Goal: Transaction & Acquisition: Purchase product/service

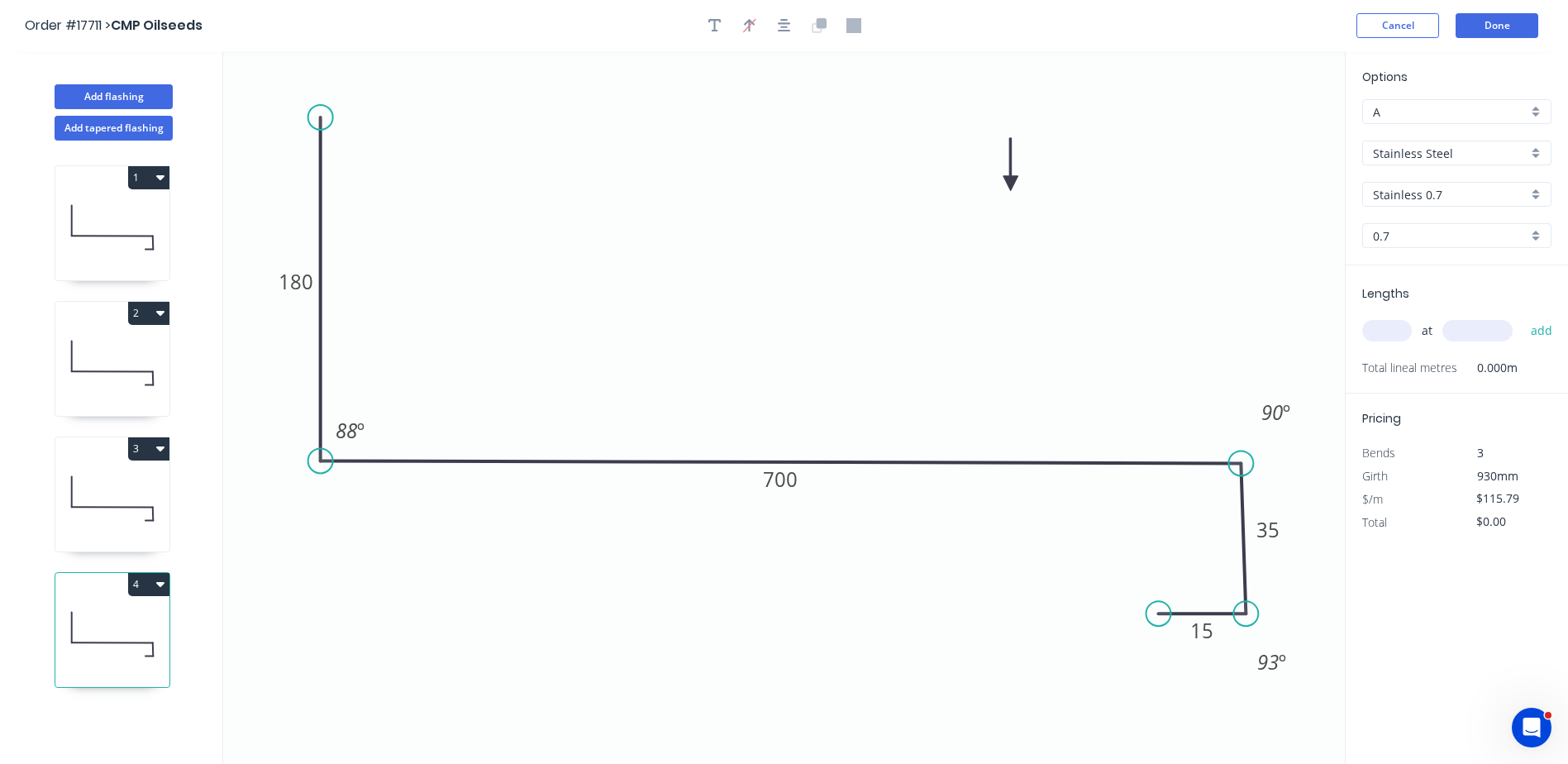
click at [120, 226] on icon at bounding box center [112, 227] width 114 height 106
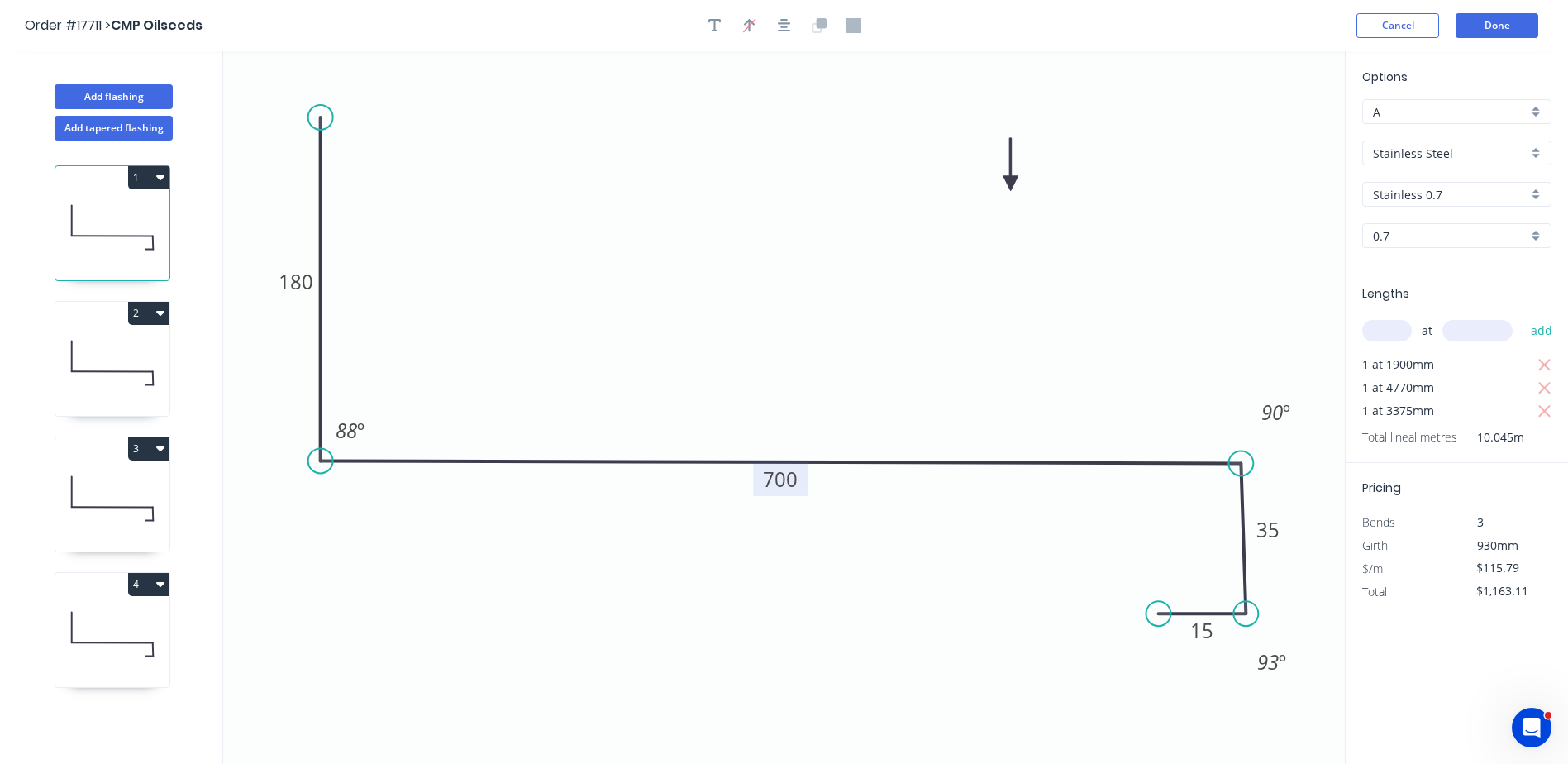
click at [779, 488] on tspan "700" at bounding box center [780, 479] width 34 height 27
click at [1040, 309] on icon "0 180 704 35 15 88 º 90 º 93 º" at bounding box center [784, 408] width 1122 height 713
click at [1546, 387] on icon "button" at bounding box center [1544, 388] width 15 height 20
click at [1547, 386] on icon "button" at bounding box center [1544, 388] width 13 height 13
click at [123, 368] on icon at bounding box center [112, 363] width 114 height 106
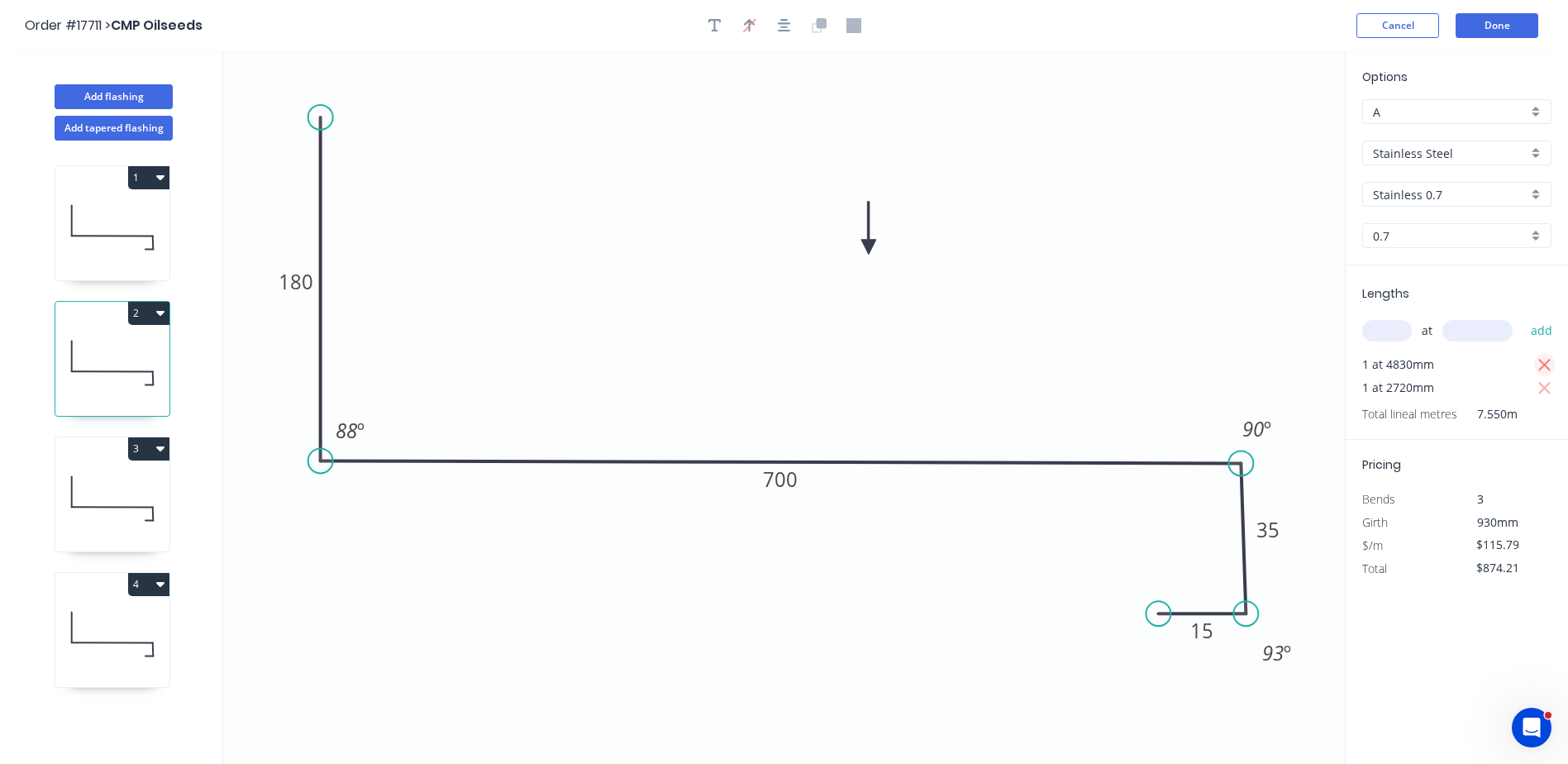
click at [1546, 362] on icon "button" at bounding box center [1544, 366] width 13 height 13
click at [1548, 365] on icon "button" at bounding box center [1544, 366] width 15 height 20
type input "$0.00"
click at [1377, 332] on input "text" at bounding box center [1387, 331] width 50 height 22
drag, startPoint x: 788, startPoint y: 479, endPoint x: 801, endPoint y: 485, distance: 14.3
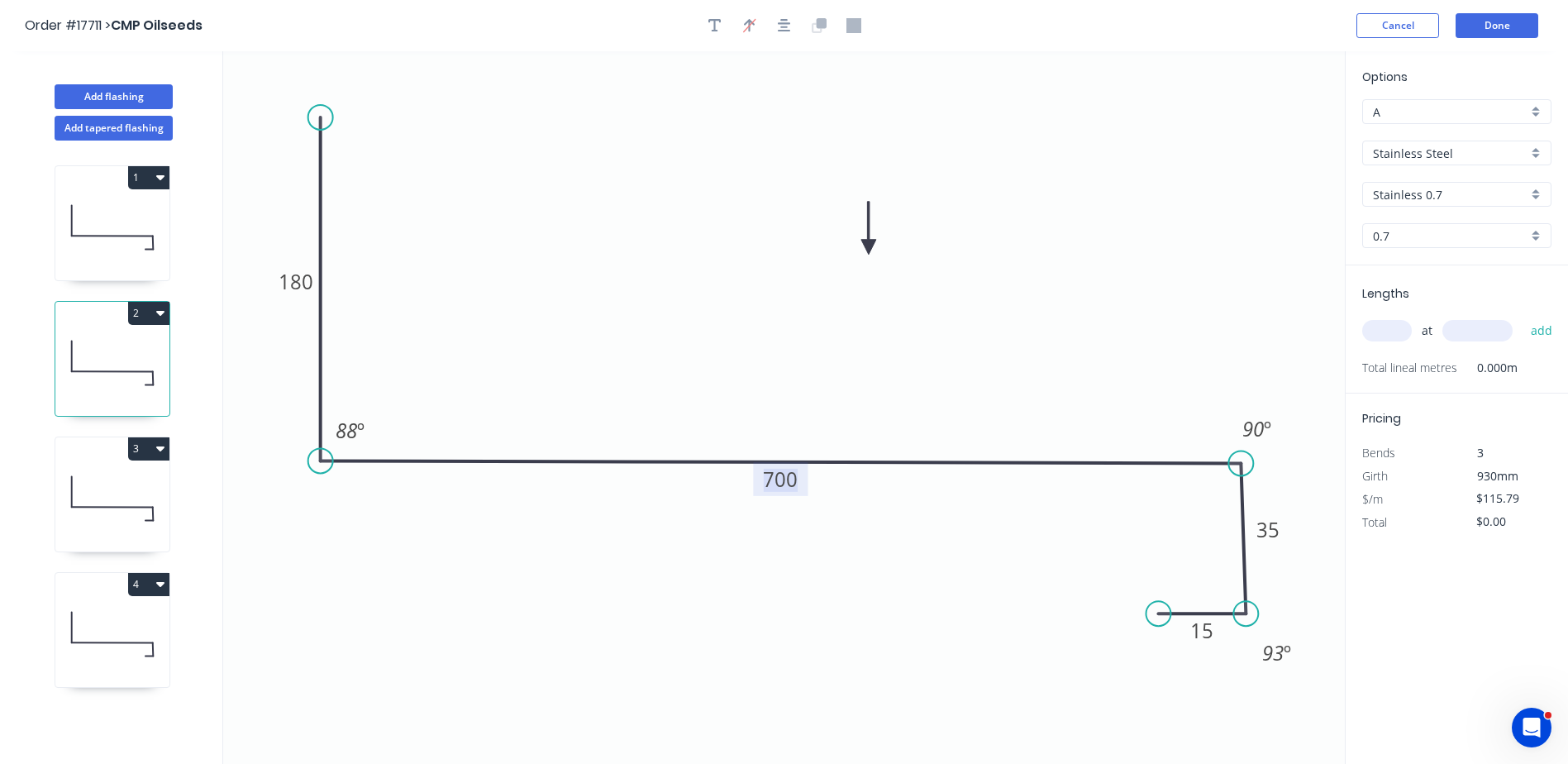
click at [788, 479] on tspan "700" at bounding box center [780, 479] width 34 height 27
click at [1398, 338] on input "text" at bounding box center [1387, 331] width 50 height 22
type input "1"
type input "4770"
click at [1437, 427] on div "Pricing Bends 3 Girth 911mm $/m $115.79 Total $0.00" at bounding box center [1456, 464] width 222 height 141
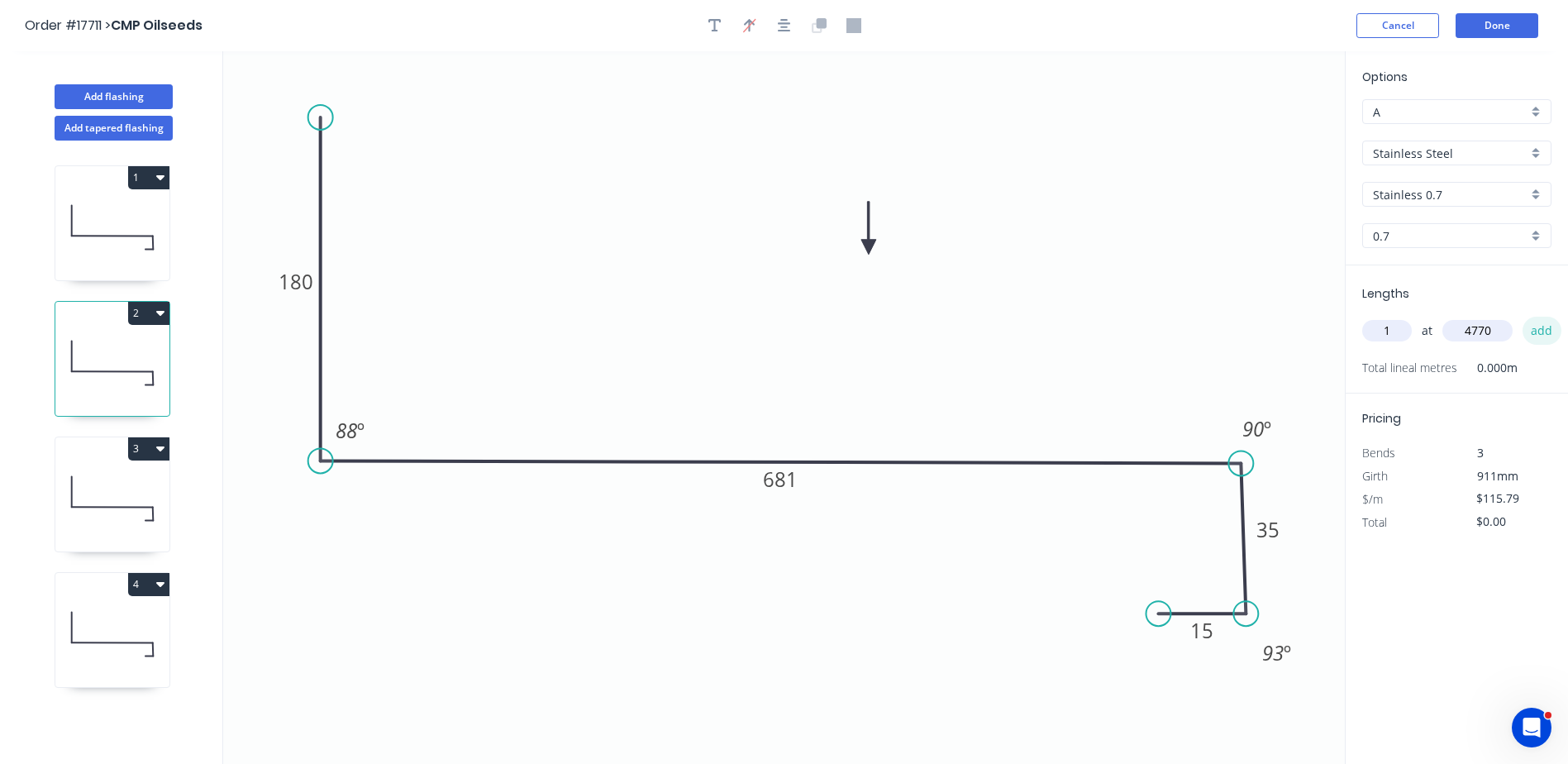
click at [1546, 328] on button "add" at bounding box center [1542, 330] width 39 height 28
click at [110, 495] on icon at bounding box center [112, 498] width 114 height 106
type input "$0.00"
click at [791, 483] on tspan "700" at bounding box center [780, 479] width 34 height 27
click at [1388, 336] on input "text" at bounding box center [1387, 331] width 50 height 22
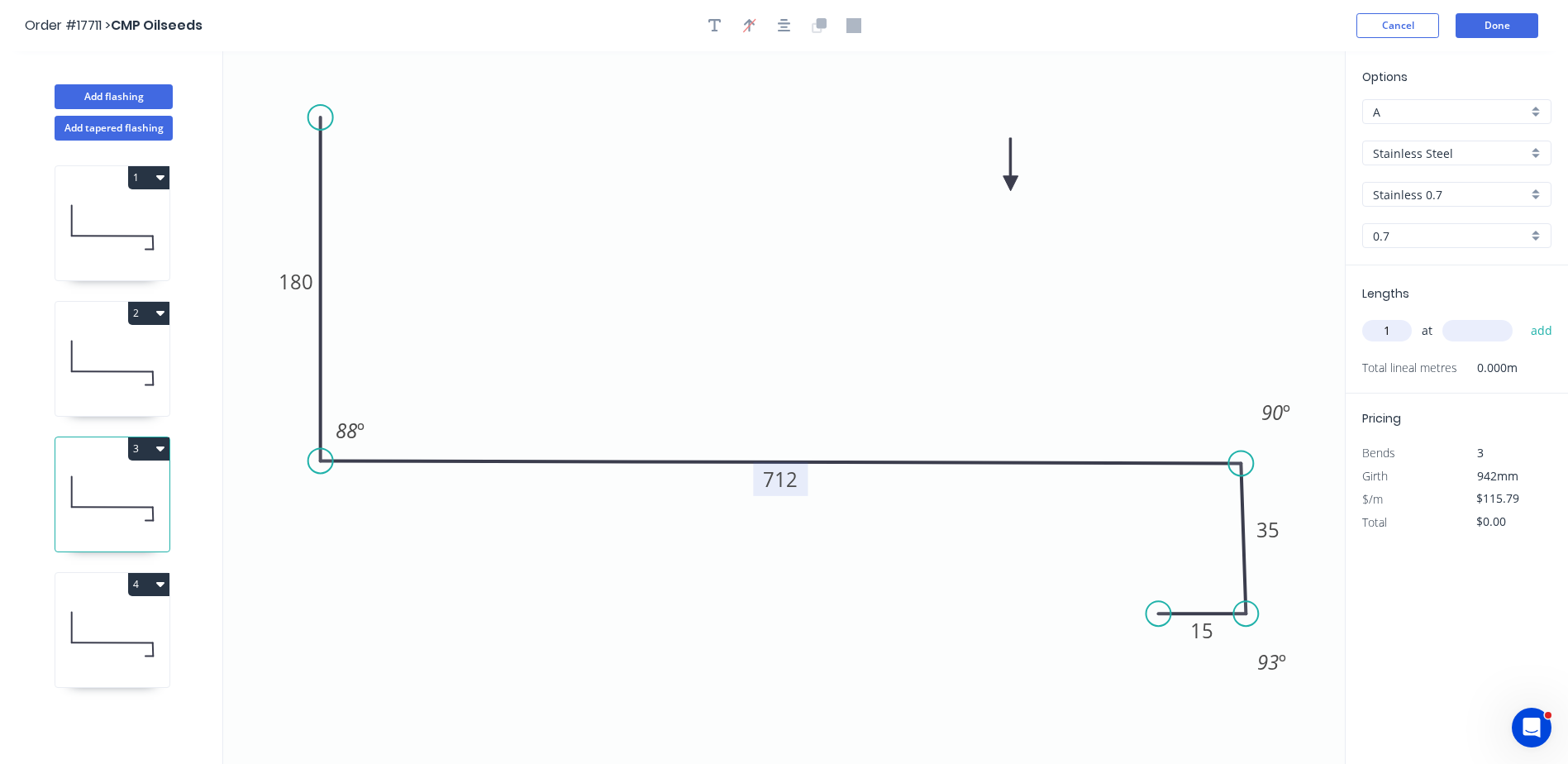
type input "1"
type input "3380"
click at [1523, 317] on button "add" at bounding box center [1542, 330] width 39 height 28
type input "$391.37"
type input "1"
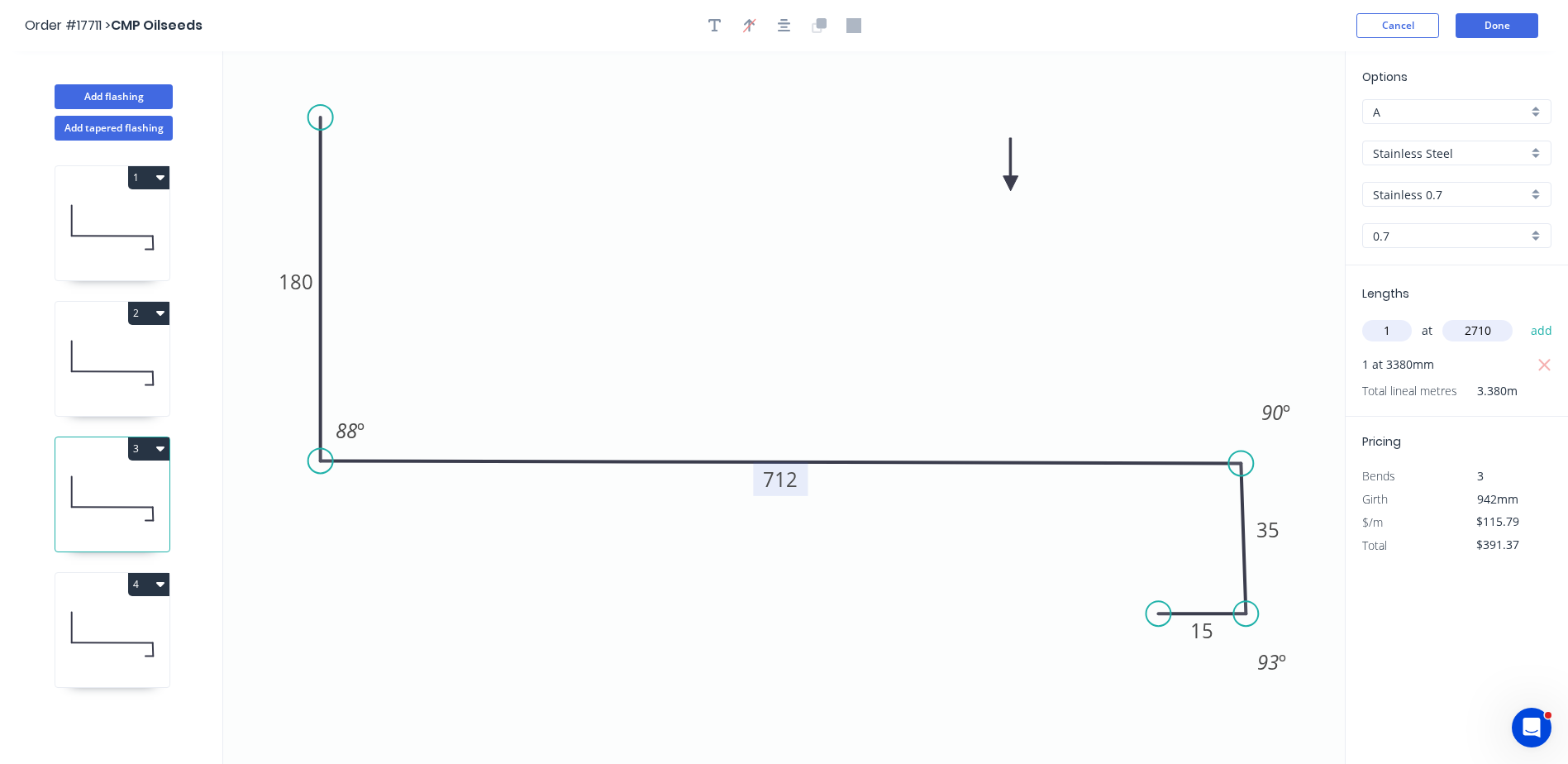
type input "2710"
click at [1523, 317] on button "add" at bounding box center [1542, 330] width 39 height 28
click at [117, 614] on icon at bounding box center [112, 634] width 114 height 106
click at [787, 487] on tspan "700" at bounding box center [780, 479] width 34 height 27
click at [140, 215] on icon at bounding box center [112, 227] width 114 height 106
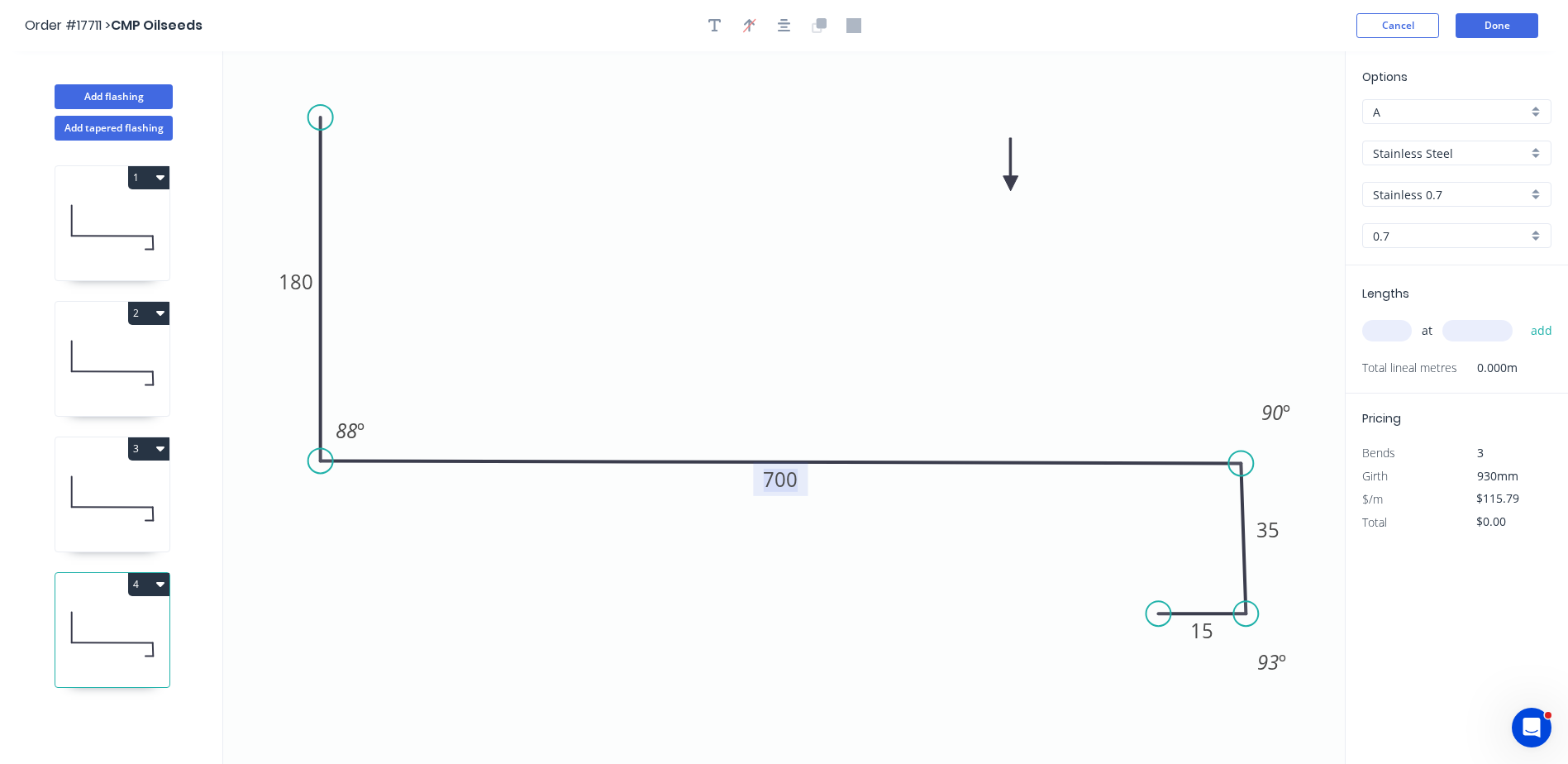
type input "$220.00"
click at [1388, 327] on input "text" at bounding box center [1387, 331] width 50 height 22
type input "1"
type input "4830"
click at [1523, 317] on button "add" at bounding box center [1542, 330] width 39 height 28
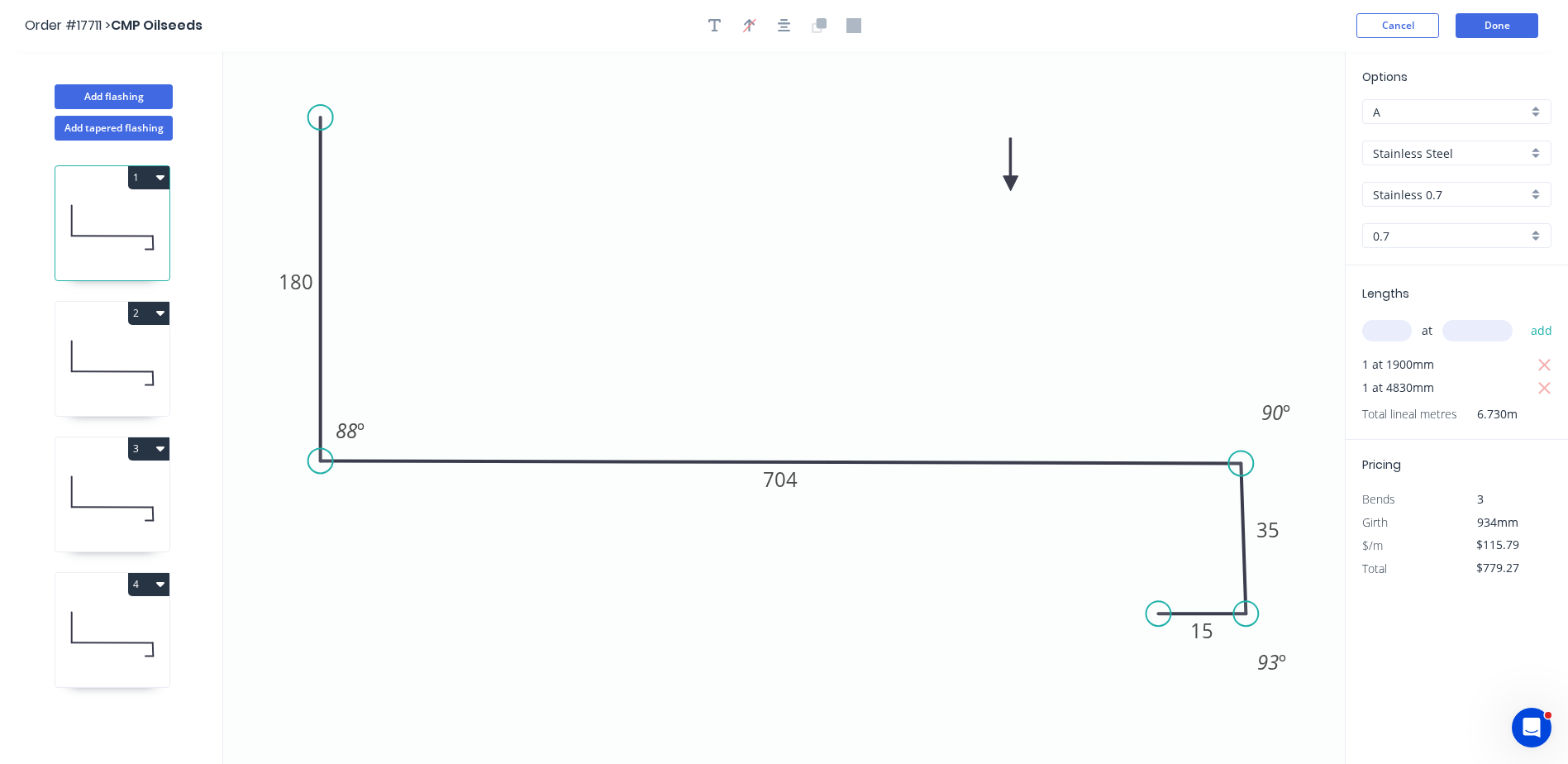
click at [124, 632] on icon at bounding box center [112, 634] width 114 height 106
click at [163, 582] on icon "button" at bounding box center [160, 583] width 8 height 14
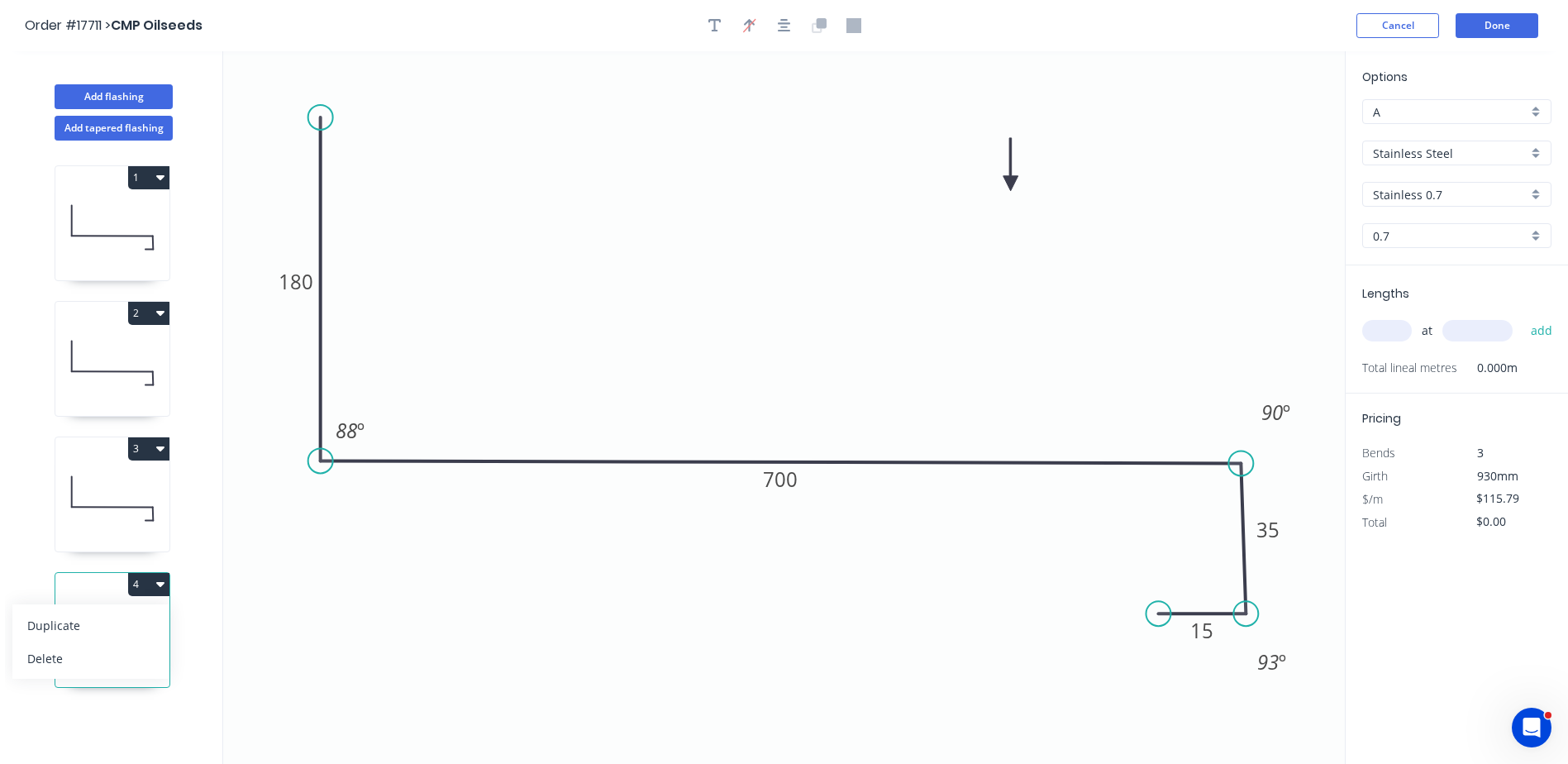
click at [380, 751] on icon "0 180 700 35 15 88 º 90 º 93 º" at bounding box center [784, 408] width 1122 height 713
click at [373, 636] on icon "0 180 700 35 15 88 º 90 º 93 º" at bounding box center [784, 408] width 1122 height 713
click at [133, 246] on icon at bounding box center [112, 227] width 114 height 106
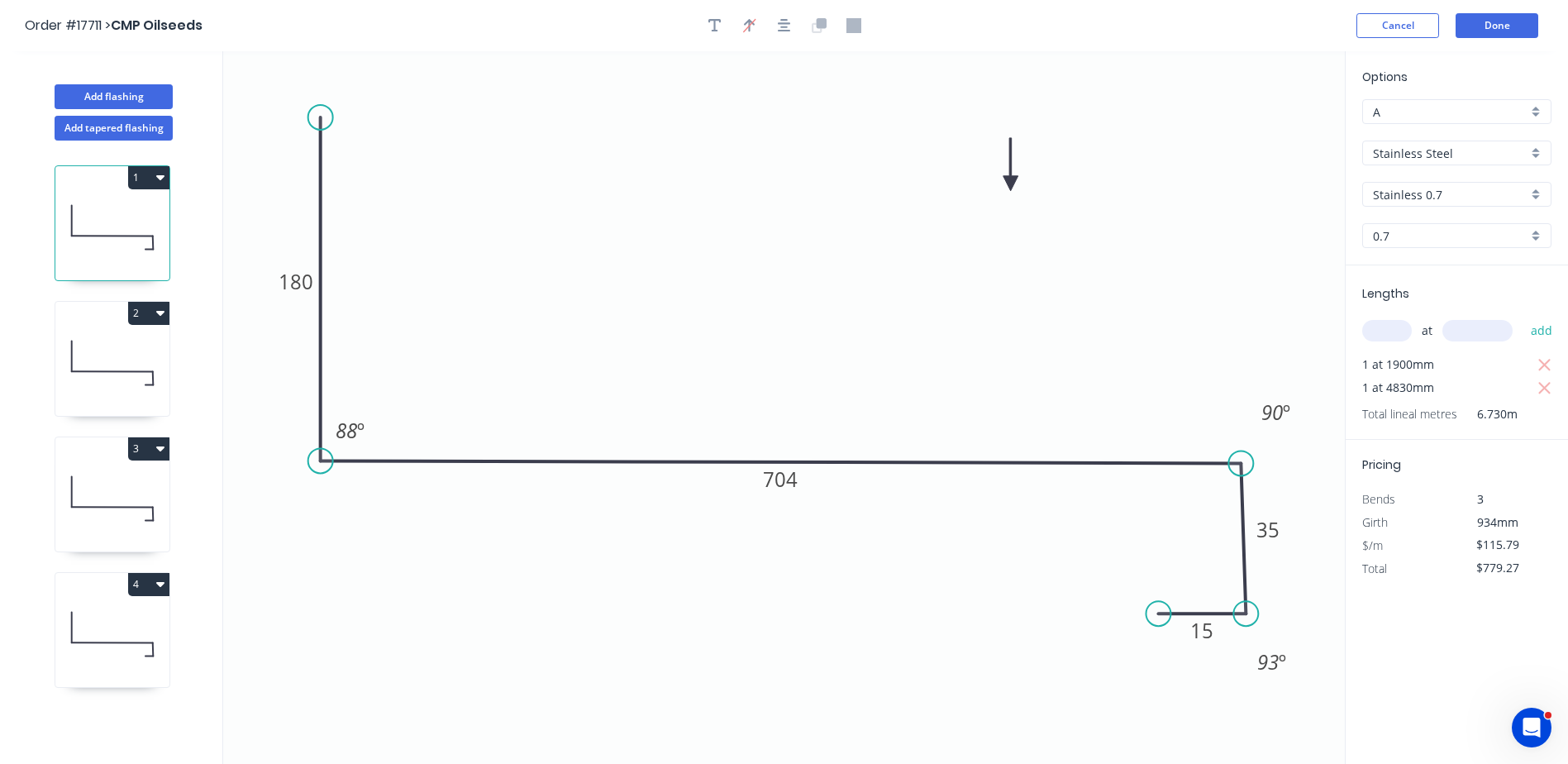
click at [131, 631] on icon at bounding box center [112, 634] width 114 height 106
type input "$0.00"
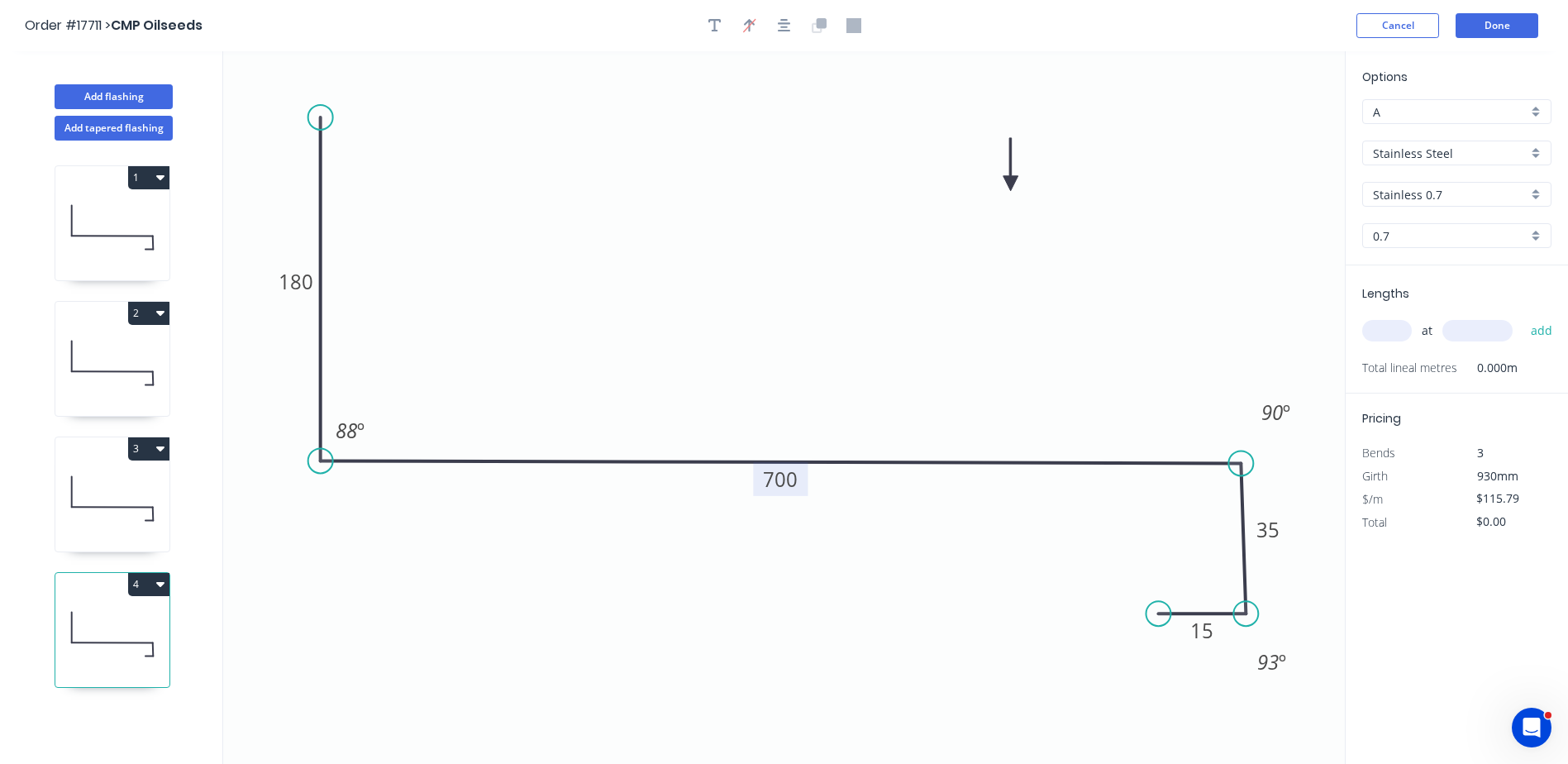
click at [800, 478] on rect at bounding box center [780, 478] width 54 height 34
click at [776, 475] on tspan "700" at bounding box center [780, 479] width 34 height 27
click at [888, 553] on icon "0 180 704 35 15 88 º 90 º 93 º" at bounding box center [784, 408] width 1122 height 713
click at [1396, 331] on input "text" at bounding box center [1387, 331] width 50 height 22
type input "1"
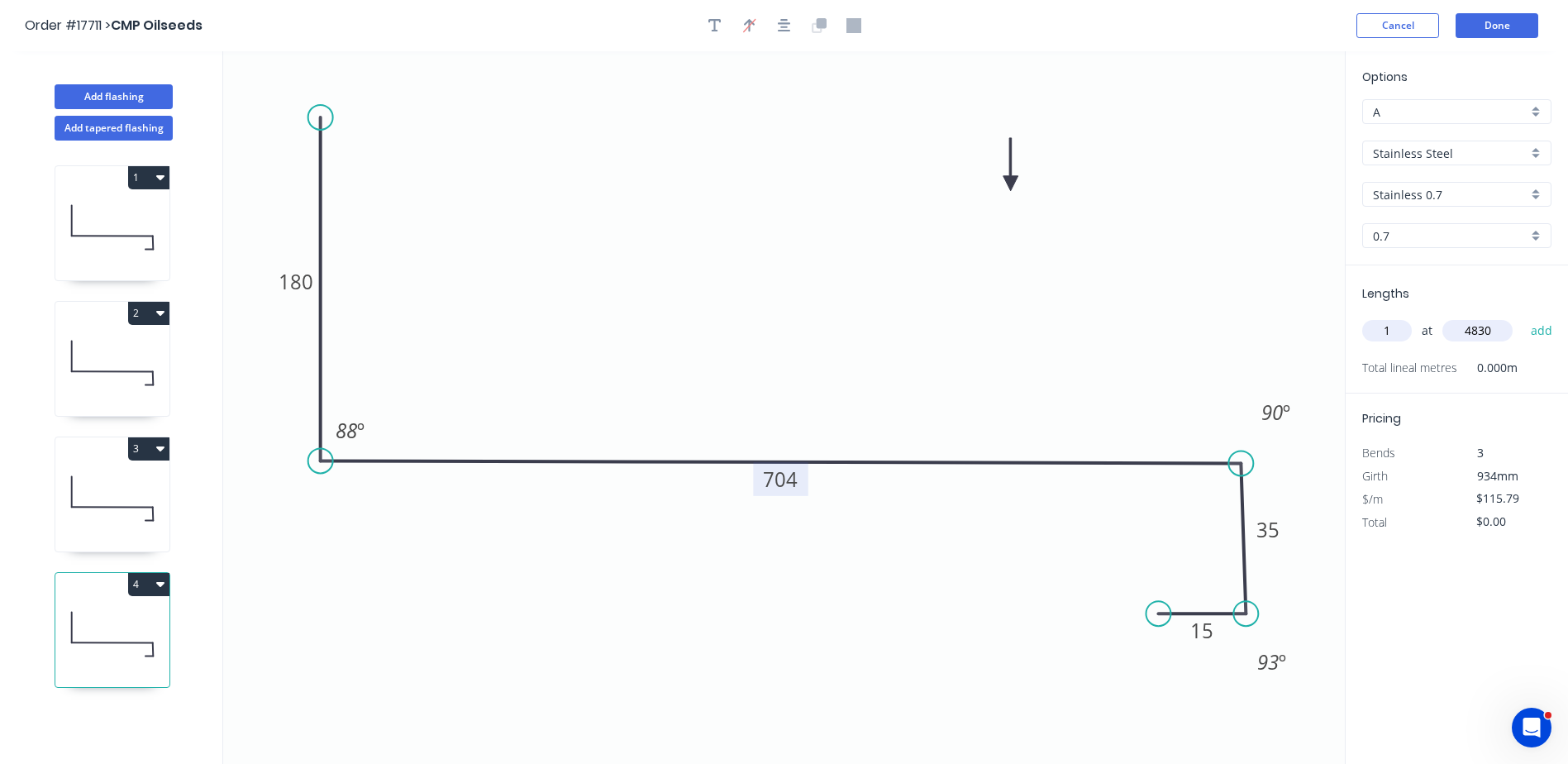
click at [802, 236] on icon "0 180 704 35 15 88 º 90 º 93 º" at bounding box center [784, 408] width 1122 height 713
type input "4830"
click at [719, 33] on icon "button" at bounding box center [715, 25] width 14 height 15
click at [360, 98] on textarea at bounding box center [330, 116] width 134 height 61
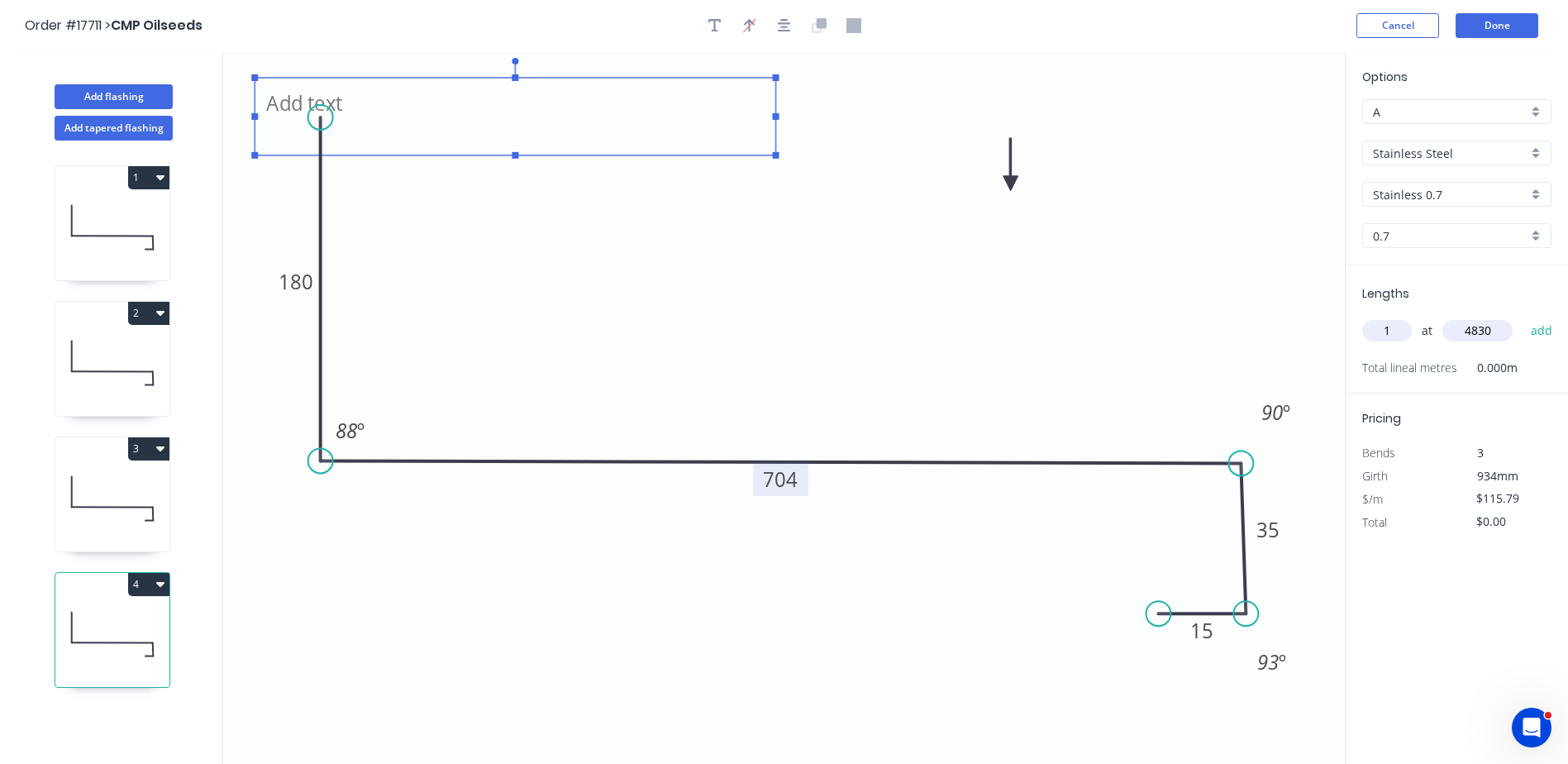
drag, startPoint x: 405, startPoint y: 115, endPoint x: 756, endPoint y: 116, distance: 351.0
click at [771, 116] on icon "180 704 35 15 88 º 90 º 93 º" at bounding box center [784, 408] width 1122 height 713
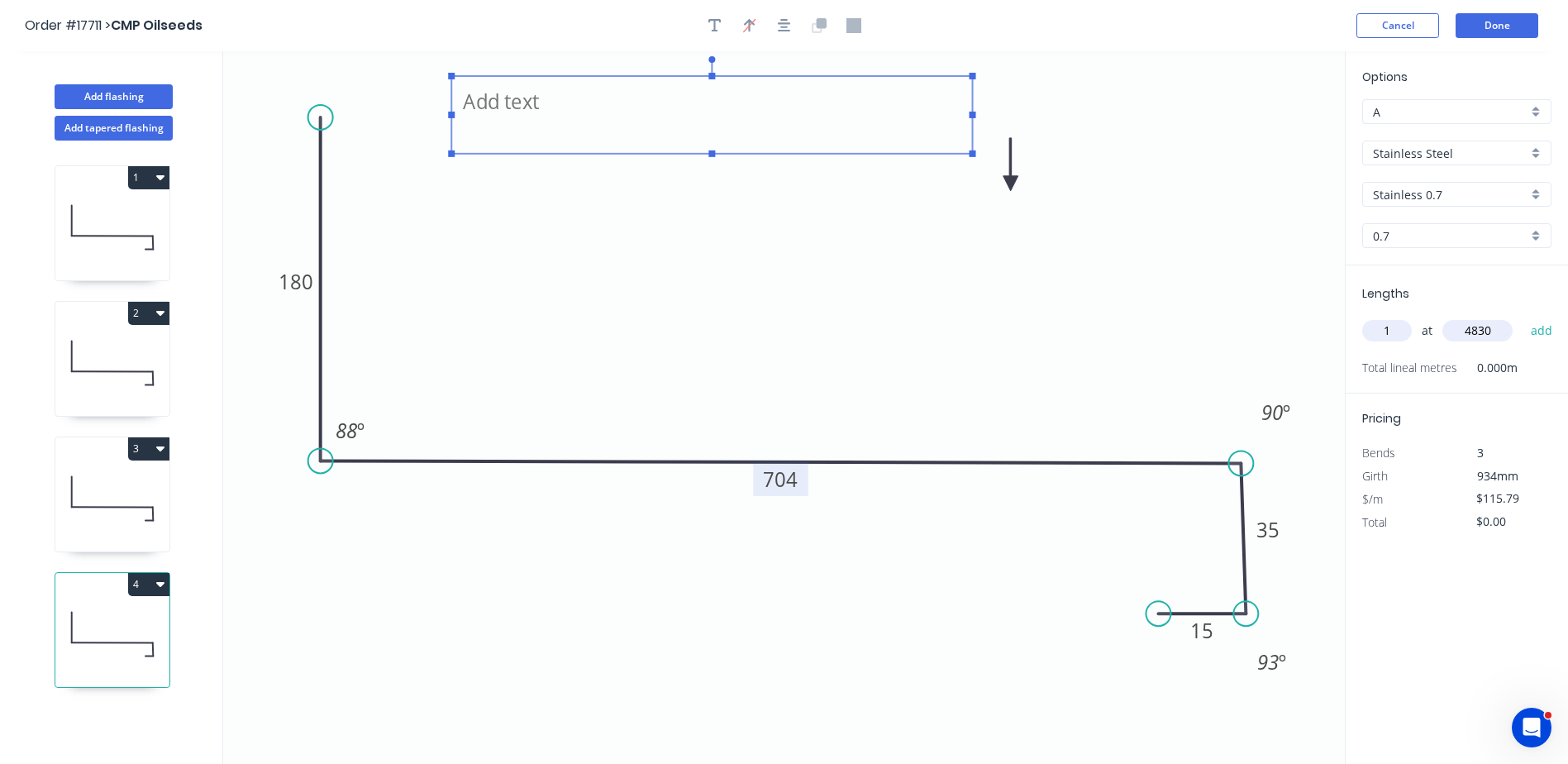
drag, startPoint x: 503, startPoint y: 113, endPoint x: 700, endPoint y: 115, distance: 197.0
click at [700, 115] on textarea at bounding box center [712, 114] width 504 height 61
click at [601, 325] on icon "RH Tranverse Bend 180 704 35 15 88 º 90 º 93 º" at bounding box center [784, 408] width 1122 height 713
type textarea "RH Tranverse Bend"
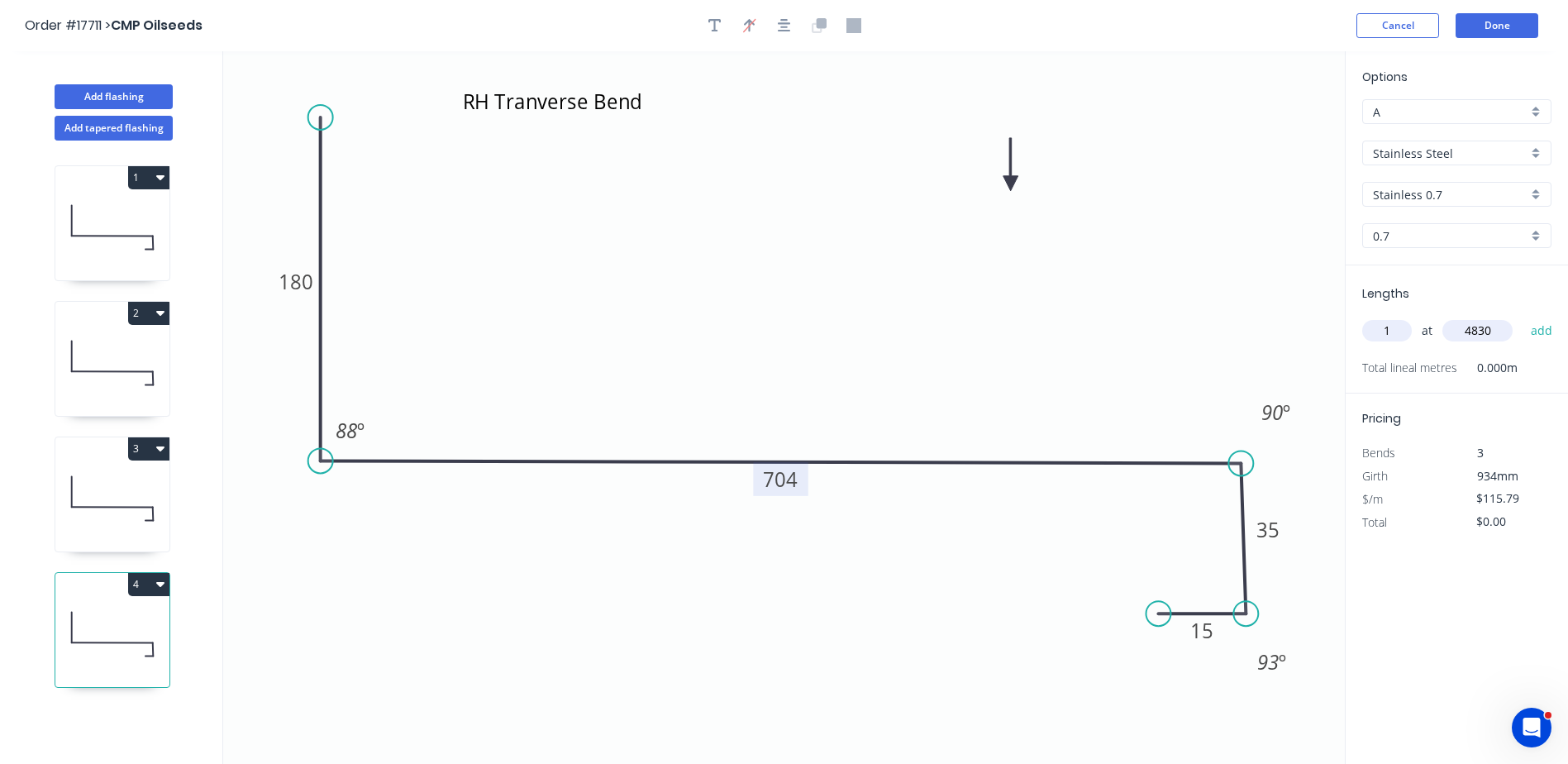
click at [146, 498] on icon at bounding box center [112, 498] width 114 height 106
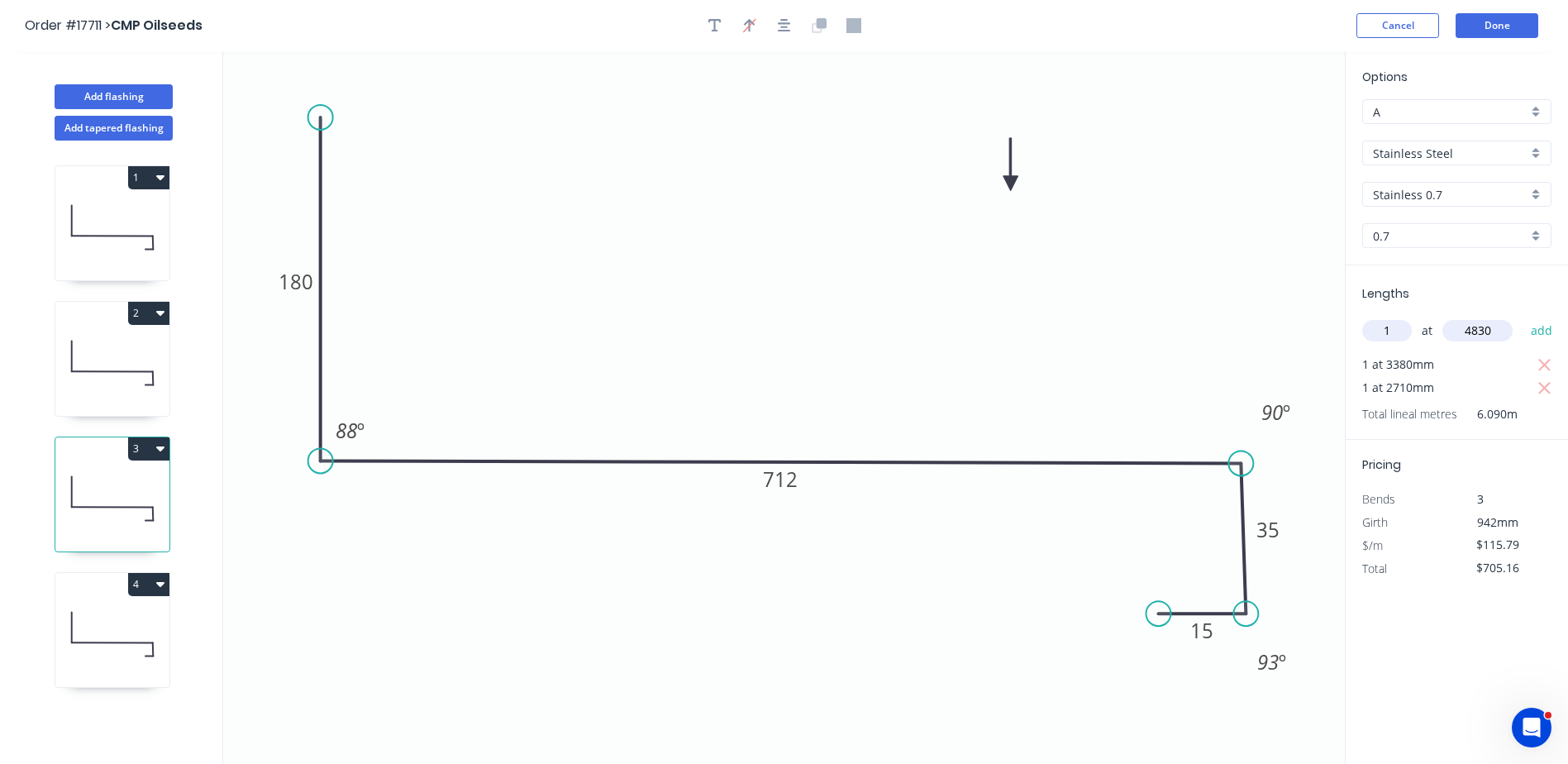
drag, startPoint x: 163, startPoint y: 454, endPoint x: 346, endPoint y: 591, distance: 228.6
click at [346, 591] on icon "0 180 712 35 15 88 º 90 º 93 º" at bounding box center [784, 408] width 1122 height 713
click at [154, 451] on button "3" at bounding box center [149, 449] width 42 height 24
click at [73, 495] on div "Duplicate" at bounding box center [91, 490] width 127 height 24
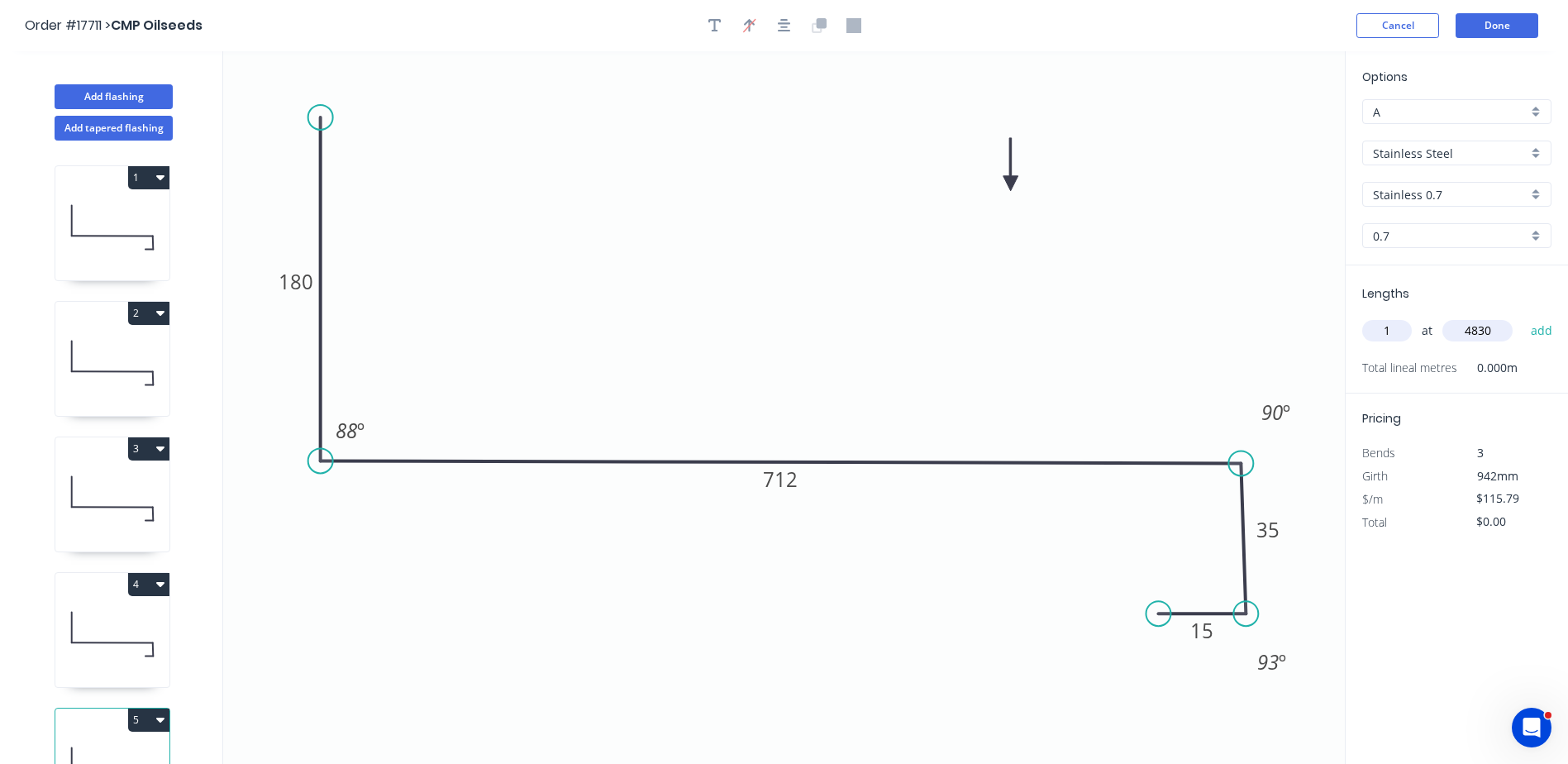
scroll to position [61, 0]
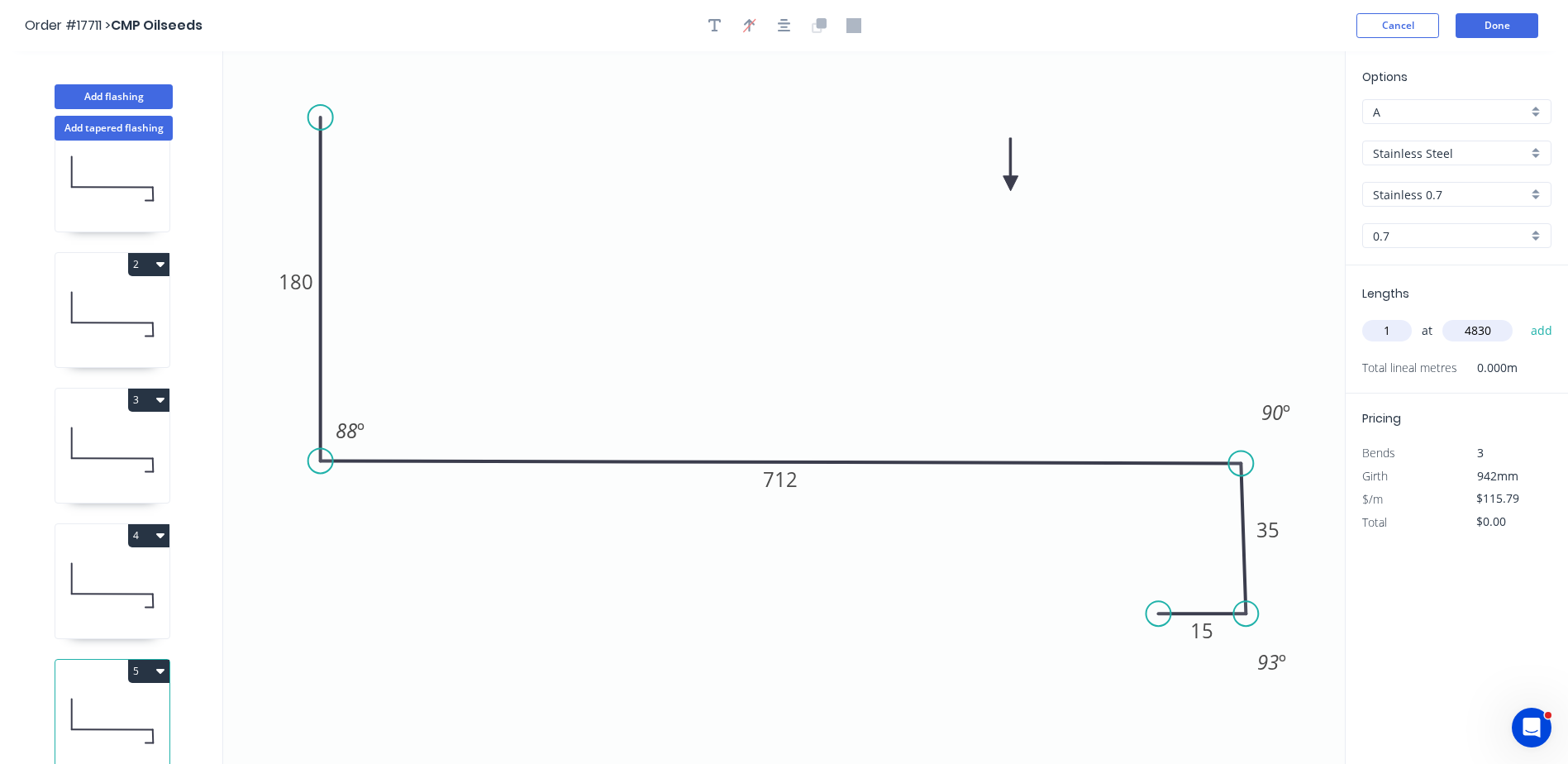
click at [144, 416] on icon at bounding box center [112, 449] width 114 height 106
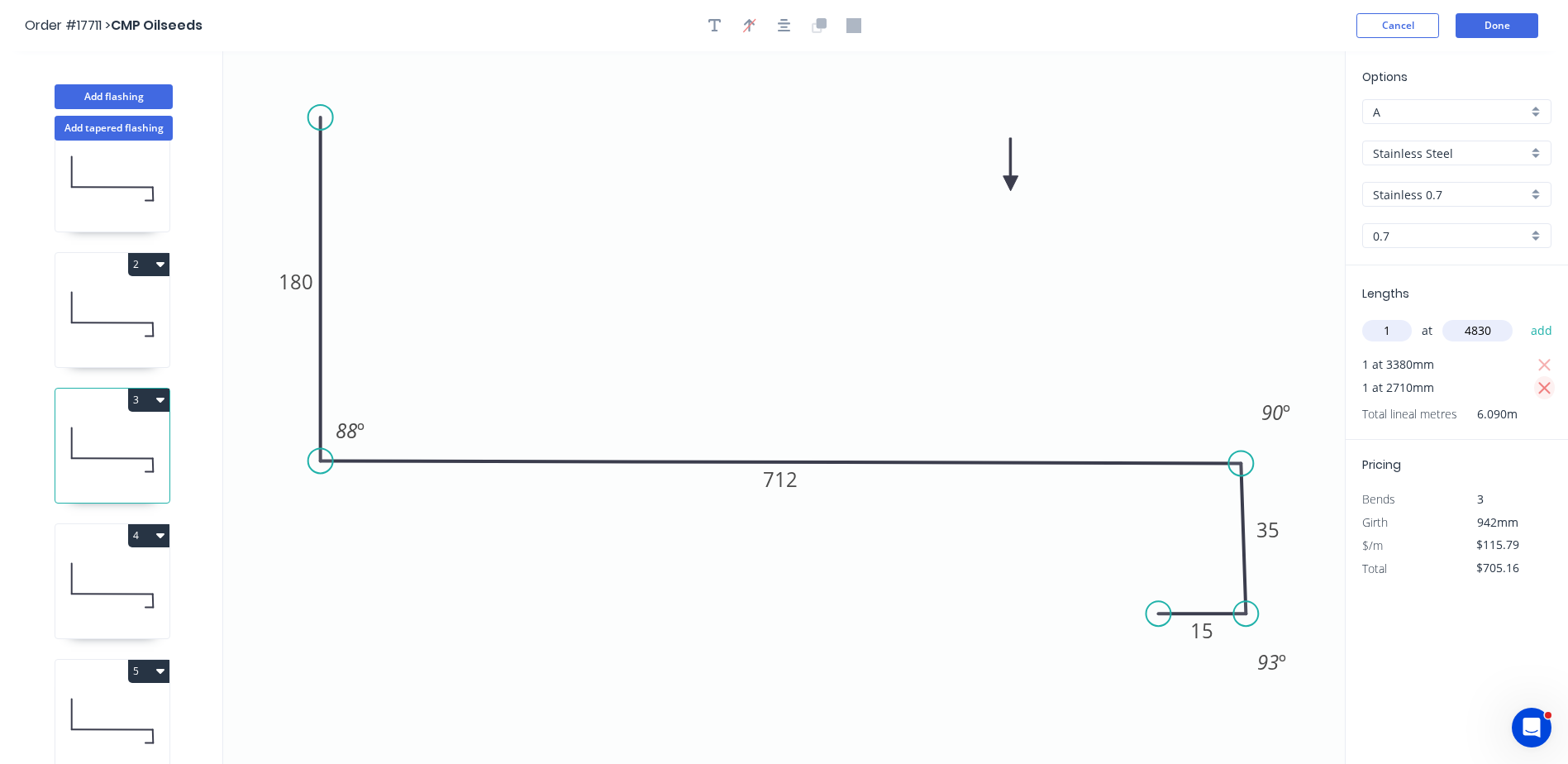
click at [1548, 388] on icon "button" at bounding box center [1544, 388] width 15 height 20
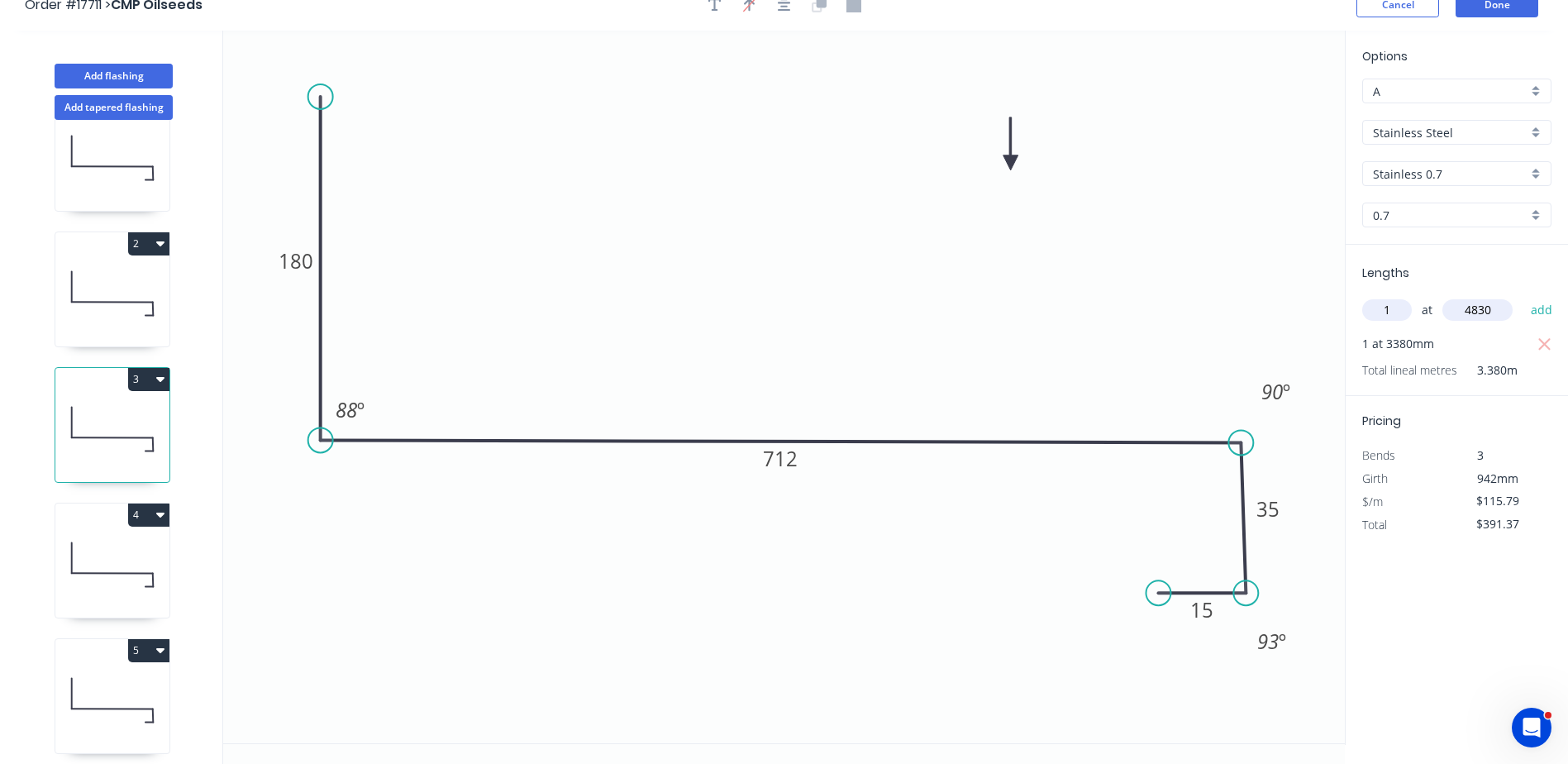
scroll to position [31, 0]
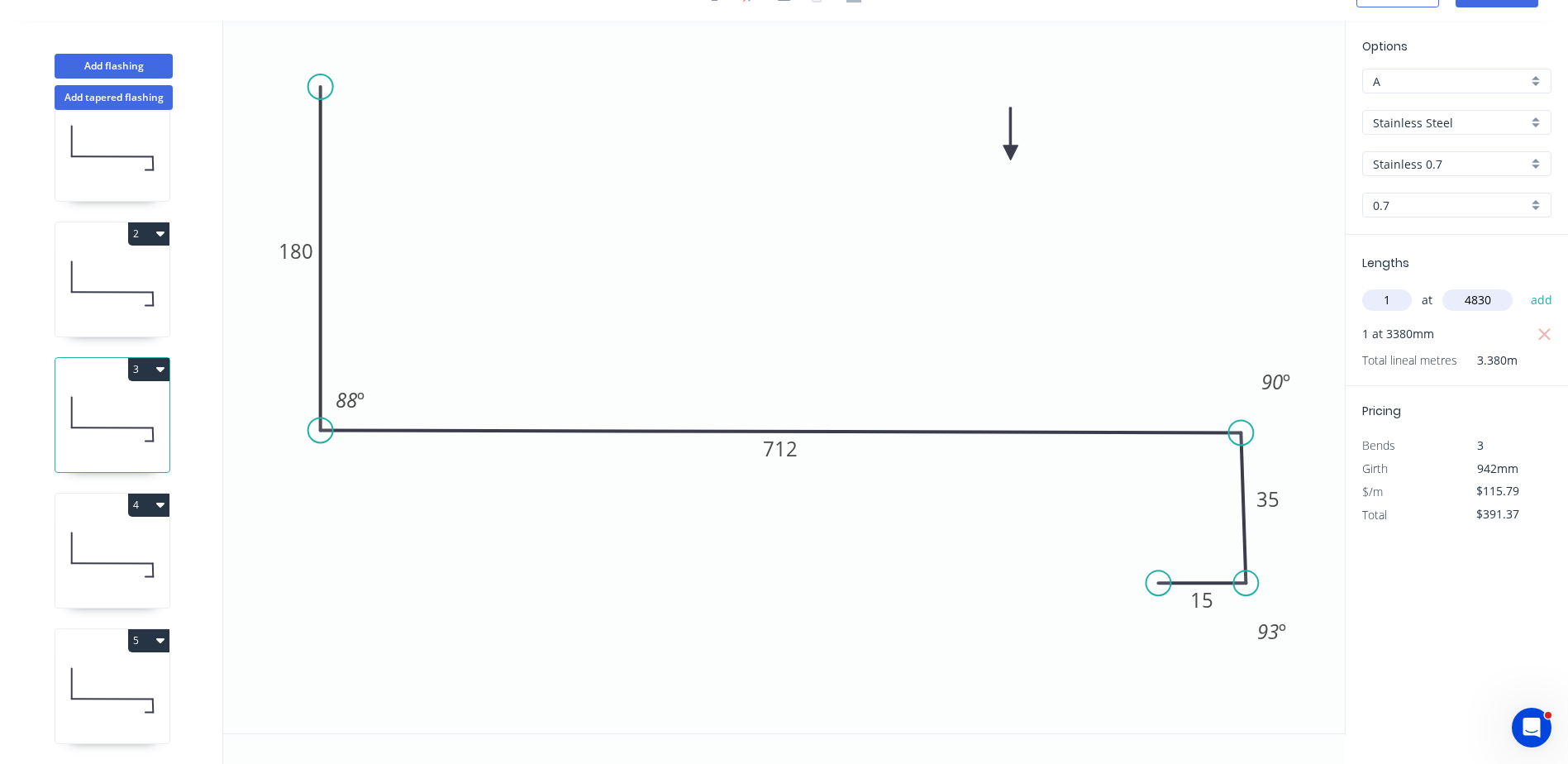
click at [112, 677] on icon at bounding box center [112, 691] width 114 height 106
type input "$0.00"
click at [1489, 295] on input "4830" at bounding box center [1476, 300] width 70 height 22
drag, startPoint x: 1494, startPoint y: 300, endPoint x: 1449, endPoint y: 300, distance: 45.0
click at [1450, 301] on input "4830" at bounding box center [1476, 300] width 70 height 22
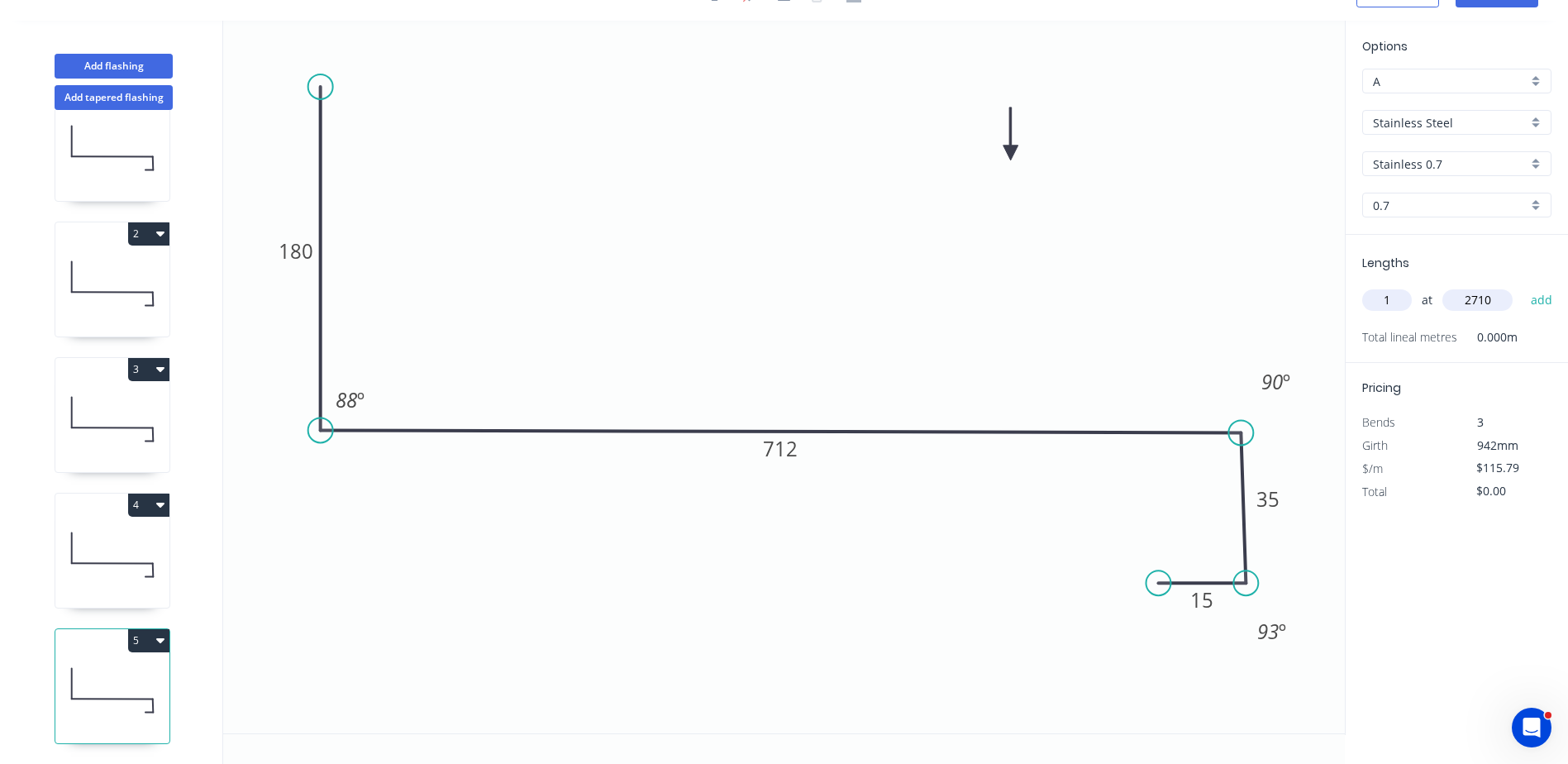
click at [704, 273] on icon "0 180 712 35 15 88 º 90 º 93 º" at bounding box center [784, 377] width 1122 height 713
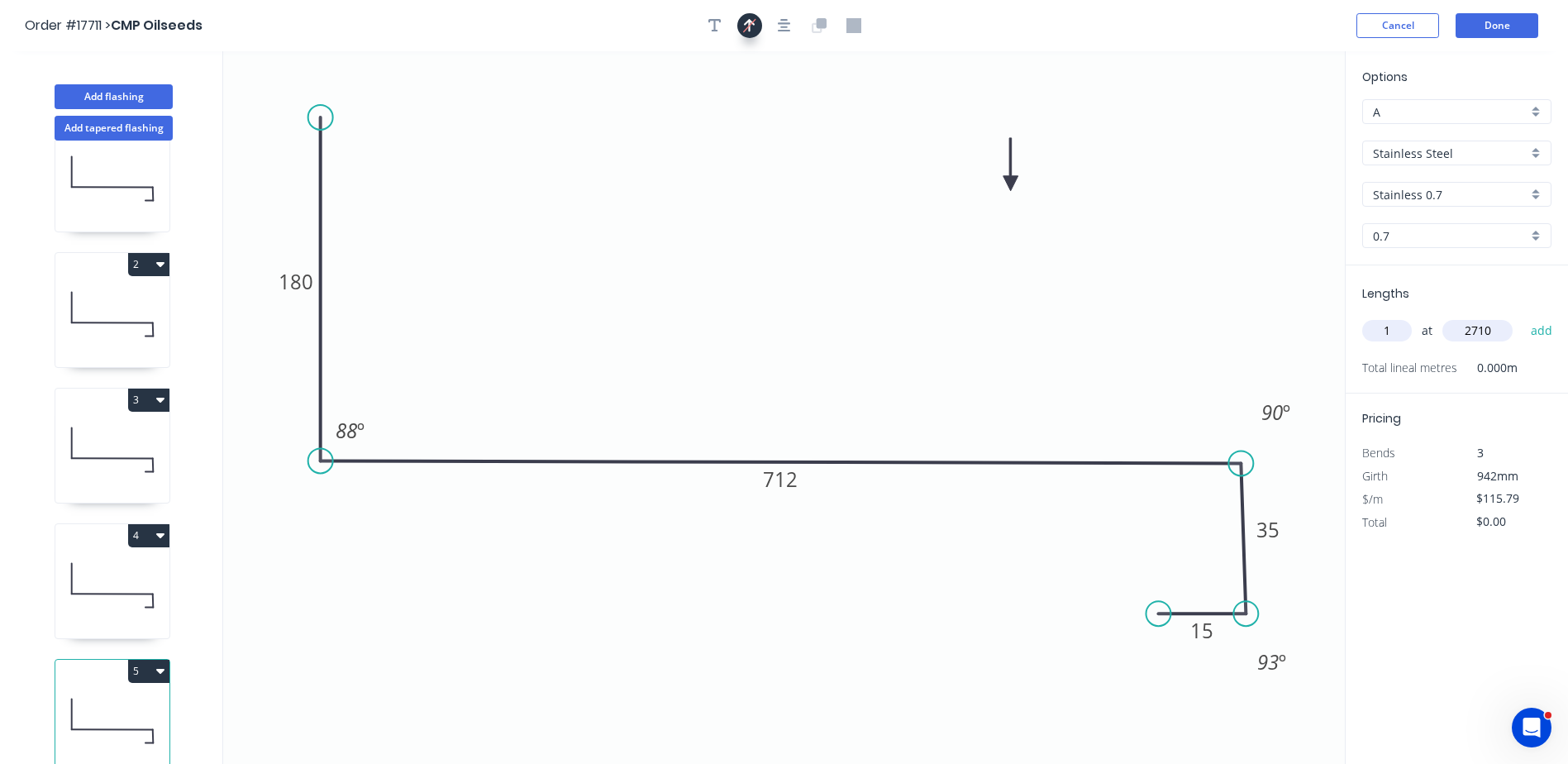
type input "2710"
click at [751, 20] on icon "button" at bounding box center [749, 24] width 13 height 15
click at [746, 28] on icon "button" at bounding box center [749, 25] width 12 height 15
drag, startPoint x: 716, startPoint y: 29, endPoint x: 715, endPoint y: 37, distance: 8.1
click at [715, 30] on icon "button" at bounding box center [715, 25] width 14 height 15
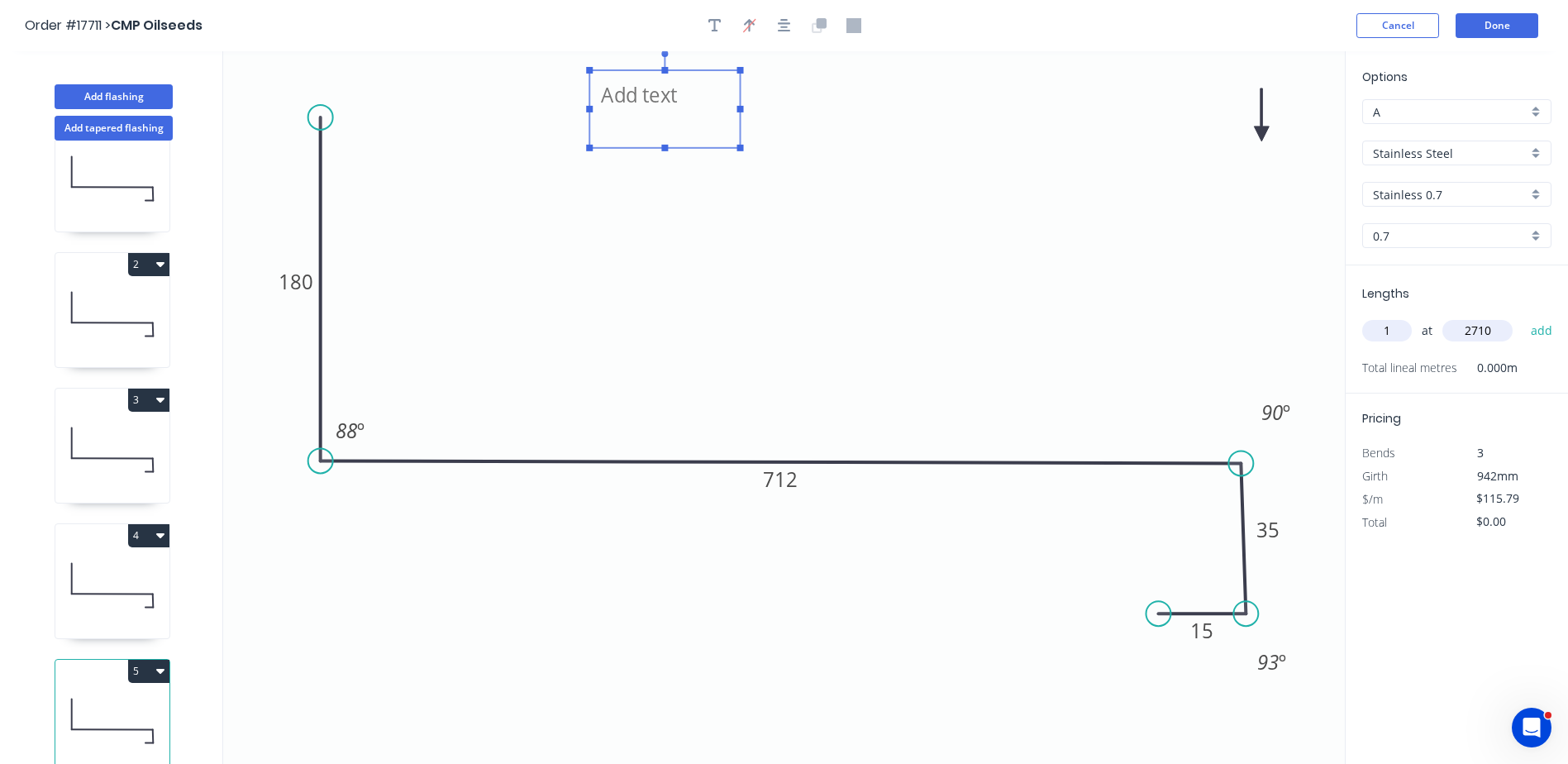
drag, startPoint x: 378, startPoint y: 122, endPoint x: 705, endPoint y: 115, distance: 327.1
click at [705, 115] on textarea at bounding box center [665, 109] width 134 height 61
drag, startPoint x: 733, startPoint y: 109, endPoint x: 1099, endPoint y: 103, distance: 366.0
click at [1099, 103] on icon "180 712 35 15 88 º 90 º 93 º" at bounding box center [784, 408] width 1122 height 713
click at [657, 94] on textarea at bounding box center [839, 109] width 500 height 61
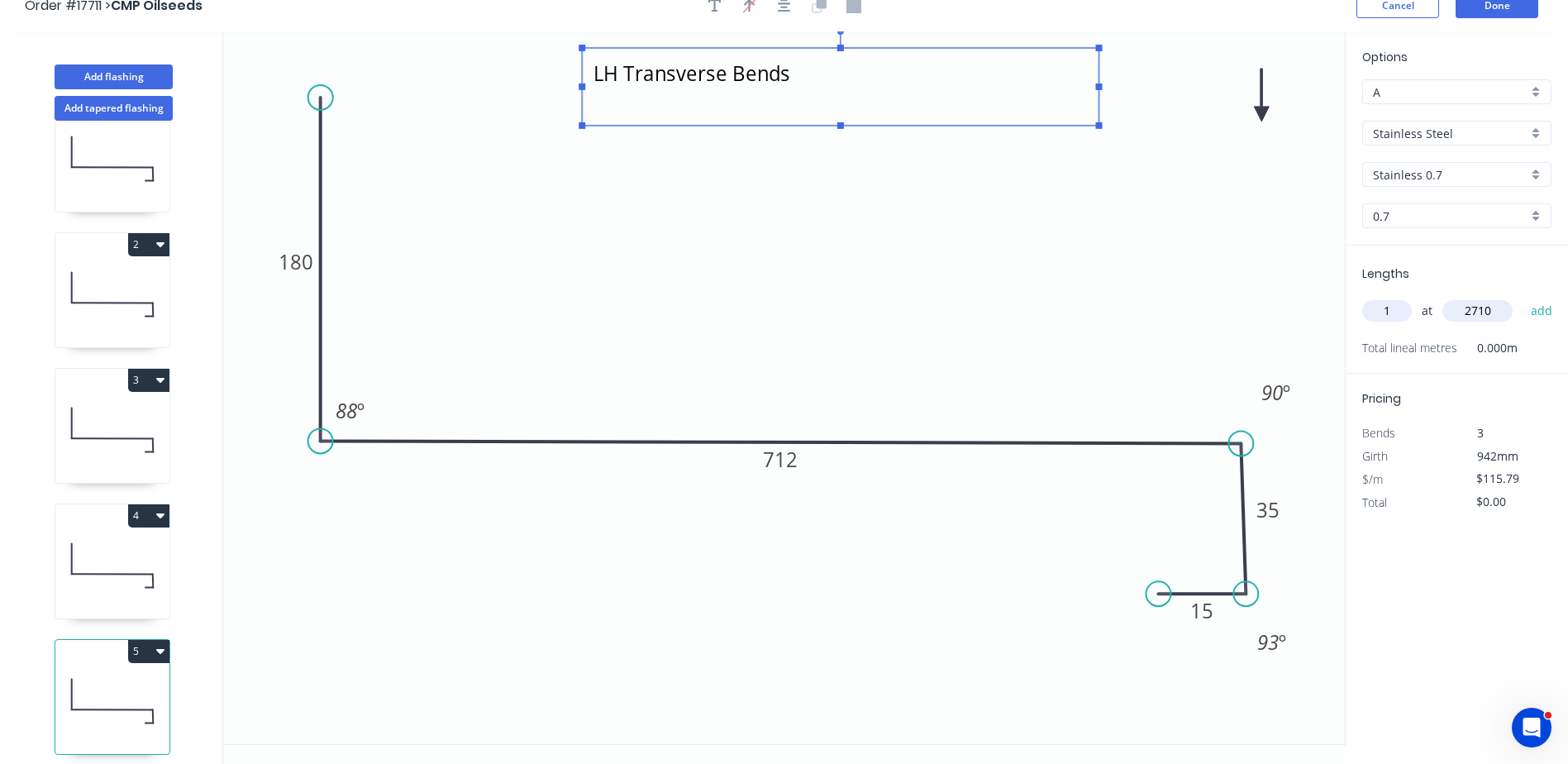
scroll to position [31, 0]
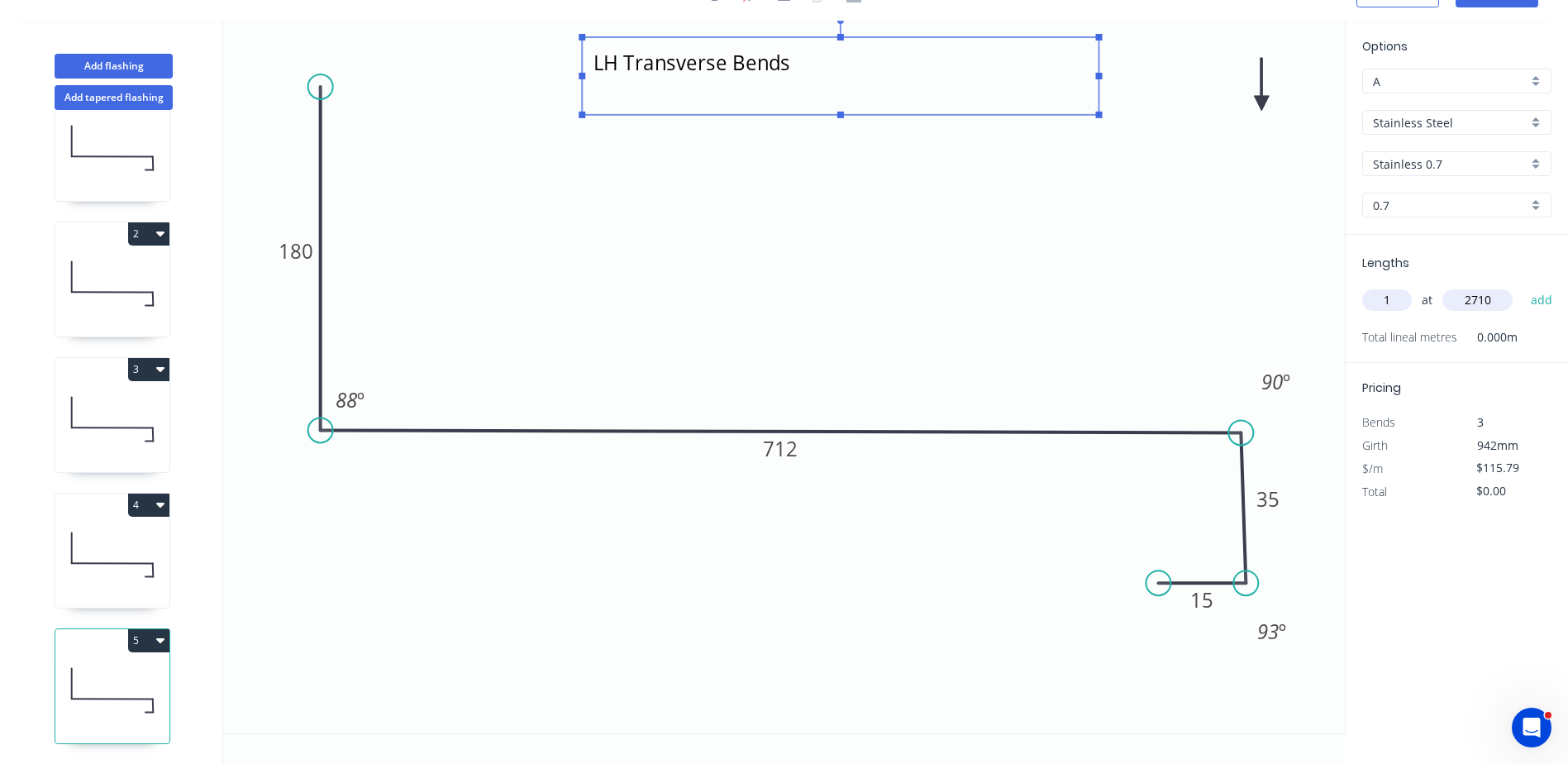
type textarea "LH Transverse Bends"
click at [119, 546] on icon at bounding box center [112, 554] width 114 height 106
click at [128, 668] on icon at bounding box center [112, 691] width 114 height 106
click at [132, 566] on icon at bounding box center [112, 554] width 114 height 106
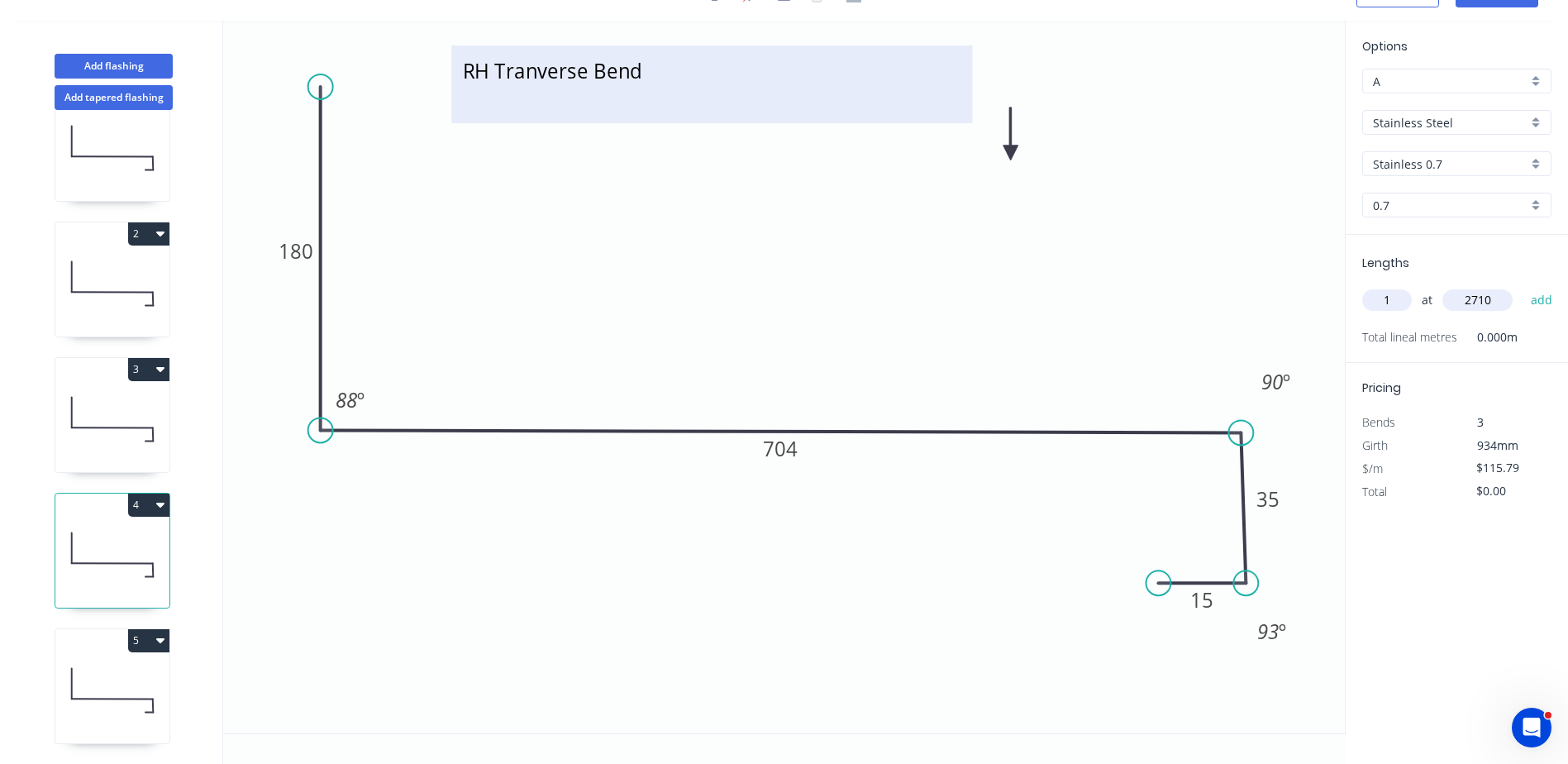
click at [623, 79] on textarea "RH Tranverse Bend" at bounding box center [712, 83] width 504 height 61
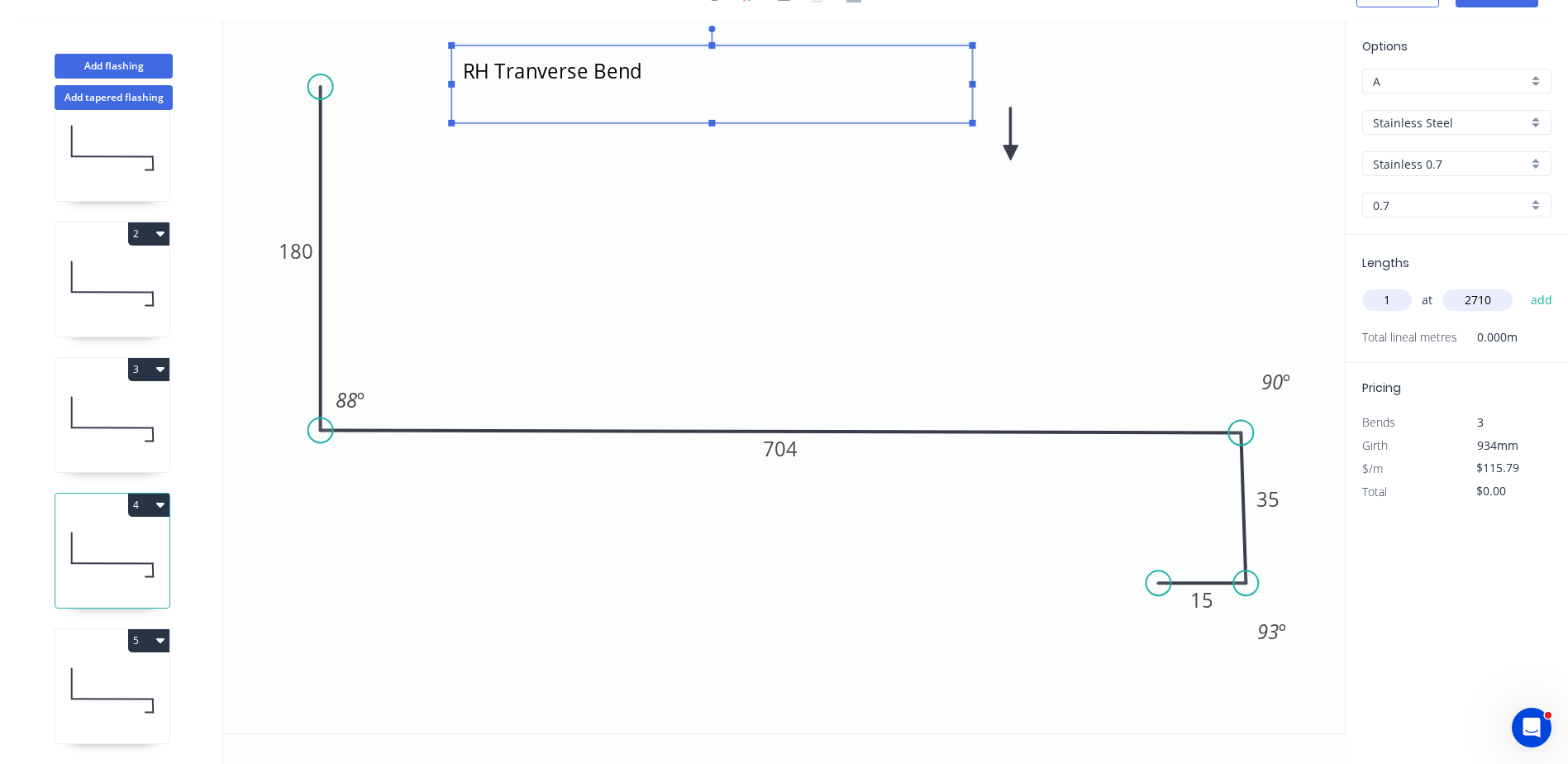
click at [657, 73] on textarea "RH Tranverse Bend" at bounding box center [712, 83] width 504 height 61
click at [483, 533] on icon "RH Tranverse Bends 180 704 35 15 88 º 90 º 93 º" at bounding box center [784, 377] width 1122 height 713
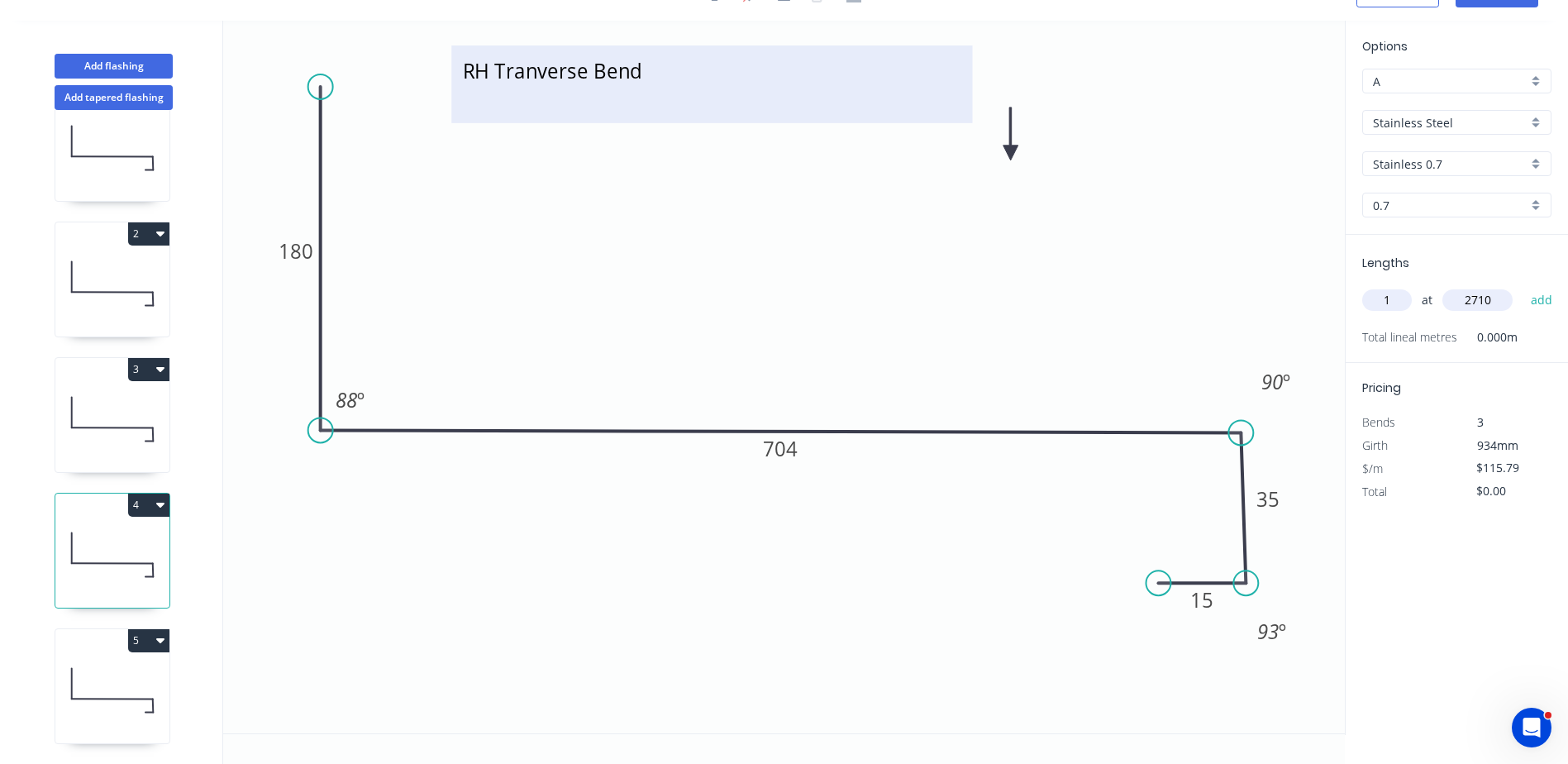
click at [534, 83] on textarea "RH Tranverse Bends" at bounding box center [712, 83] width 504 height 61
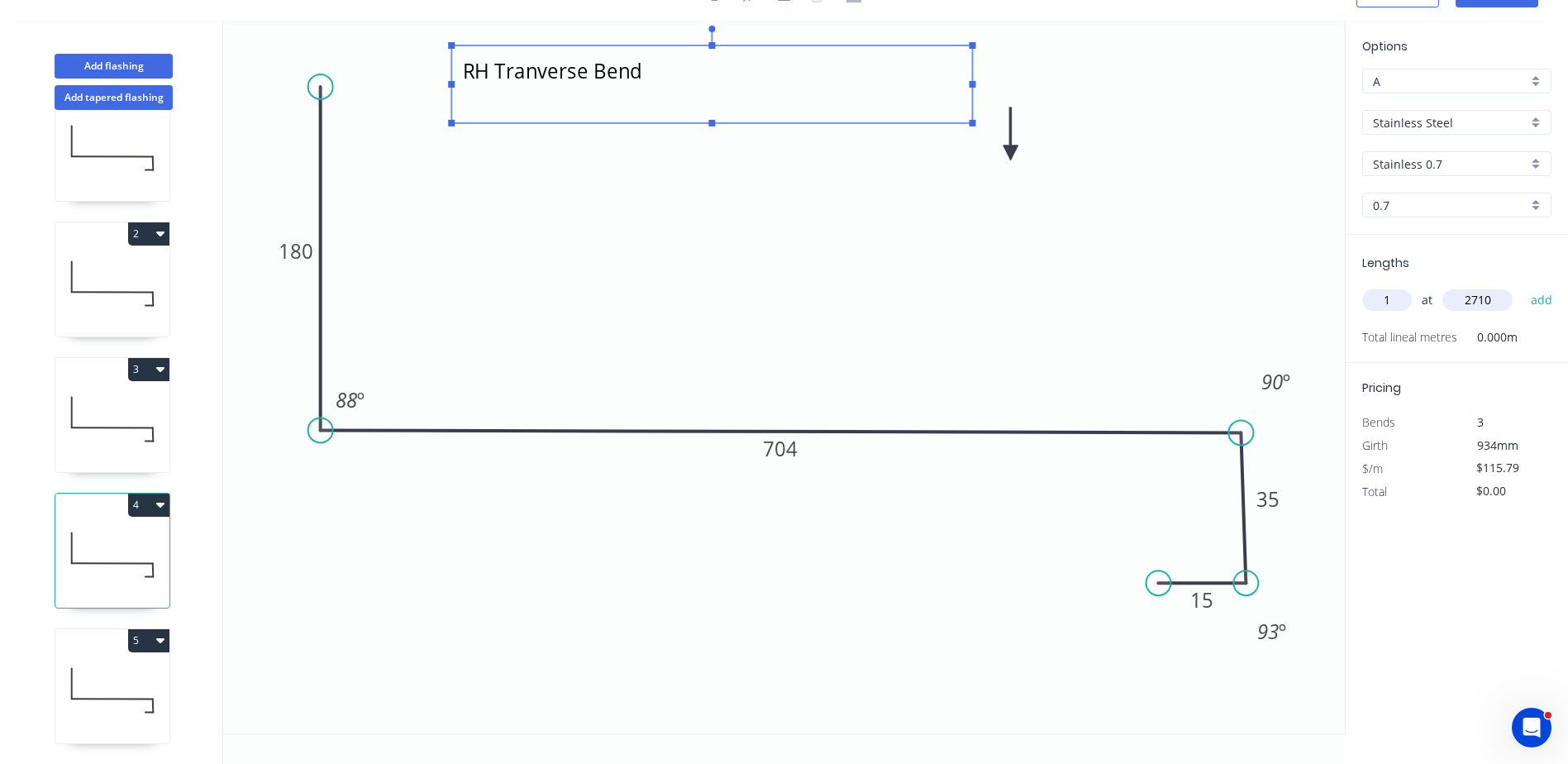
click at [539, 70] on textarea "RH Tranverse Bends" at bounding box center [712, 83] width 504 height 61
click at [439, 509] on icon "RH Transverse Bends 180 704 35 15 88 º 90 º 93 º" at bounding box center [784, 377] width 1122 height 713
type textarea "RH Transverse Bends"
click at [132, 685] on icon at bounding box center [112, 691] width 114 height 106
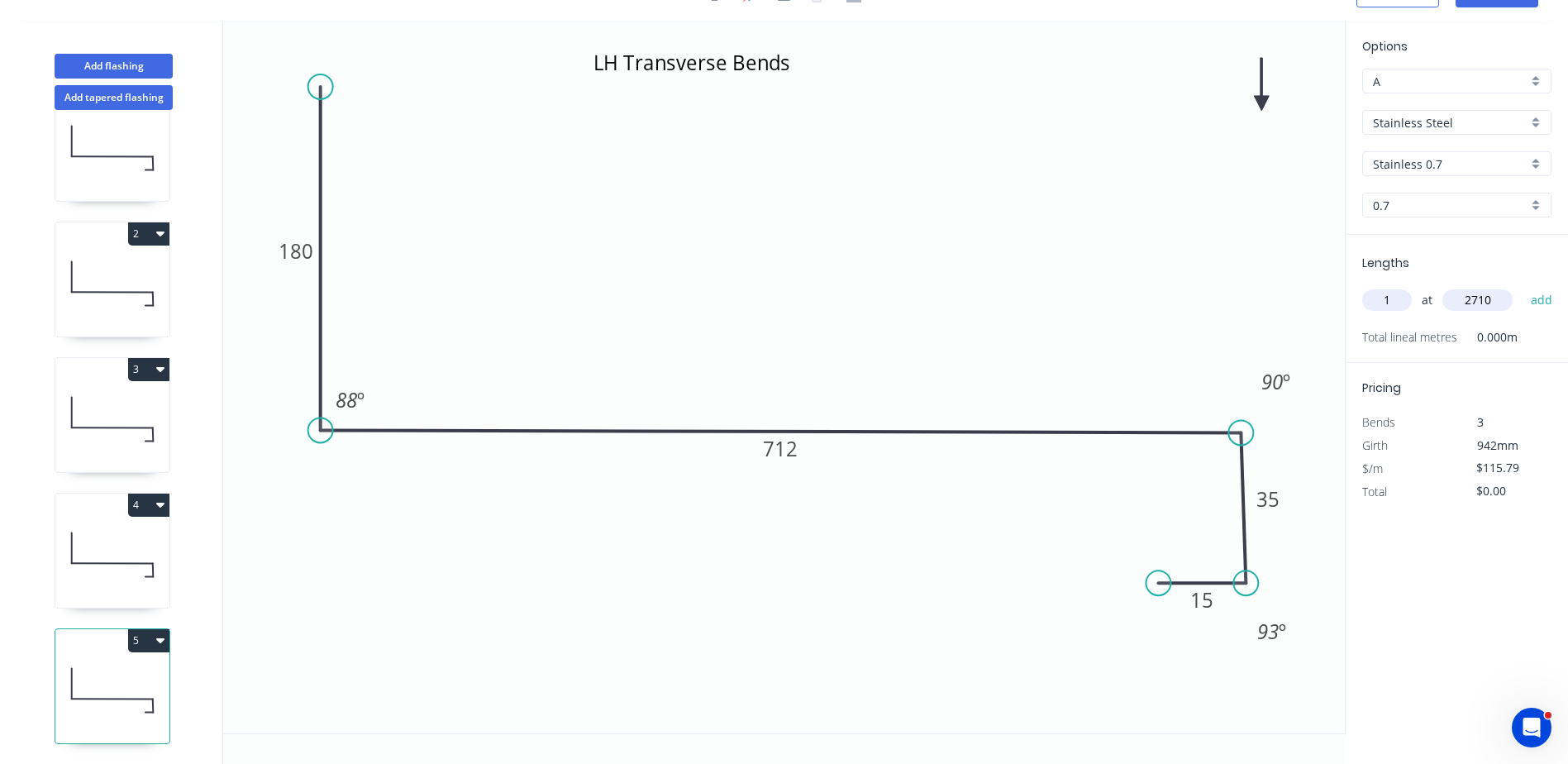
click at [140, 534] on icon at bounding box center [112, 554] width 114 height 106
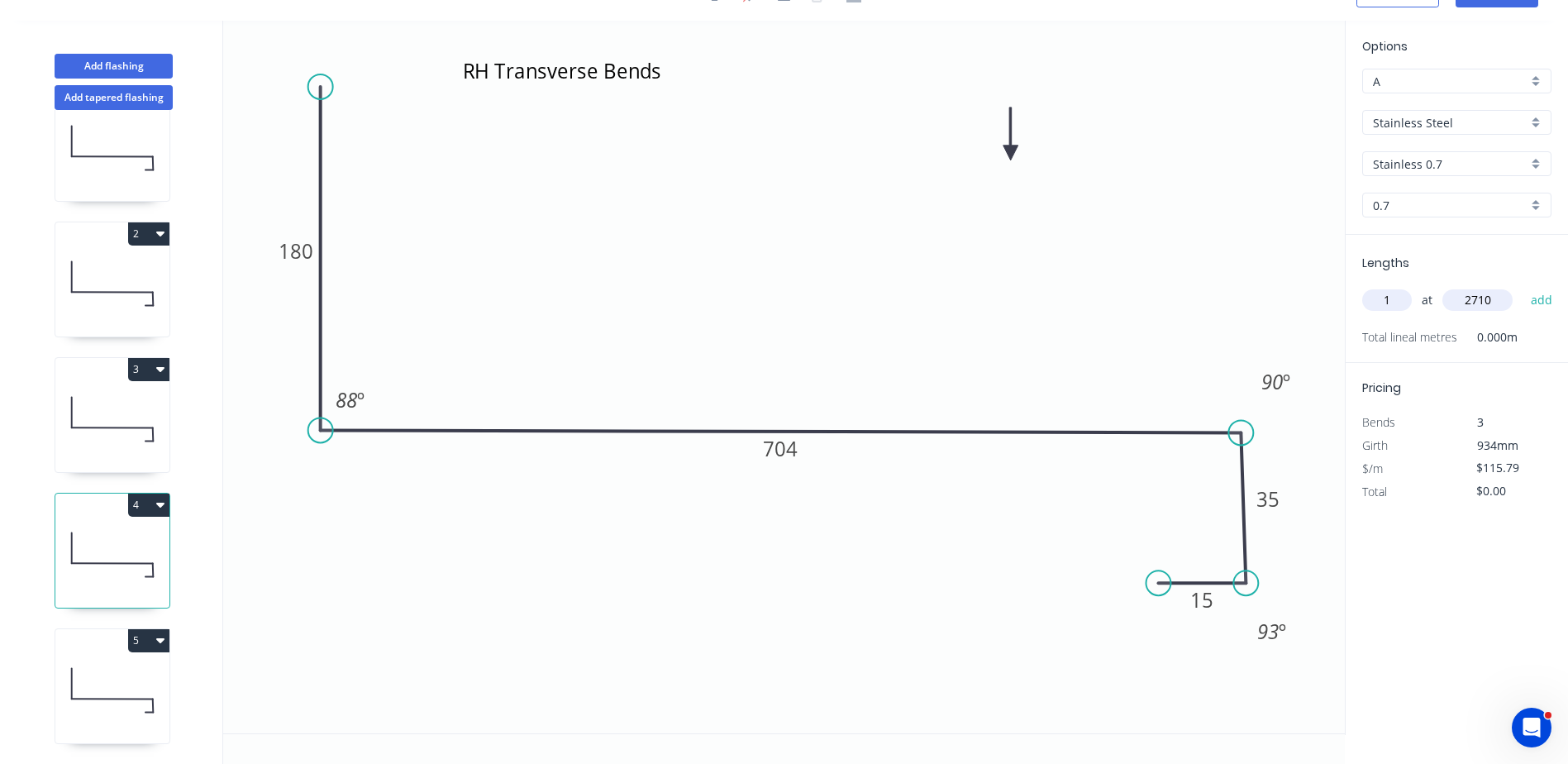
click at [122, 398] on icon at bounding box center [112, 419] width 114 height 106
type input "$391.37"
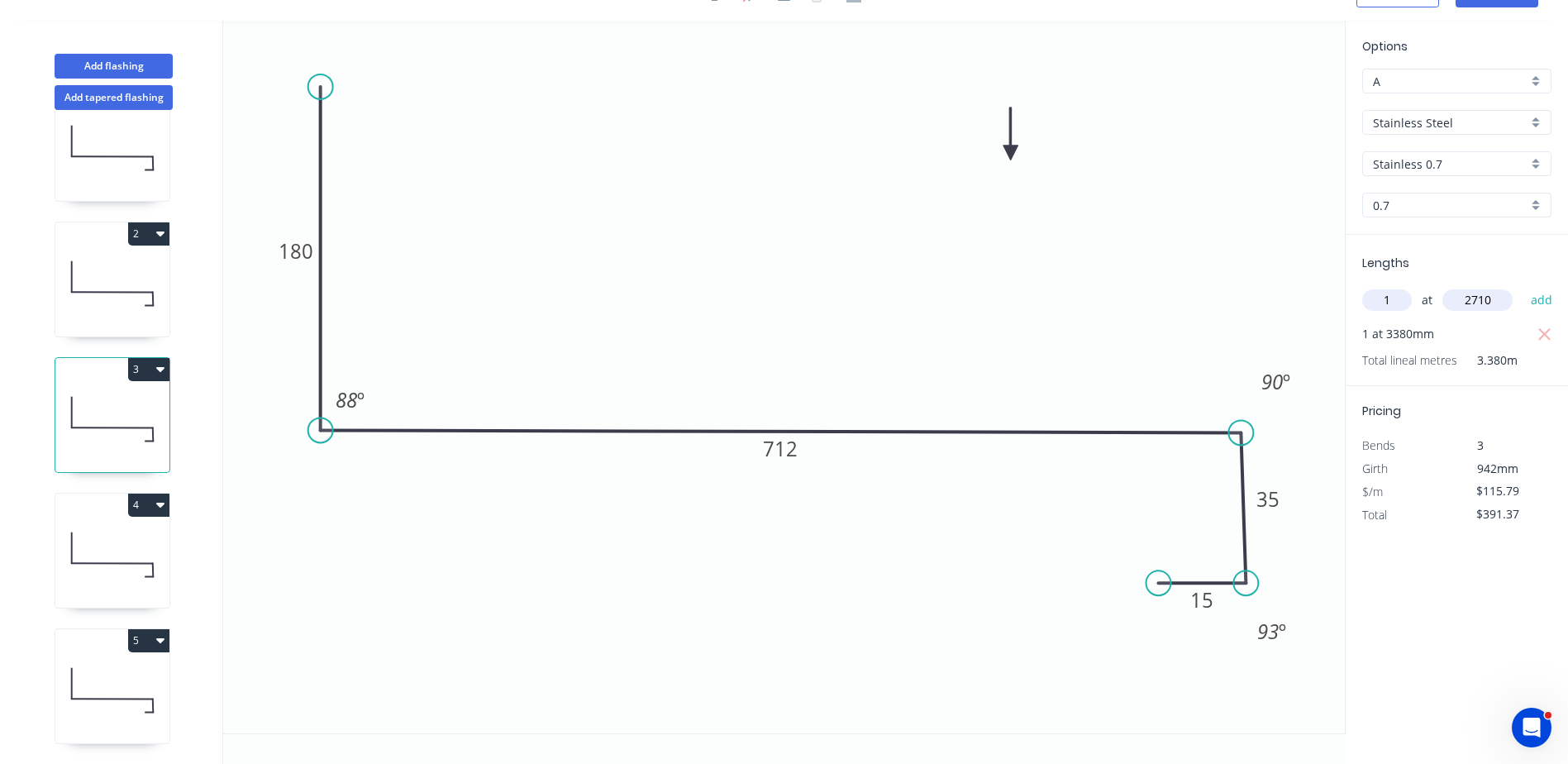
drag, startPoint x: 1495, startPoint y: 304, endPoint x: 1420, endPoint y: 293, distance: 75.8
click at [1420, 293] on div "1 at 2710 add" at bounding box center [1458, 299] width 192 height 28
type input "3370"
click at [1523, 286] on button "add" at bounding box center [1542, 299] width 39 height 28
click at [1547, 359] on icon "button" at bounding box center [1544, 358] width 15 height 20
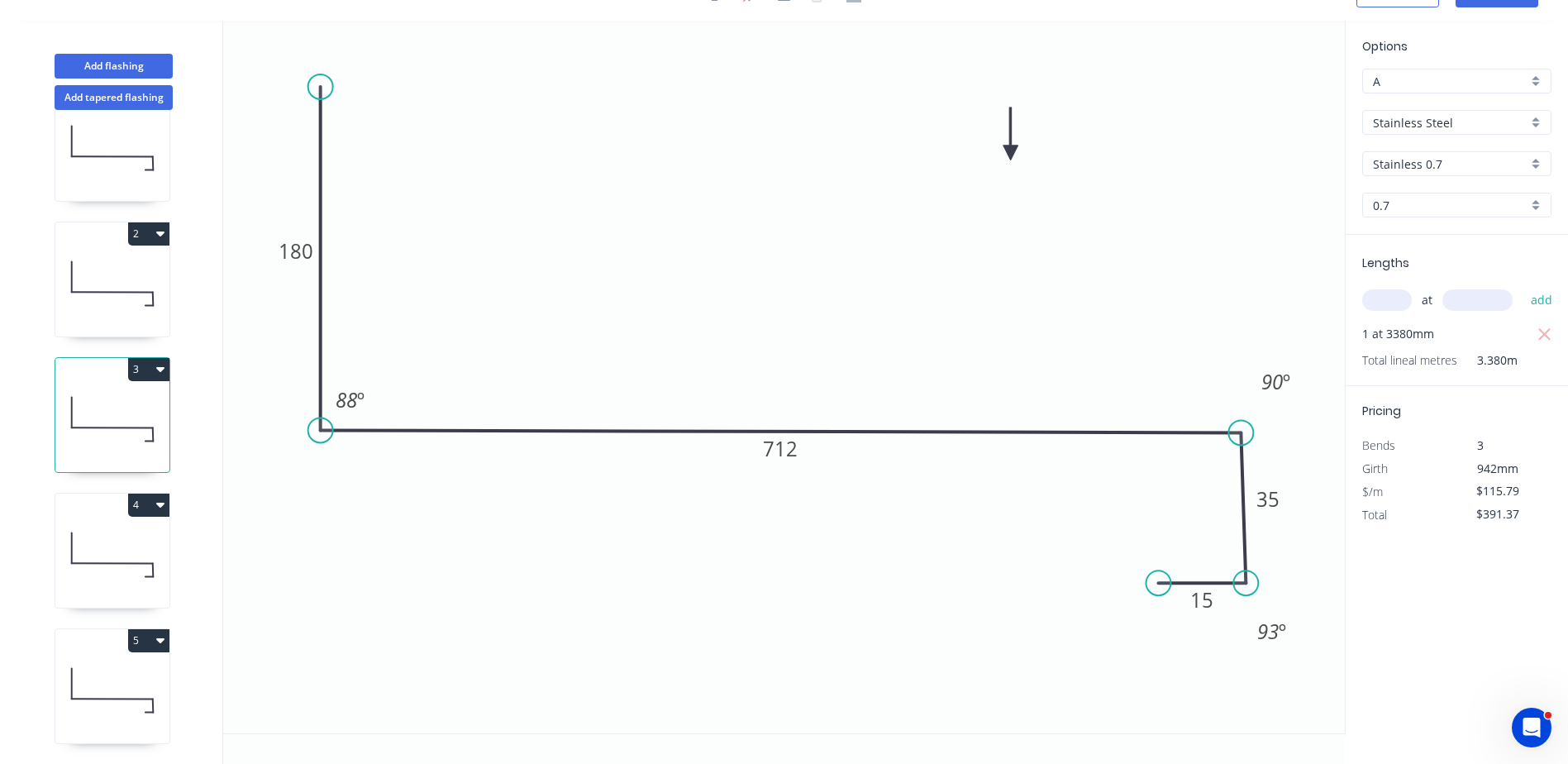
click at [1014, 334] on icon "0 180 712 35 15 88 º 90 º 93 º" at bounding box center [784, 377] width 1122 height 713
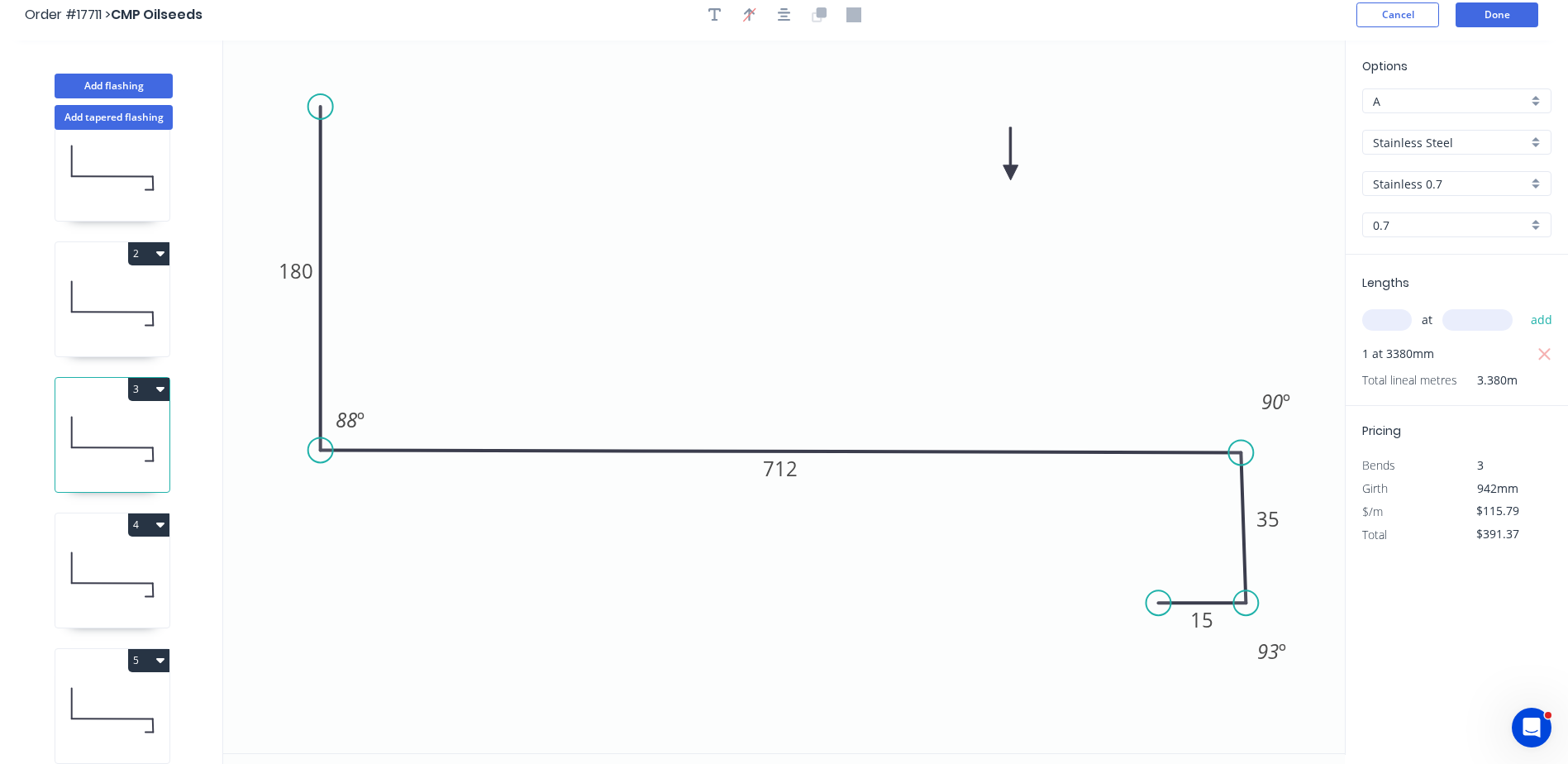
scroll to position [0, 0]
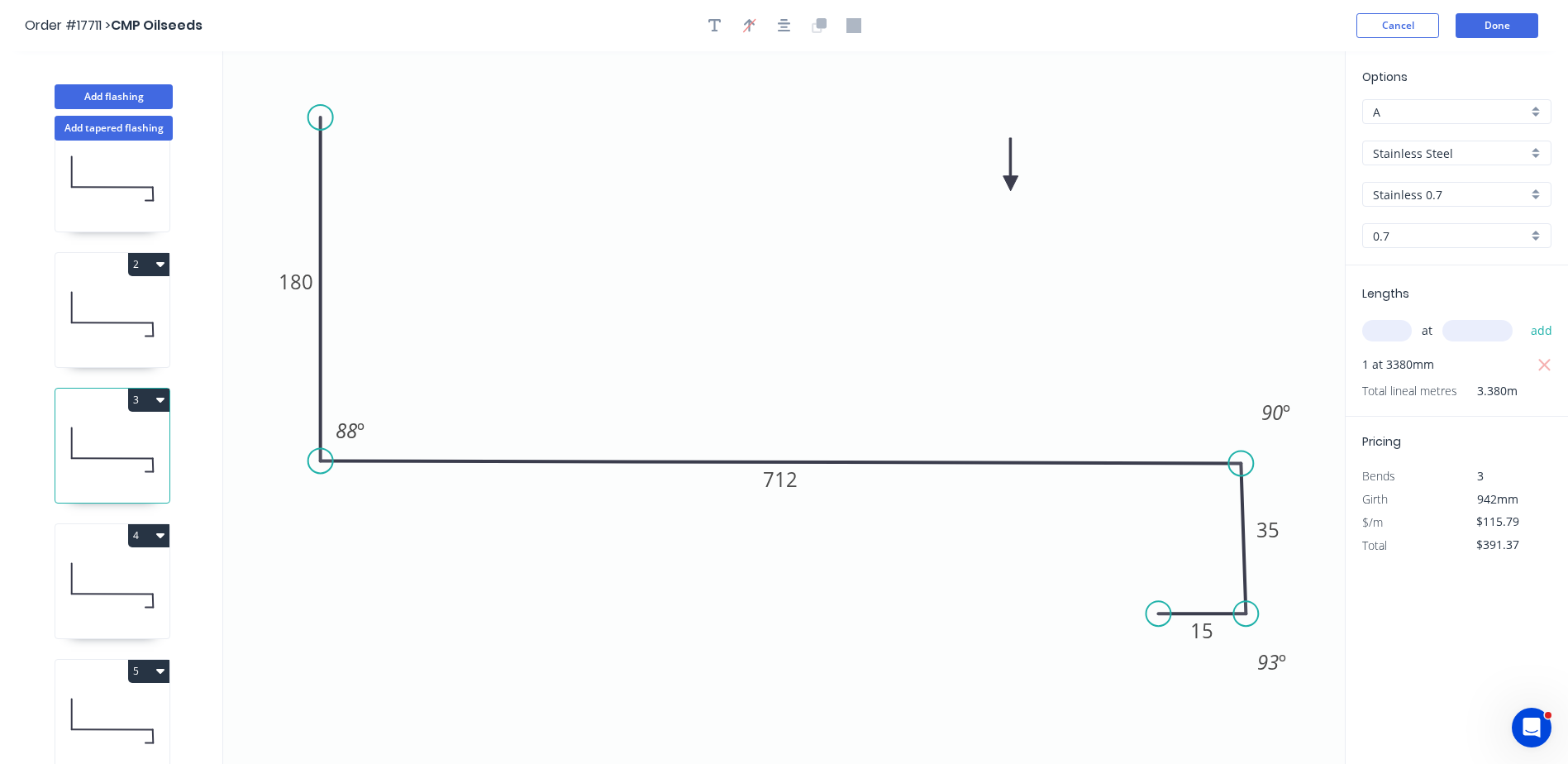
click at [119, 191] on icon at bounding box center [112, 179] width 114 height 106
click at [1544, 387] on icon "button" at bounding box center [1544, 388] width 13 height 13
click at [739, 580] on icon "0 180 704 35 15 88 º 90 º 93 º" at bounding box center [784, 408] width 1122 height 713
click at [132, 309] on icon at bounding box center [112, 314] width 114 height 106
click at [98, 418] on icon at bounding box center [112, 449] width 114 height 106
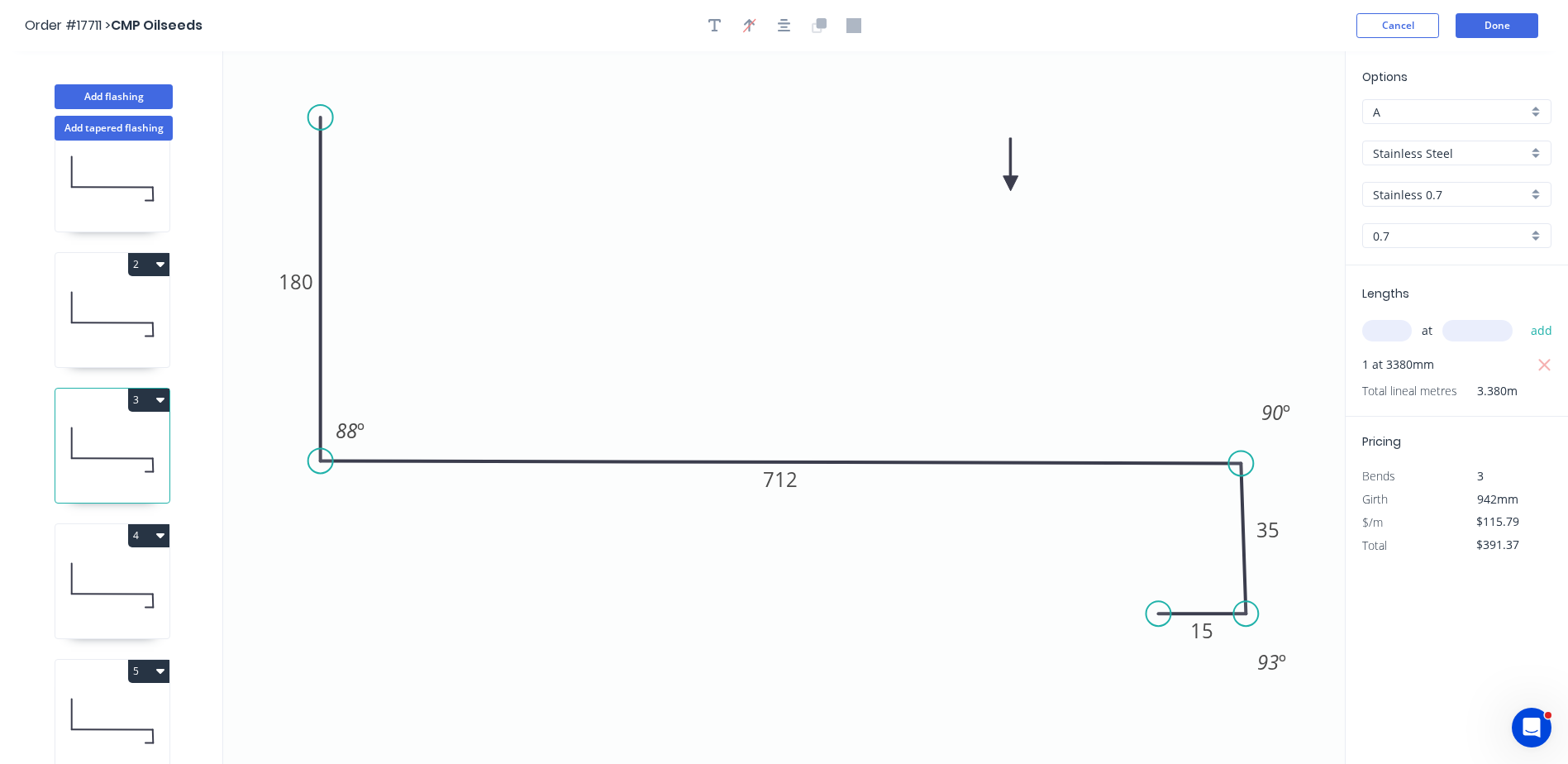
click at [101, 571] on icon at bounding box center [112, 585] width 114 height 106
type input "$0.00"
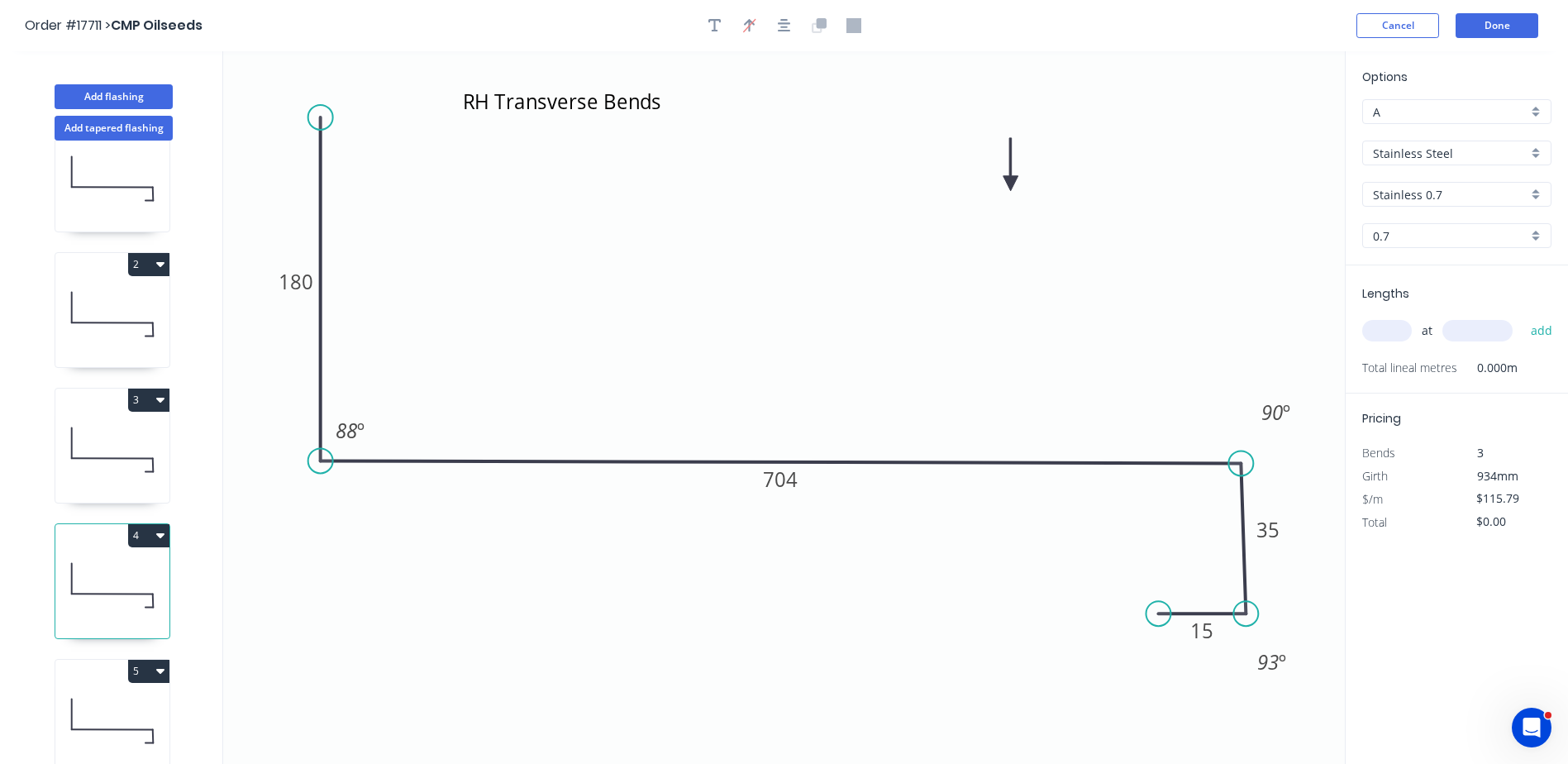
click at [1386, 319] on div "at add" at bounding box center [1458, 330] width 192 height 28
click at [1389, 328] on input "text" at bounding box center [1387, 331] width 50 height 22
type input "1"
type input "2710"
click at [1546, 331] on button "add" at bounding box center [1542, 330] width 39 height 28
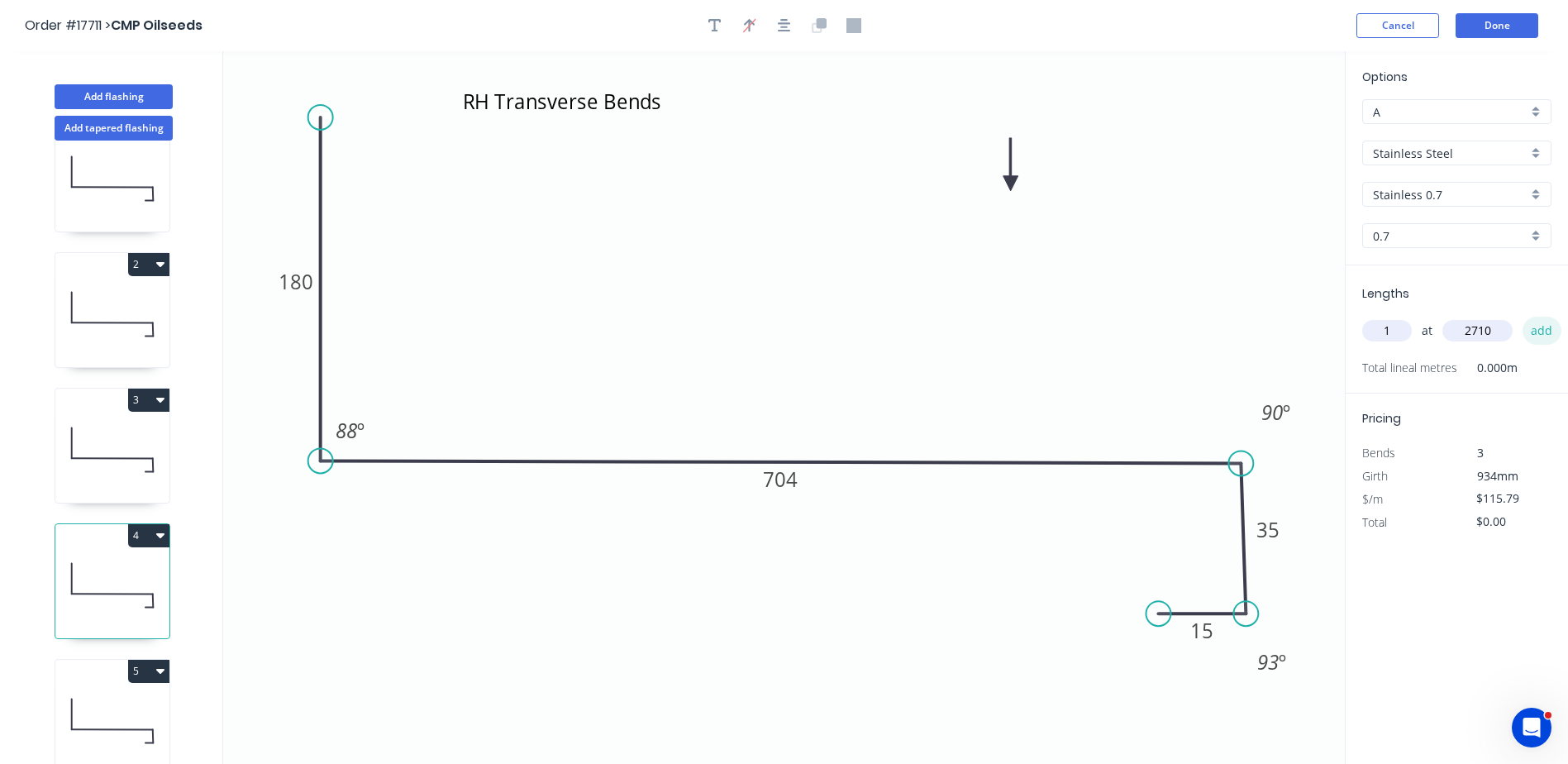
type input "$313.79"
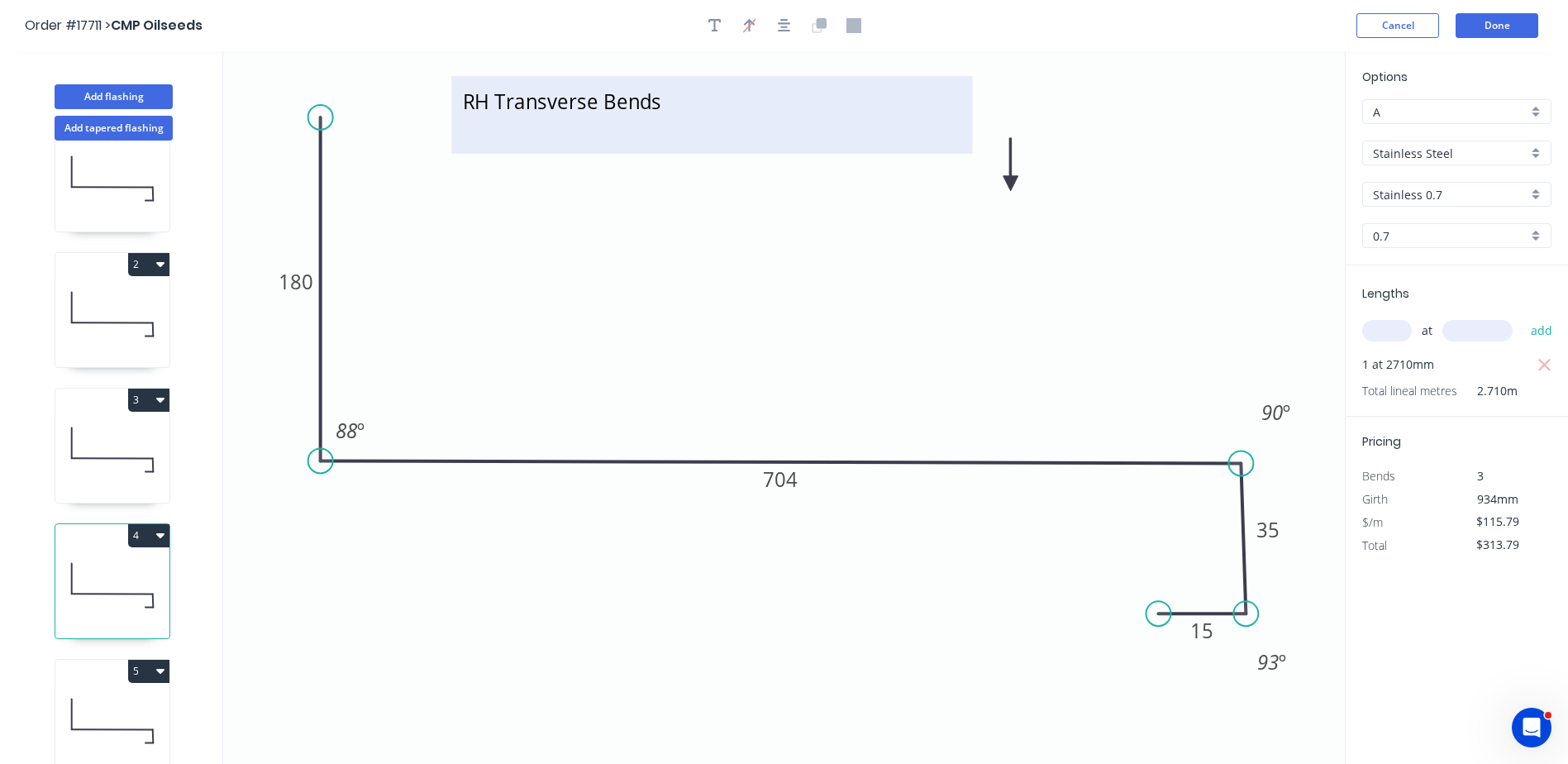
click at [476, 113] on textarea "RH Transverse Bends" at bounding box center [712, 114] width 504 height 61
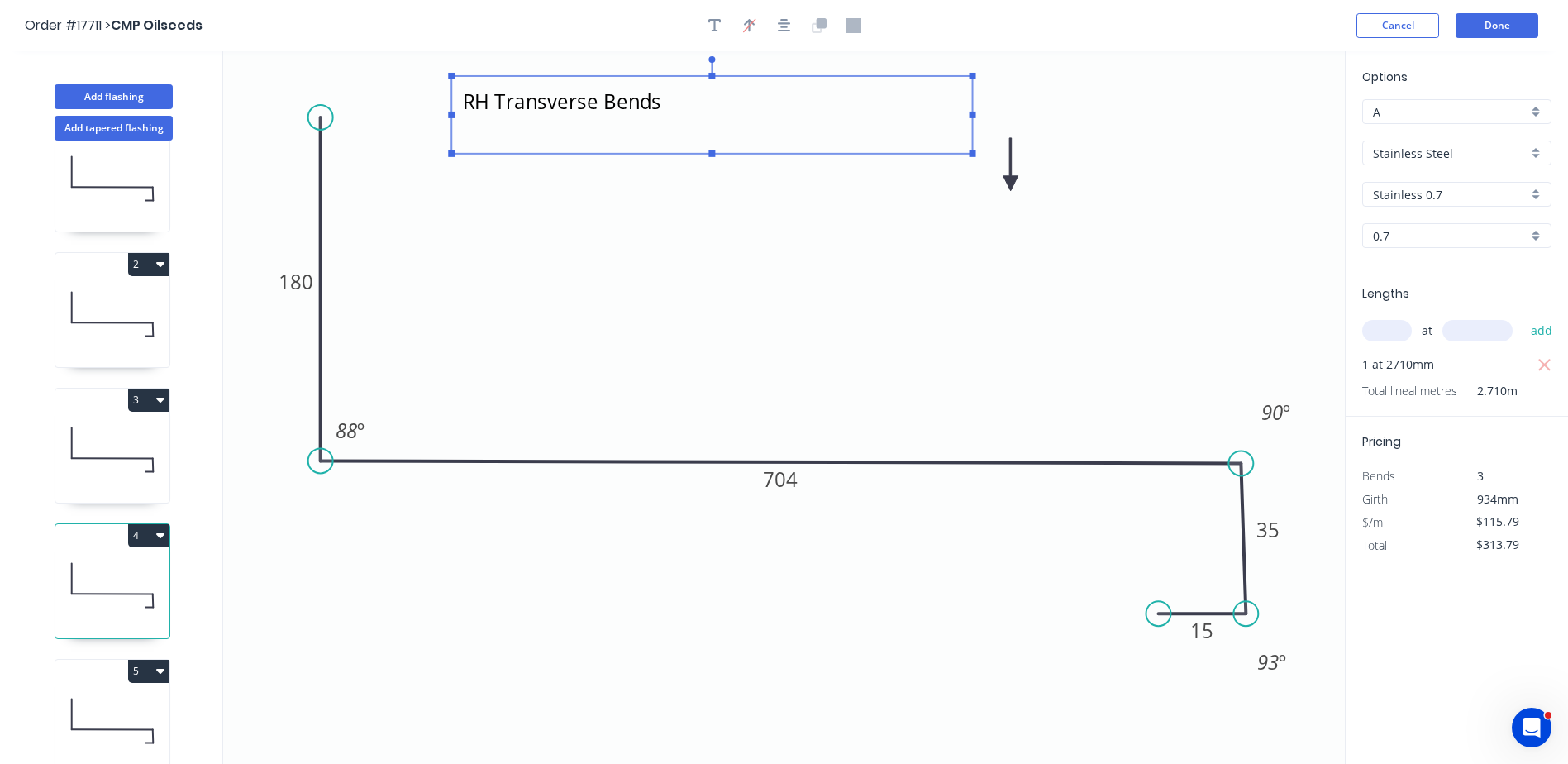
click at [483, 102] on textarea "RH Transverse Bends" at bounding box center [712, 114] width 504 height 61
click at [472, 98] on textarea "RH Transverse Bends" at bounding box center [712, 114] width 504 height 61
click at [653, 313] on icon "LH Transverse Bends 180 704 35 15 88 º 90 º 93 º" at bounding box center [784, 408] width 1122 height 713
type textarea "LH Transverse Bends"
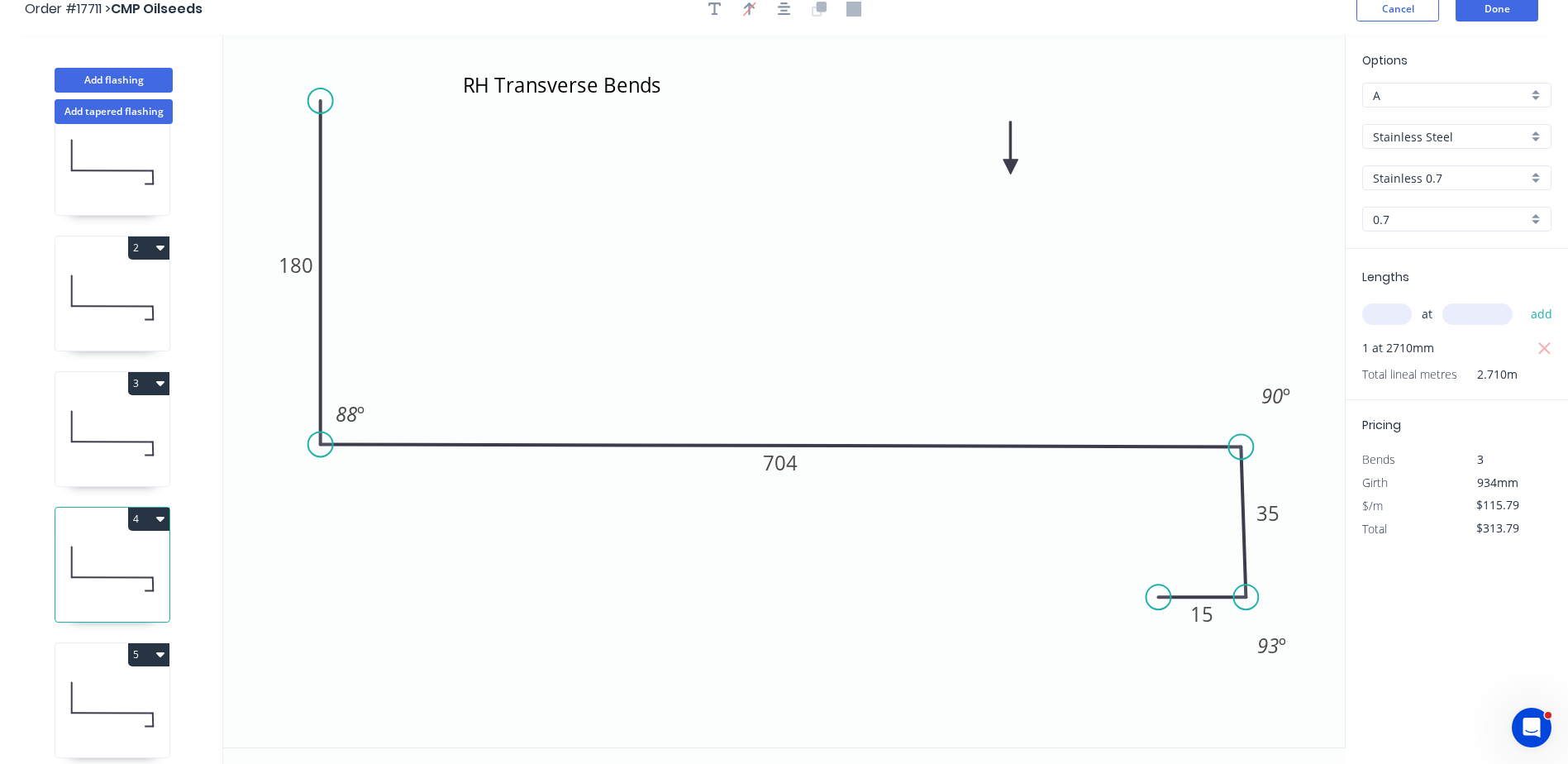
scroll to position [31, 0]
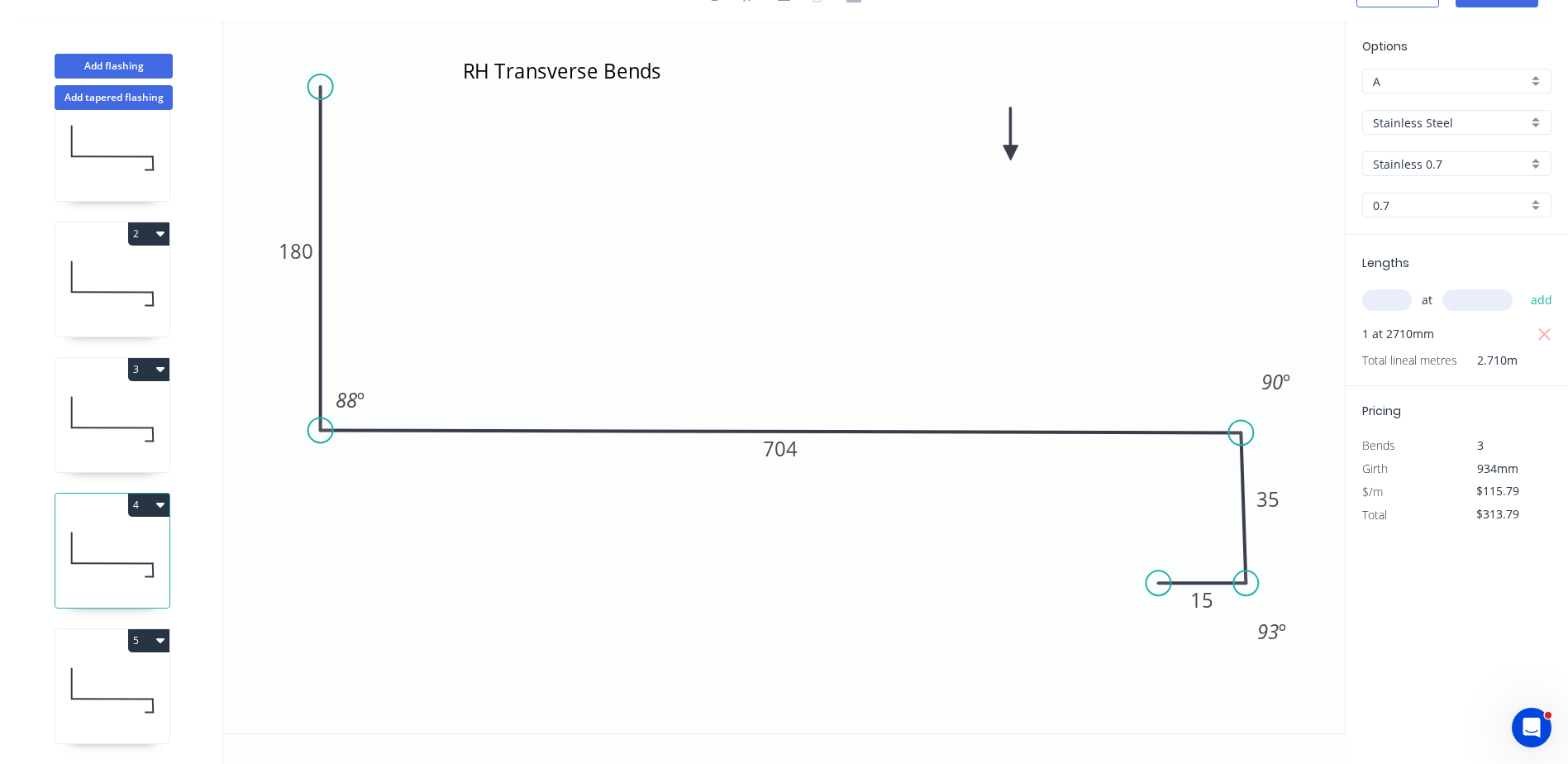
click at [111, 681] on icon at bounding box center [112, 691] width 114 height 106
type input "$0.00"
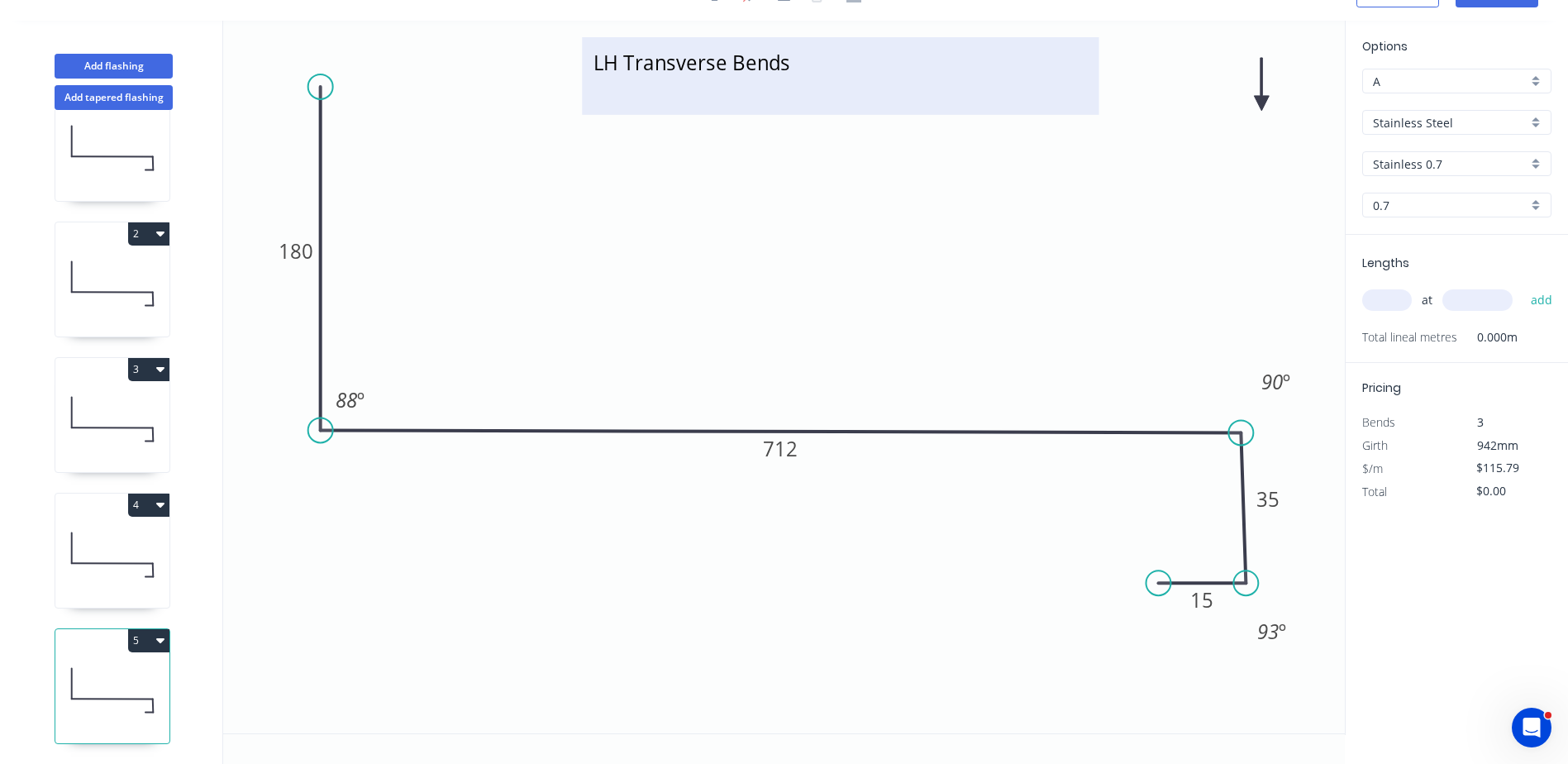
click at [618, 70] on textarea "LH Transverse Bends" at bounding box center [840, 75] width 500 height 61
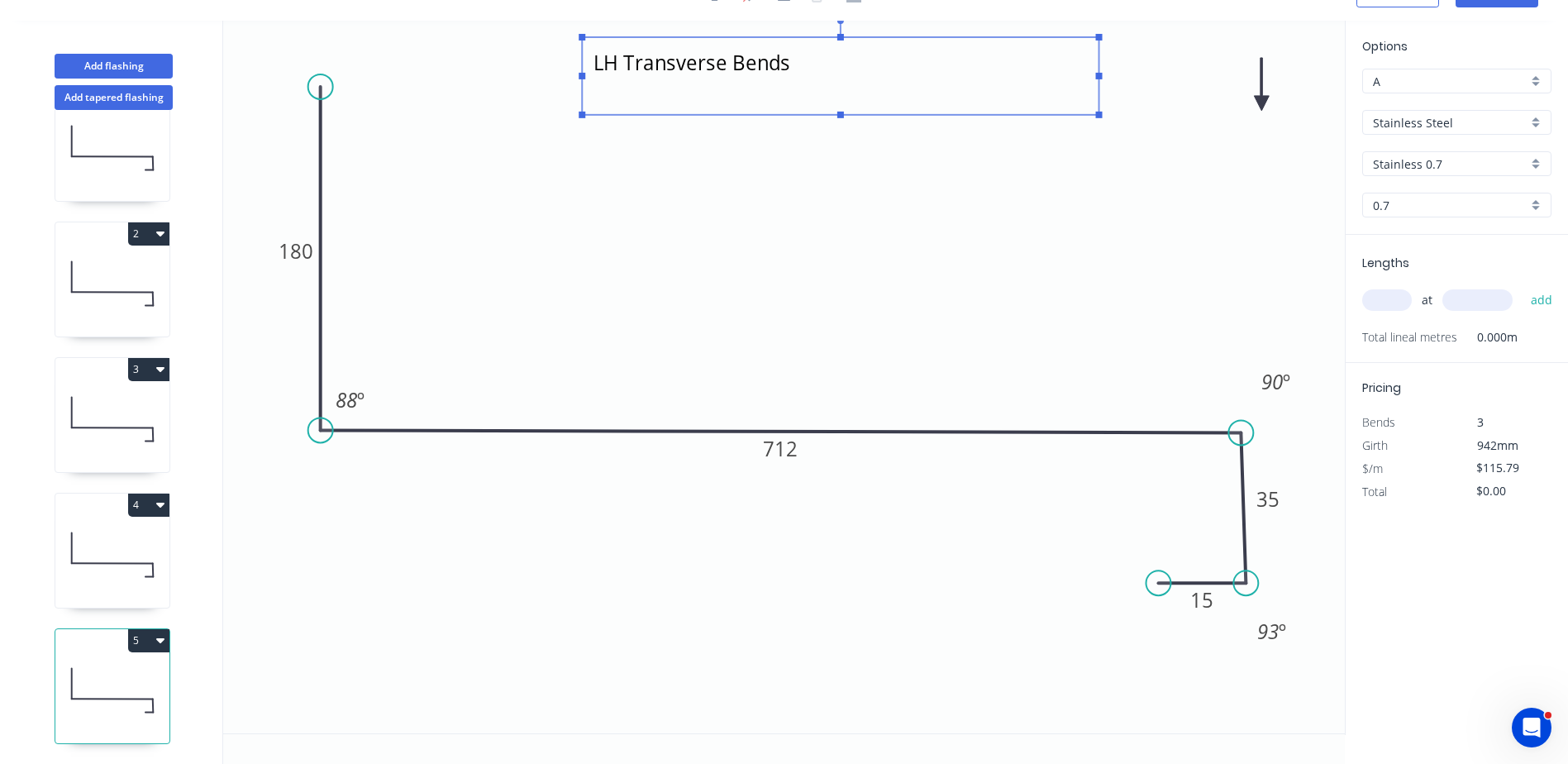
click at [599, 61] on textarea "LH Transverse Bends" at bounding box center [840, 75] width 500 height 61
click at [602, 61] on textarea "LH Transverse Bends" at bounding box center [840, 75] width 500 height 61
click at [779, 267] on icon "RH Transverse Bends 180 712 35 15 88 º 90 º 93 º" at bounding box center [784, 377] width 1122 height 713
type textarea "RH Transverse Bends"
click at [1405, 296] on input "text" at bounding box center [1387, 300] width 50 height 22
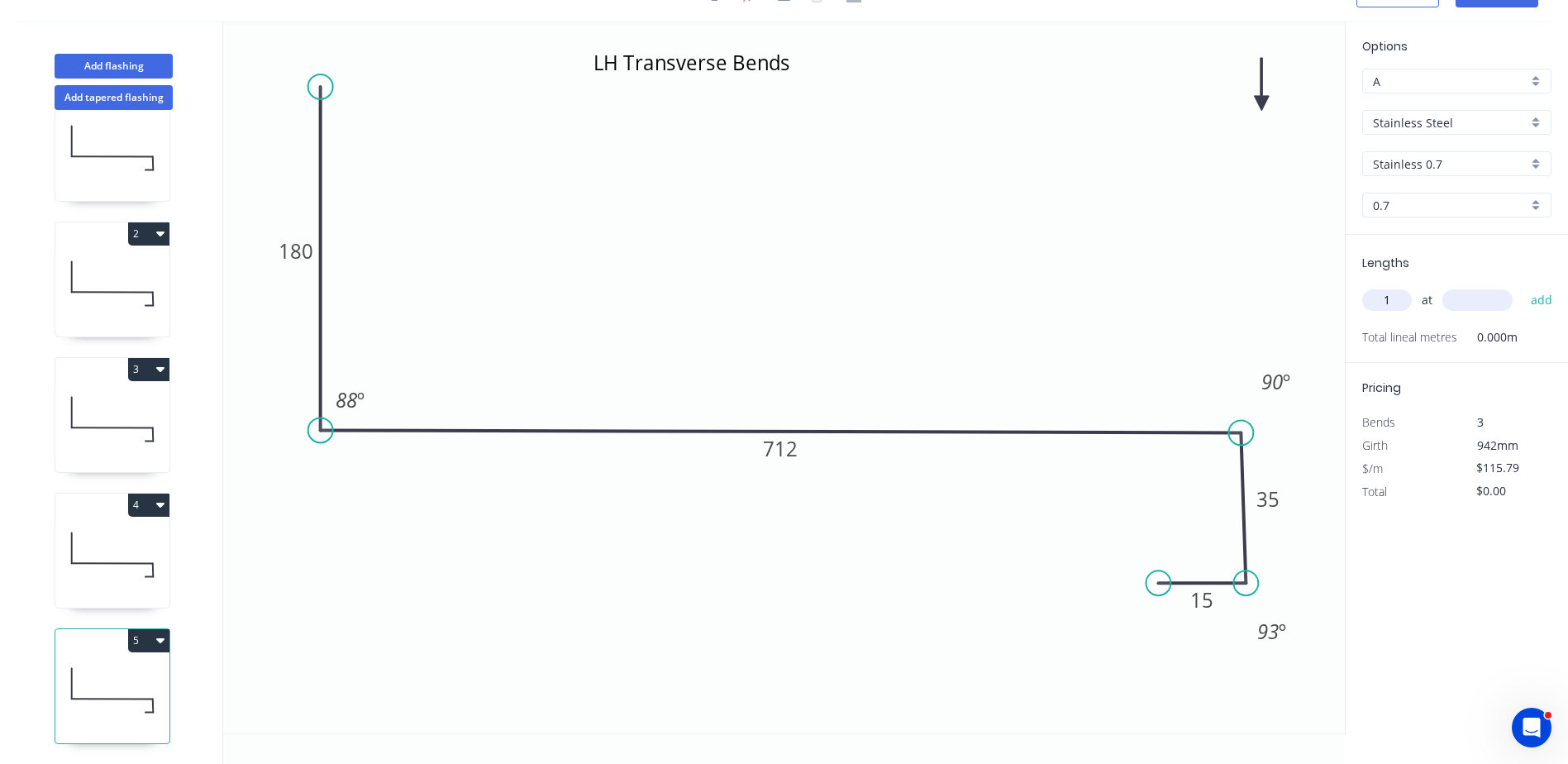
type input "1"
type input "4830"
click at [1523, 286] on button "add" at bounding box center [1542, 299] width 39 height 28
type input "$559.27"
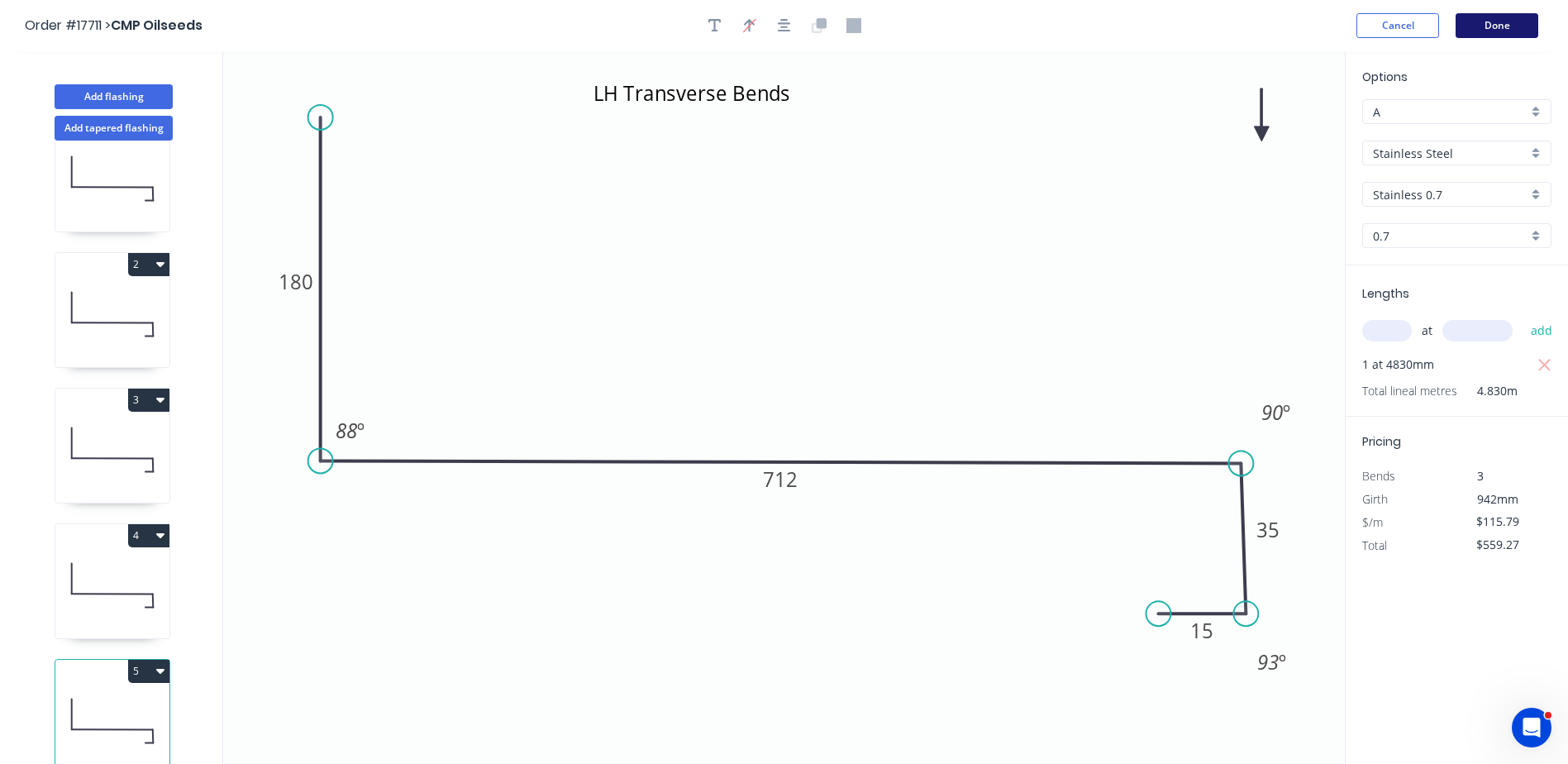
click at [1504, 24] on button "Done" at bounding box center [1496, 25] width 83 height 24
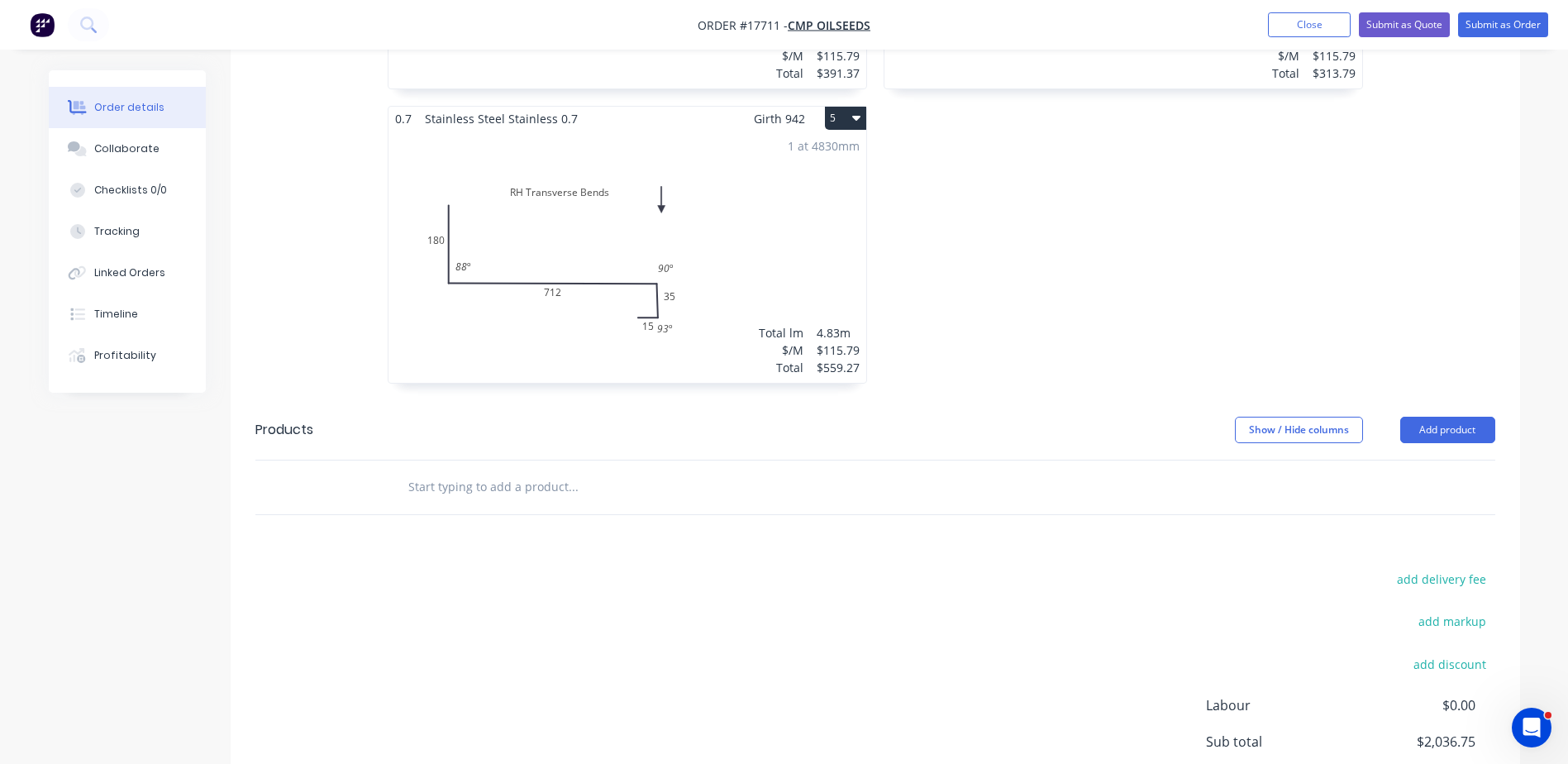
scroll to position [1324, 0]
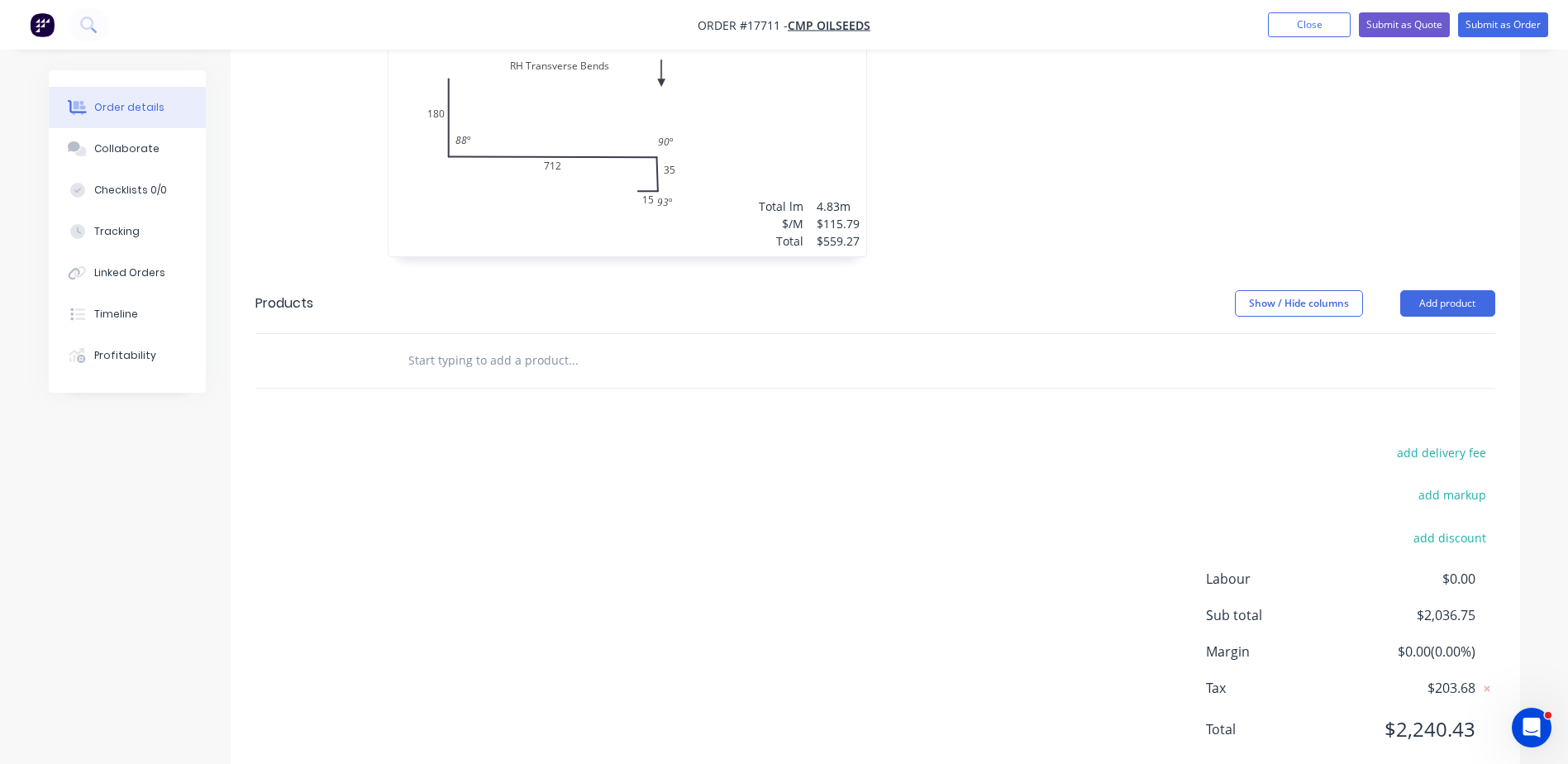
click at [477, 344] on input "text" at bounding box center [572, 360] width 331 height 33
drag, startPoint x: 442, startPoint y: 313, endPoint x: 285, endPoint y: 322, distance: 157.3
click at [286, 334] on div "notch transverse Add notch transverse to order Custom Product" at bounding box center [875, 360] width 1240 height 54
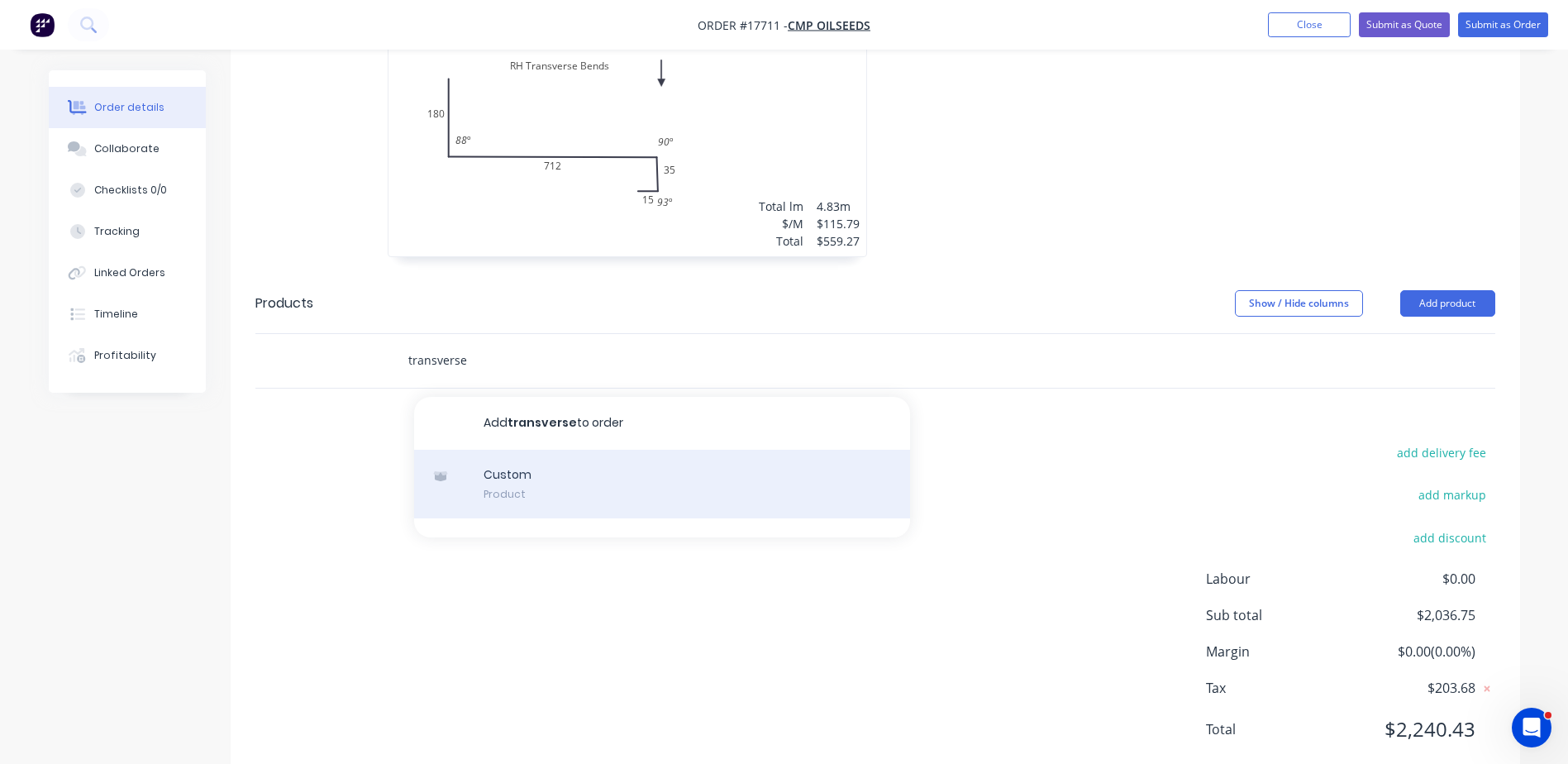
type input "transverse"
click at [539, 450] on div "Custom Product" at bounding box center [662, 485] width 496 height 70
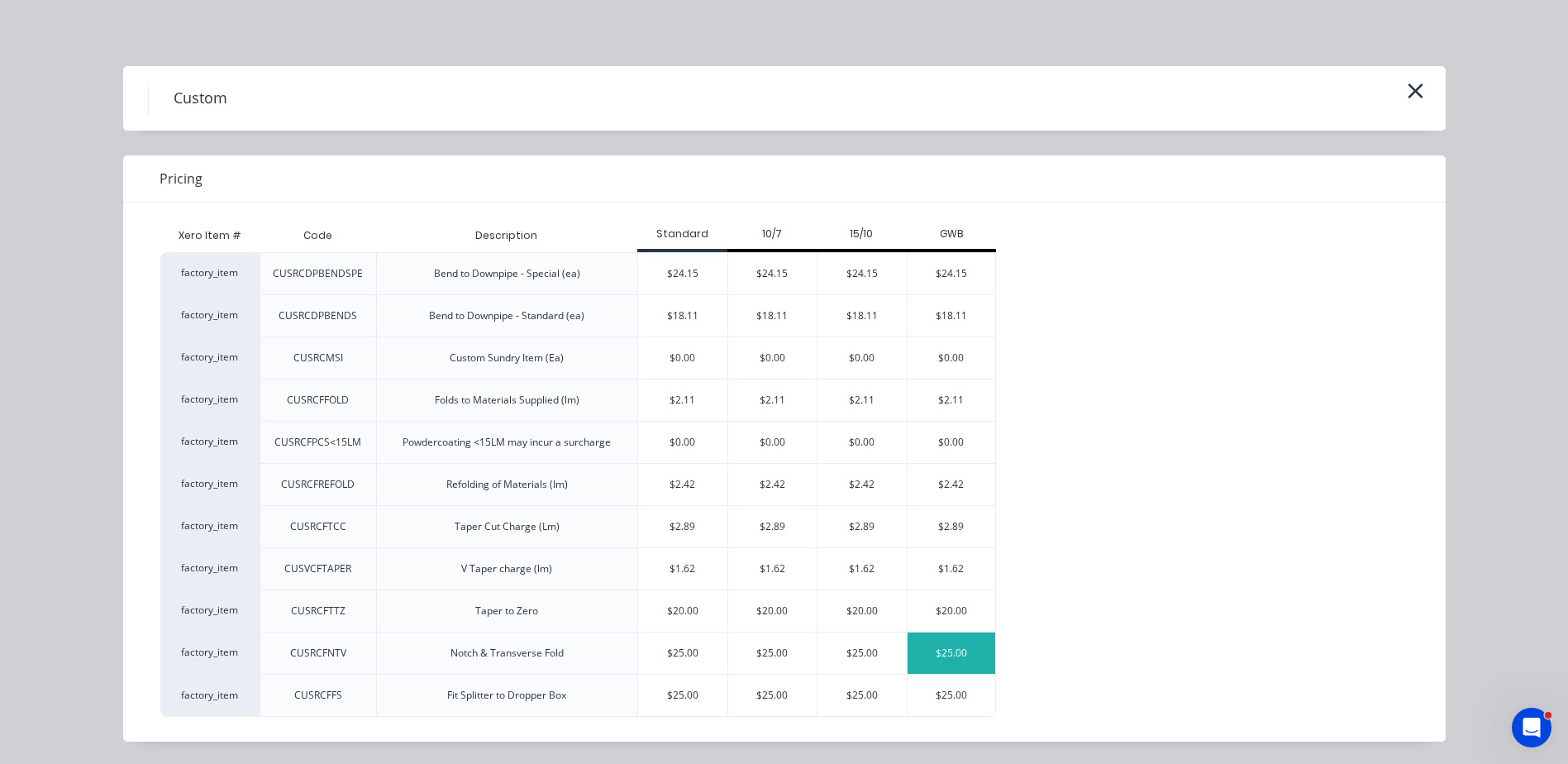
click at [938, 649] on div "$25.00" at bounding box center [952, 653] width 89 height 42
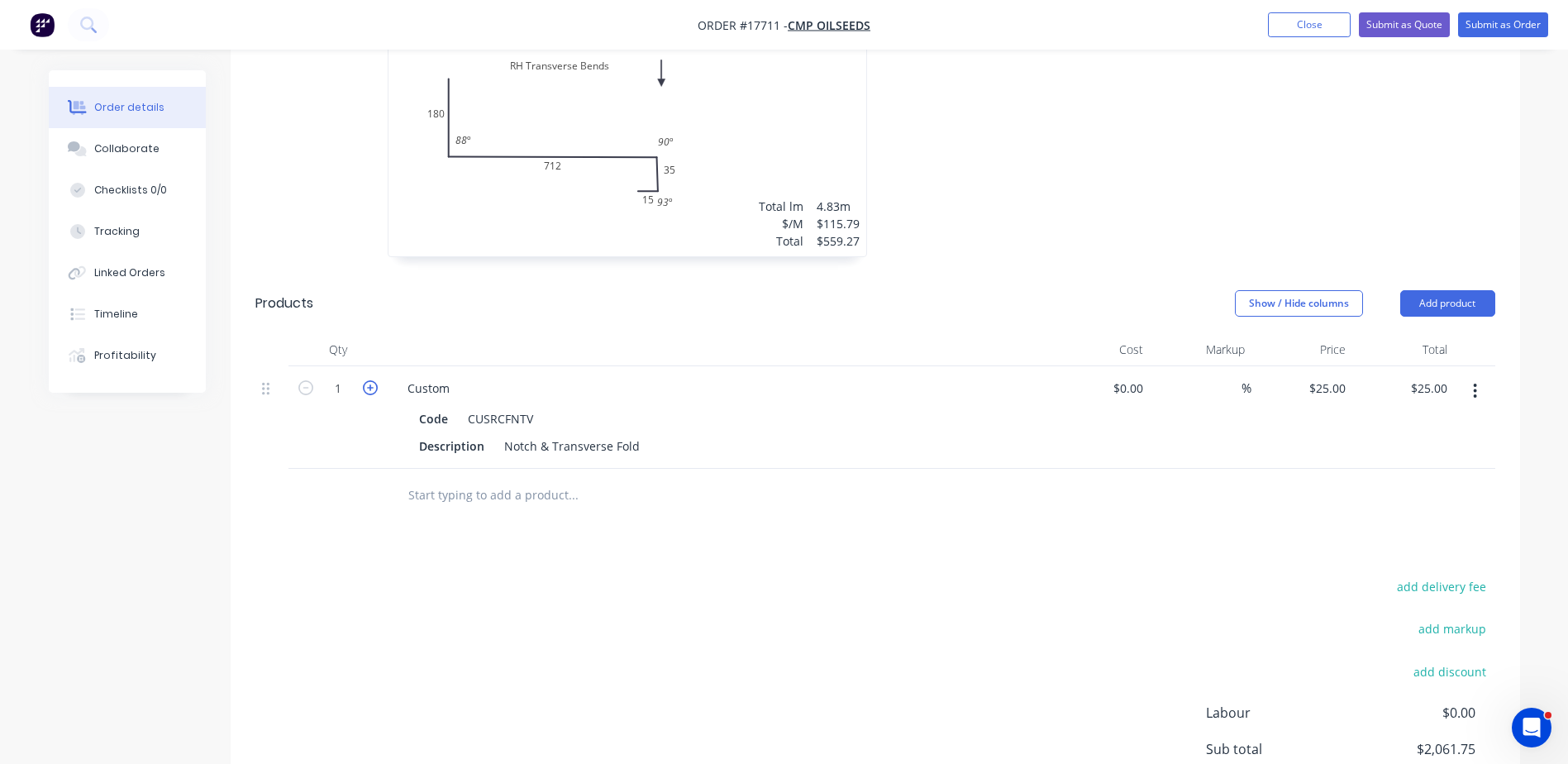
click at [365, 380] on icon "button" at bounding box center [370, 387] width 15 height 15
type input "2"
type input "$50.00"
click at [365, 380] on icon "button" at bounding box center [370, 387] width 15 height 15
type input "3"
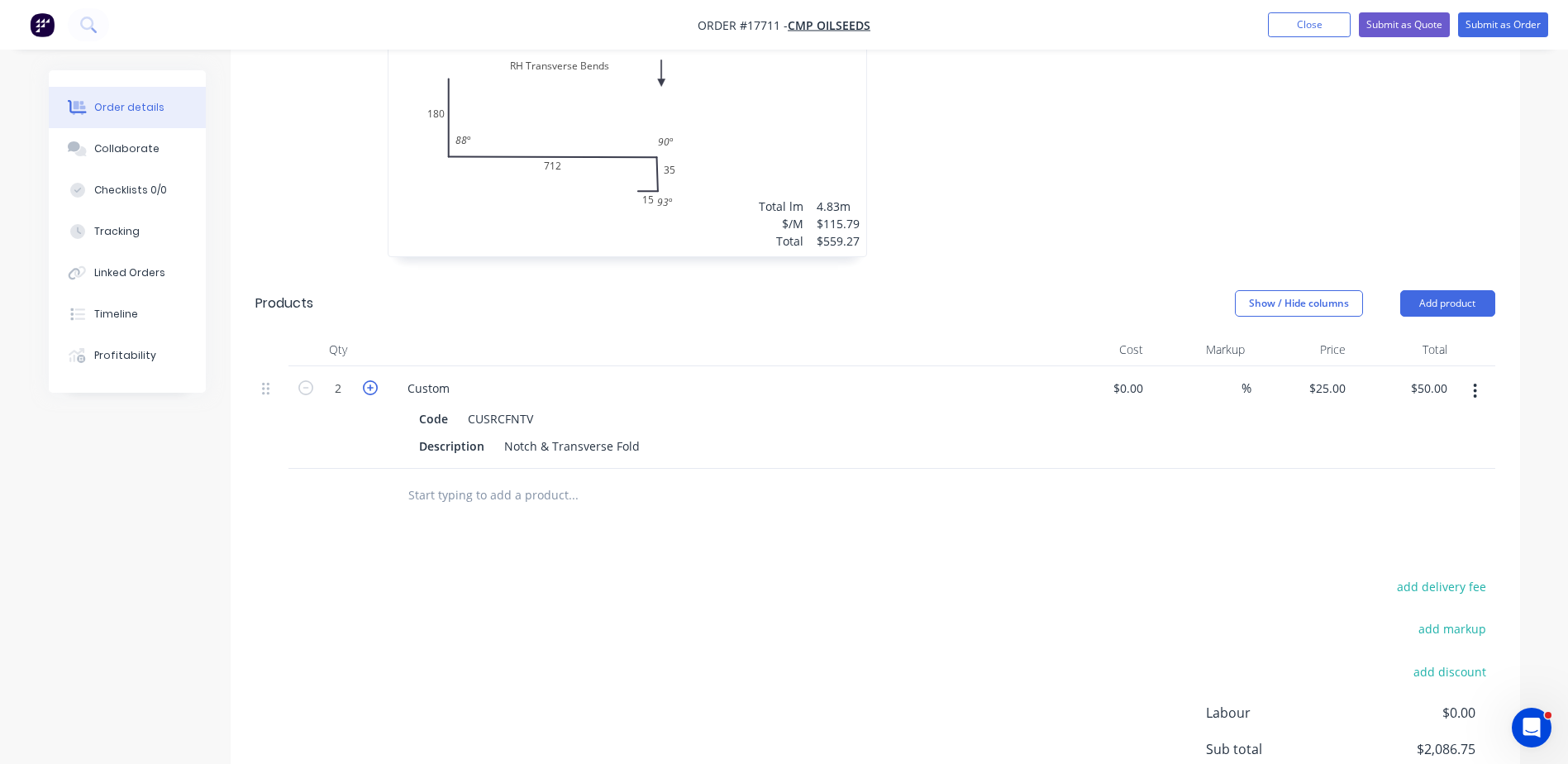
type input "$75.00"
click at [366, 380] on icon "button" at bounding box center [370, 387] width 15 height 15
type input "4"
type input "$100.00"
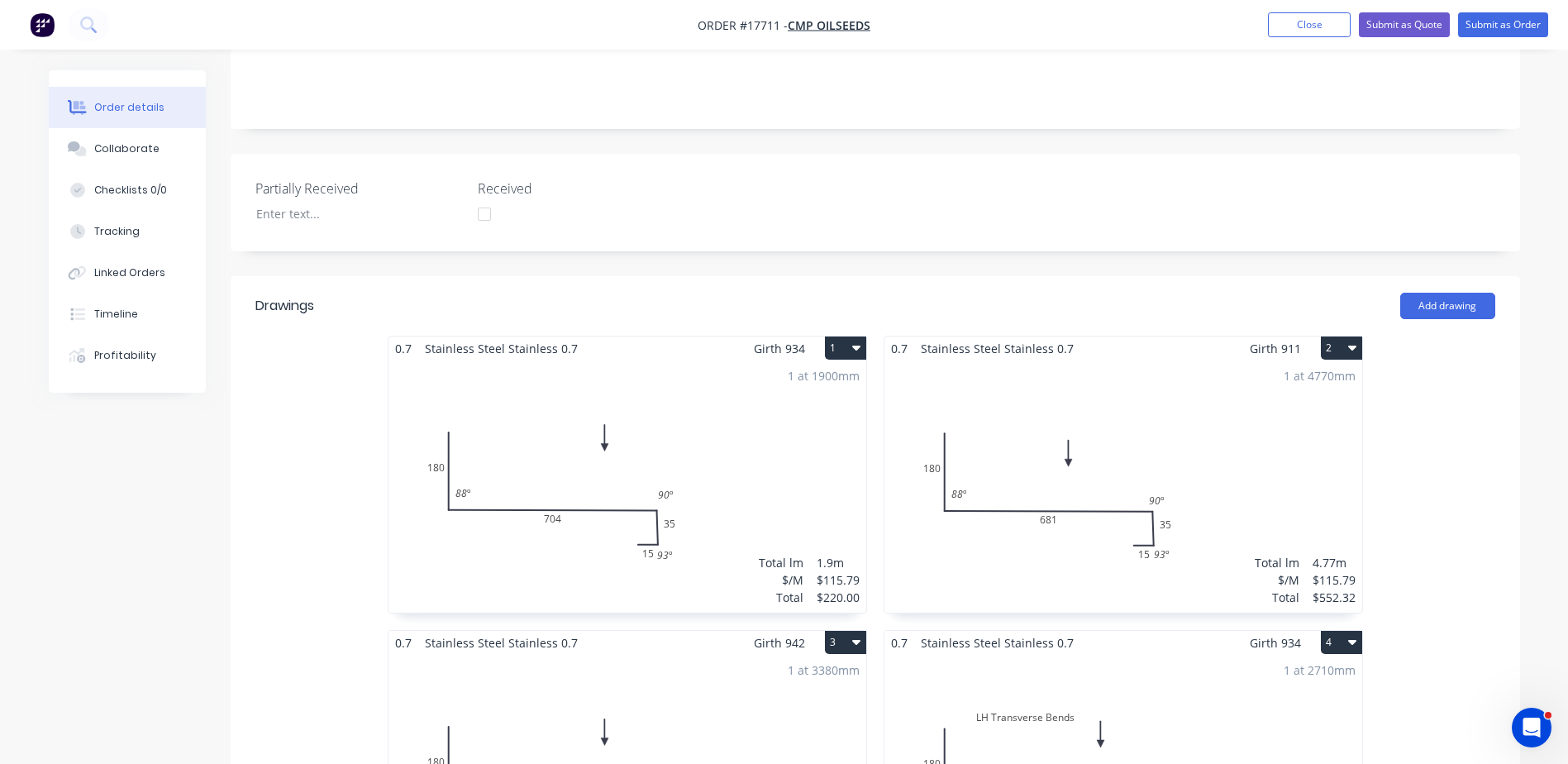
scroll to position [166, 0]
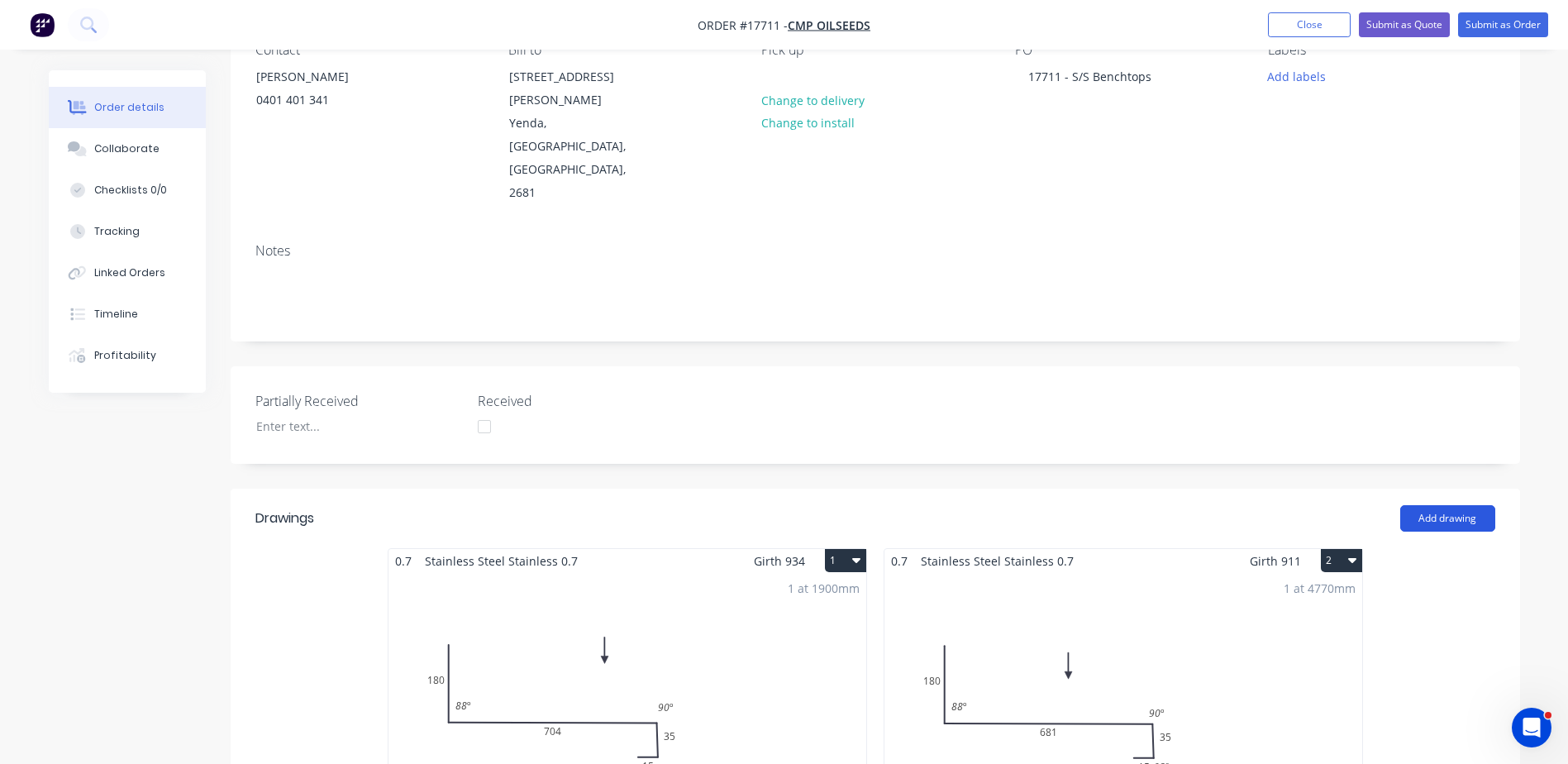
click at [1447, 505] on button "Add drawing" at bounding box center [1447, 518] width 95 height 26
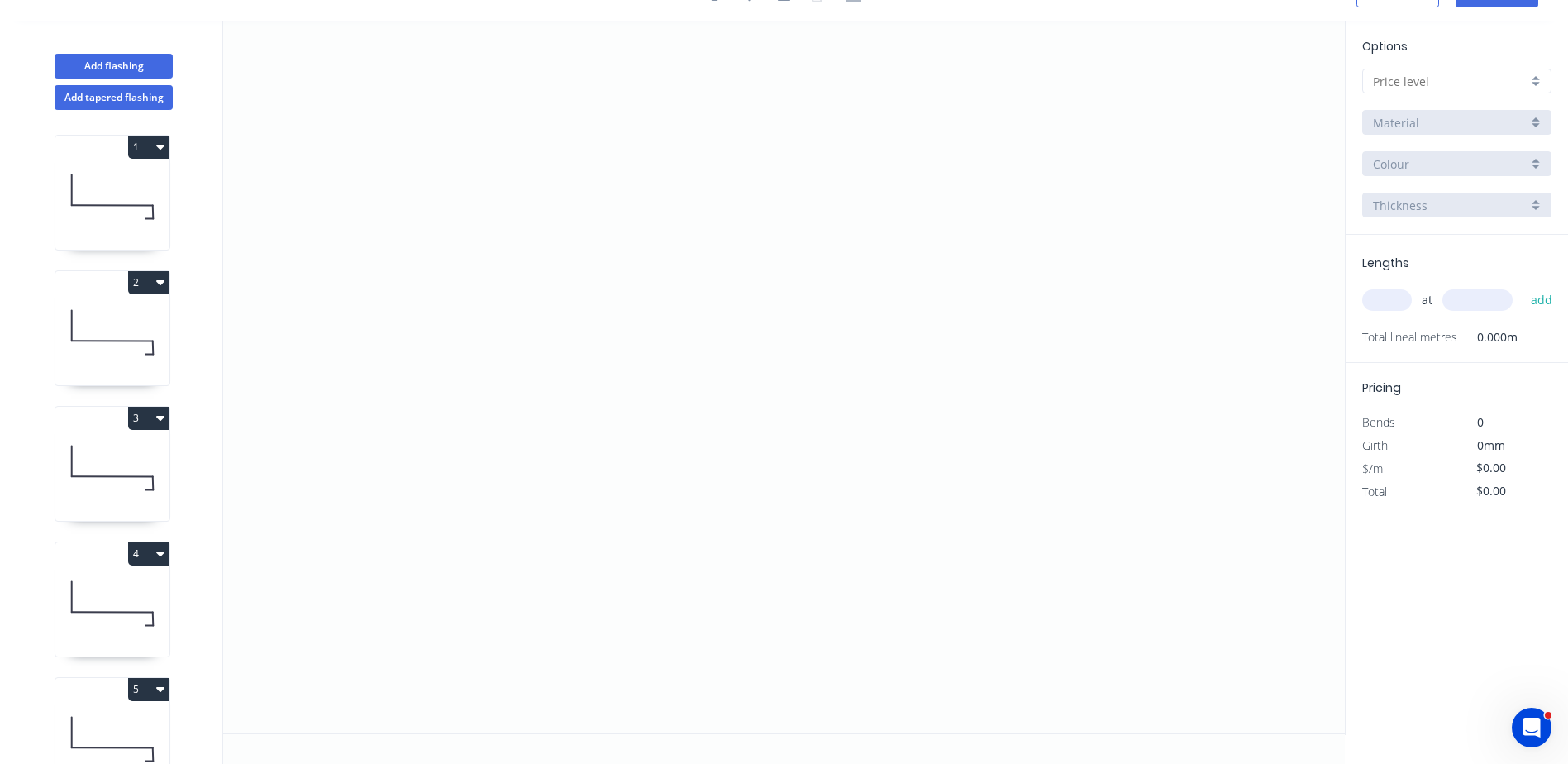
scroll to position [31, 0]
click at [371, 216] on icon "0" at bounding box center [784, 377] width 1122 height 713
click at [374, 436] on icon "0" at bounding box center [784, 377] width 1122 height 713
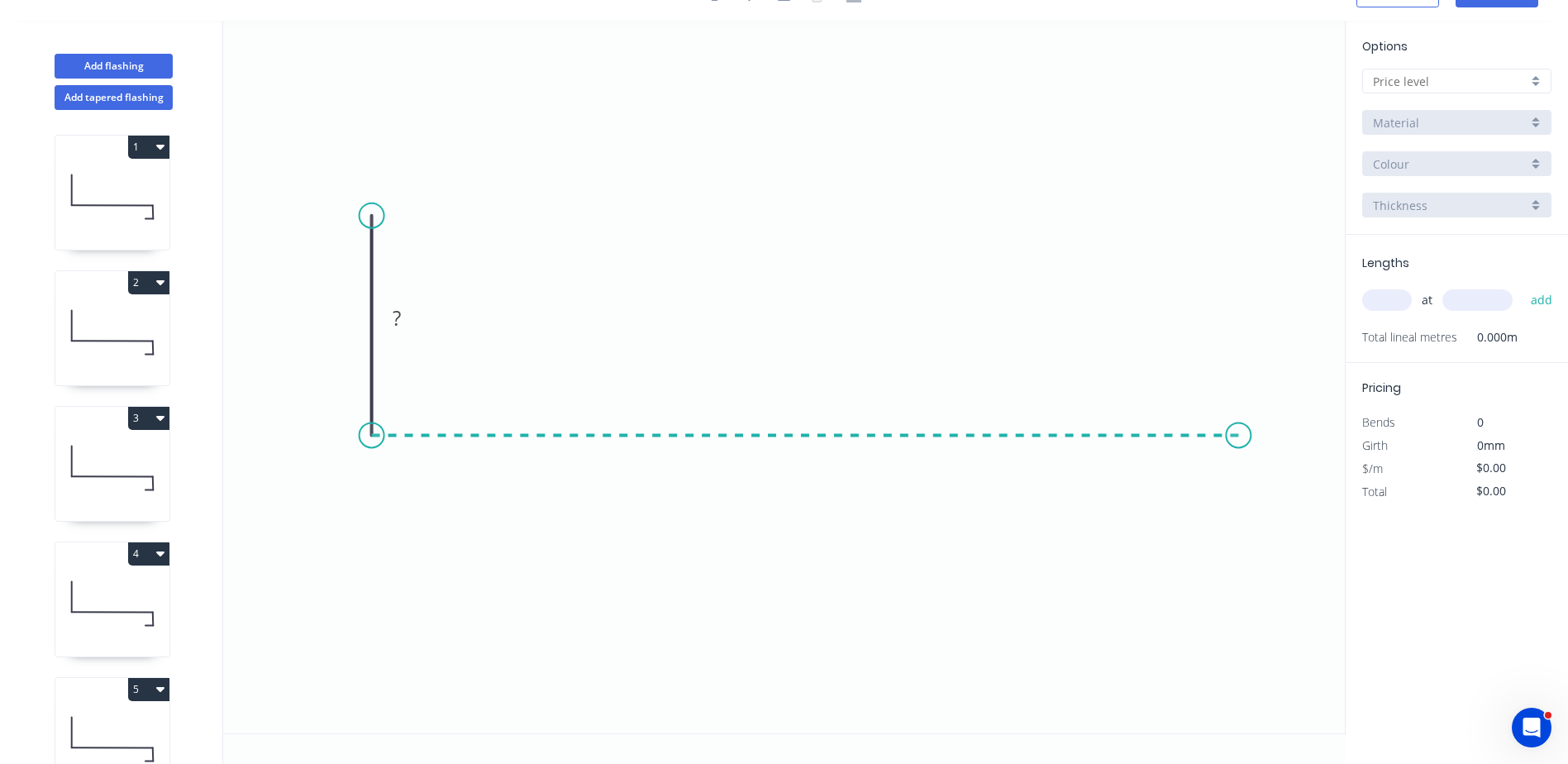
click at [1240, 426] on icon "0 ?" at bounding box center [784, 377] width 1122 height 713
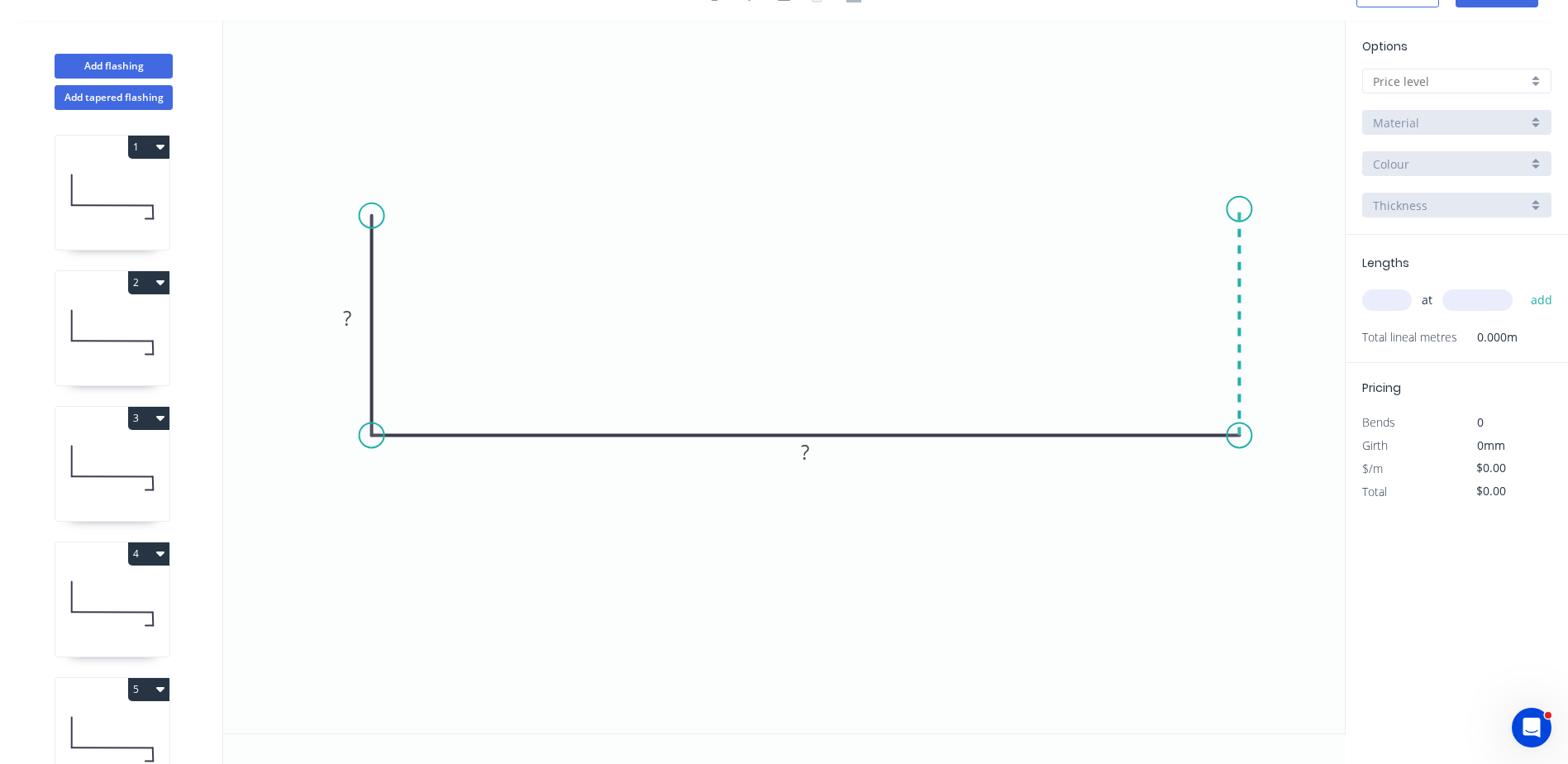
click at [1237, 210] on icon "0 ? ?" at bounding box center [784, 377] width 1122 height 713
click at [1237, 211] on circle at bounding box center [1239, 209] width 24 height 24
click at [343, 318] on tspan "?" at bounding box center [346, 318] width 8 height 27
click at [1539, 80] on div at bounding box center [1456, 81] width 190 height 24
type input "$42.25"
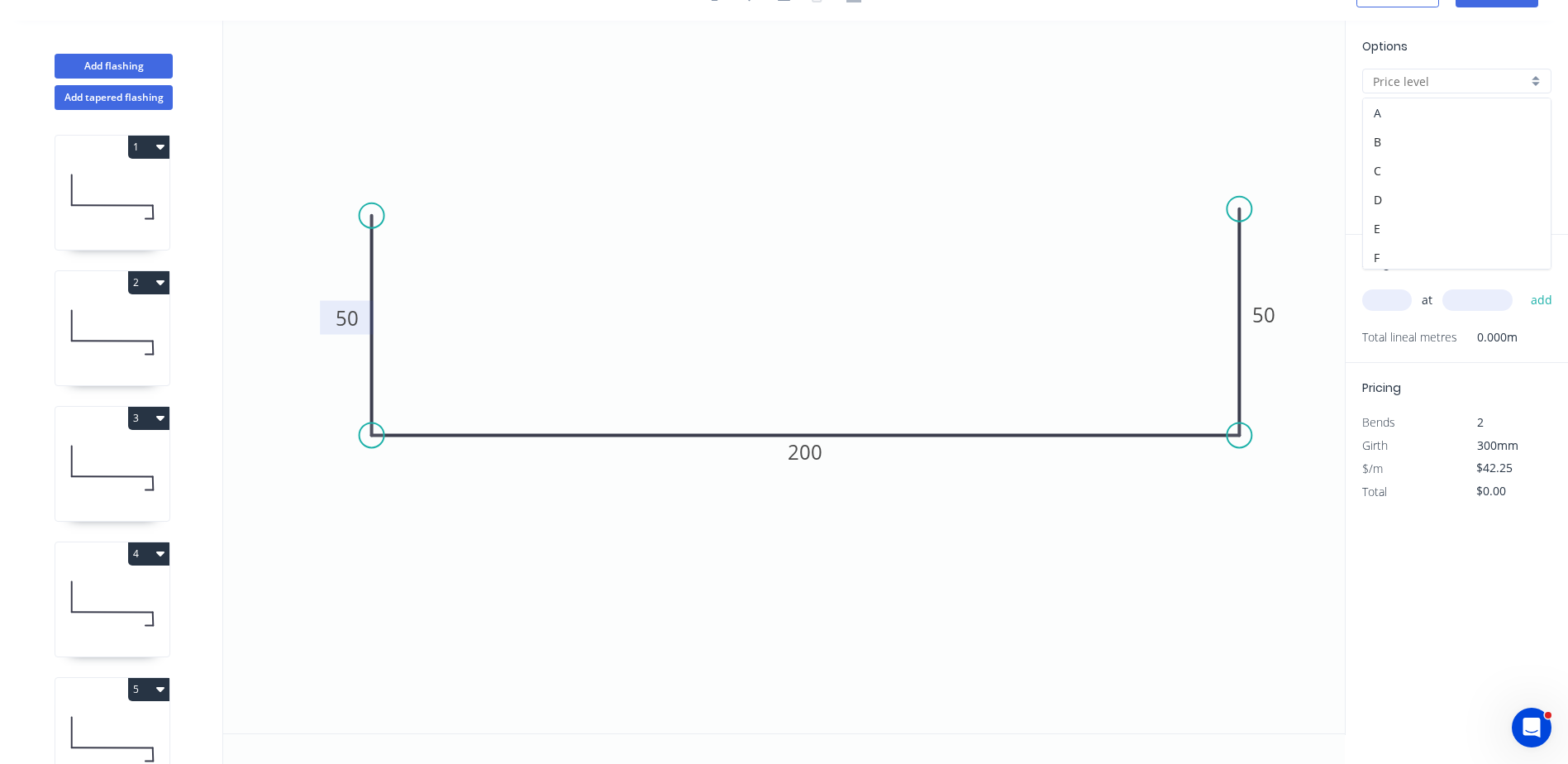
click at [1476, 115] on div "A" at bounding box center [1456, 113] width 188 height 29
type input "A"
type input "$21.64"
click at [1542, 123] on div "Colorbond" at bounding box center [1456, 122] width 190 height 24
click at [1427, 244] on div "Stainless Steel" at bounding box center [1456, 241] width 188 height 29
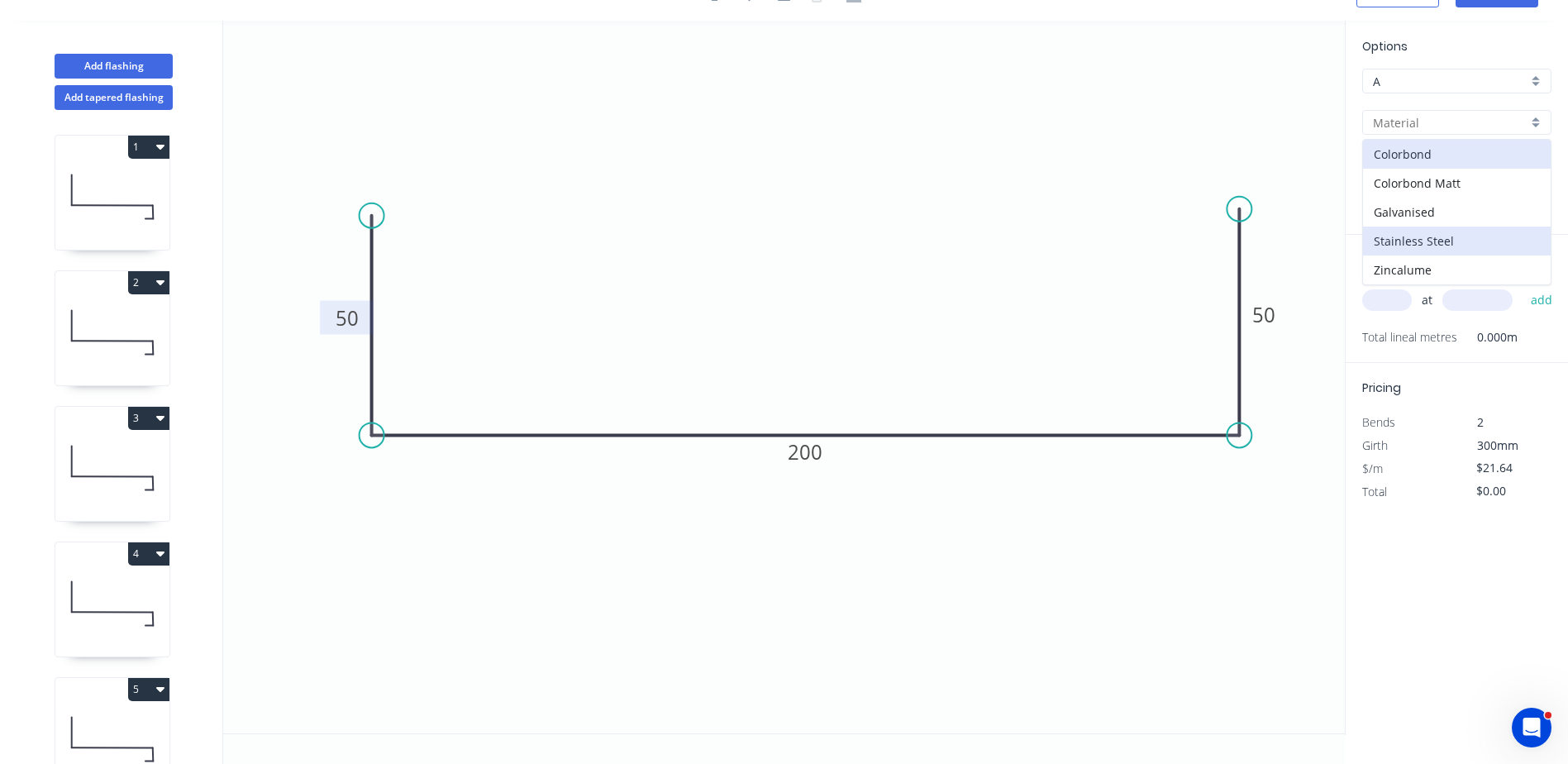
type input "Stainless Steel"
type input "Stainless 0.7"
type input "0.7"
type input "$42.25"
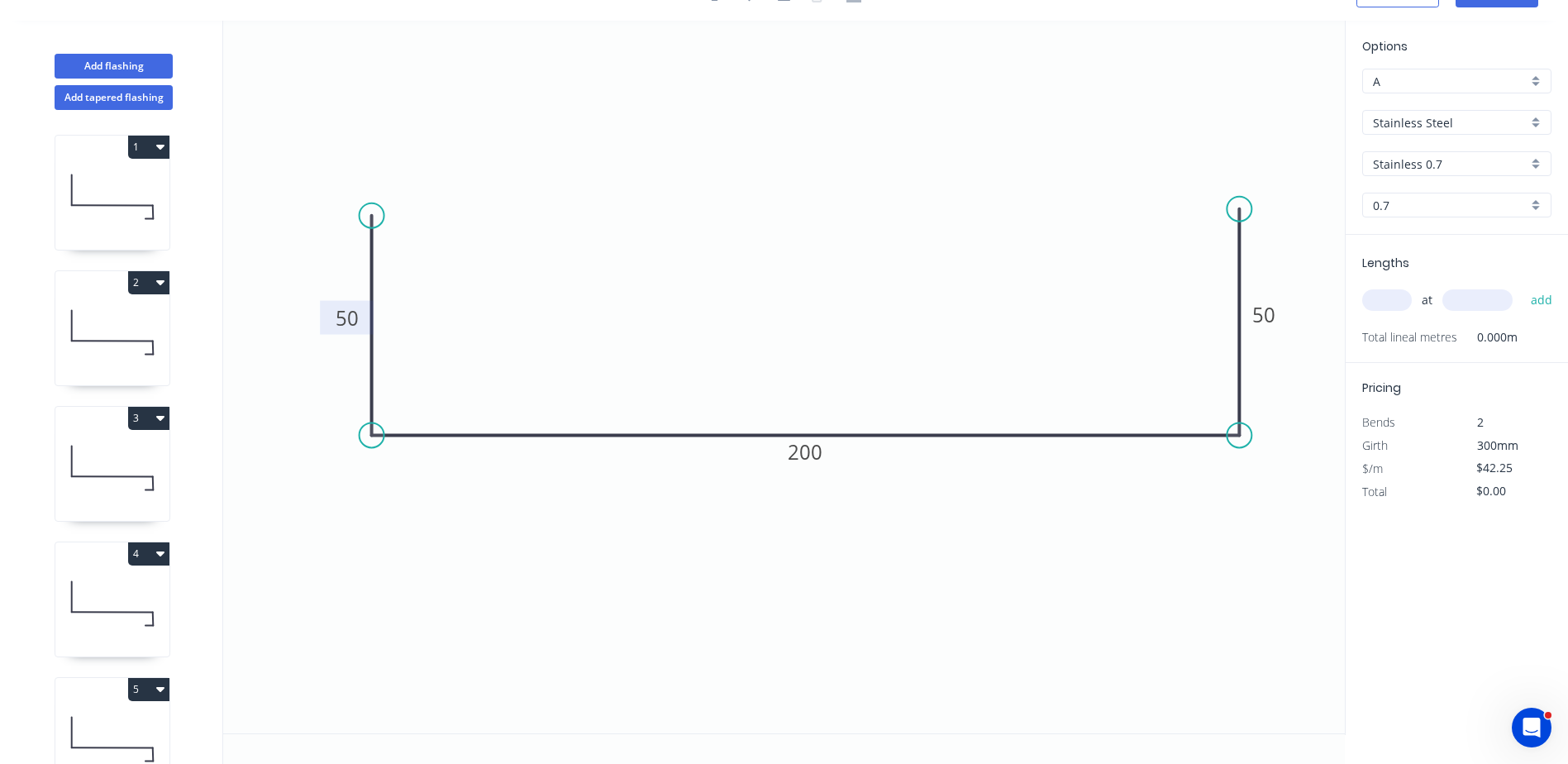
click at [1539, 168] on div "Stainless 0.7" at bounding box center [1456, 163] width 190 height 24
click at [1455, 193] on div "Stainless 0.7" at bounding box center [1456, 196] width 188 height 29
type input "Stainless 0.7"
click at [1395, 299] on input "text" at bounding box center [1387, 300] width 50 height 22
type input "2"
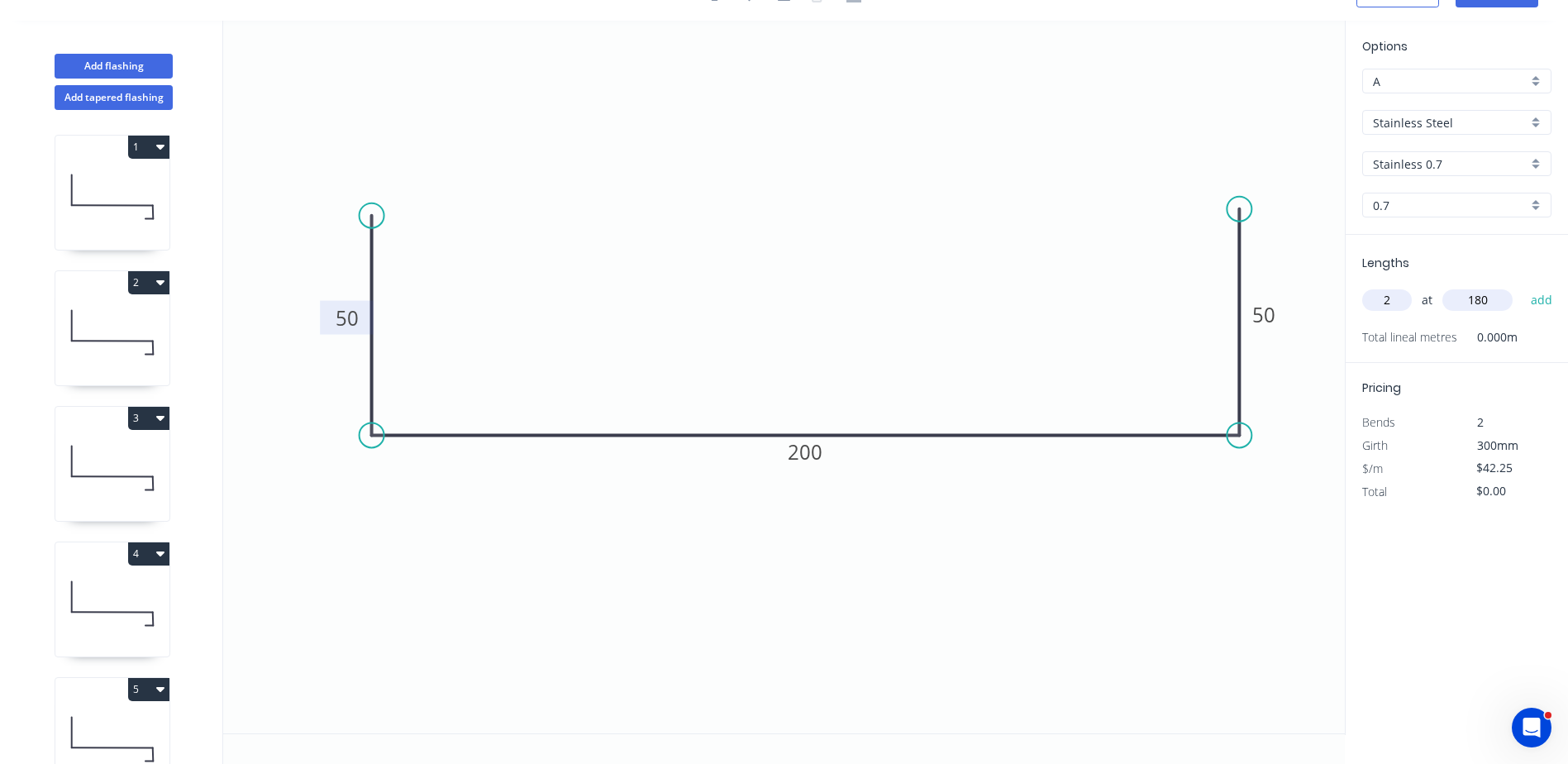
type input "180"
click at [1523, 286] on button "add" at bounding box center [1542, 299] width 39 height 28
type input "$84.50"
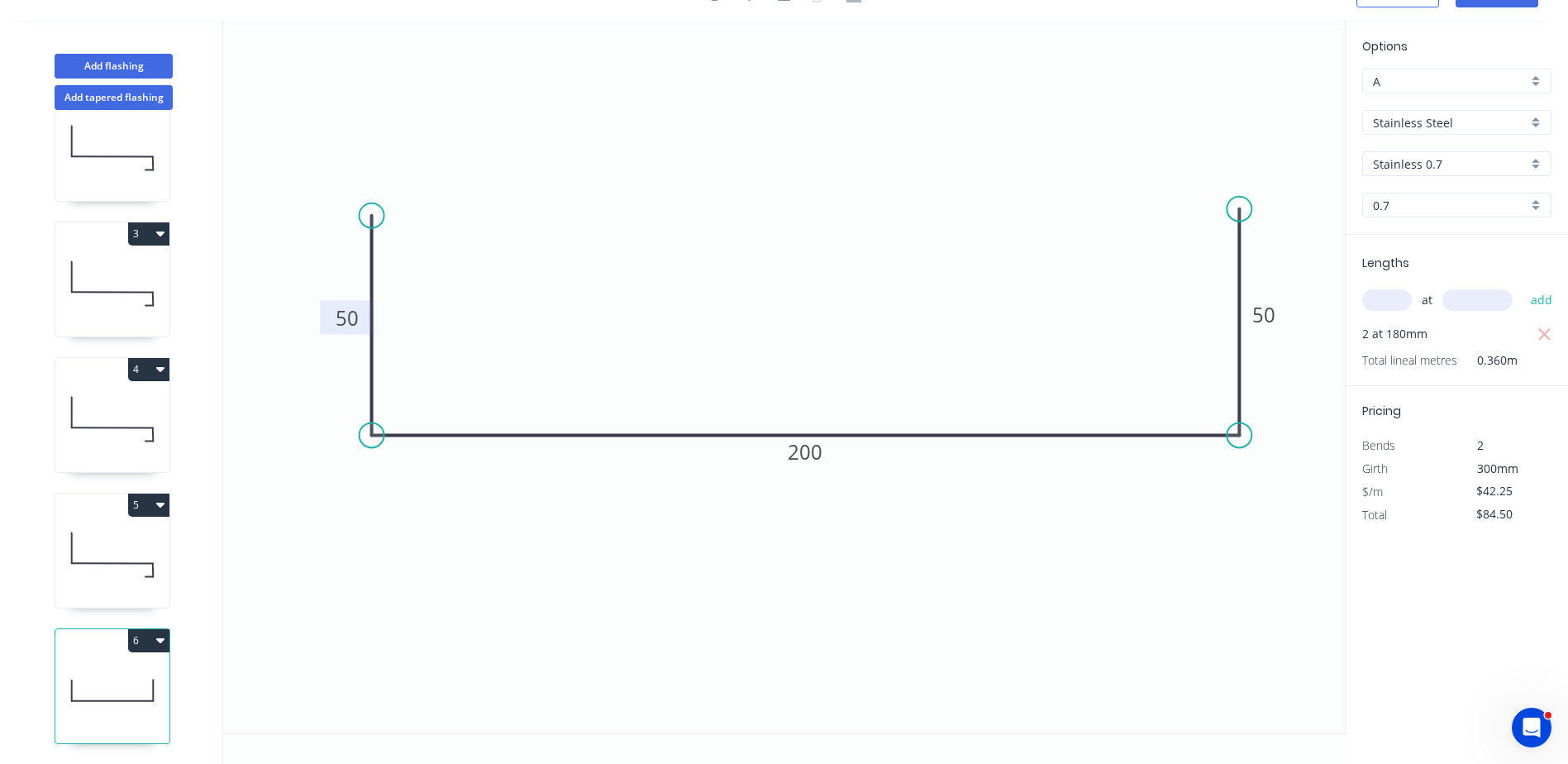
scroll to position [197, 0]
click at [120, 58] on button "Add flashing" at bounding box center [113, 65] width 118 height 24
type input "$0.00"
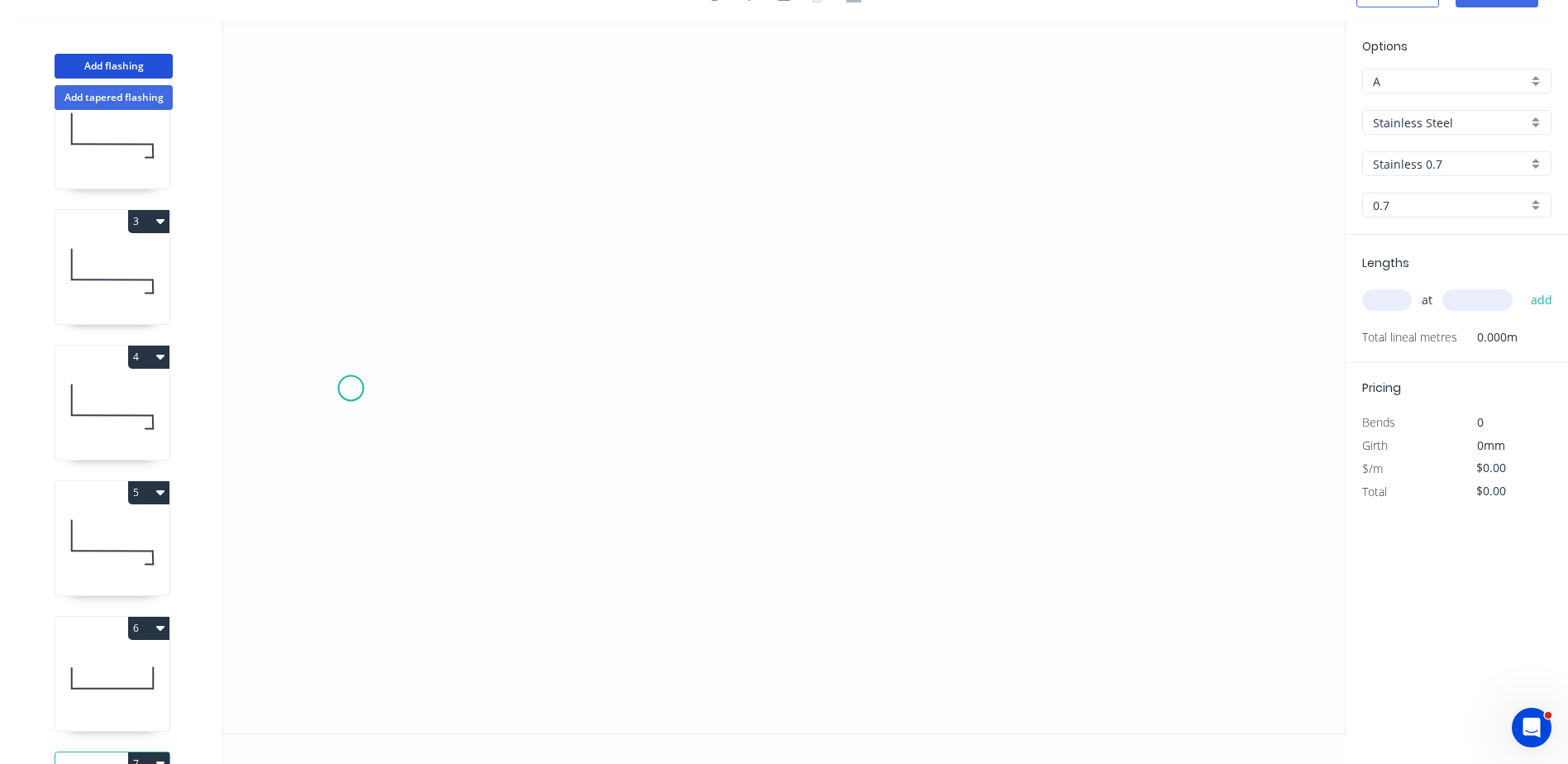
click at [351, 388] on icon "0" at bounding box center [784, 377] width 1122 height 713
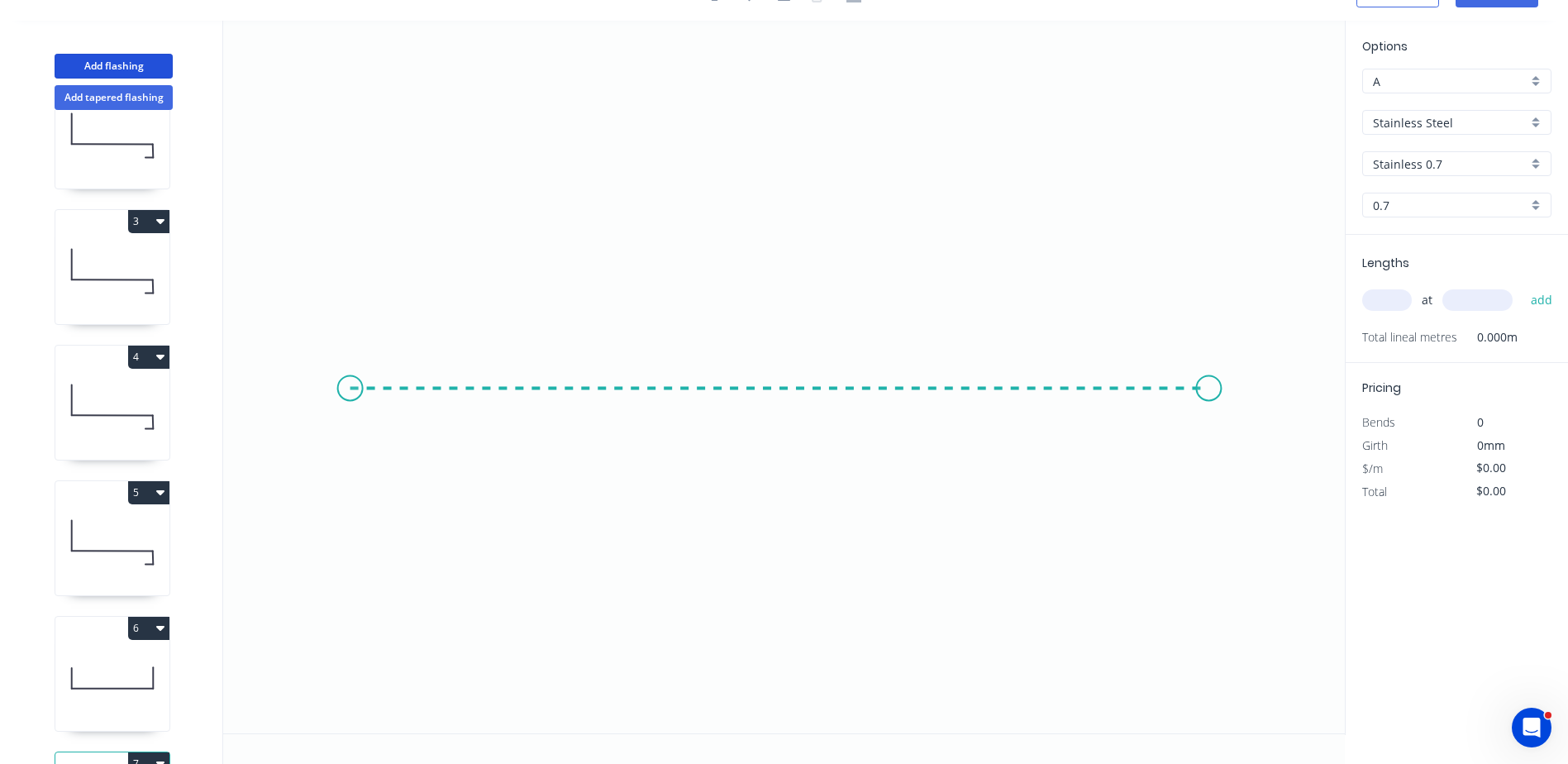
drag, startPoint x: 1208, startPoint y: 387, endPoint x: 1210, endPoint y: 298, distance: 89.0
click at [1209, 379] on icon "0" at bounding box center [784, 377] width 1122 height 713
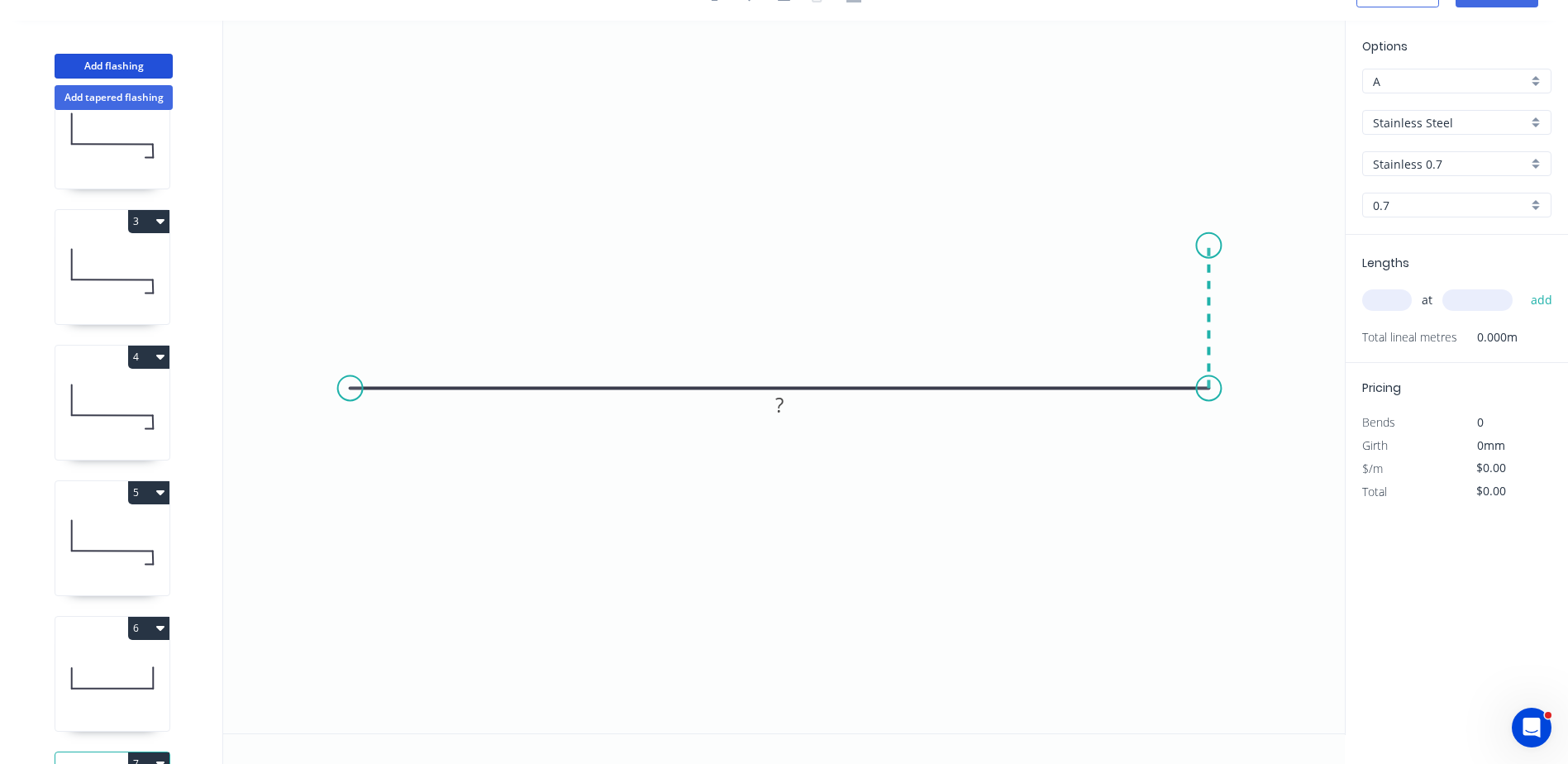
click at [1212, 246] on icon "0 ?" at bounding box center [784, 377] width 1122 height 713
click at [1247, 311] on rect at bounding box center [1233, 310] width 33 height 24
click at [786, 410] on rect at bounding box center [779, 406] width 33 height 24
click at [845, 541] on icon "0 380 20" at bounding box center [784, 377] width 1122 height 713
type input "$49.90"
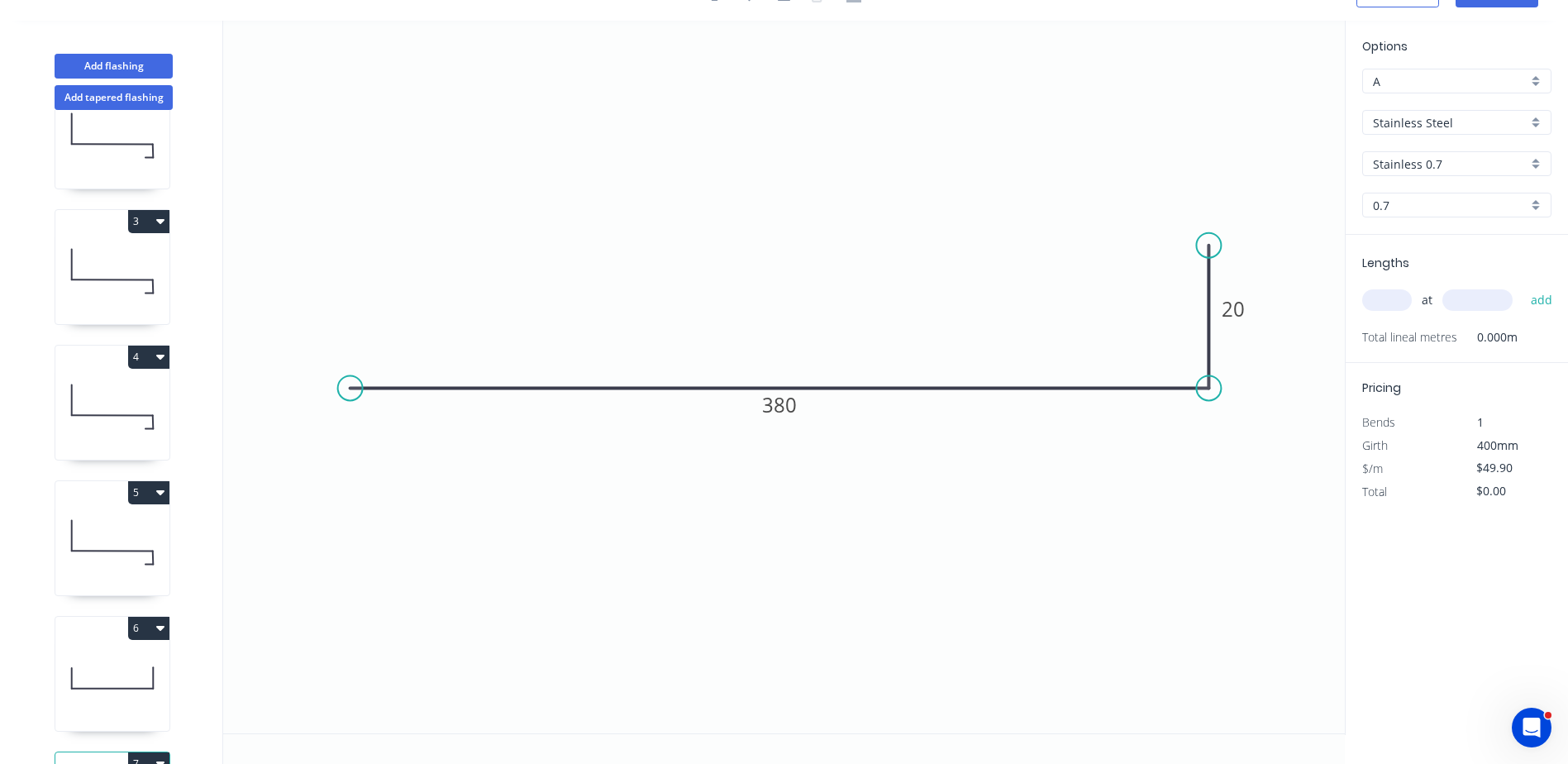
click at [1382, 299] on input "text" at bounding box center [1387, 300] width 50 height 22
type input "1"
type input "180"
click at [1523, 286] on button "add" at bounding box center [1542, 299] width 39 height 28
type input "$49.90"
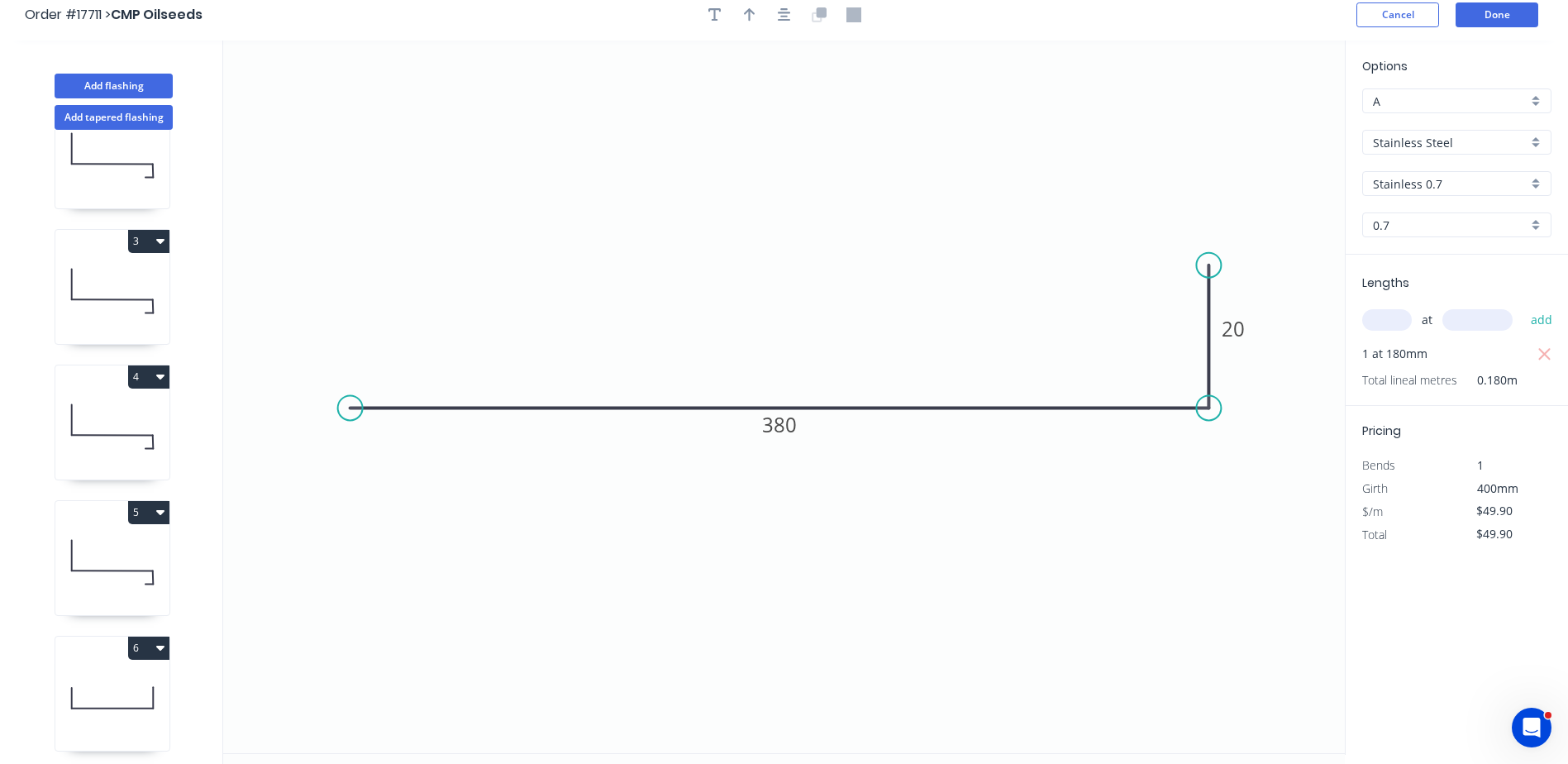
scroll to position [0, 0]
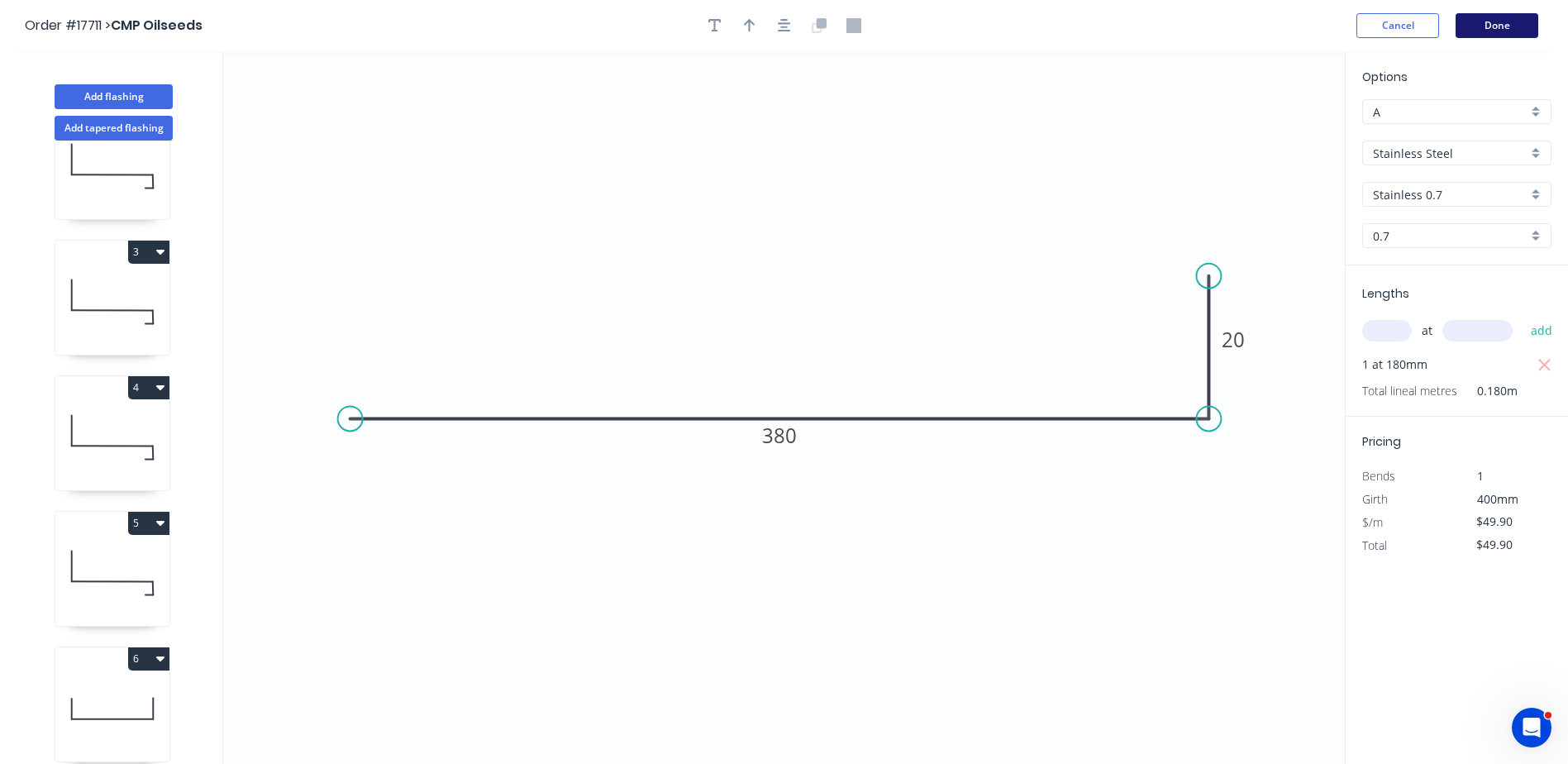
click at [1510, 23] on button "Done" at bounding box center [1496, 25] width 83 height 24
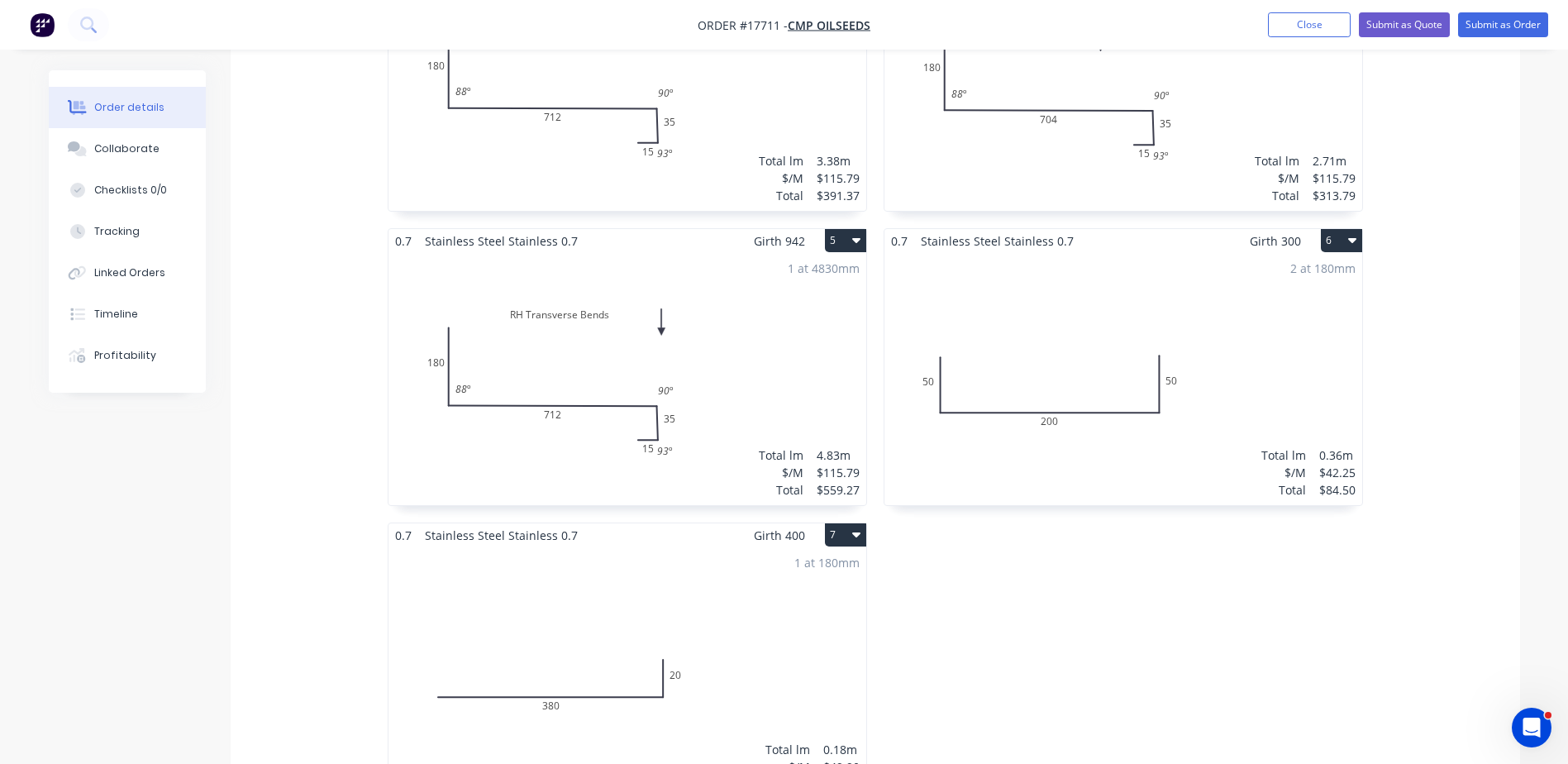
click at [959, 306] on div "2 at 180mm Total lm $/M Total 0.36m $42.25 $84.50" at bounding box center [1123, 379] width 478 height 252
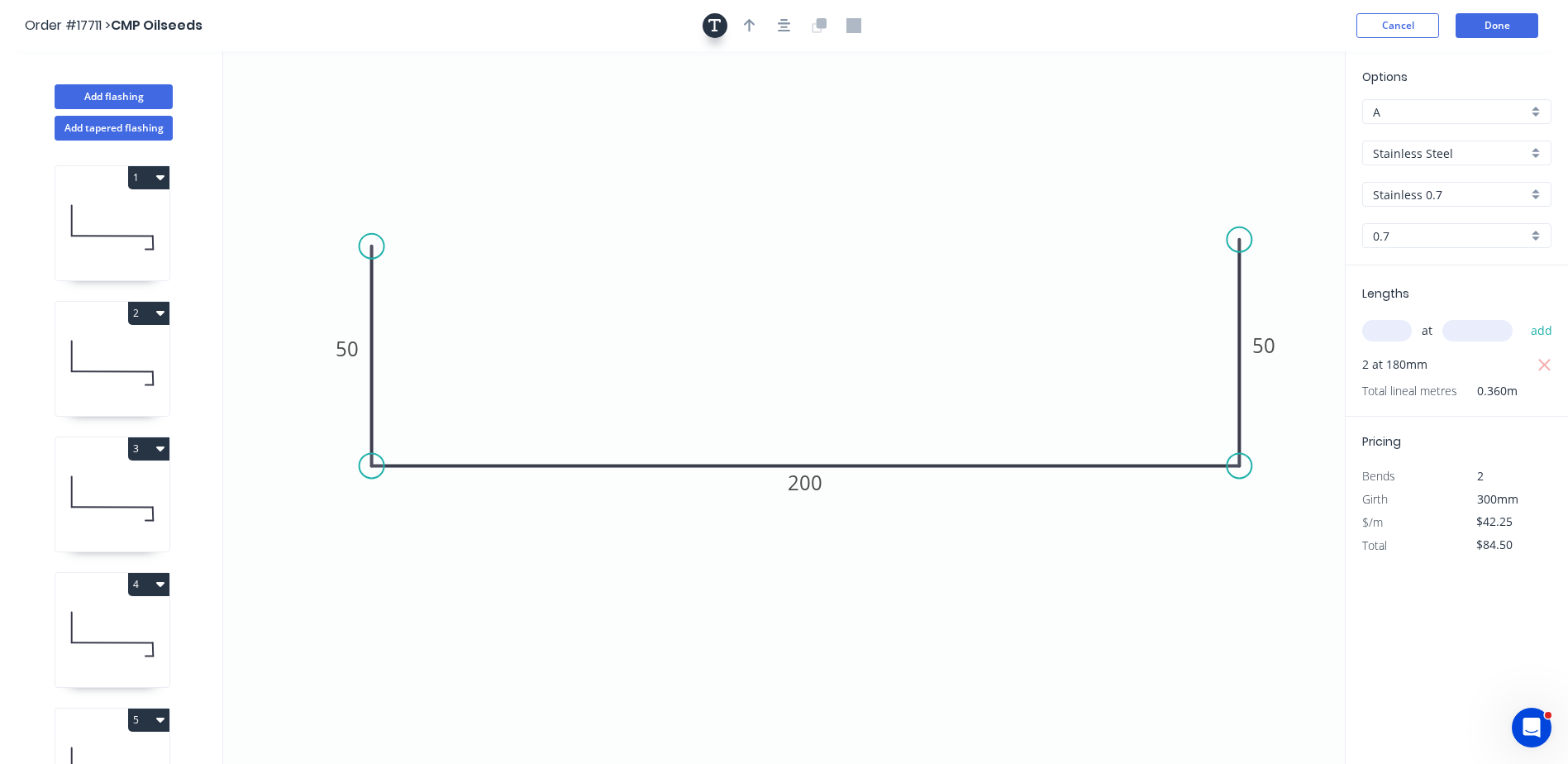
click at [721, 33] on icon "button" at bounding box center [715, 25] width 14 height 15
click at [321, 117] on textarea at bounding box center [330, 116] width 134 height 61
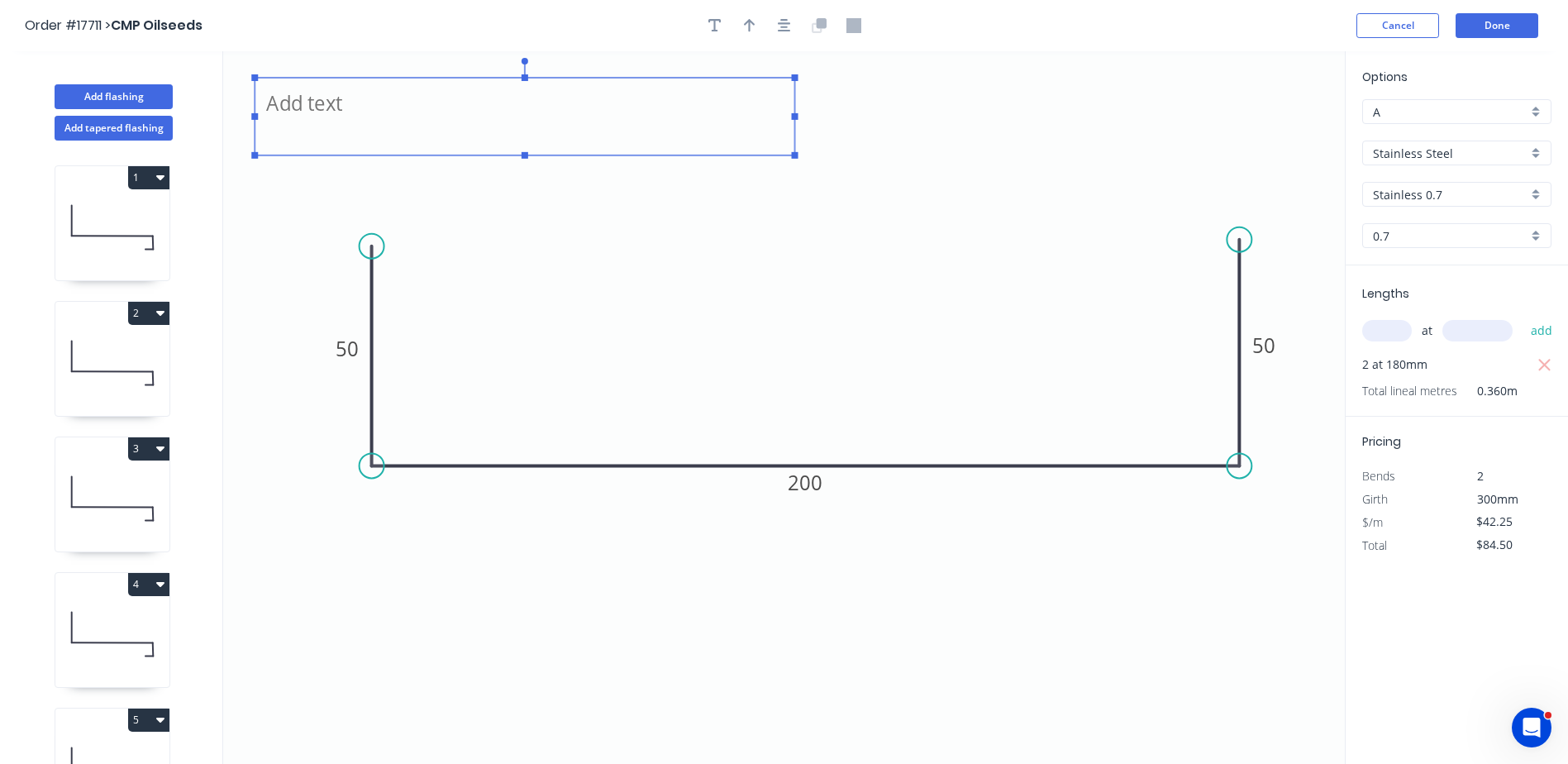
drag, startPoint x: 404, startPoint y: 115, endPoint x: 793, endPoint y: 107, distance: 389.1
click at [793, 107] on icon "50 200 50" at bounding box center [784, 408] width 1122 height 713
click at [586, 117] on textarea at bounding box center [524, 116] width 523 height 61
click at [387, 101] on textarea "Column Wrap - Dimensions TBC" at bounding box center [524, 113] width 523 height 61
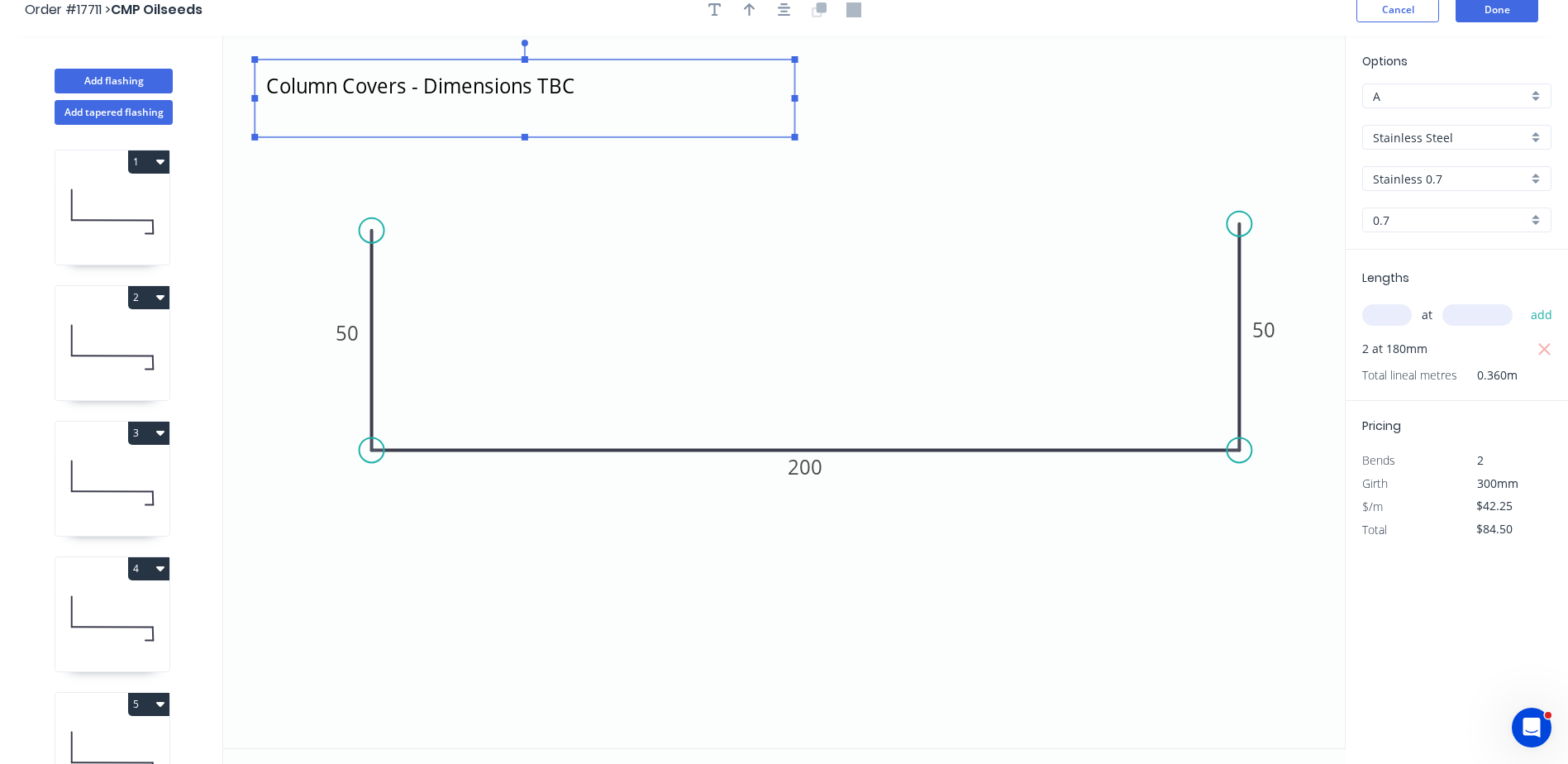
scroll to position [31, 0]
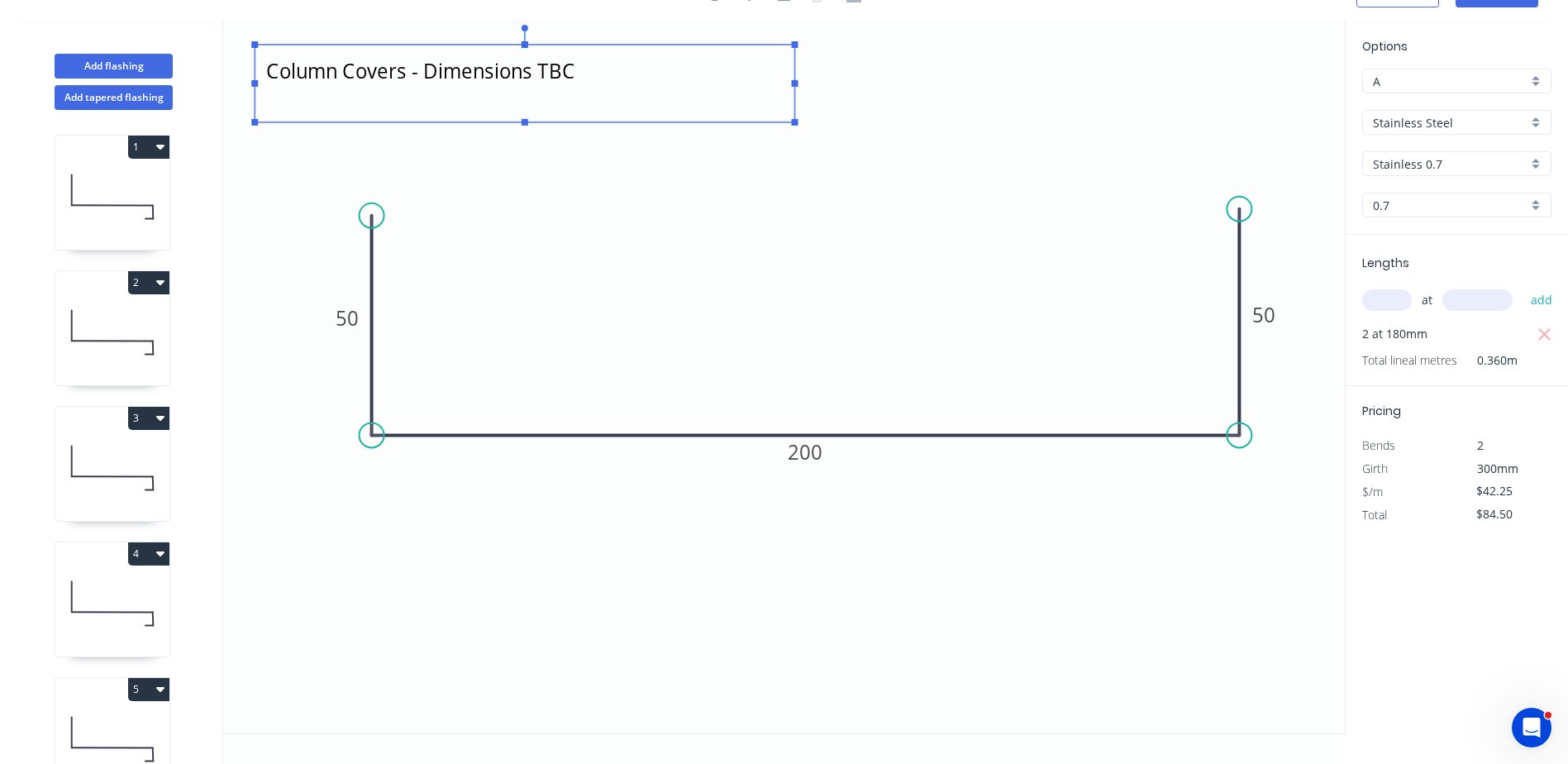
type textarea "Column Covers - Dimensions TBC"
click at [97, 730] on icon at bounding box center [112, 739] width 114 height 106
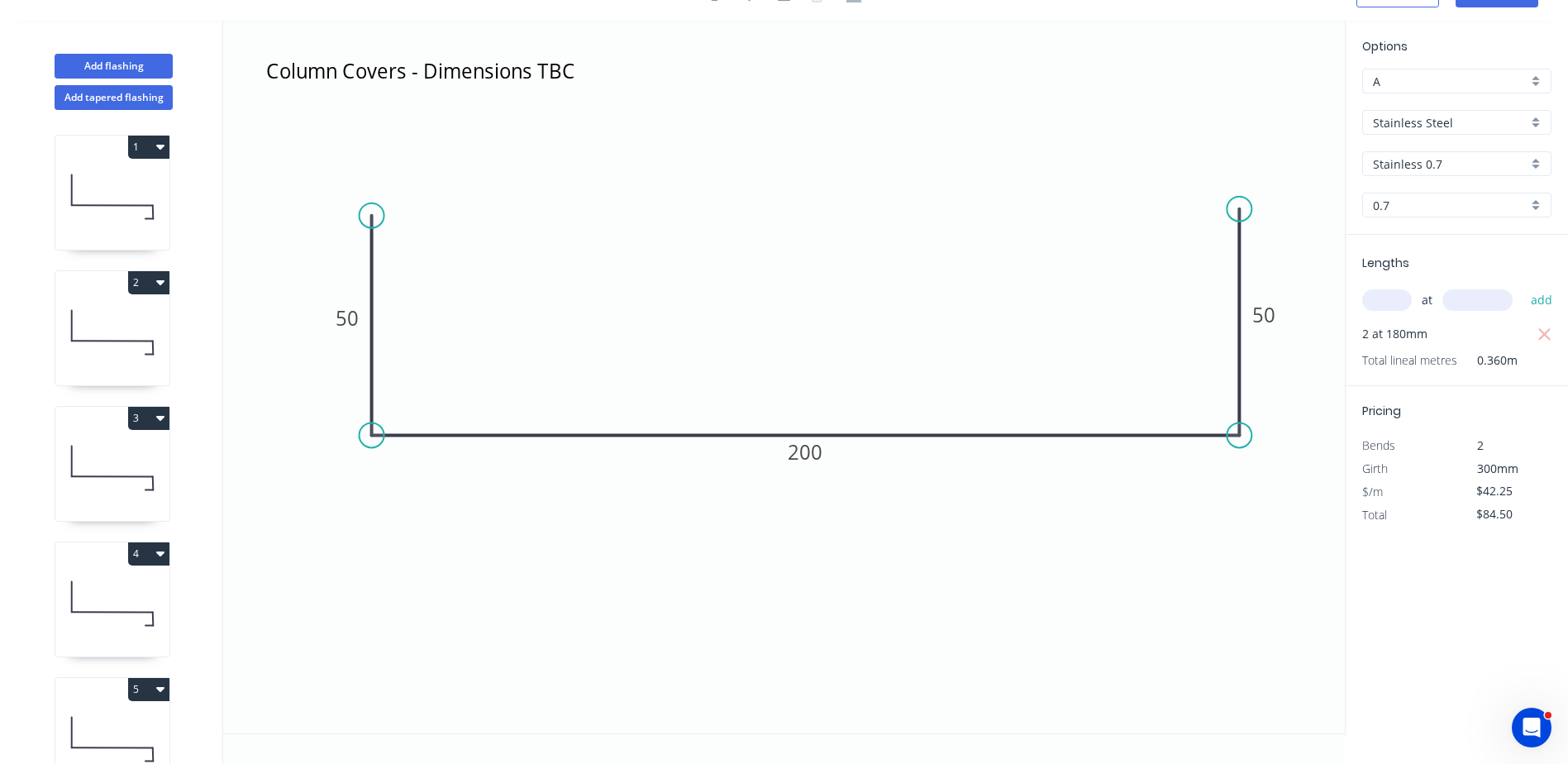
click at [99, 733] on icon at bounding box center [112, 739] width 114 height 106
type input "$115.79"
type input "$559.27"
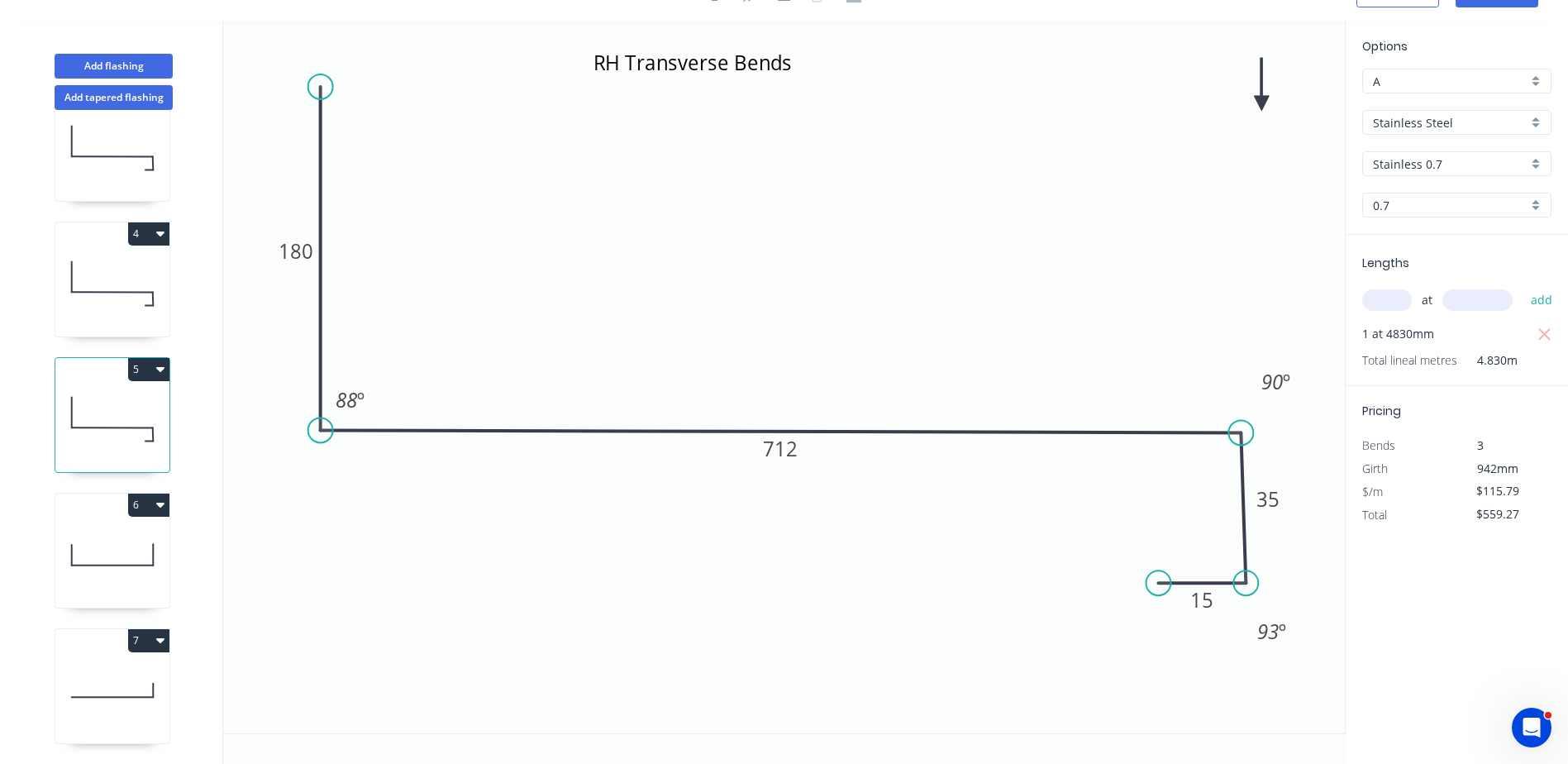
scroll to position [332, 0]
click at [105, 687] on icon at bounding box center [112, 691] width 114 height 106
type input "$49.90"
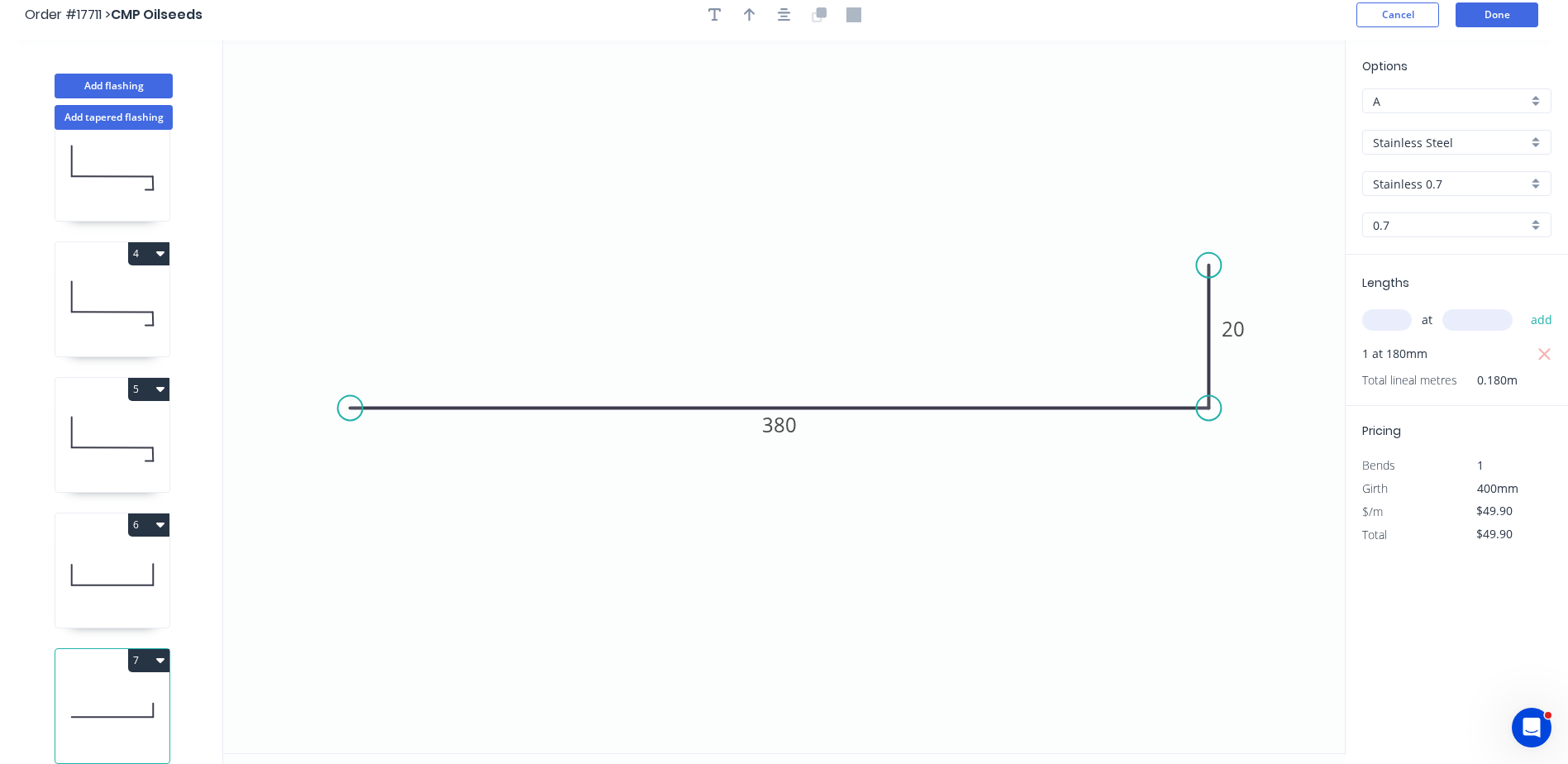
scroll to position [0, 0]
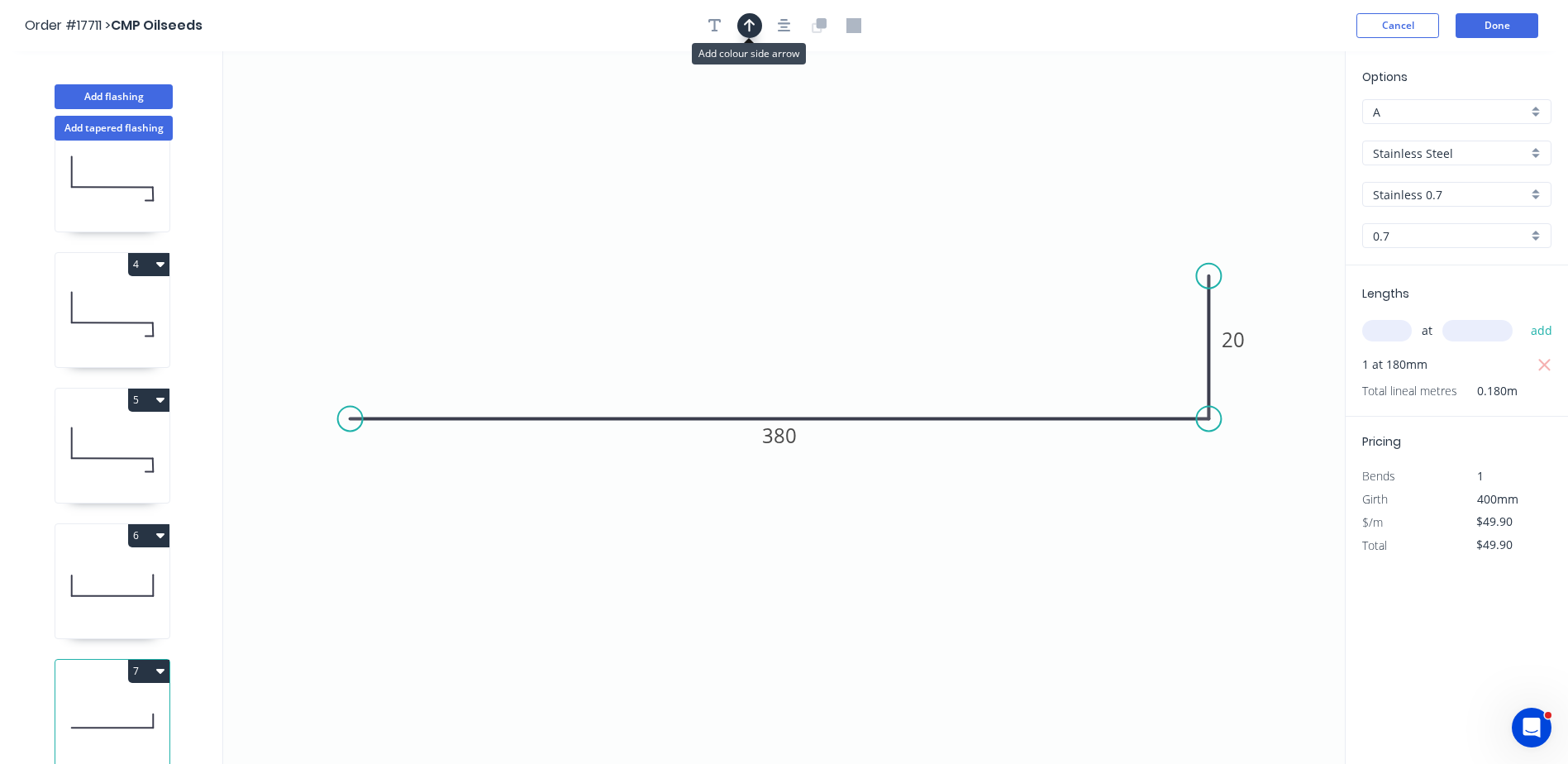
click at [755, 27] on button "button" at bounding box center [749, 25] width 24 height 24
drag, startPoint x: 1266, startPoint y: 132, endPoint x: 1000, endPoint y: 153, distance: 266.8
click at [1000, 153] on icon at bounding box center [1000, 133] width 15 height 53
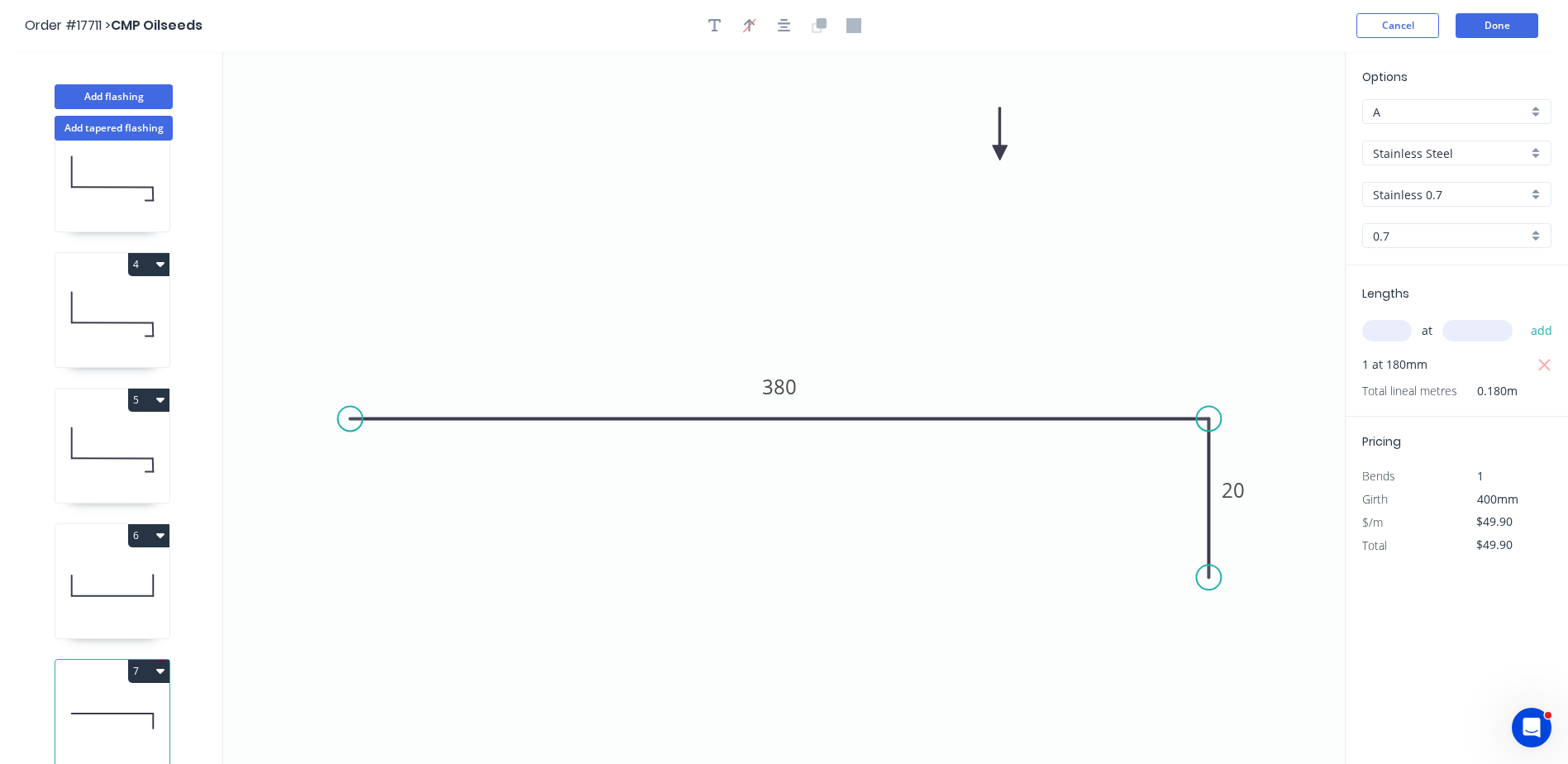
drag, startPoint x: 1213, startPoint y: 275, endPoint x: 1214, endPoint y: 578, distance: 303.0
click at [1214, 578] on circle at bounding box center [1208, 577] width 24 height 24
drag, startPoint x: 1211, startPoint y: 577, endPoint x: 1219, endPoint y: 619, distance: 42.8
click at [1219, 619] on circle at bounding box center [1208, 617] width 24 height 24
drag, startPoint x: 1210, startPoint y: 616, endPoint x: 1203, endPoint y: 530, distance: 86.3
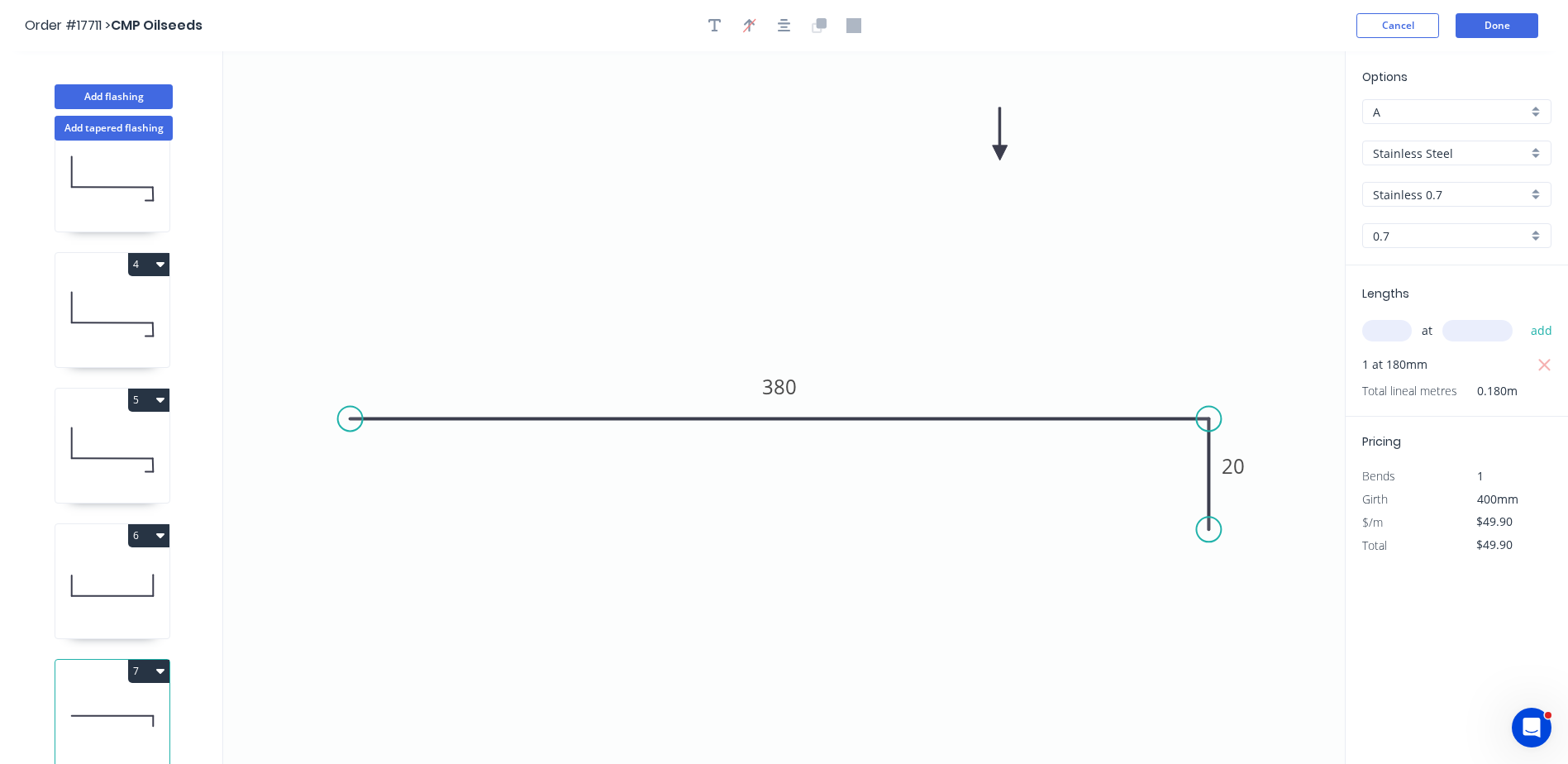
click at [1203, 530] on circle at bounding box center [1208, 529] width 24 height 24
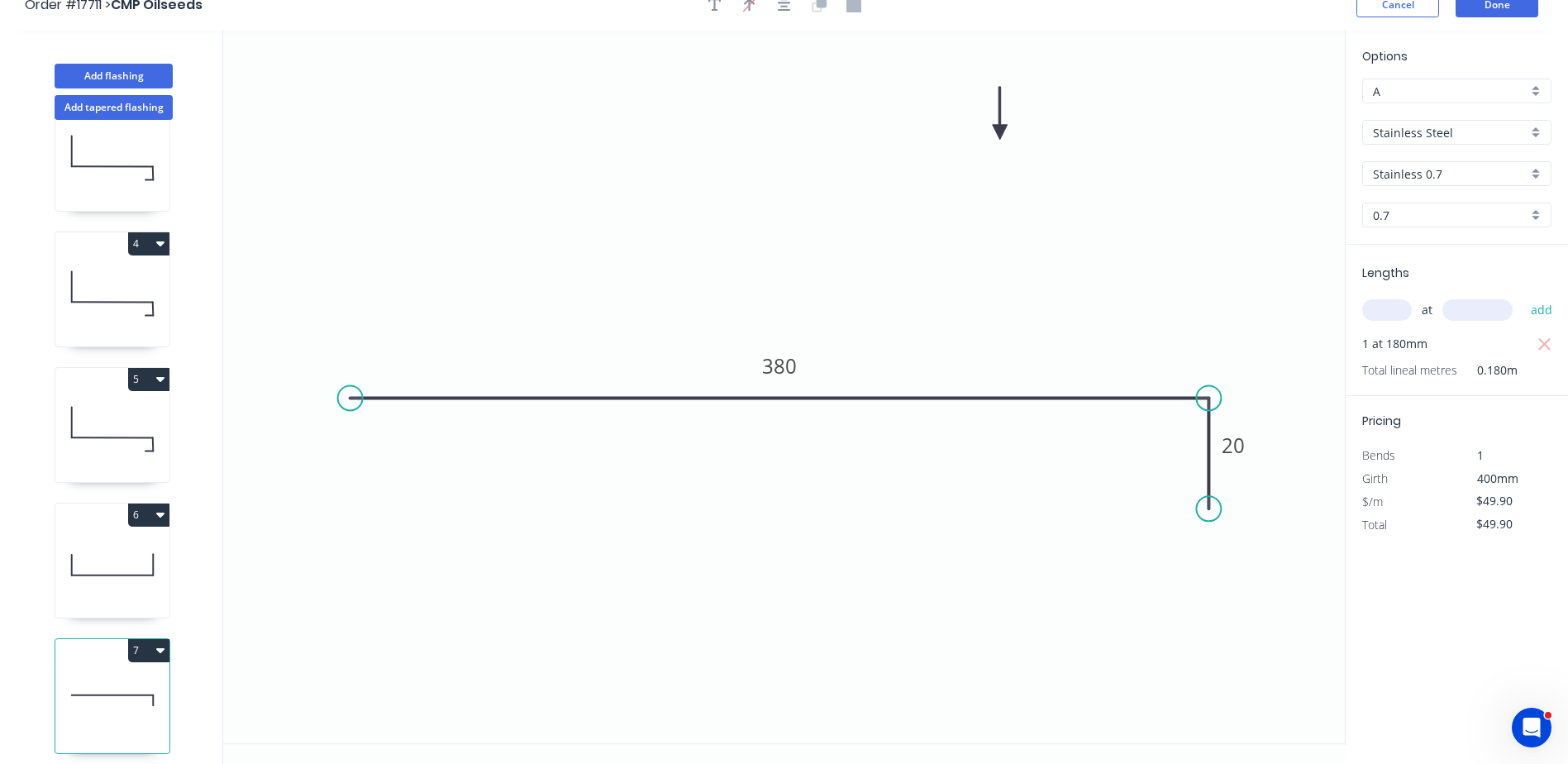
scroll to position [31, 0]
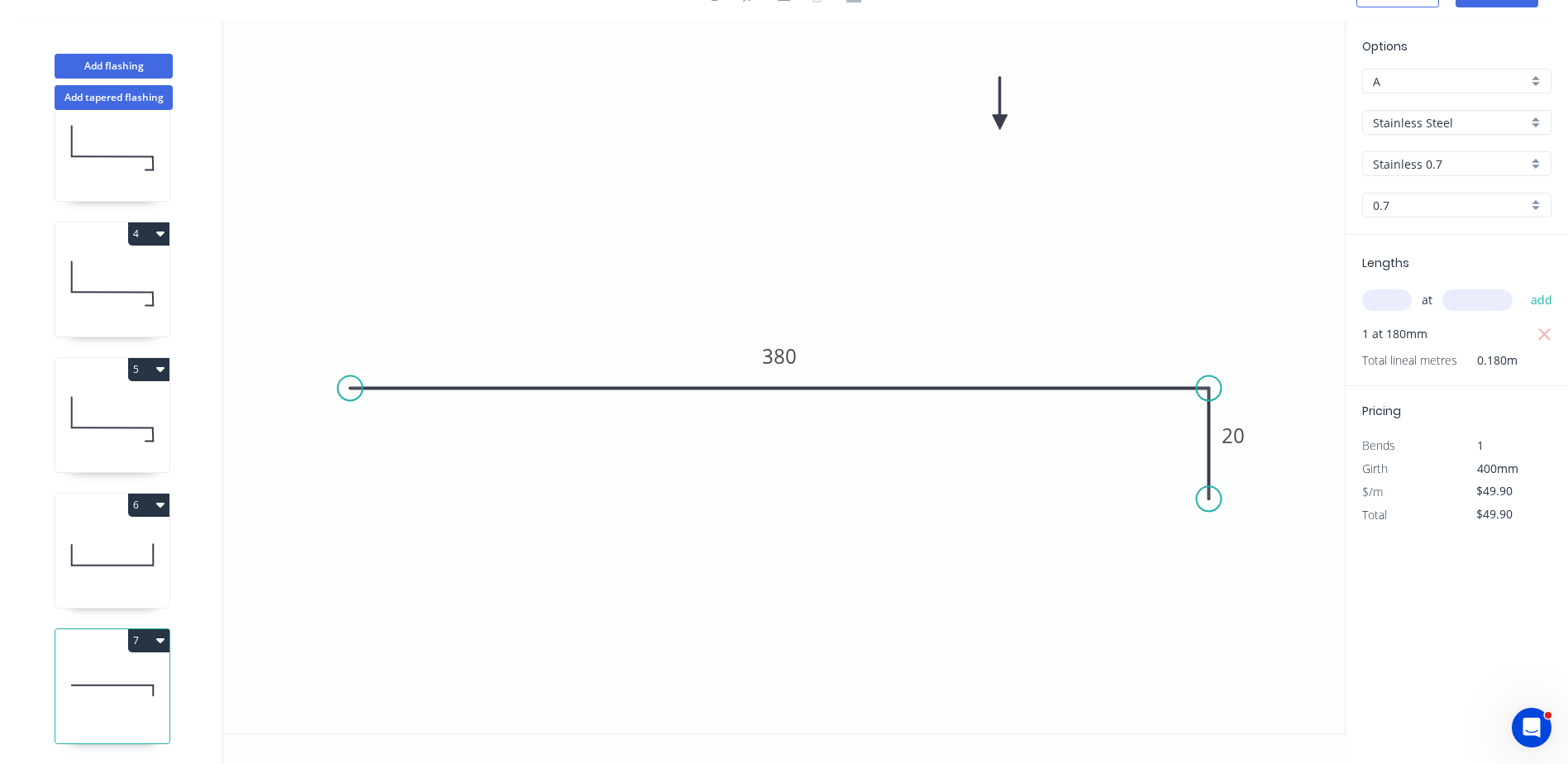
click at [140, 535] on icon at bounding box center [112, 554] width 114 height 106
type input "$42.25"
type input "$84.50"
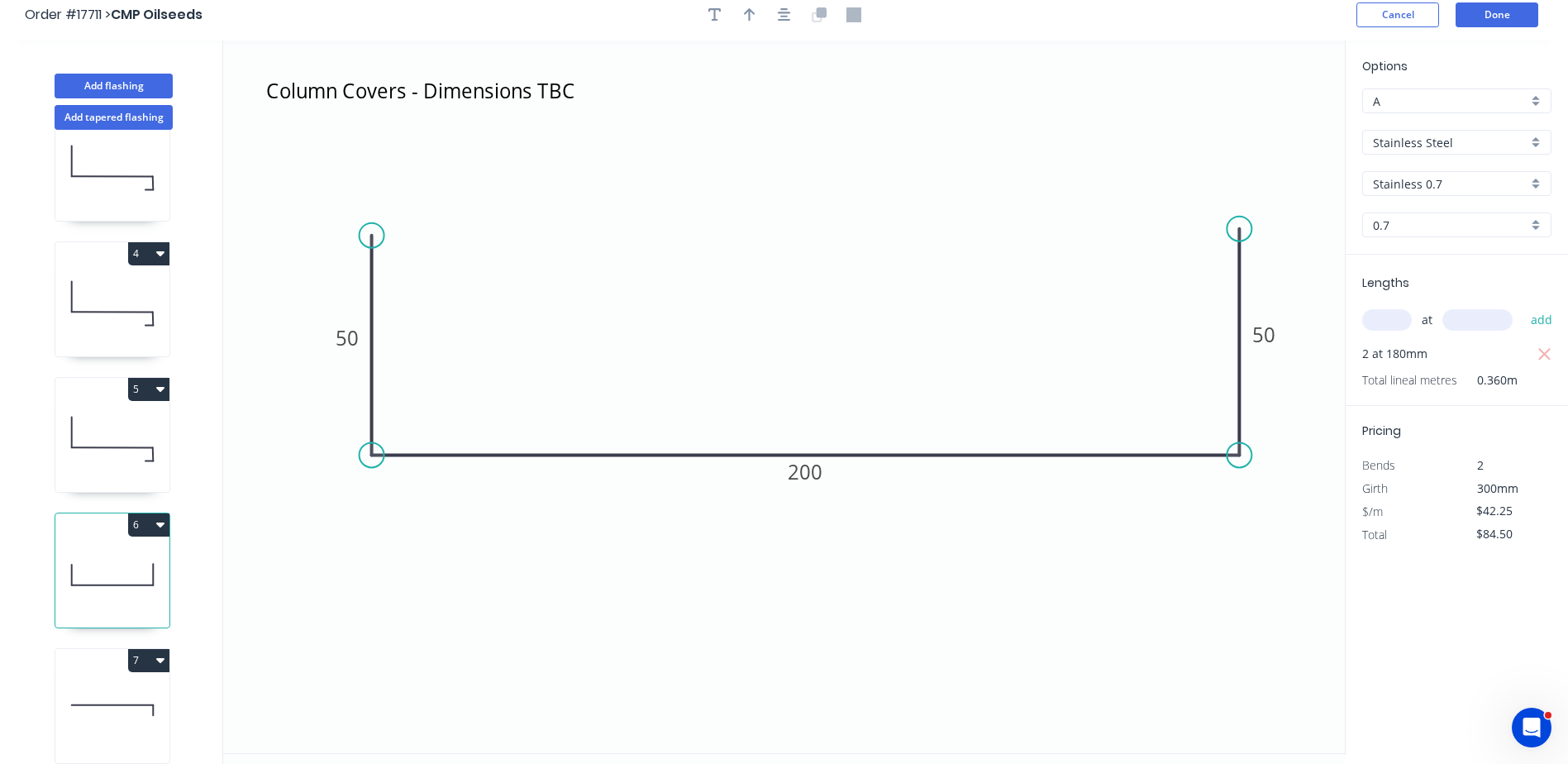
scroll to position [0, 0]
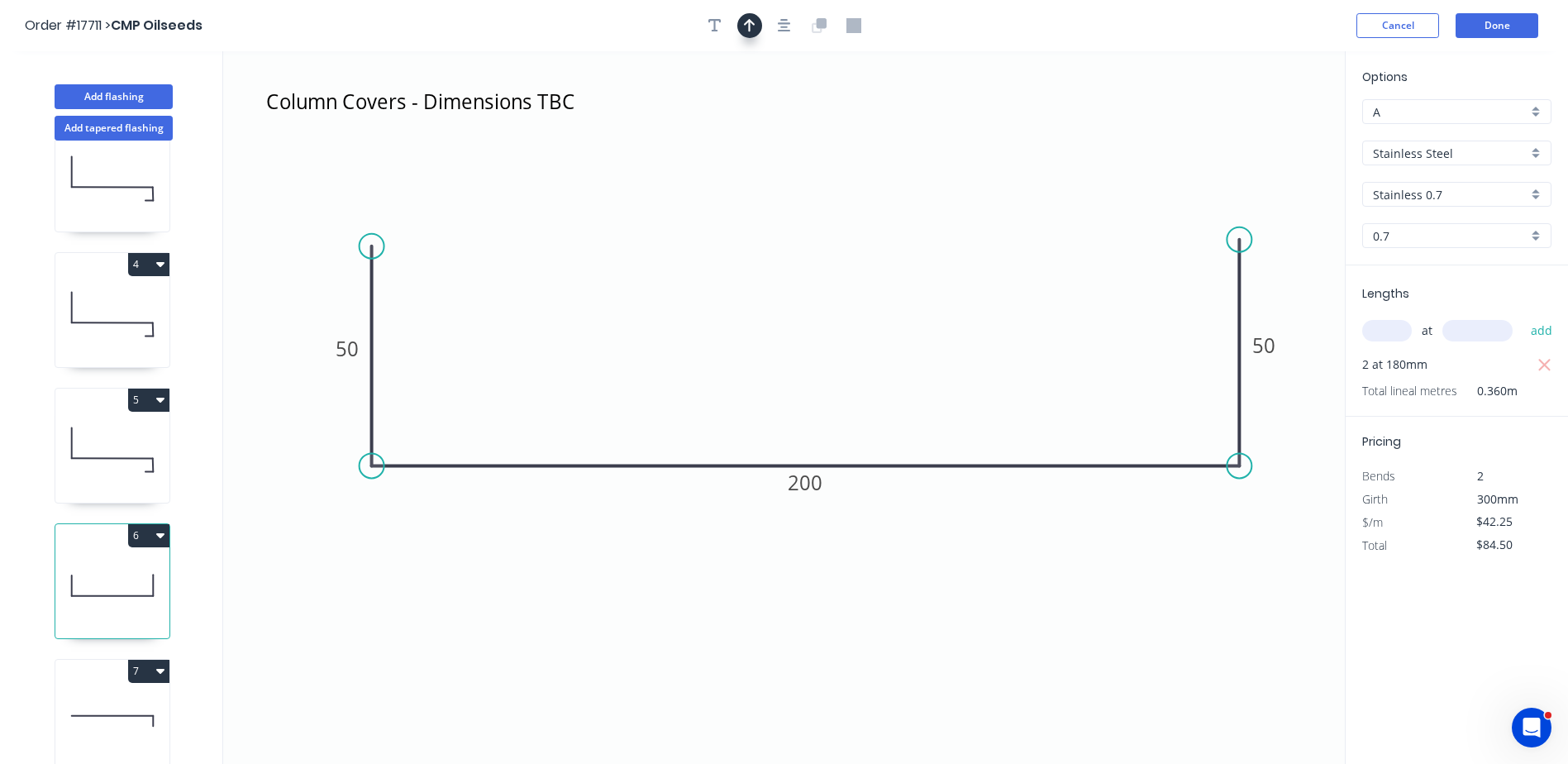
click at [745, 28] on icon "button" at bounding box center [749, 25] width 12 height 15
drag, startPoint x: 1264, startPoint y: 132, endPoint x: 846, endPoint y: 651, distance: 666.4
click at [850, 651] on icon at bounding box center [857, 628] width 15 height 53
drag, startPoint x: 846, startPoint y: 651, endPoint x: 803, endPoint y: 671, distance: 47.4
click at [803, 671] on icon at bounding box center [803, 651] width 15 height 53
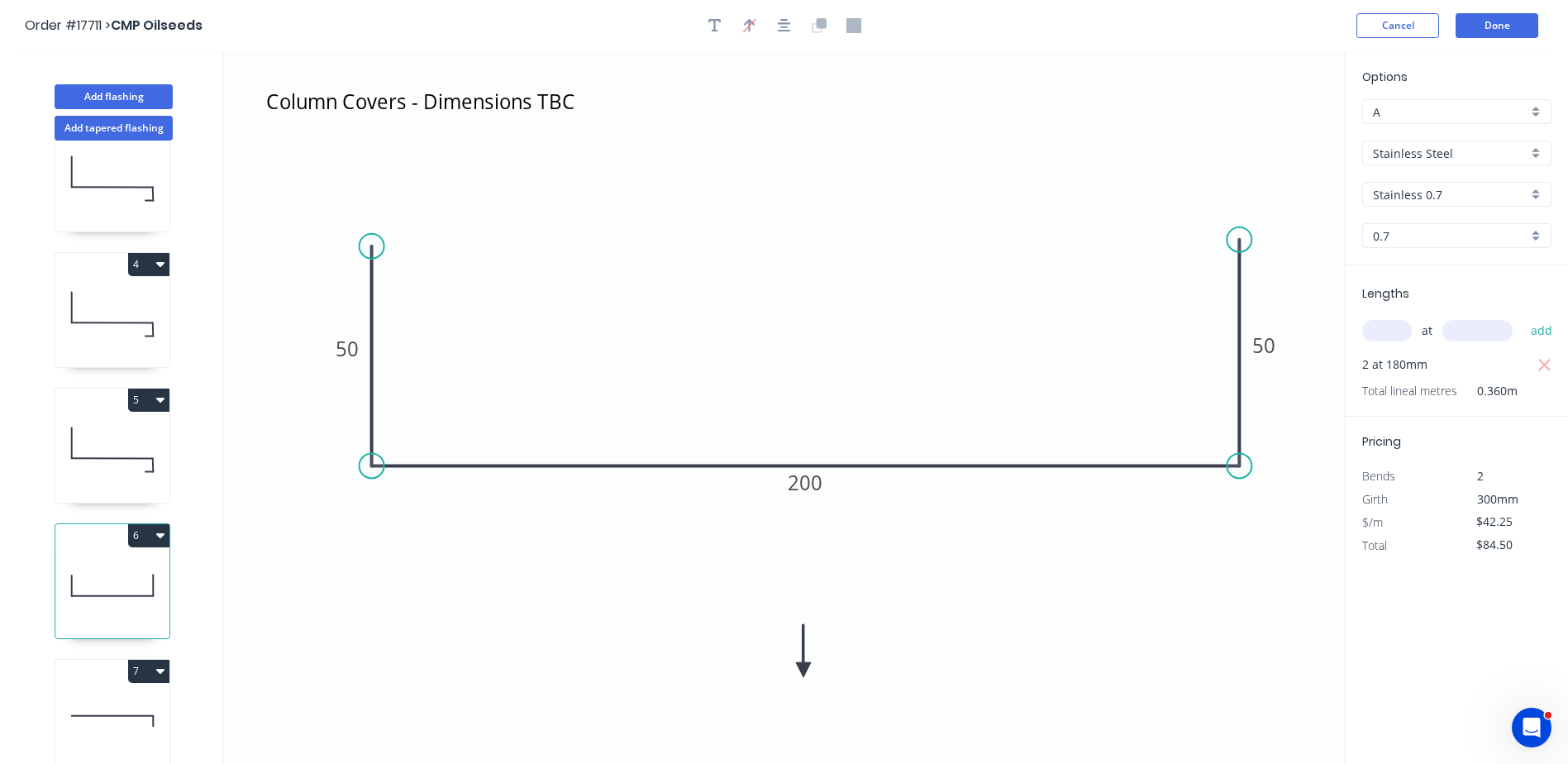
click at [803, 671] on icon at bounding box center [803, 651] width 15 height 53
click at [803, 671] on icon at bounding box center [816, 656] width 48 height 48
click at [803, 671] on icon at bounding box center [816, 682] width 48 height 48
drag, startPoint x: 803, startPoint y: 671, endPoint x: 805, endPoint y: 571, distance: 100.0
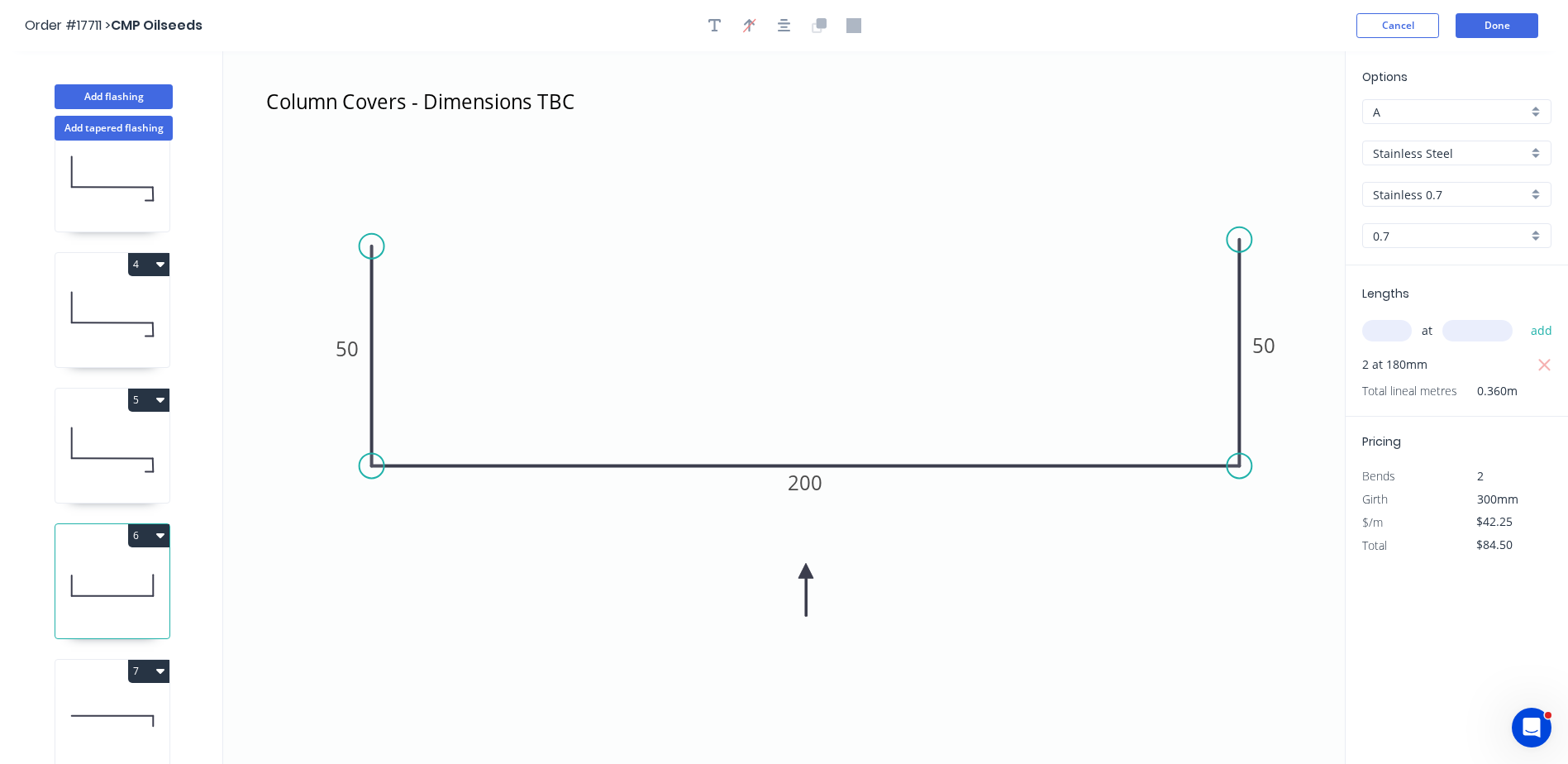
click at [805, 571] on icon at bounding box center [805, 590] width 15 height 53
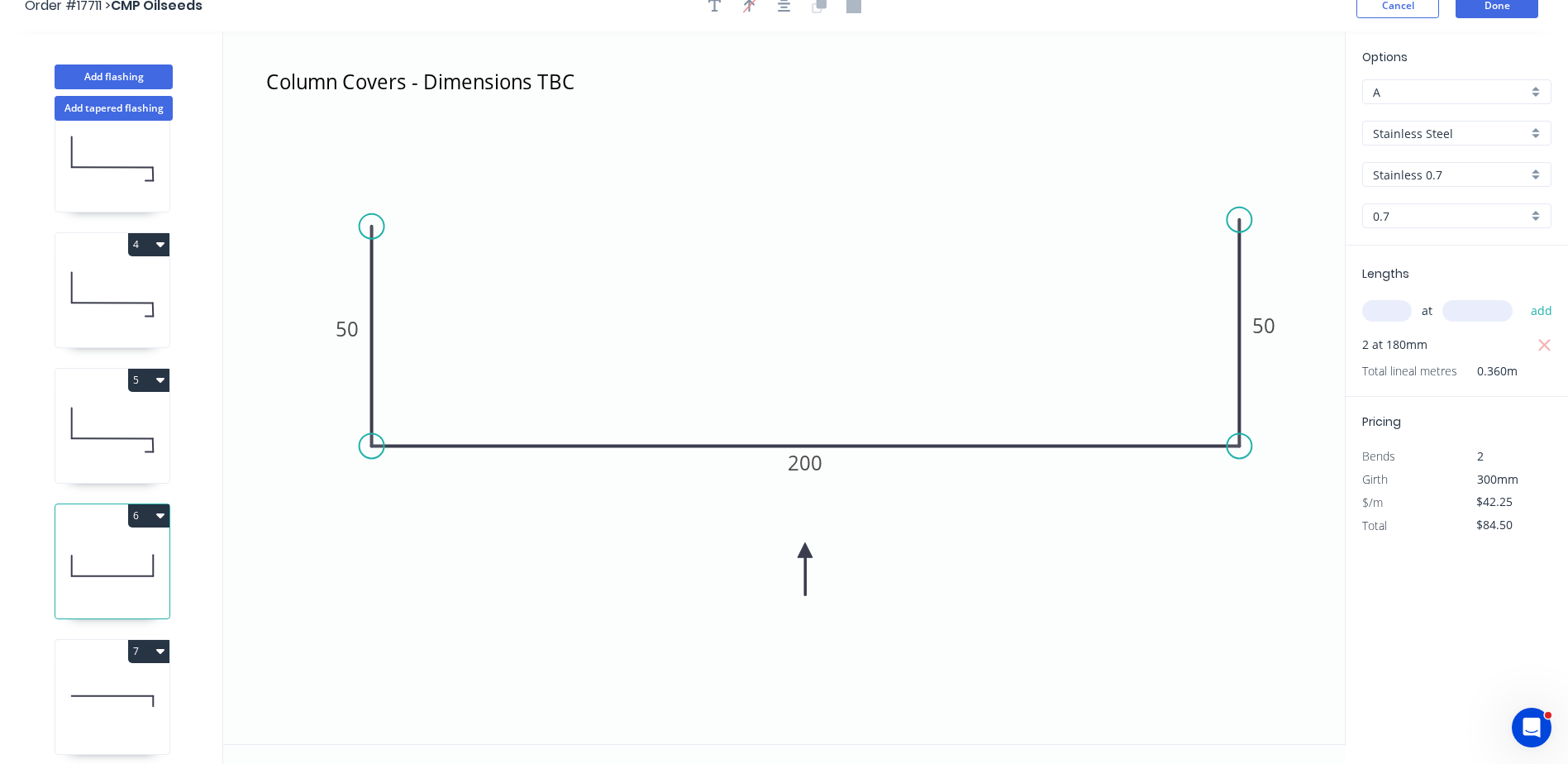
scroll to position [31, 0]
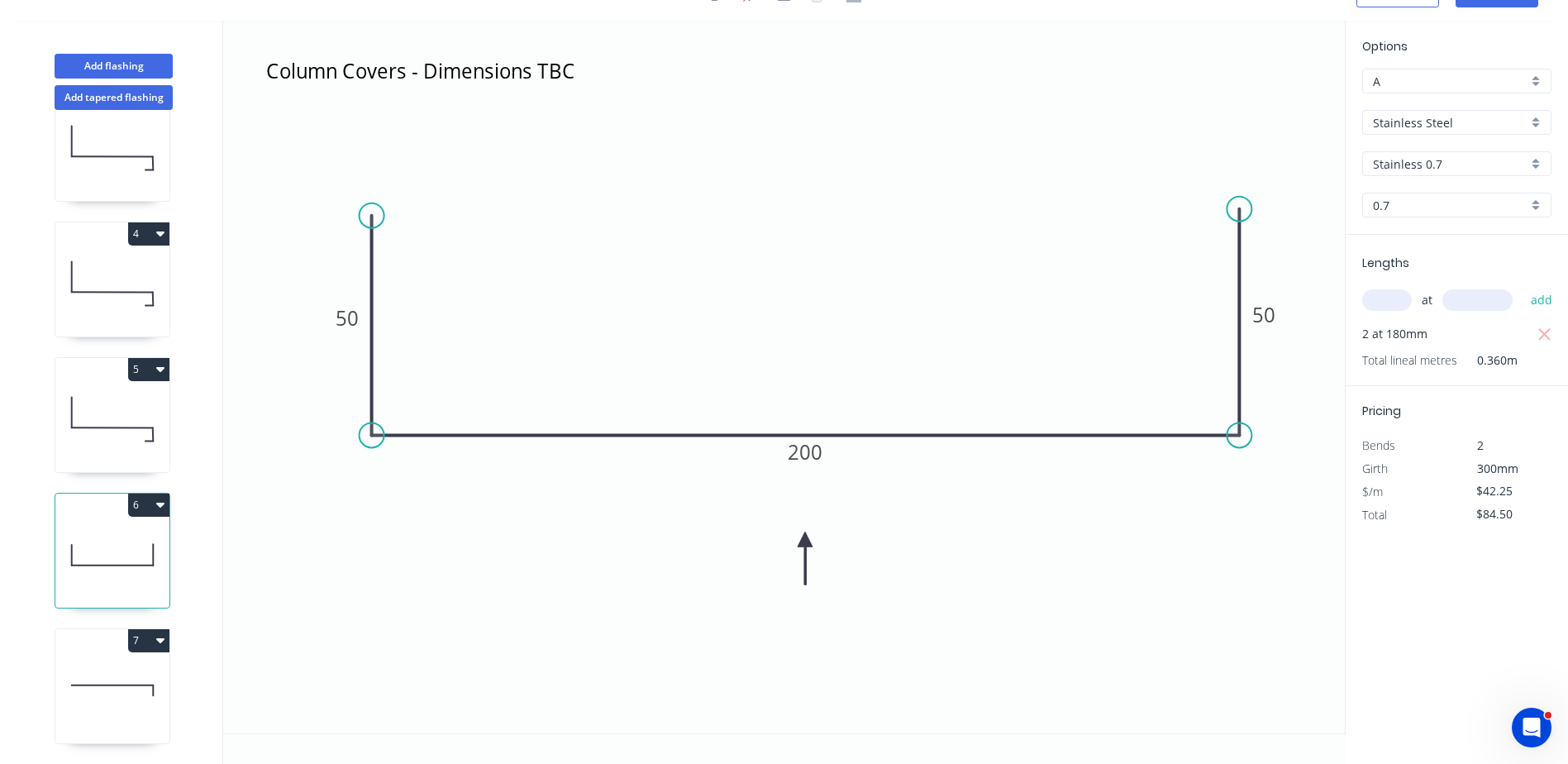
click at [121, 674] on icon at bounding box center [112, 691] width 114 height 106
type input "$49.90"
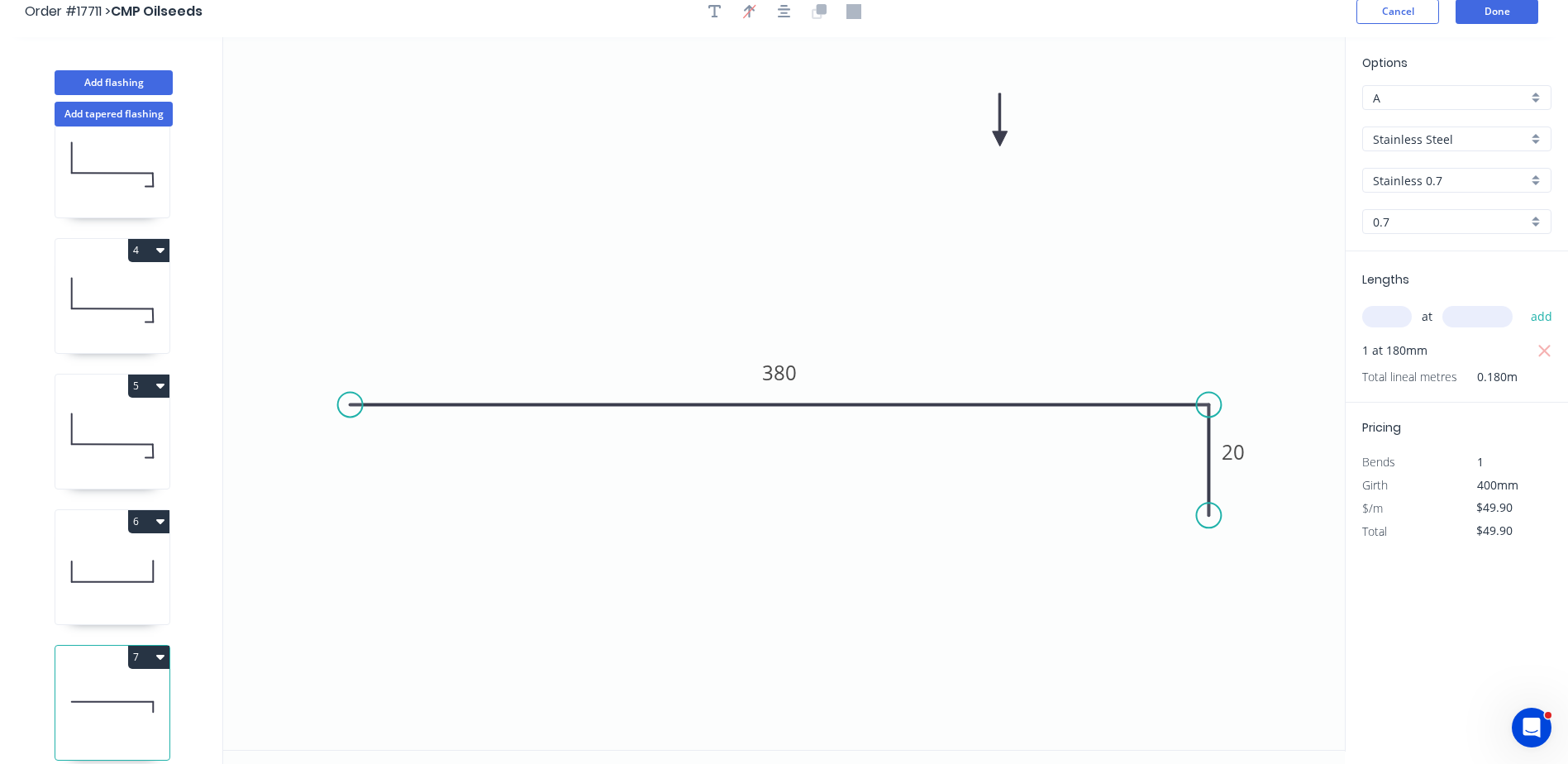
scroll to position [0, 0]
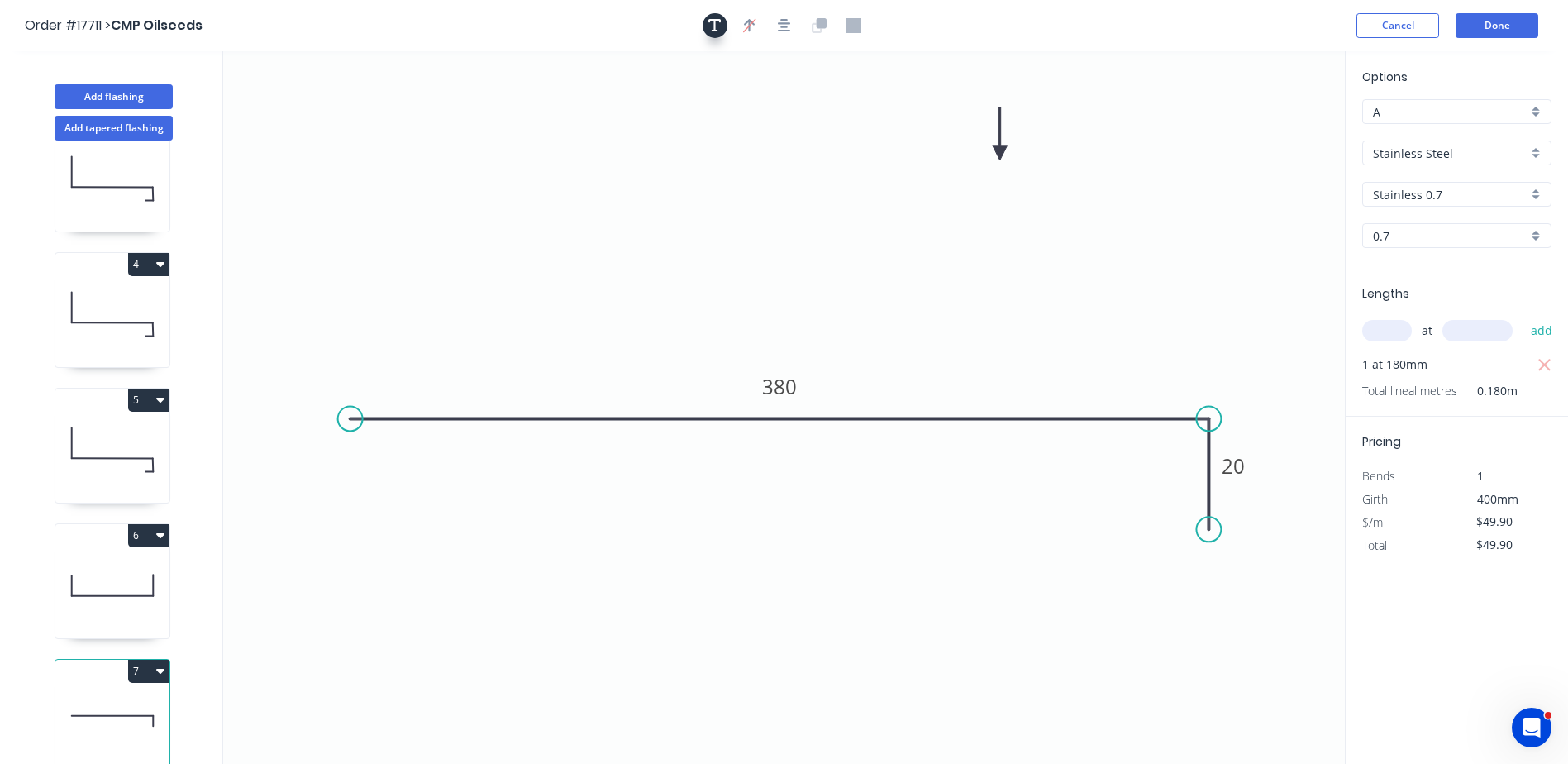
click at [712, 29] on icon "button" at bounding box center [715, 25] width 14 height 15
click at [300, 95] on textarea at bounding box center [330, 116] width 134 height 61
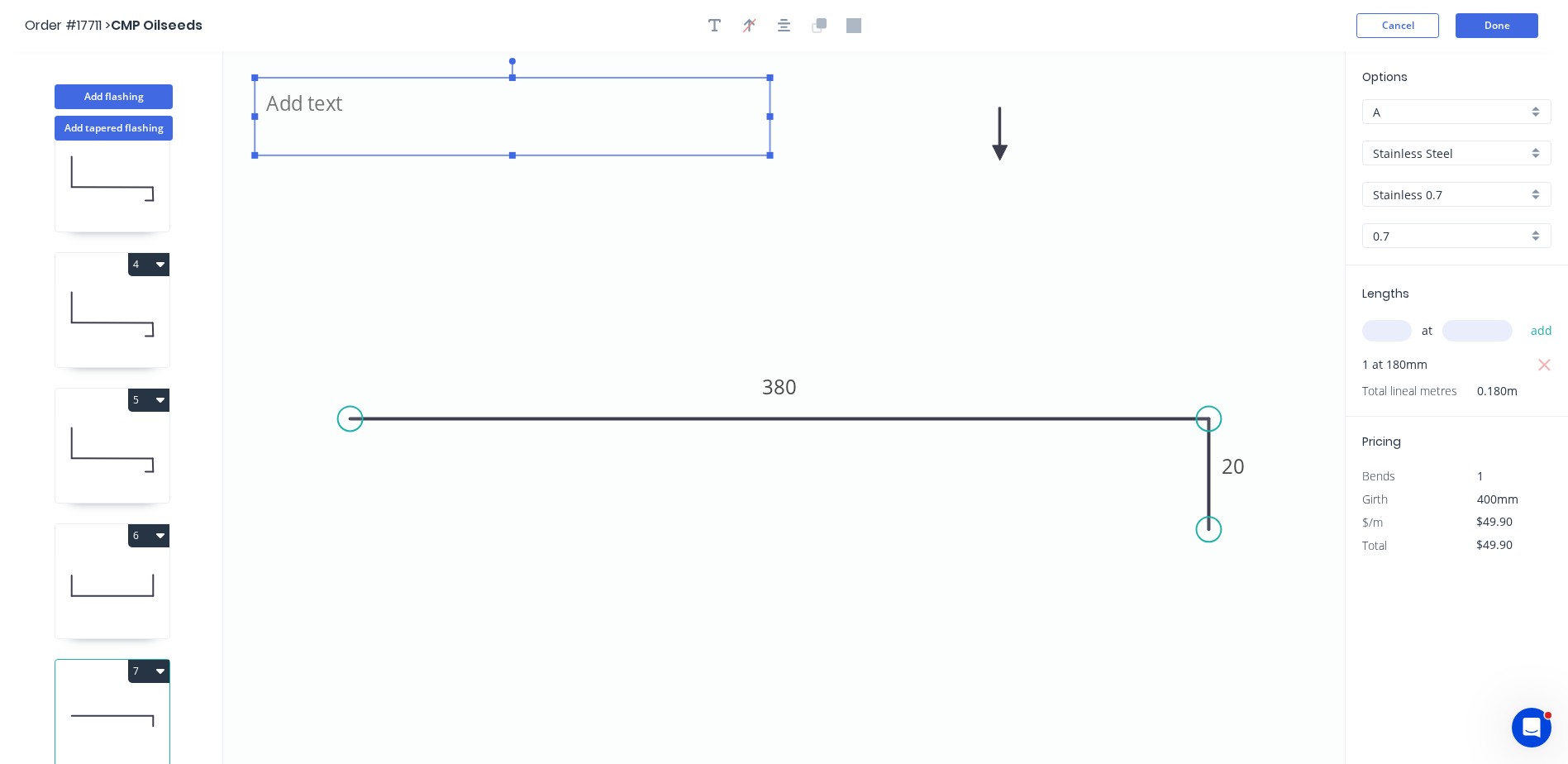
drag, startPoint x: 407, startPoint y: 114, endPoint x: 772, endPoint y: 119, distance: 365.0
click at [772, 119] on rect at bounding box center [770, 116] width 6 height 6
type textarea "Splashback RH of Vent Hood"
click at [1495, 32] on button "Done" at bounding box center [1496, 25] width 83 height 24
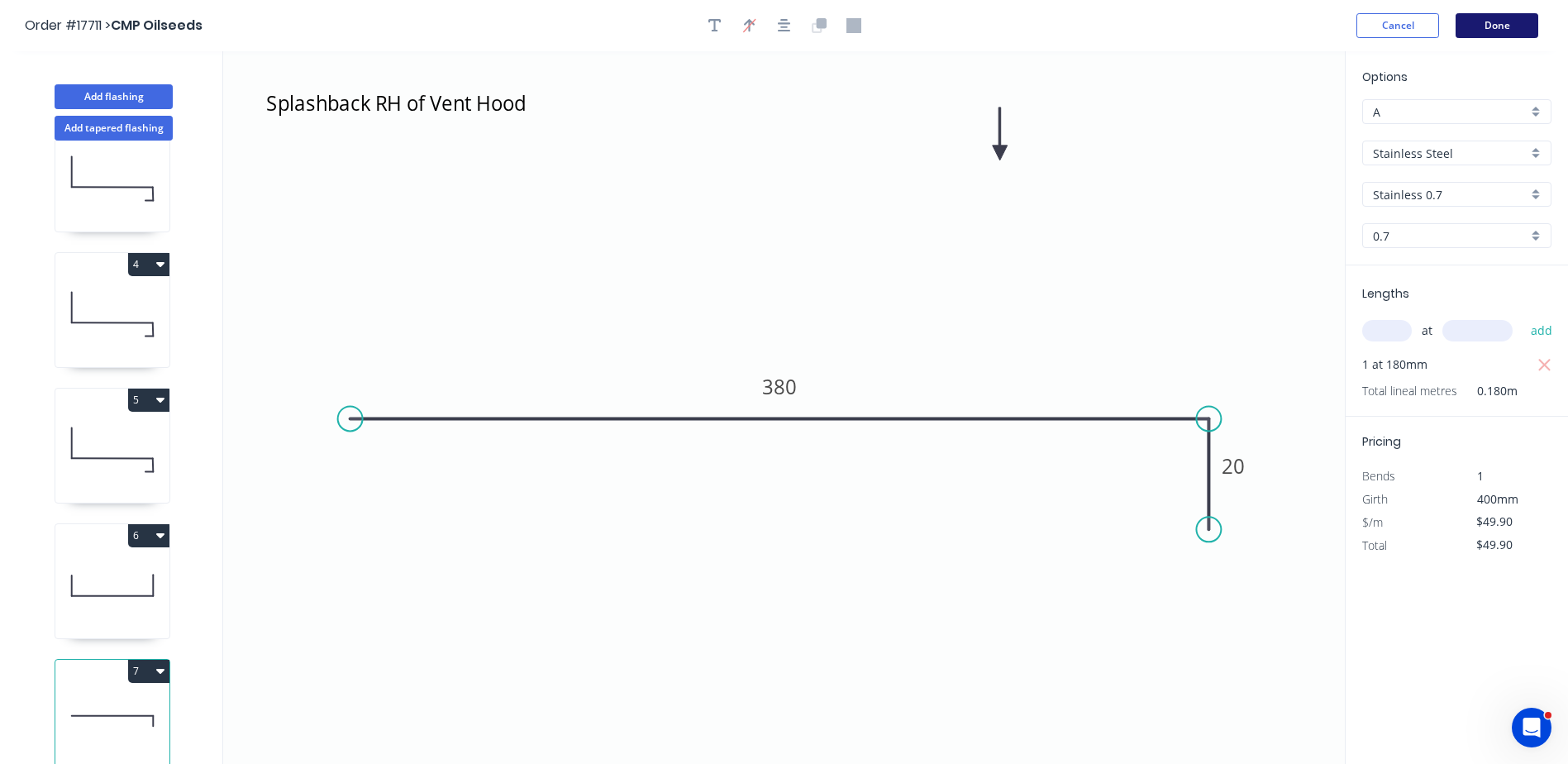
click at [1495, 32] on button "Done" at bounding box center [1496, 25] width 83 height 24
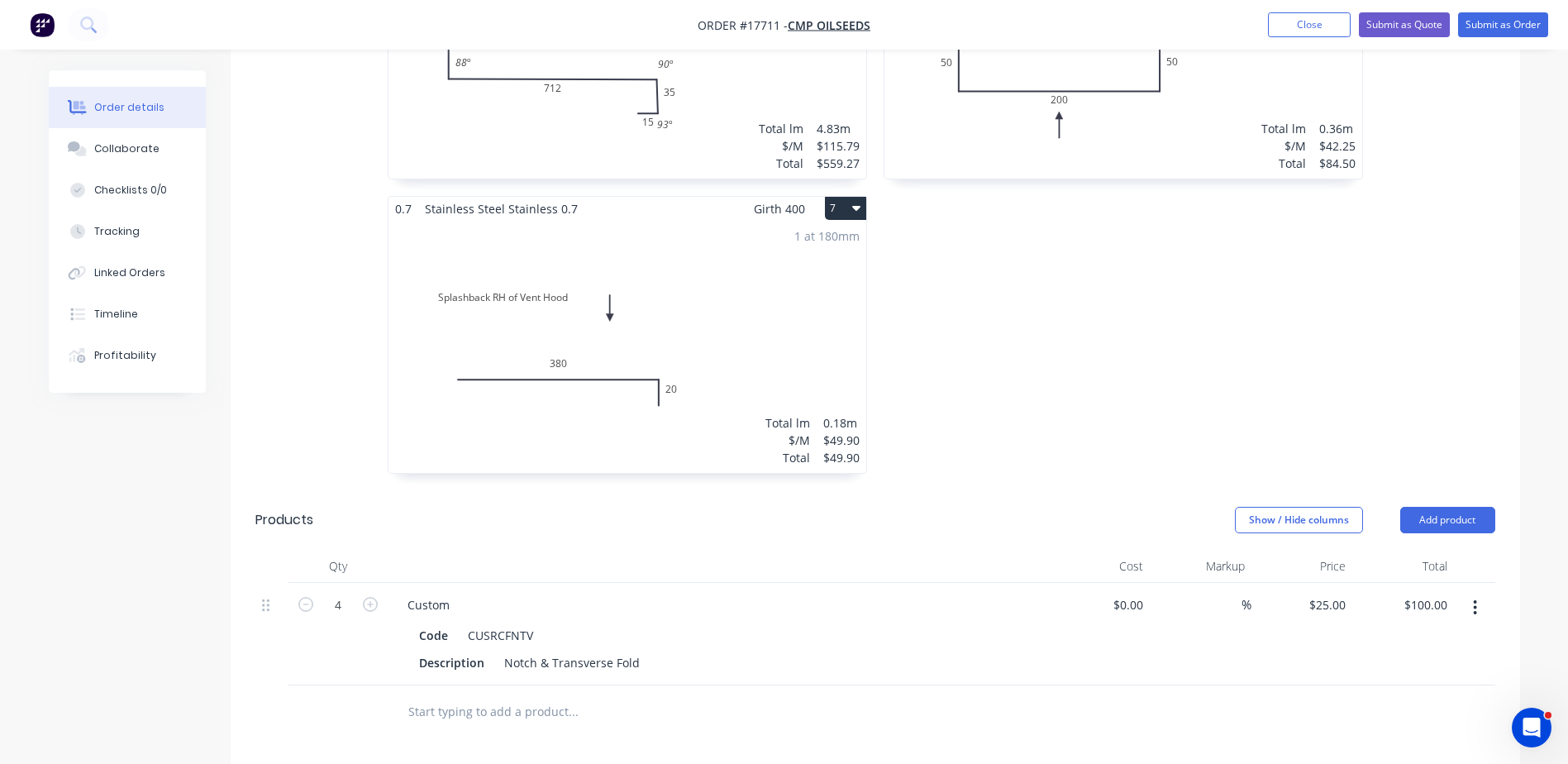
scroll to position [1406, 0]
click at [1327, 589] on div "25 $25.00" at bounding box center [1327, 601] width 52 height 24
type input "$45.00"
type input "$180.00"
click at [1216, 631] on div "%" at bounding box center [1201, 630] width 102 height 103
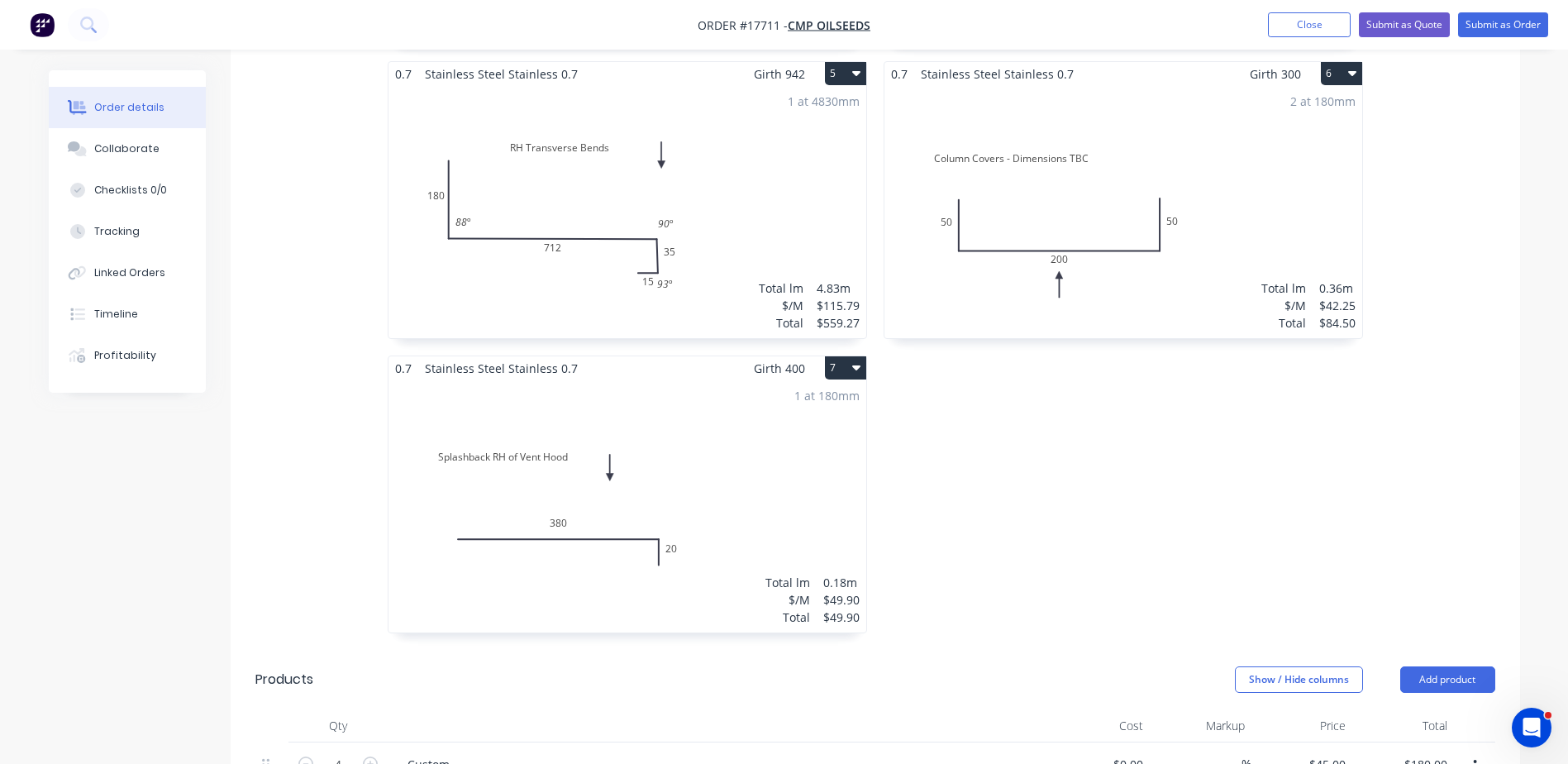
scroll to position [1008, 0]
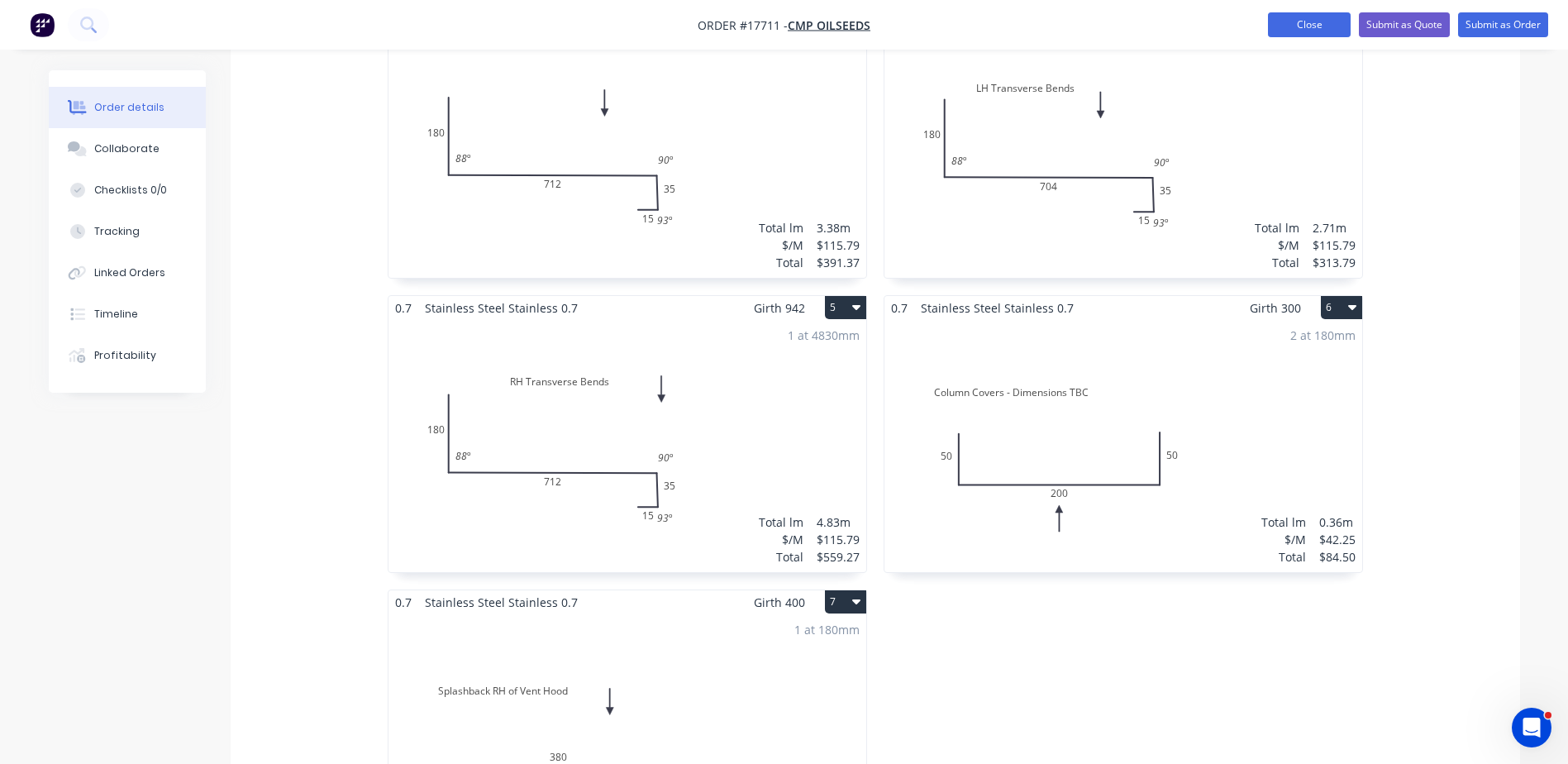
click at [1315, 22] on button "Close" at bounding box center [1309, 24] width 83 height 24
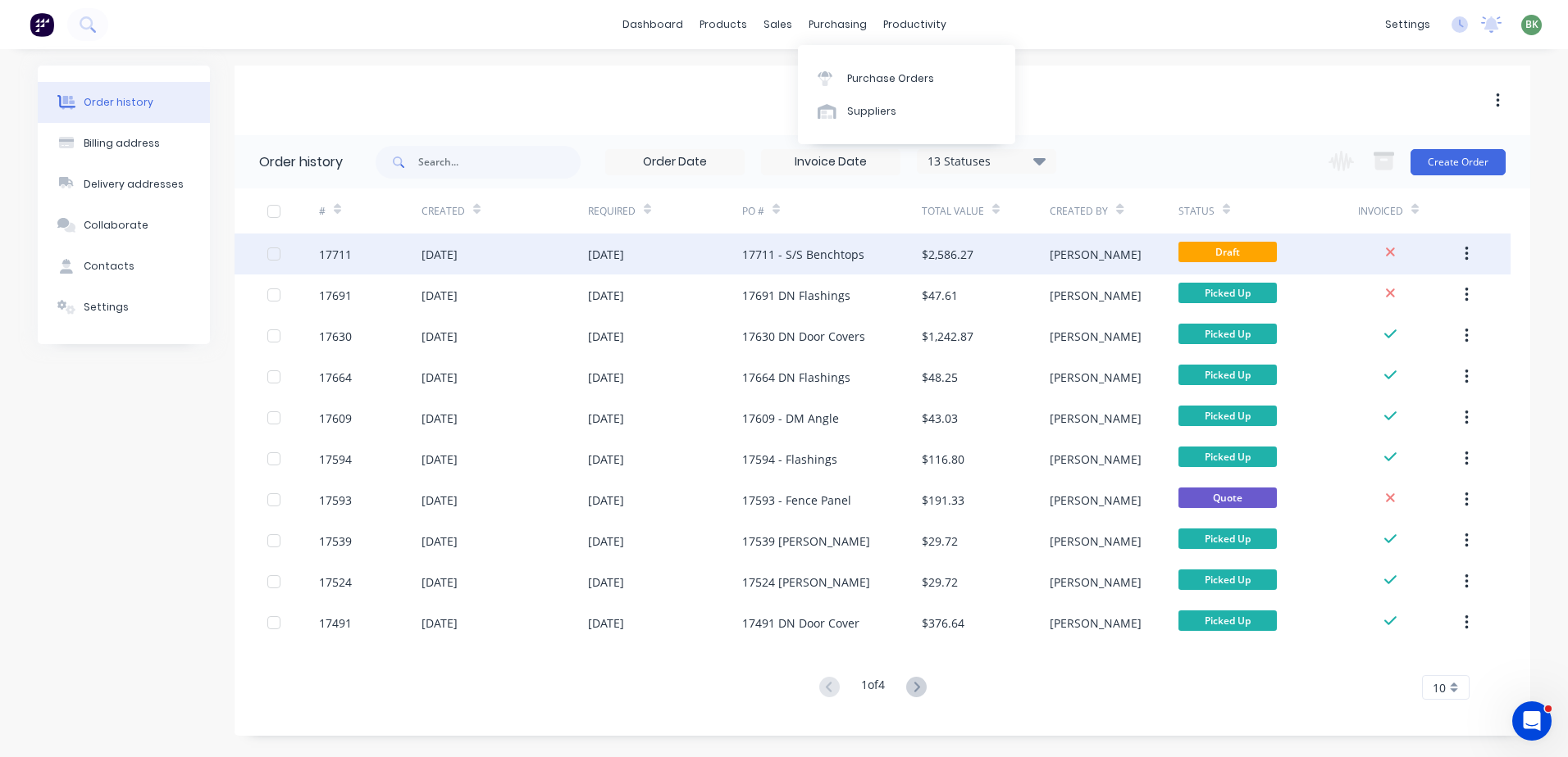
click at [753, 235] on div "17711 - S/S Benchtops" at bounding box center [832, 254] width 180 height 41
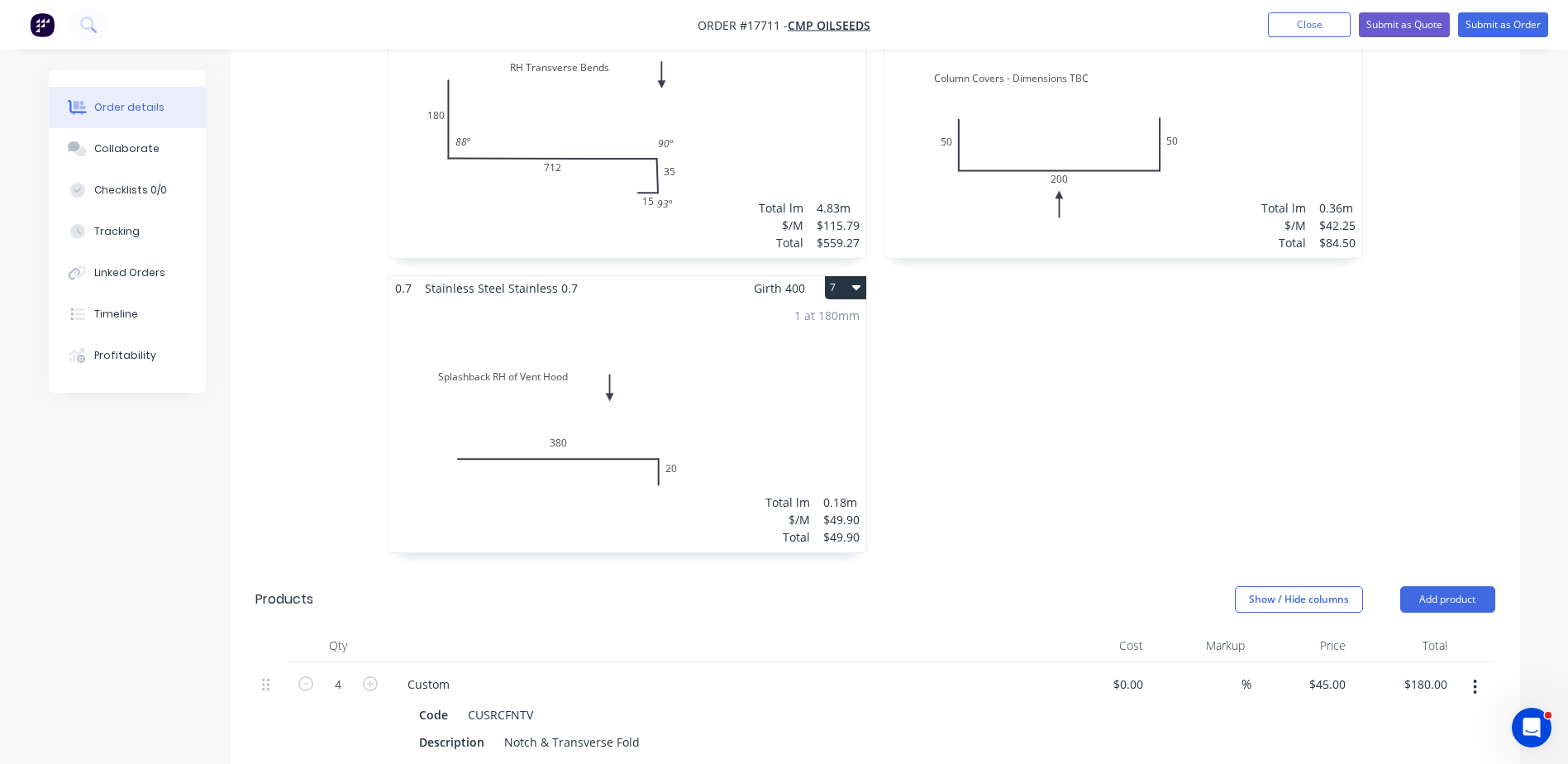
scroll to position [1572, 0]
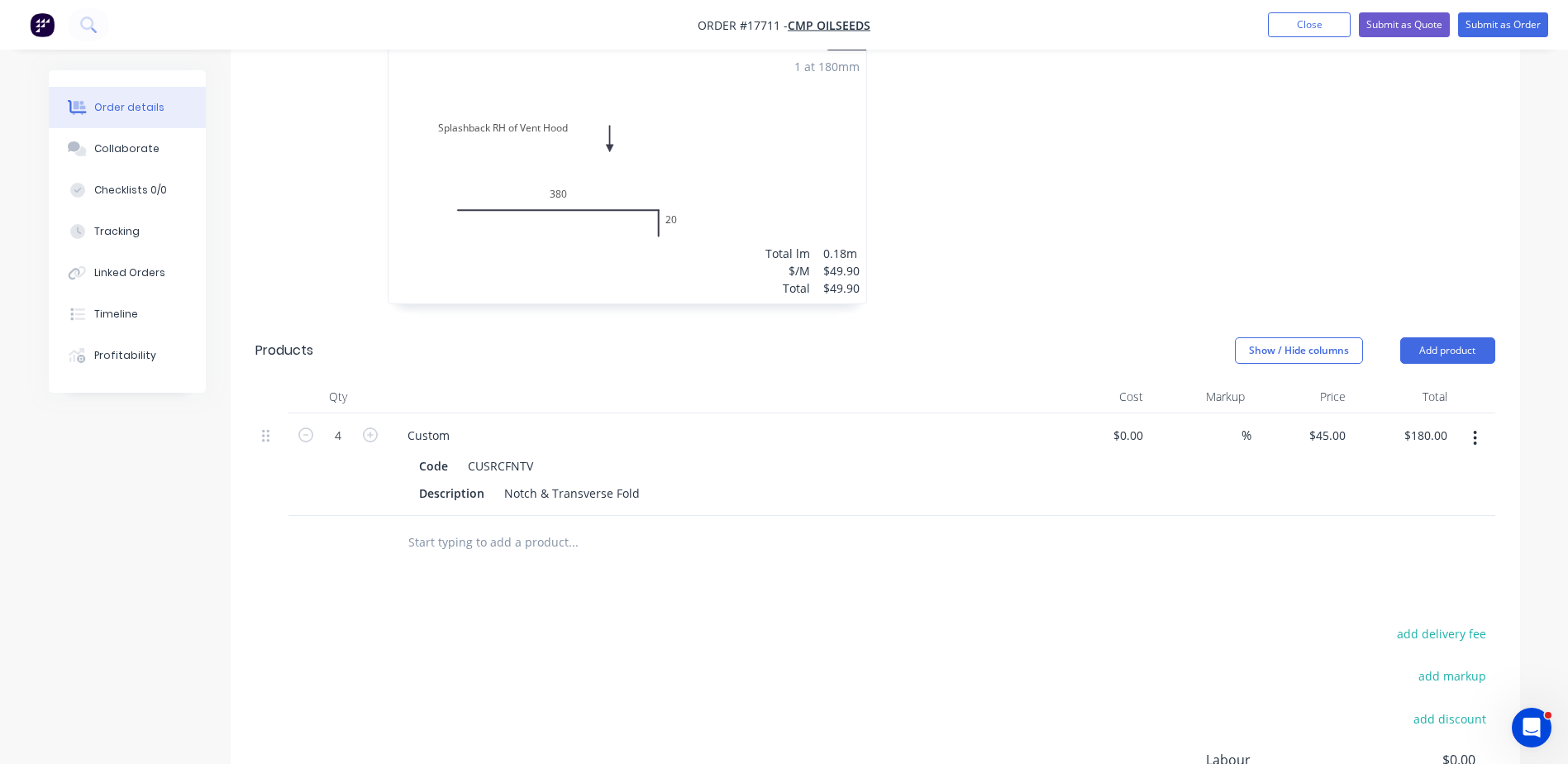
click at [490, 526] on input "text" at bounding box center [572, 543] width 331 height 33
click at [1441, 338] on button "Add product" at bounding box center [1447, 350] width 95 height 26
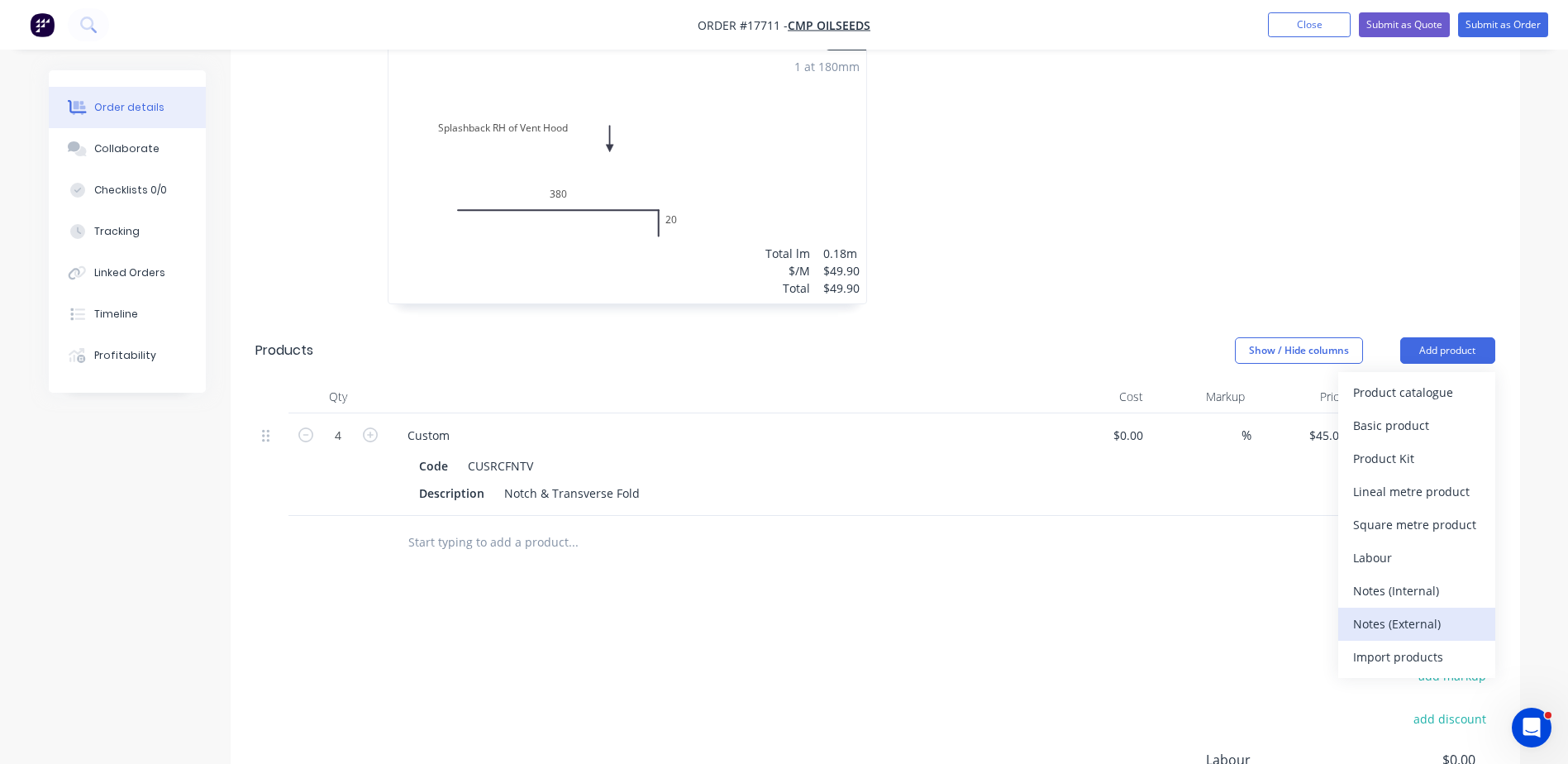
click at [1403, 612] on div "Notes (External)" at bounding box center [1417, 623] width 127 height 24
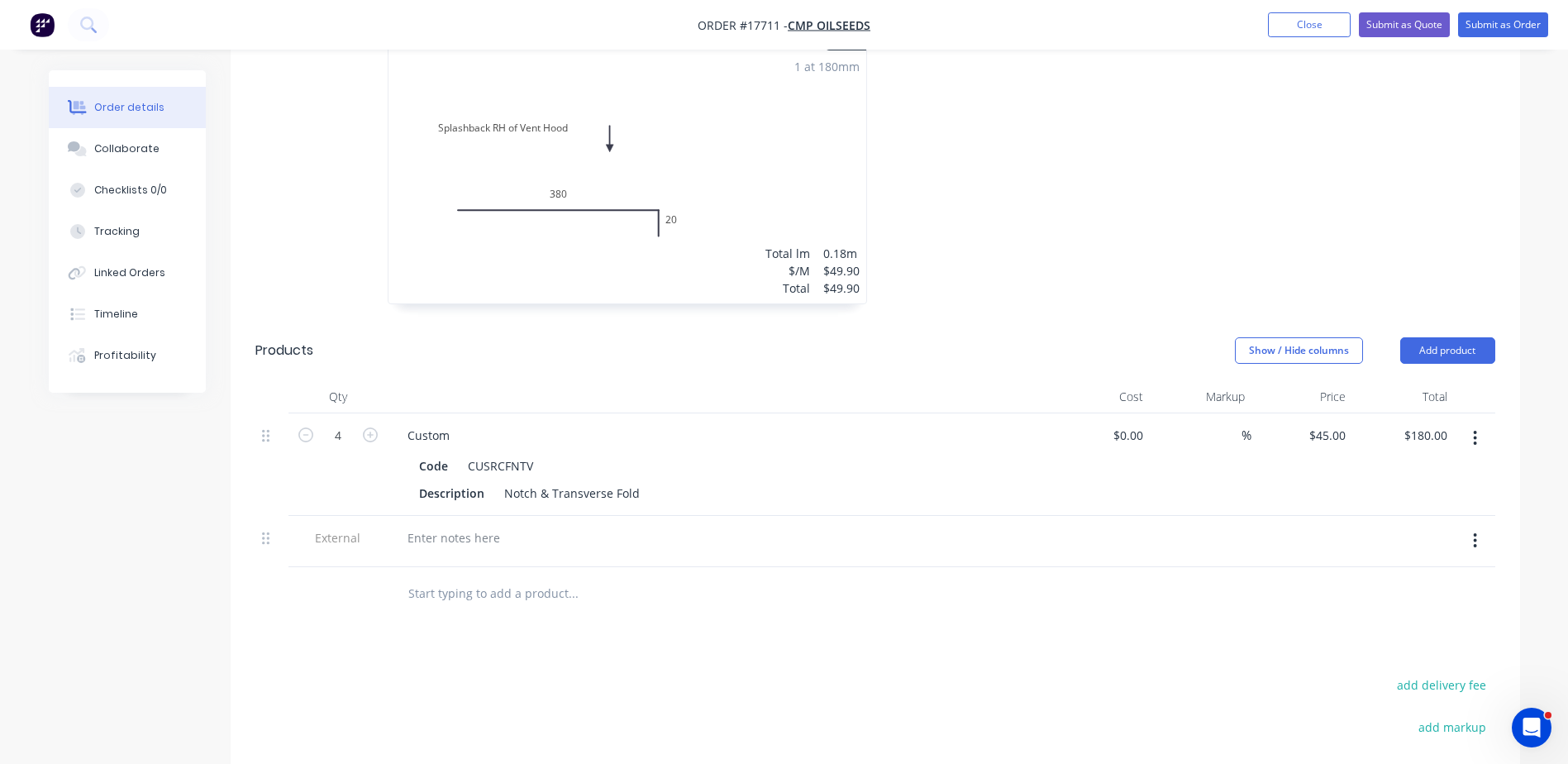
click at [475, 516] on div at bounding box center [717, 542] width 661 height 52
click at [473, 526] on div at bounding box center [453, 538] width 119 height 24
click at [406, 526] on div "External corners to be rounded and welded by others." at bounding box center [558, 538] width 327 height 24
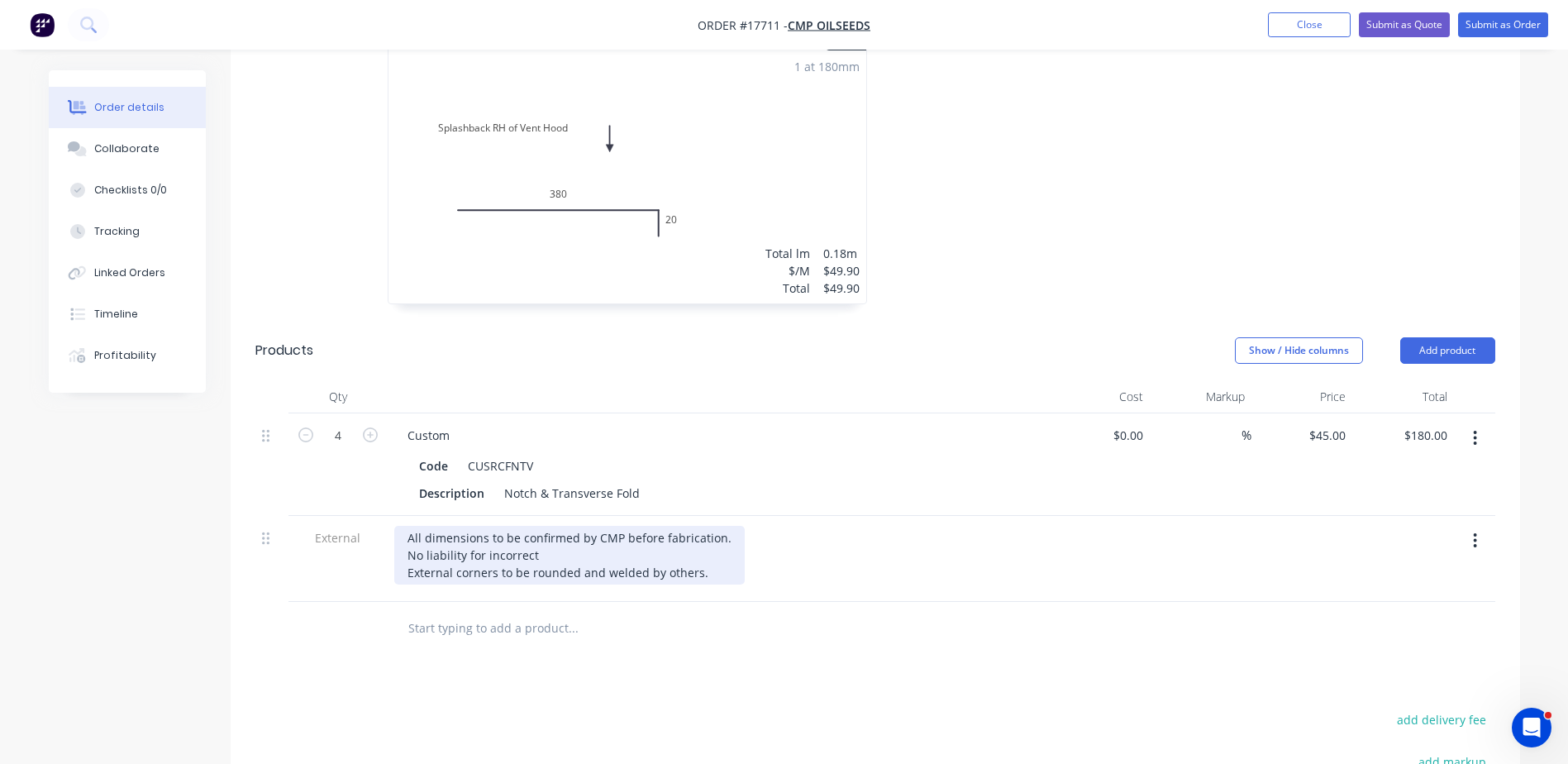
drag, startPoint x: 539, startPoint y: 511, endPoint x: 561, endPoint y: 515, distance: 22.4
click at [540, 526] on div "All dimensions to be confirmed by CMP before fabrication. No liability for inco…" at bounding box center [570, 555] width 350 height 59
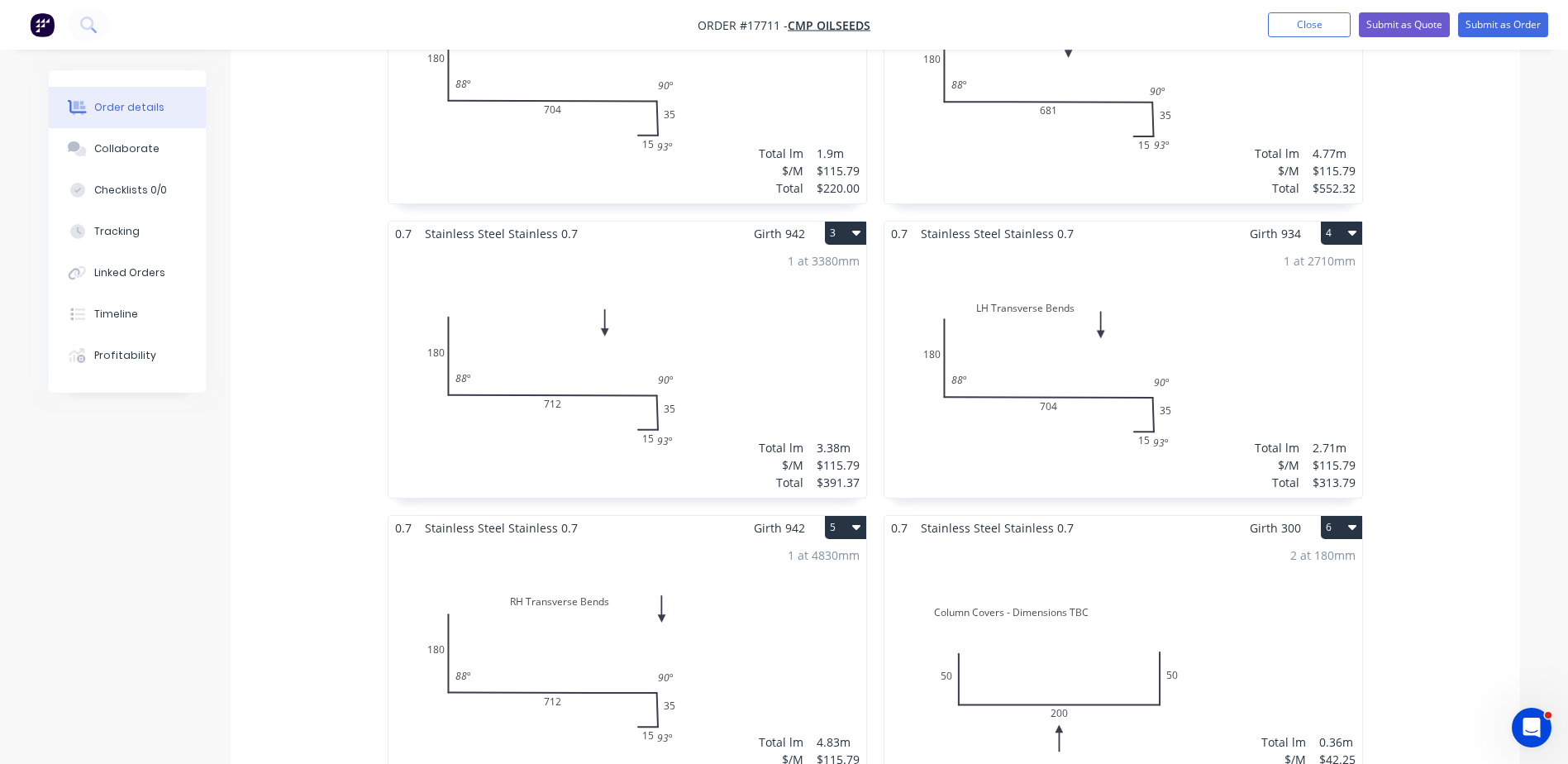
scroll to position [0, 0]
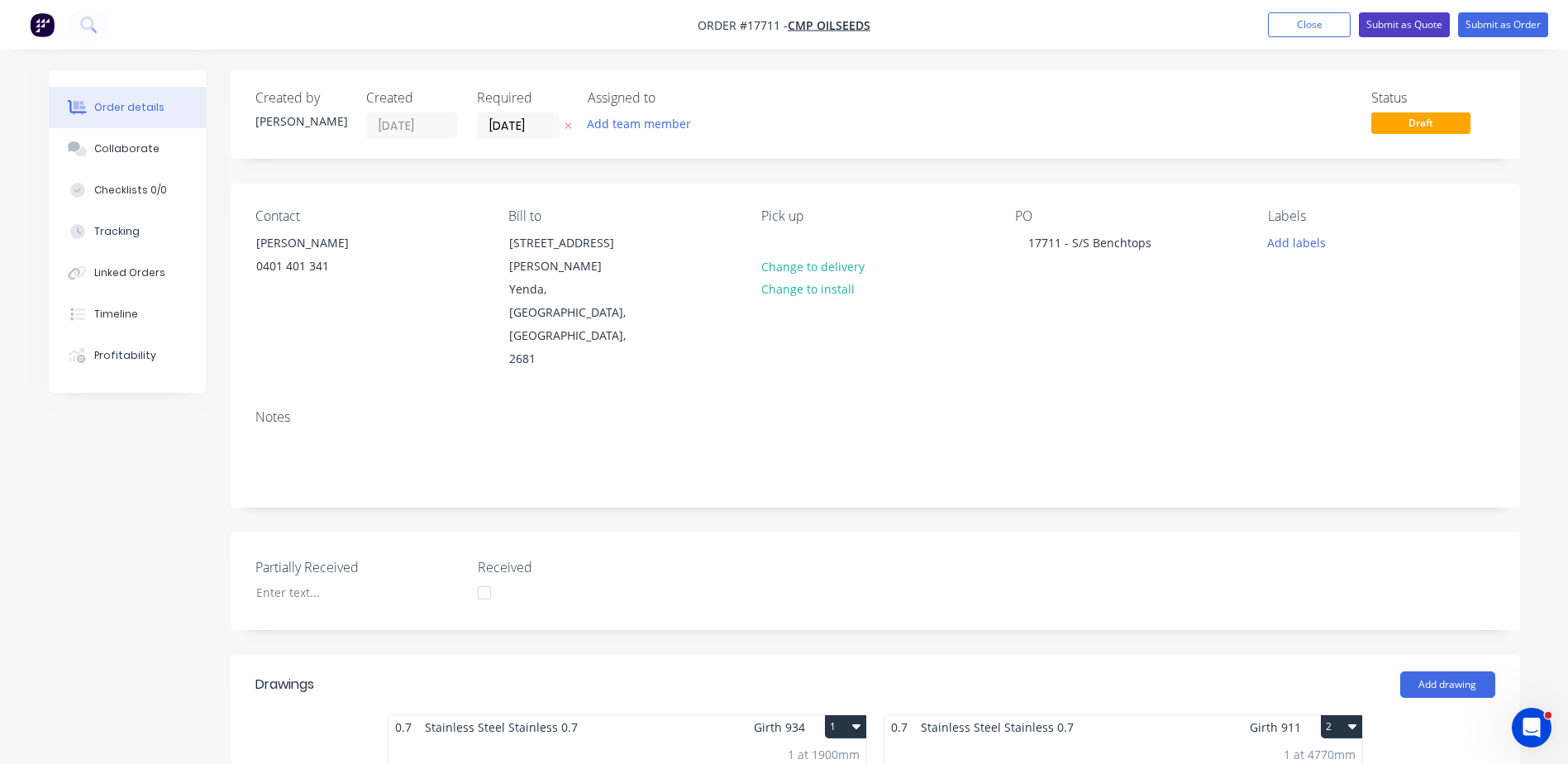
click at [1414, 15] on button "Submit as Quote" at bounding box center [1404, 24] width 91 height 24
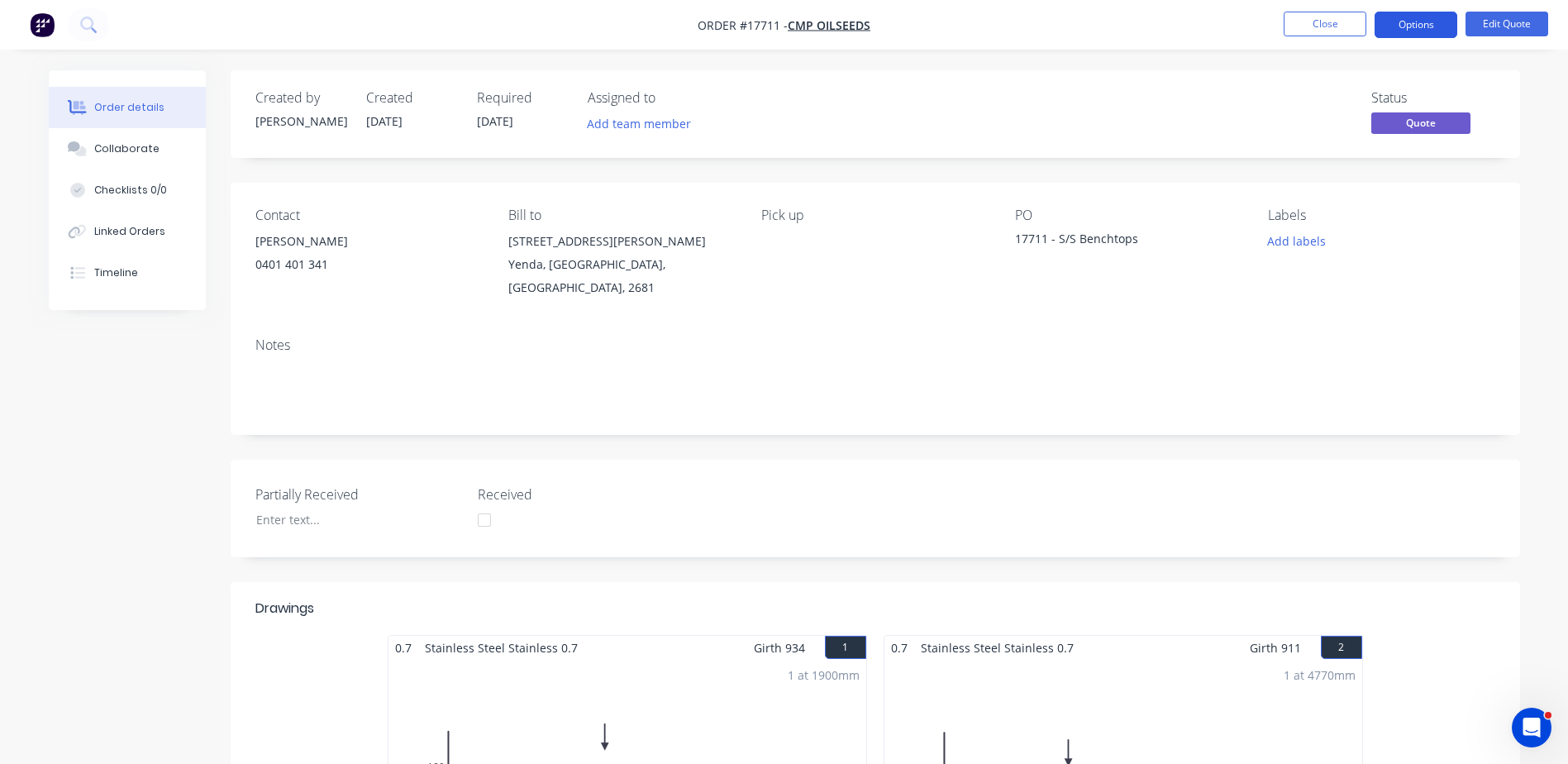
click at [1408, 29] on button "Options" at bounding box center [1416, 24] width 83 height 26
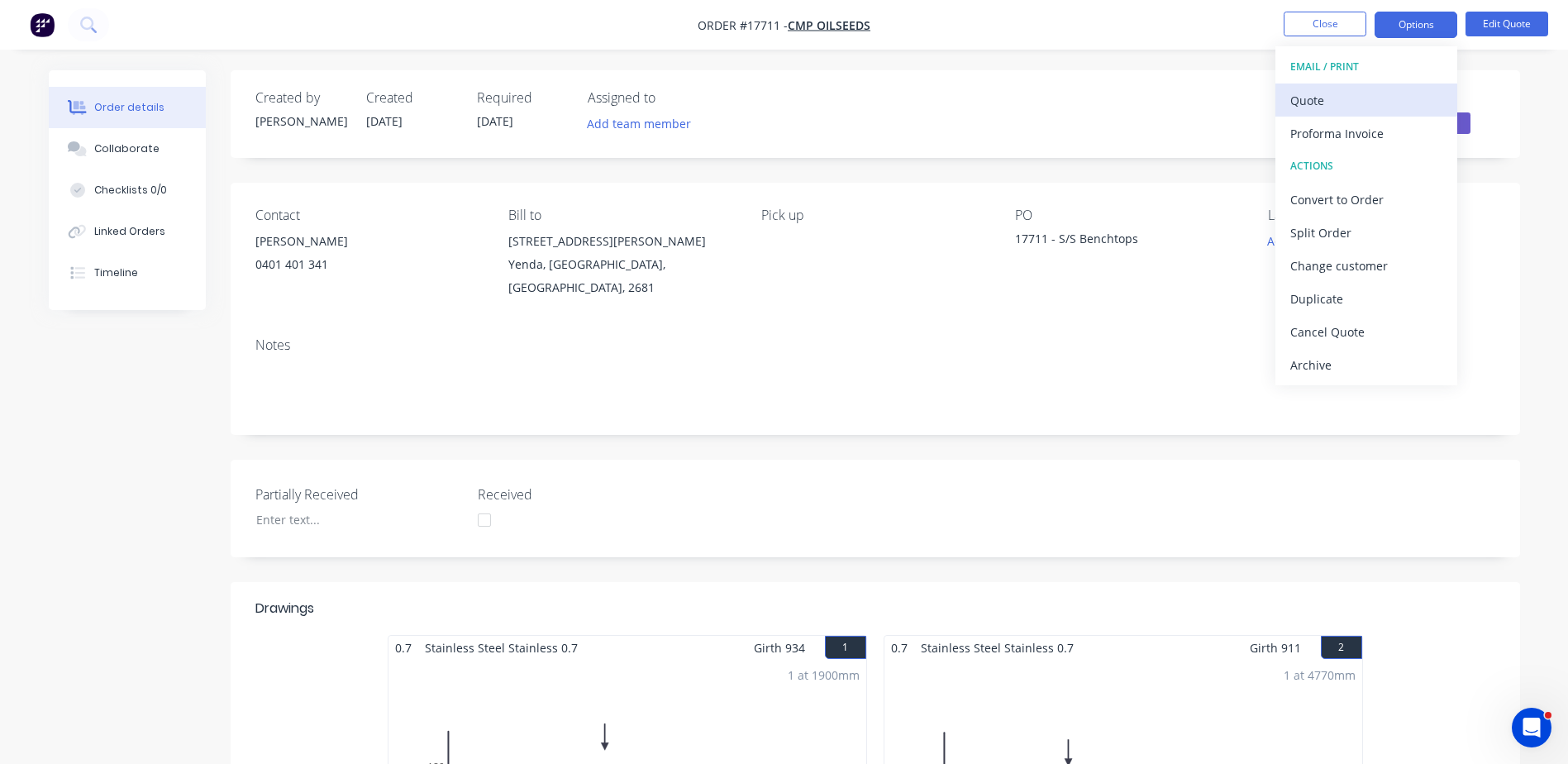
click at [1323, 93] on div "Quote" at bounding box center [1367, 101] width 152 height 24
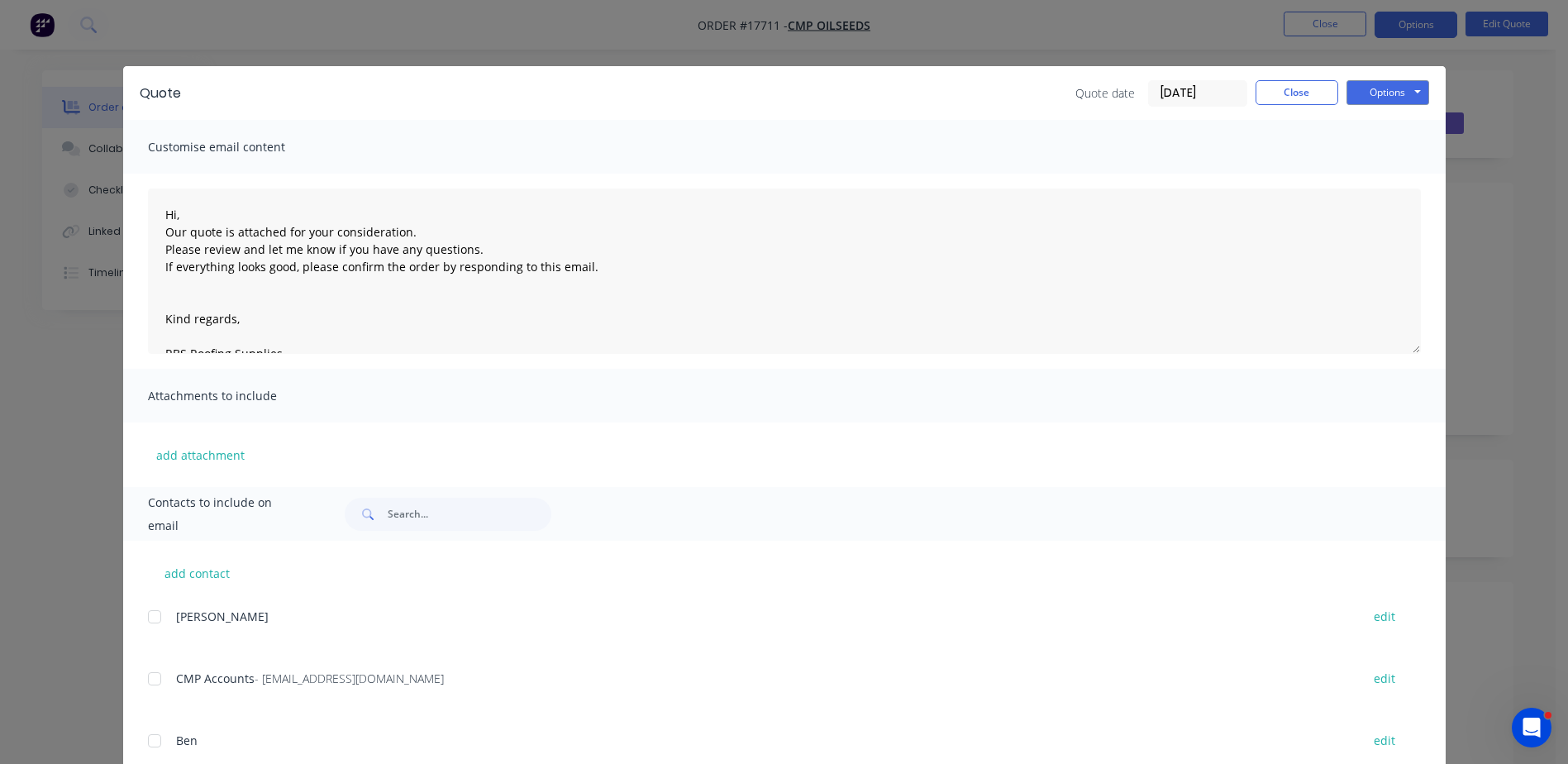
click at [150, 616] on div at bounding box center [154, 617] width 33 height 33
click at [1398, 83] on button "Options" at bounding box center [1388, 92] width 83 height 24
click at [1395, 182] on button "Email" at bounding box center [1399, 177] width 106 height 27
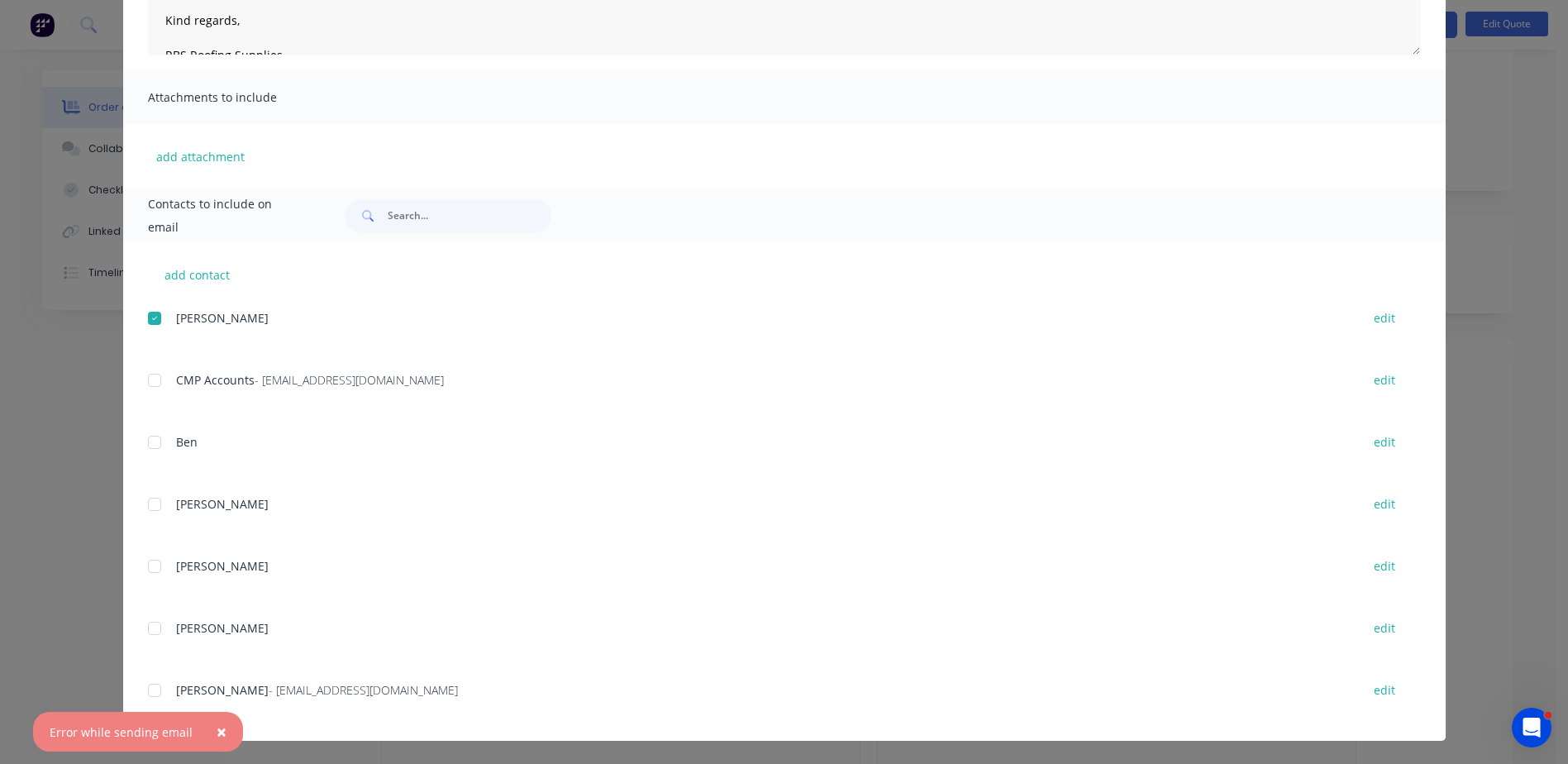
scroll to position [248, 0]
click at [1492, 253] on div "Quote Quote date [DATE] Close Options Preview Print Email Customise email conte…" at bounding box center [784, 382] width 1568 height 764
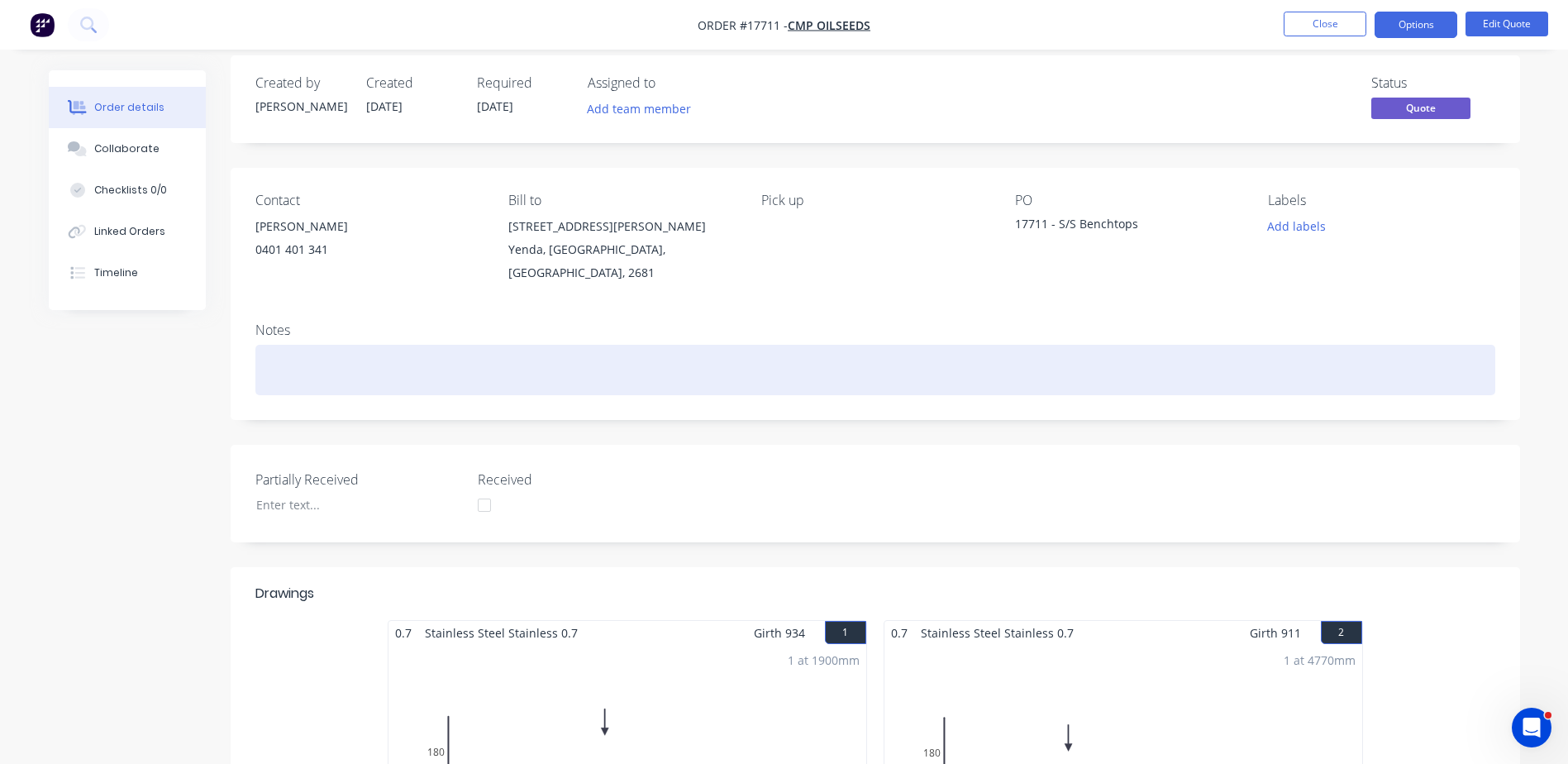
scroll to position [0, 0]
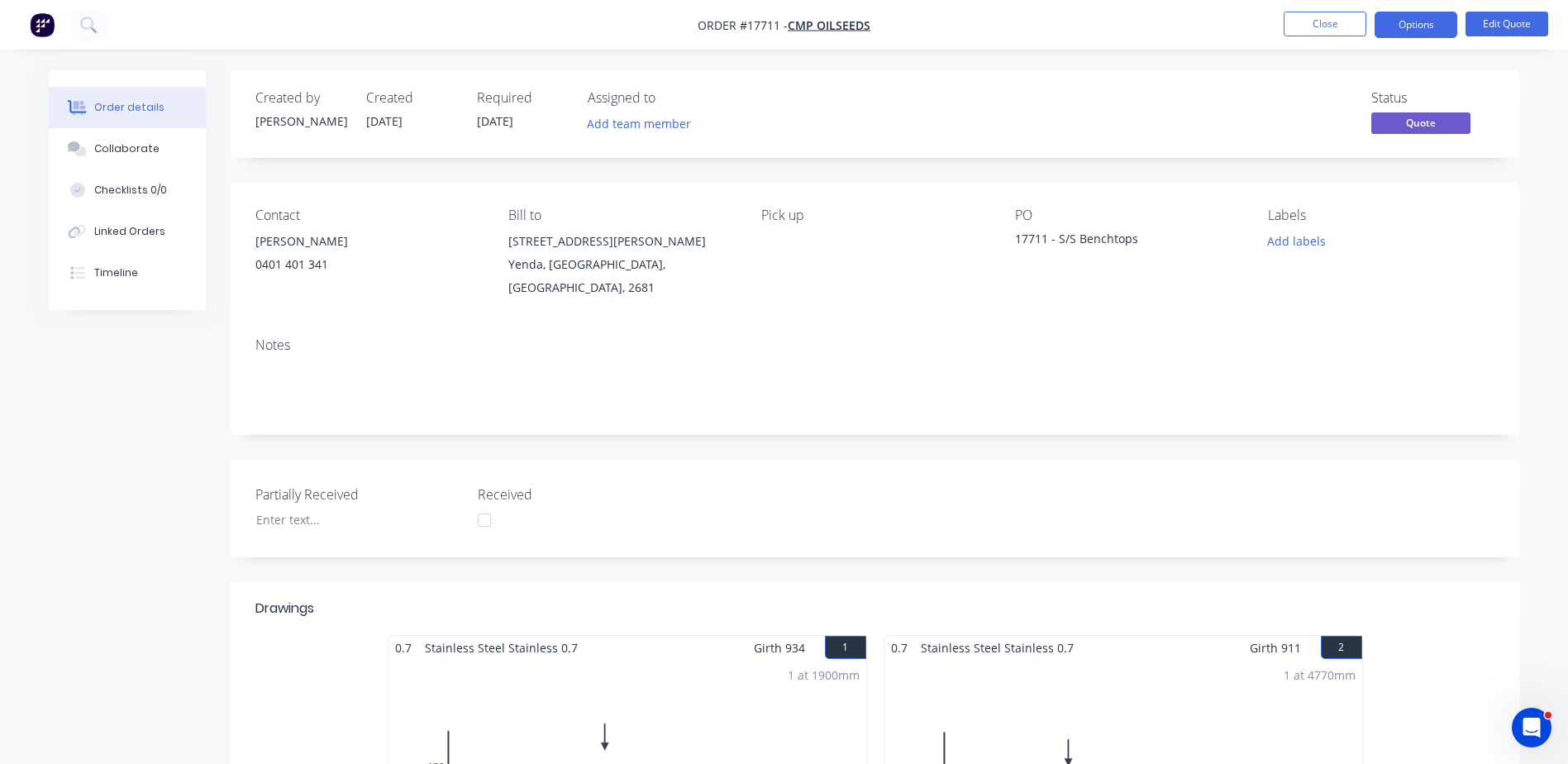
click at [281, 240] on div "[PERSON_NAME]" at bounding box center [369, 241] width 227 height 24
click at [1473, 16] on button "Edit Quote" at bounding box center [1506, 24] width 83 height 24
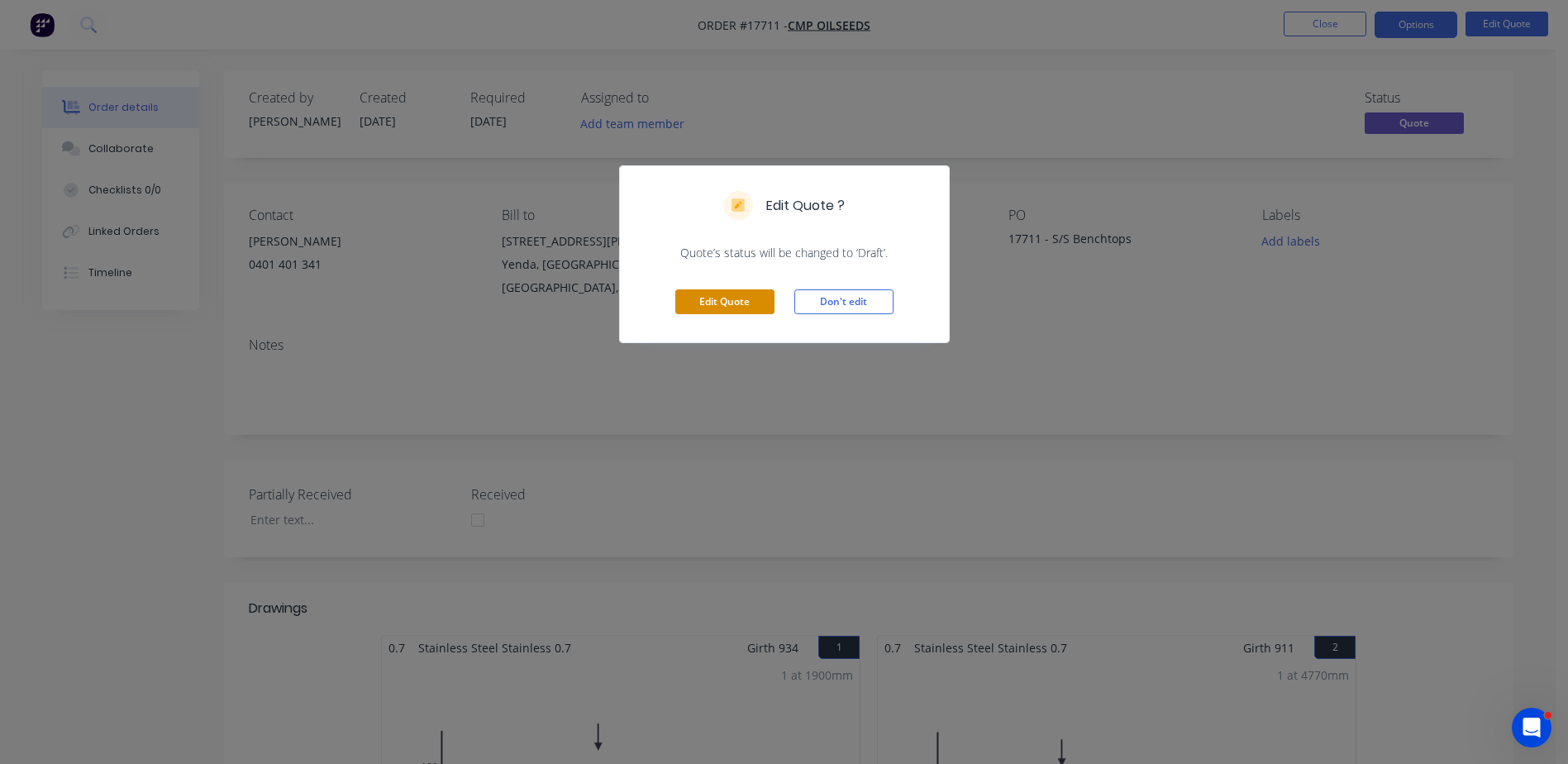
click at [720, 300] on button "Edit Quote" at bounding box center [725, 301] width 99 height 24
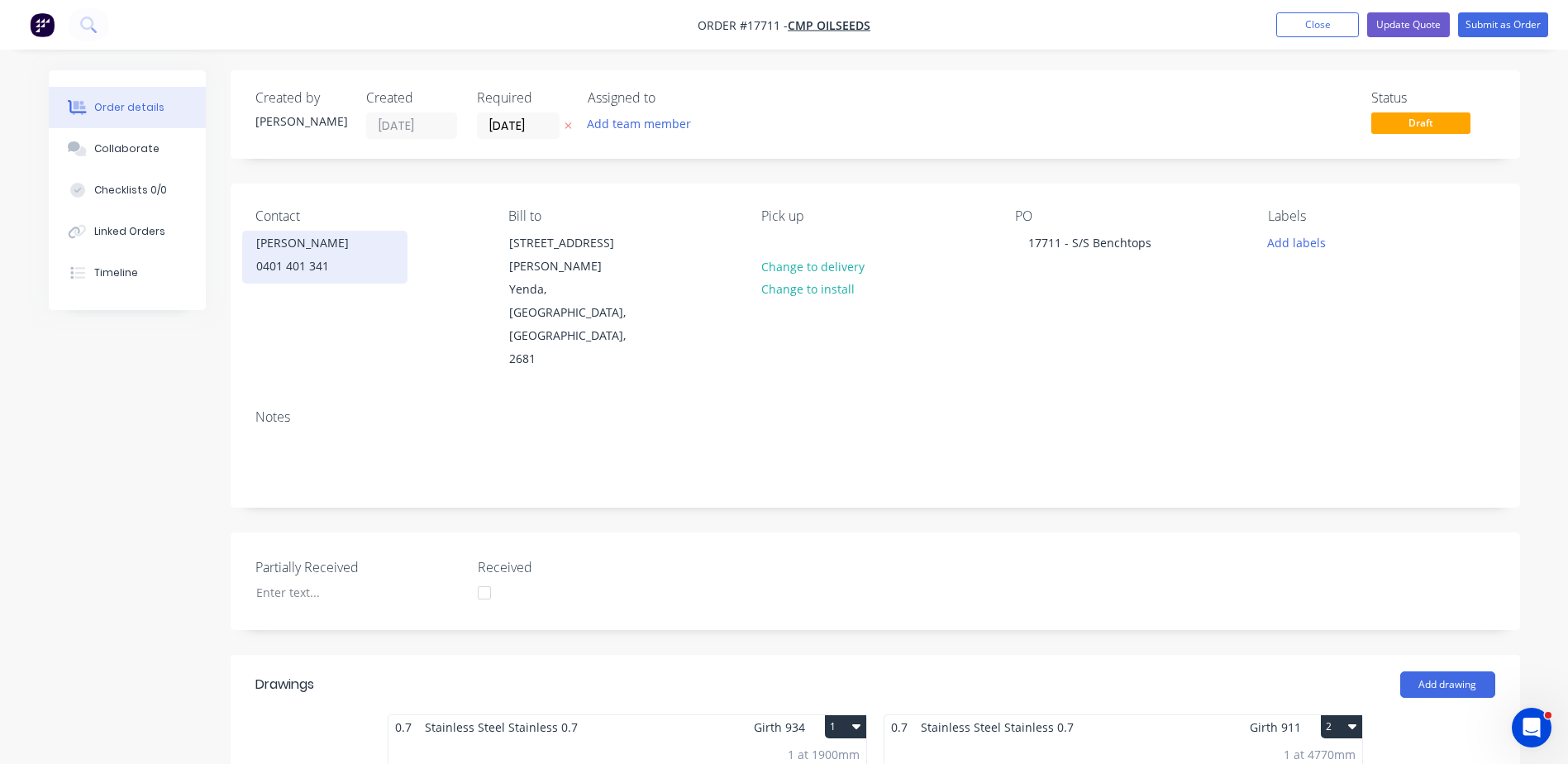
click at [278, 242] on div "[PERSON_NAME]" at bounding box center [325, 243] width 137 height 24
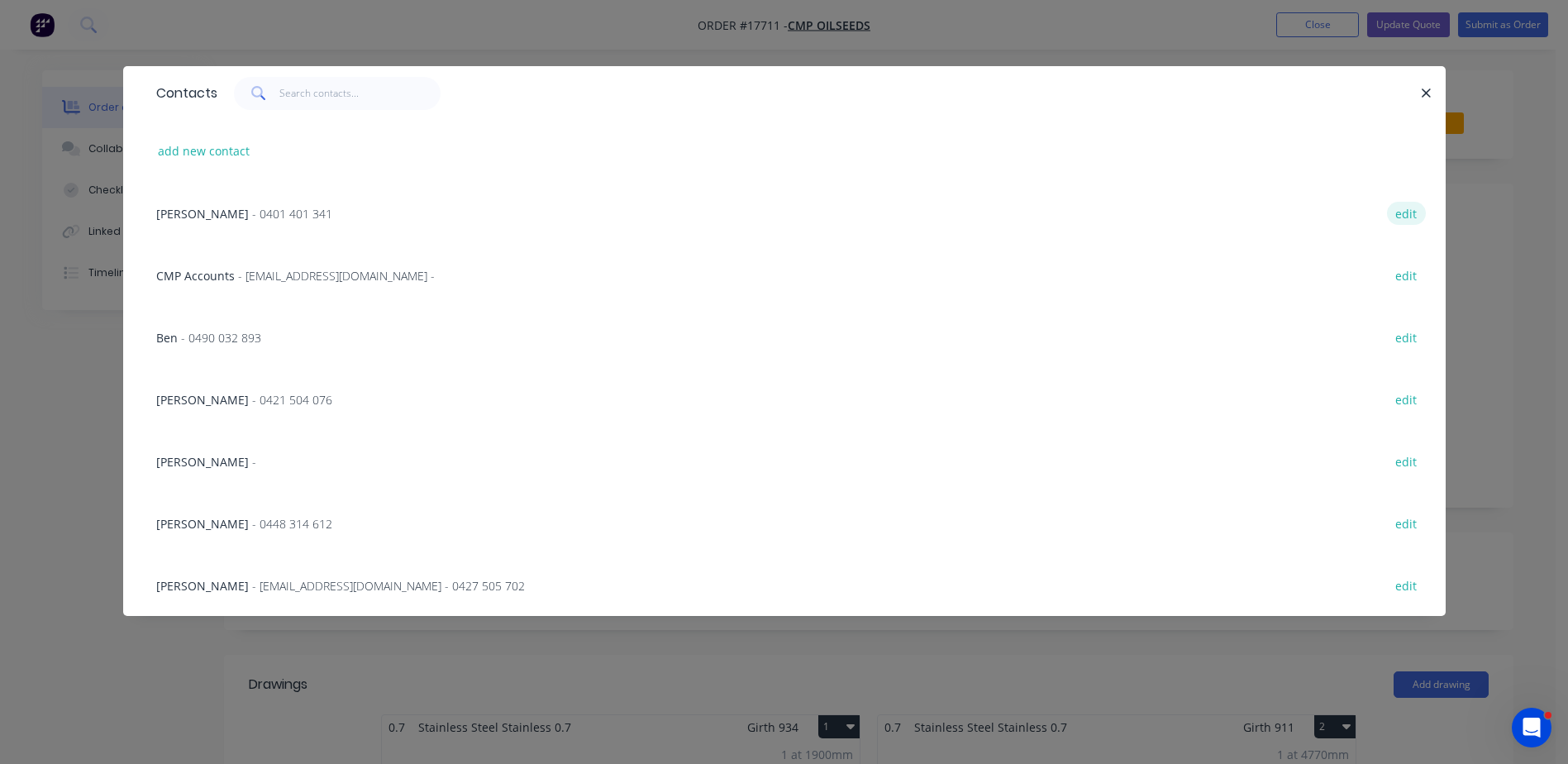
click at [1405, 220] on button "edit" at bounding box center [1406, 212] width 39 height 23
select select "AU"
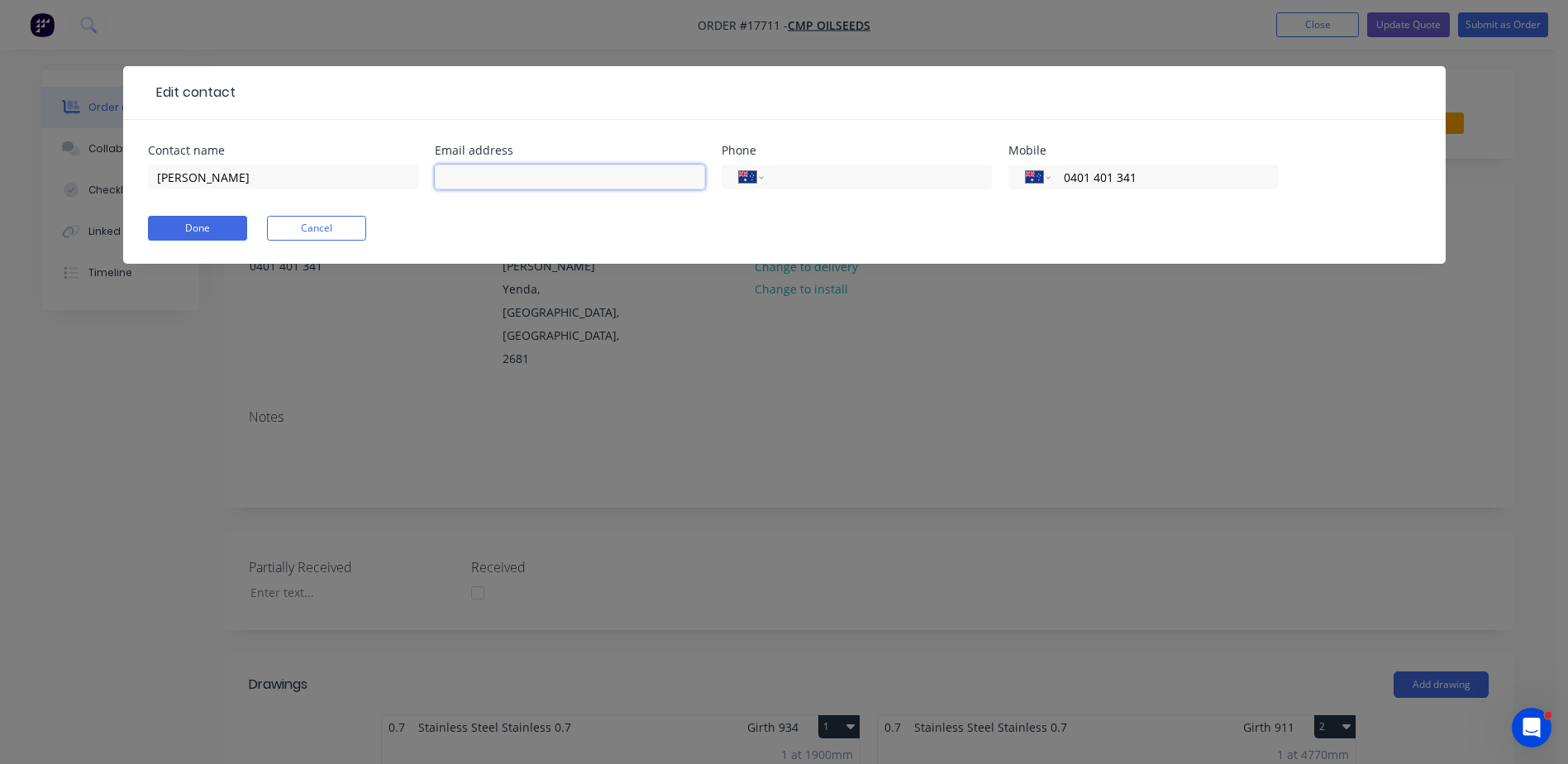
click at [585, 175] on input "text" at bounding box center [570, 176] width 270 height 24
paste input "[EMAIL_ADDRESS][DOMAIN_NAME]"
click at [639, 223] on form "Contact name [PERSON_NAME] Email address [EMAIL_ADDRESS][DOMAIN_NAME] Phone Int…" at bounding box center [784, 203] width 1273 height 119
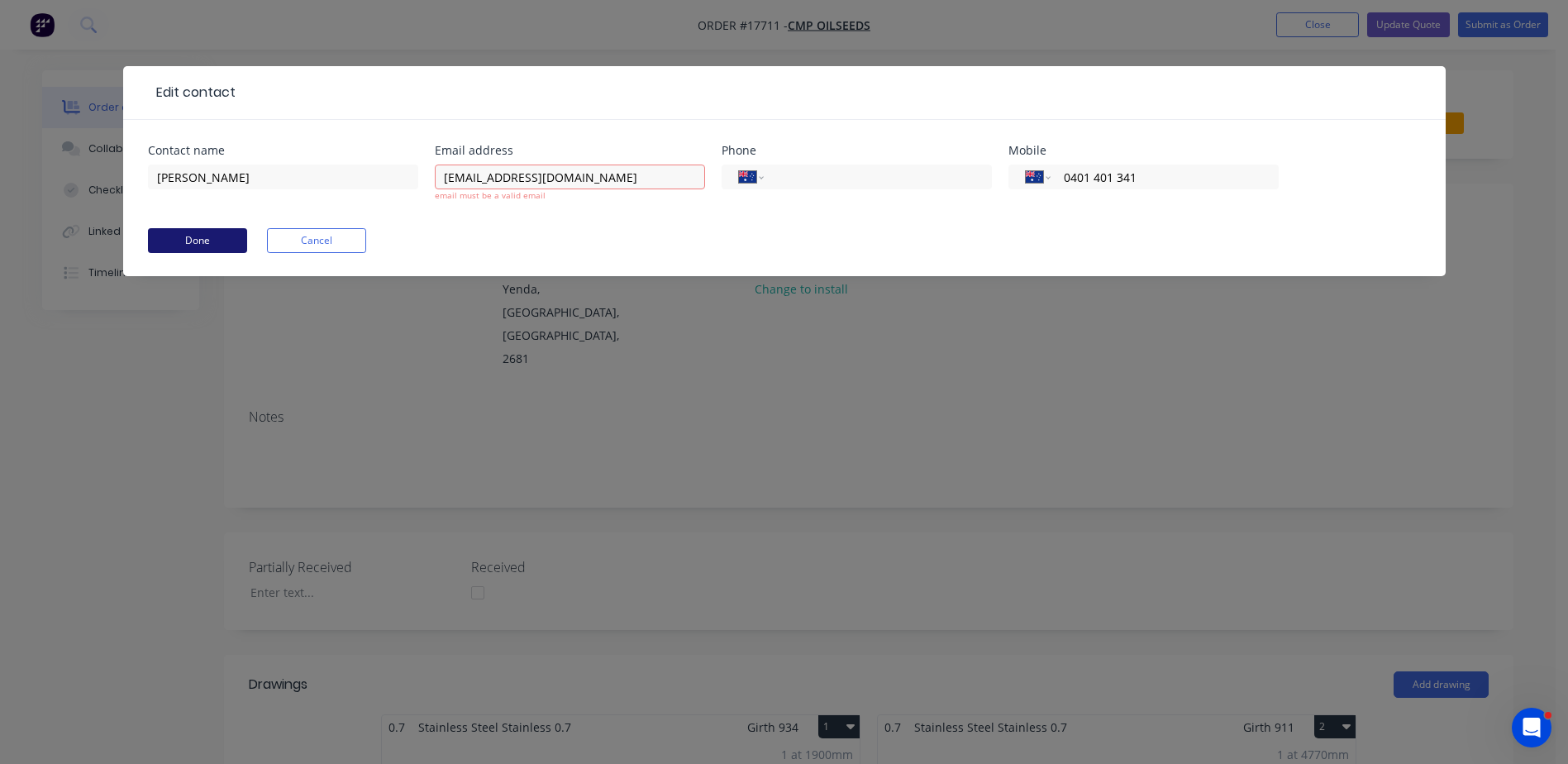
click at [189, 240] on button "Done" at bounding box center [197, 240] width 99 height 24
click at [190, 240] on button "Done" at bounding box center [197, 240] width 99 height 24
click at [656, 187] on input "[EMAIL_ADDRESS][DOMAIN_NAME]" at bounding box center [570, 176] width 270 height 24
type input "[EMAIL_ADDRESS][DOMAIN_NAME]"
click at [207, 241] on form "Contact name [PERSON_NAME] Email address [EMAIL_ADDRESS][DOMAIN_NAME] email mus…" at bounding box center [784, 210] width 1273 height 132
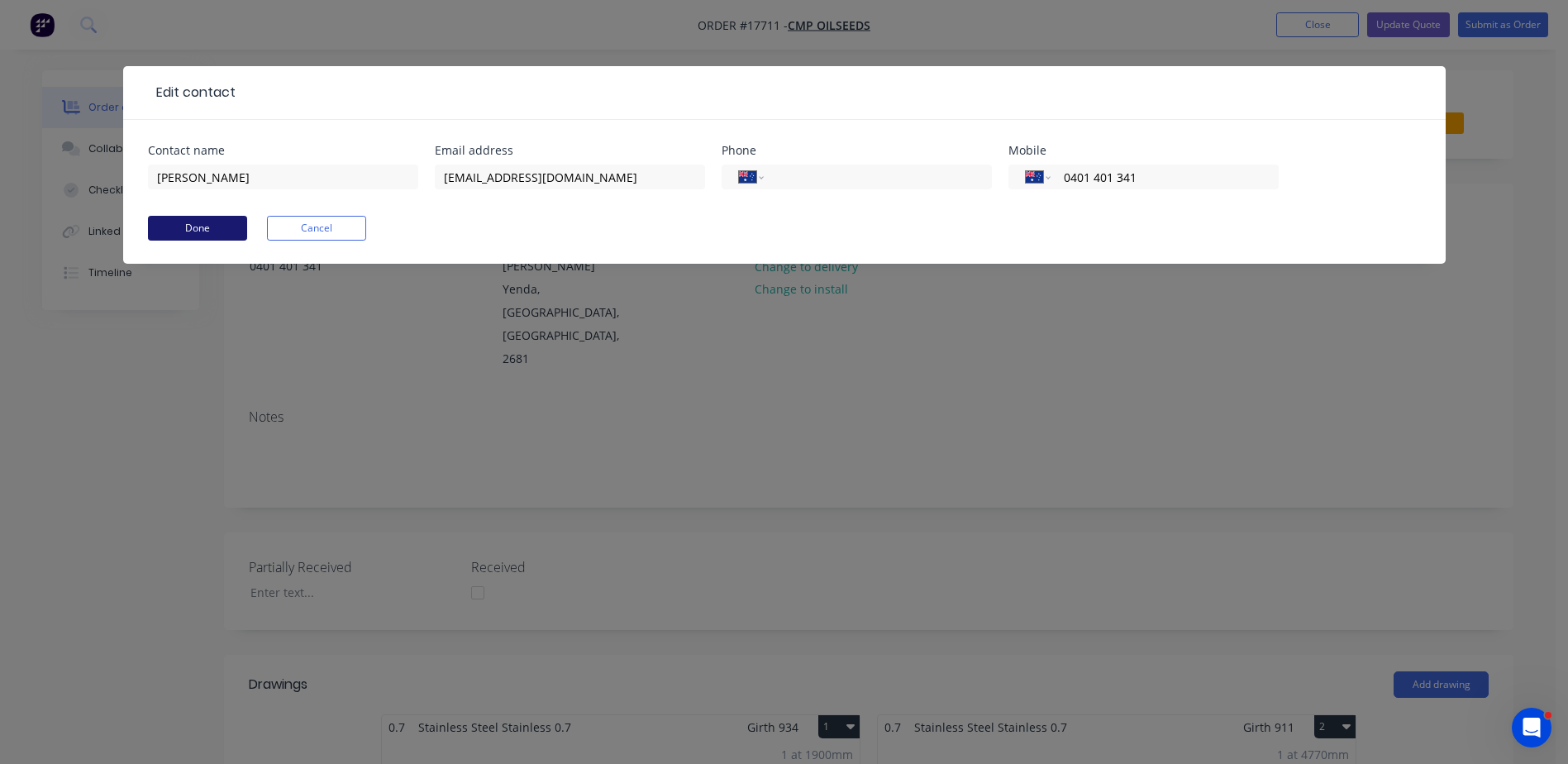
click at [209, 229] on button "Done" at bounding box center [197, 228] width 99 height 24
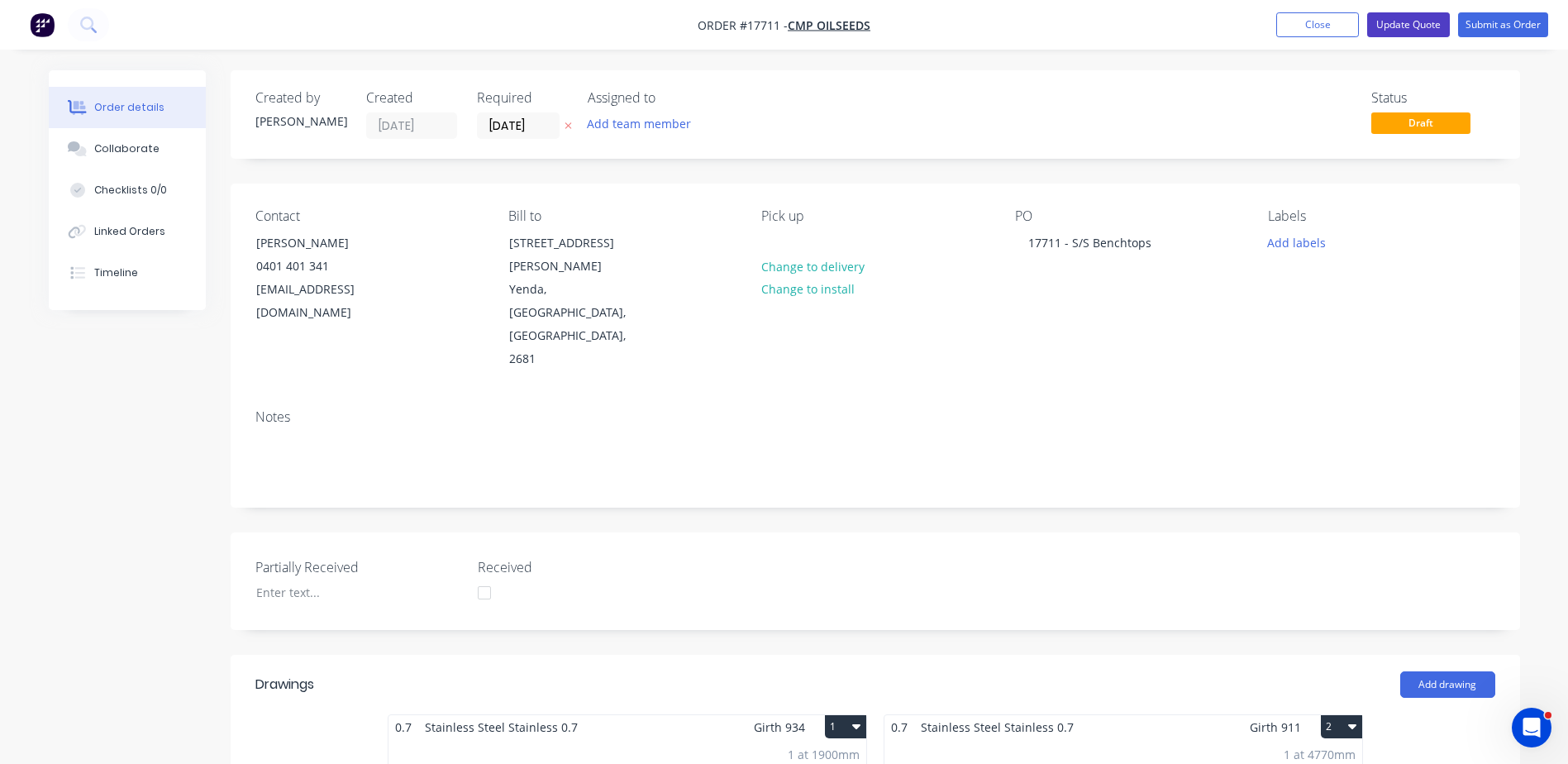
click at [1410, 24] on button "Update Quote" at bounding box center [1407, 24] width 83 height 24
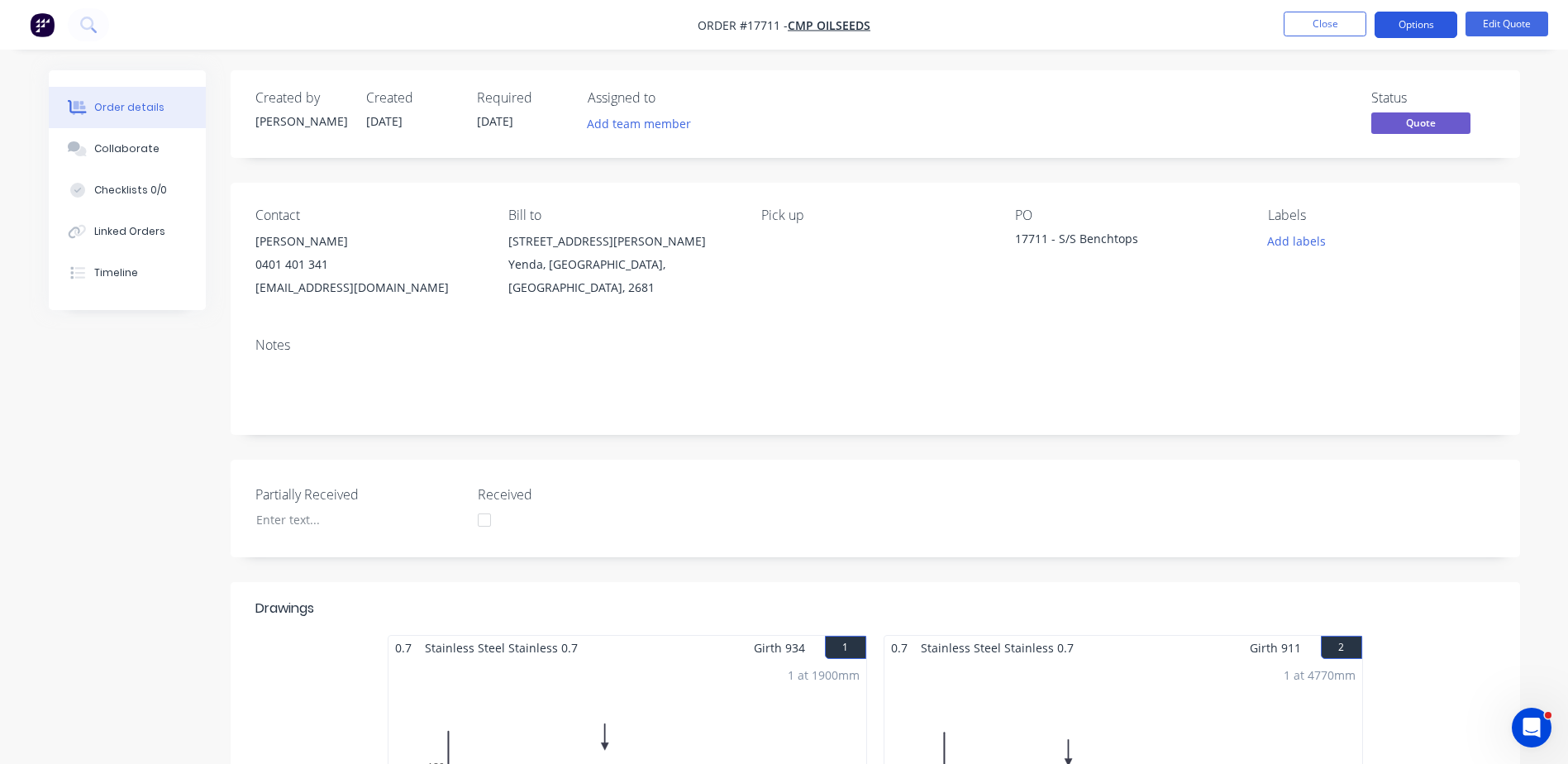
click at [1417, 25] on button "Options" at bounding box center [1416, 24] width 83 height 26
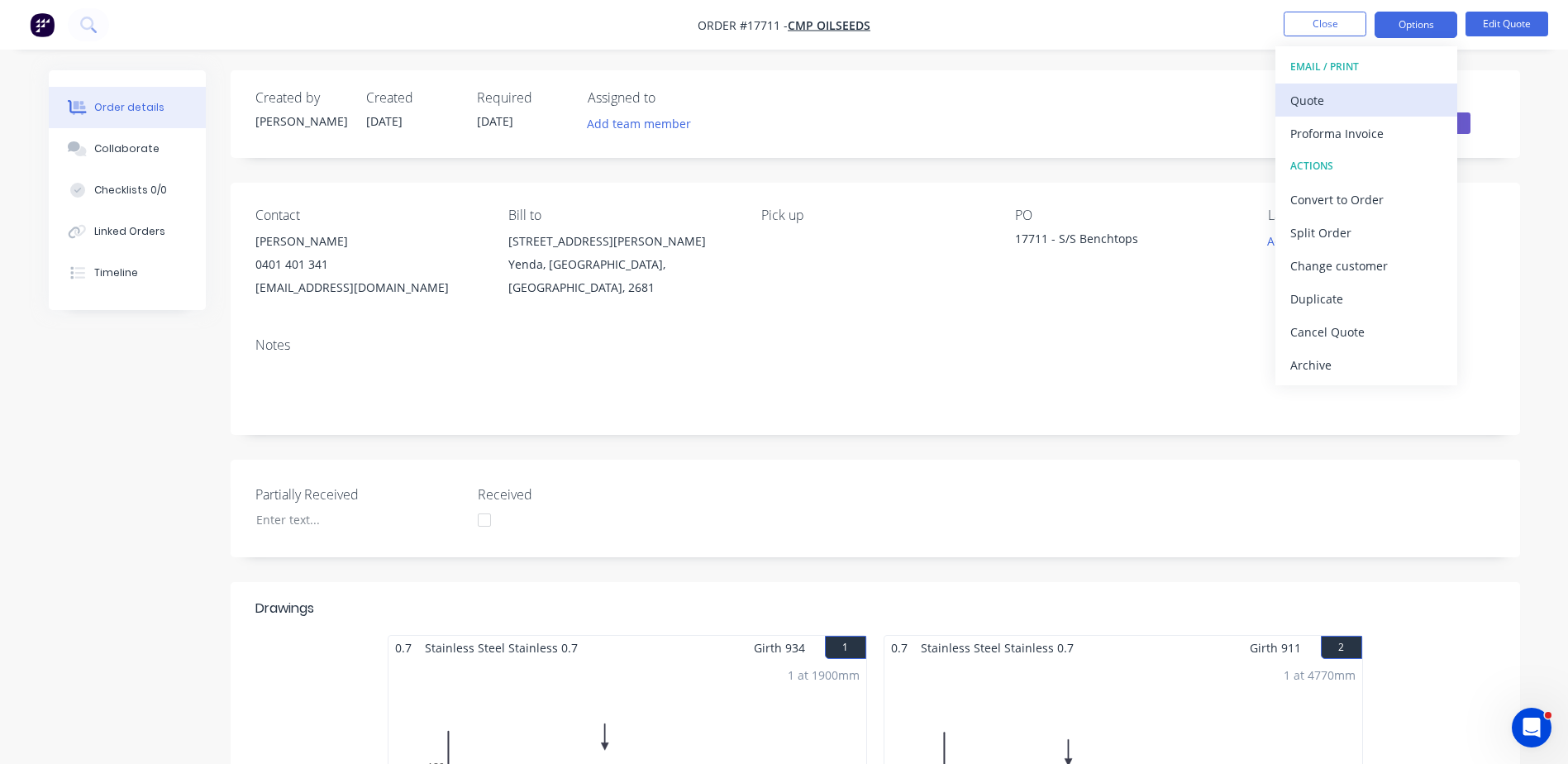
click at [1328, 101] on div "Quote" at bounding box center [1367, 101] width 152 height 24
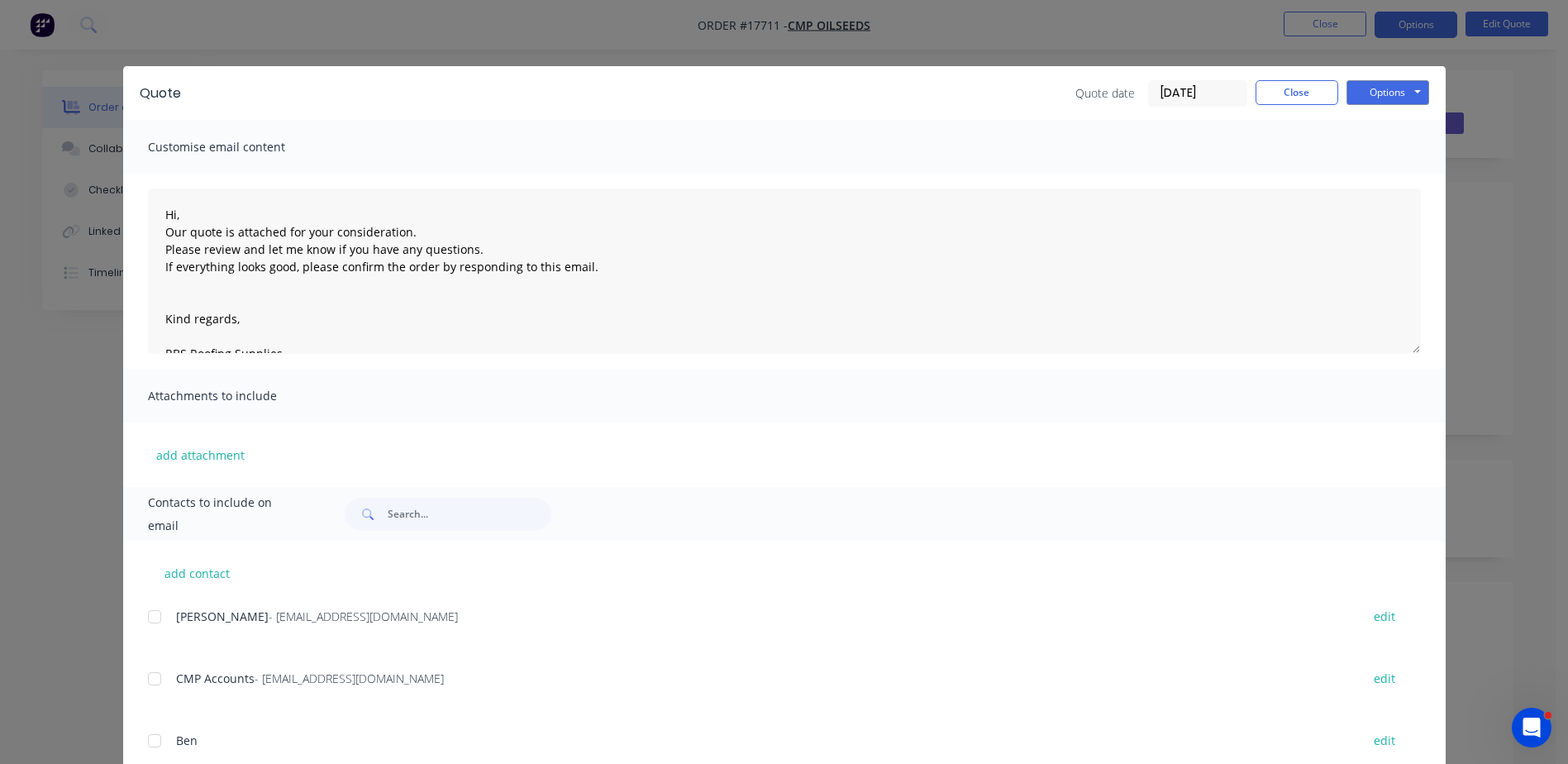
click at [144, 622] on div at bounding box center [154, 617] width 33 height 33
click at [1388, 91] on button "Options" at bounding box center [1388, 92] width 83 height 24
click at [1398, 181] on button "Email" at bounding box center [1399, 177] width 106 height 27
click at [147, 614] on div at bounding box center [154, 617] width 33 height 33
click at [1405, 111] on div "Quote Quote date [DATE] Close Options Preview Print Email" at bounding box center [784, 93] width 1322 height 54
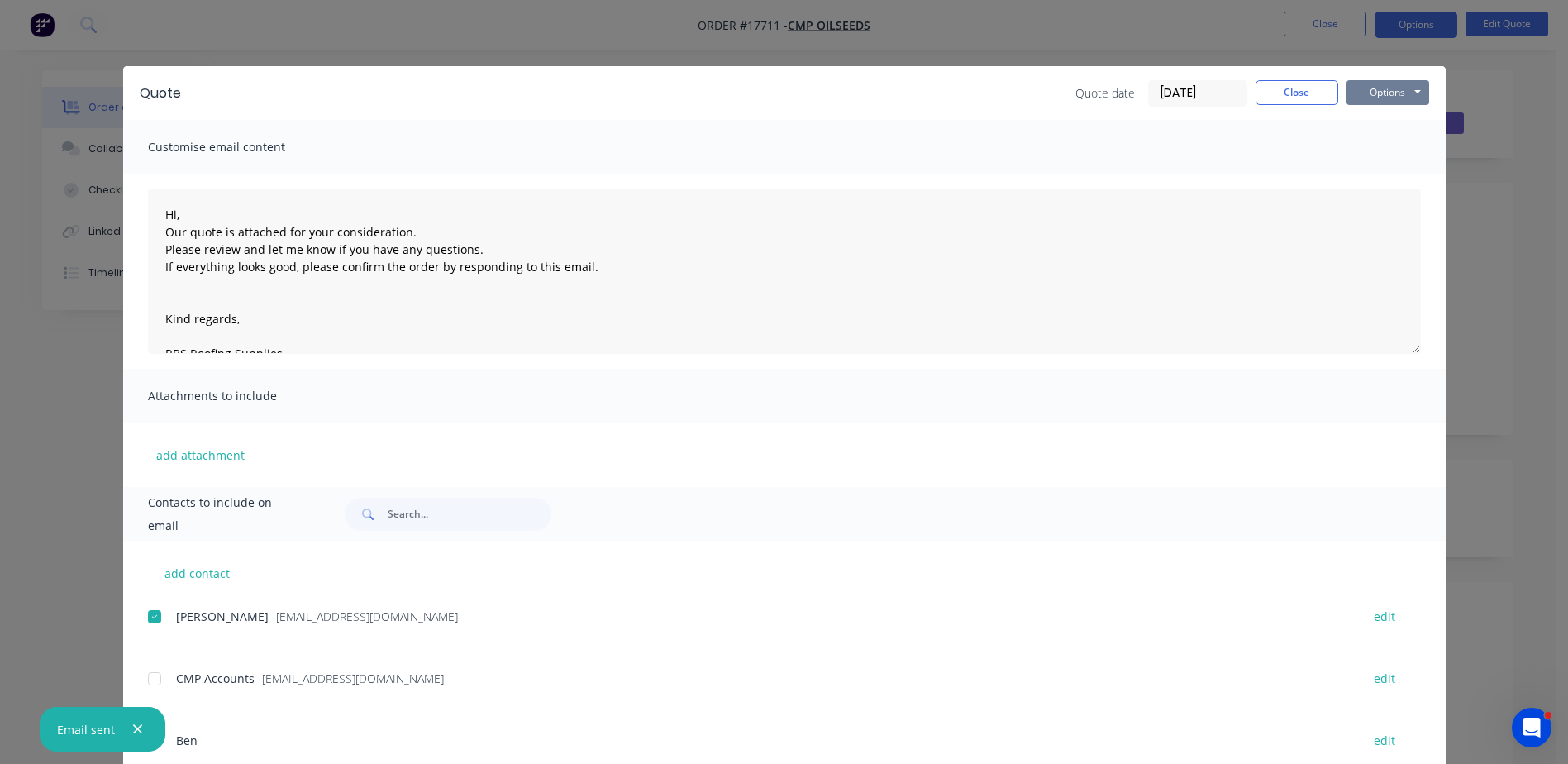
click at [1409, 93] on button "Options" at bounding box center [1388, 92] width 83 height 24
click at [1381, 174] on button "Email" at bounding box center [1399, 177] width 106 height 27
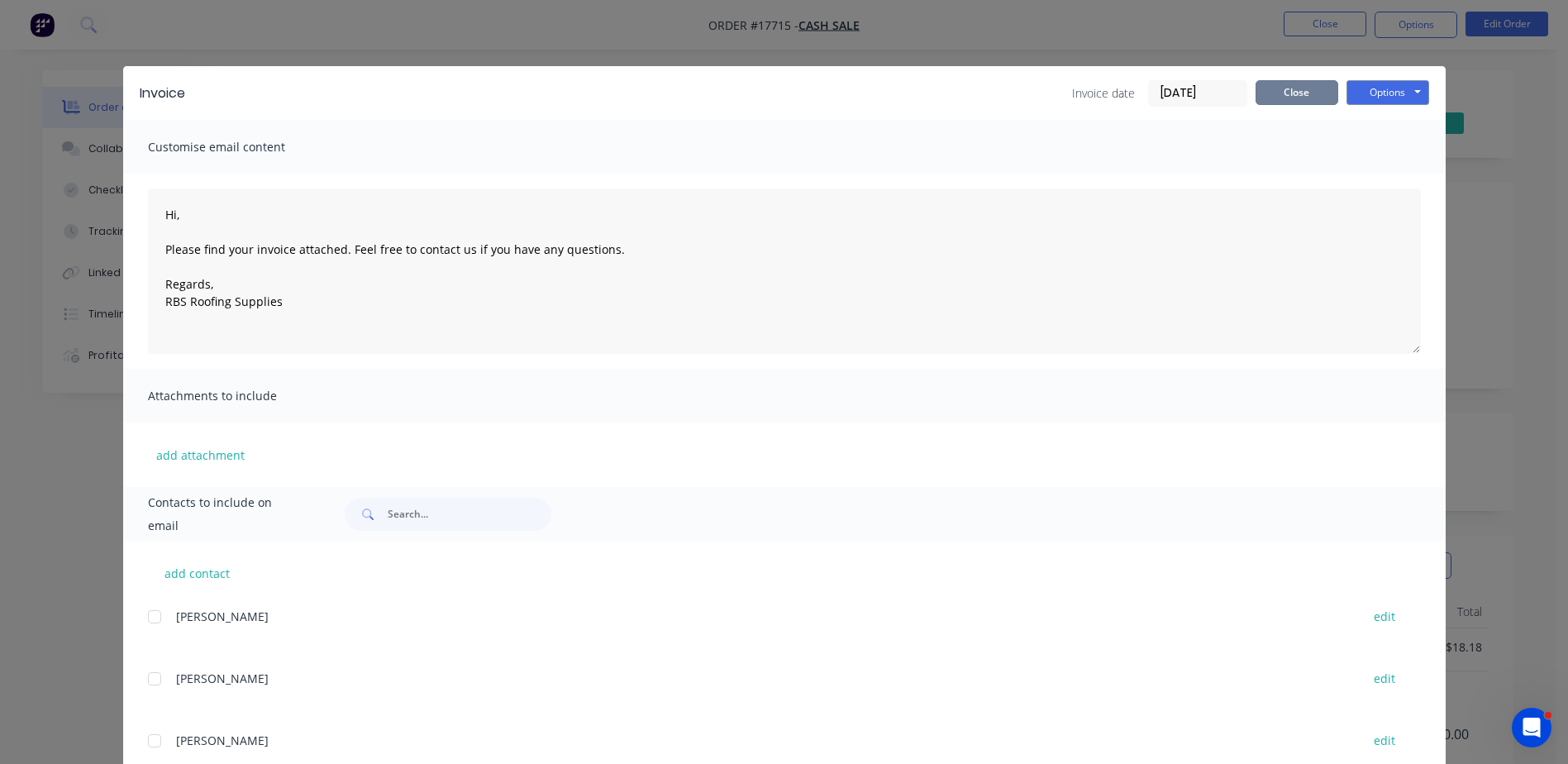
click at [1300, 85] on button "Close" at bounding box center [1296, 92] width 83 height 24
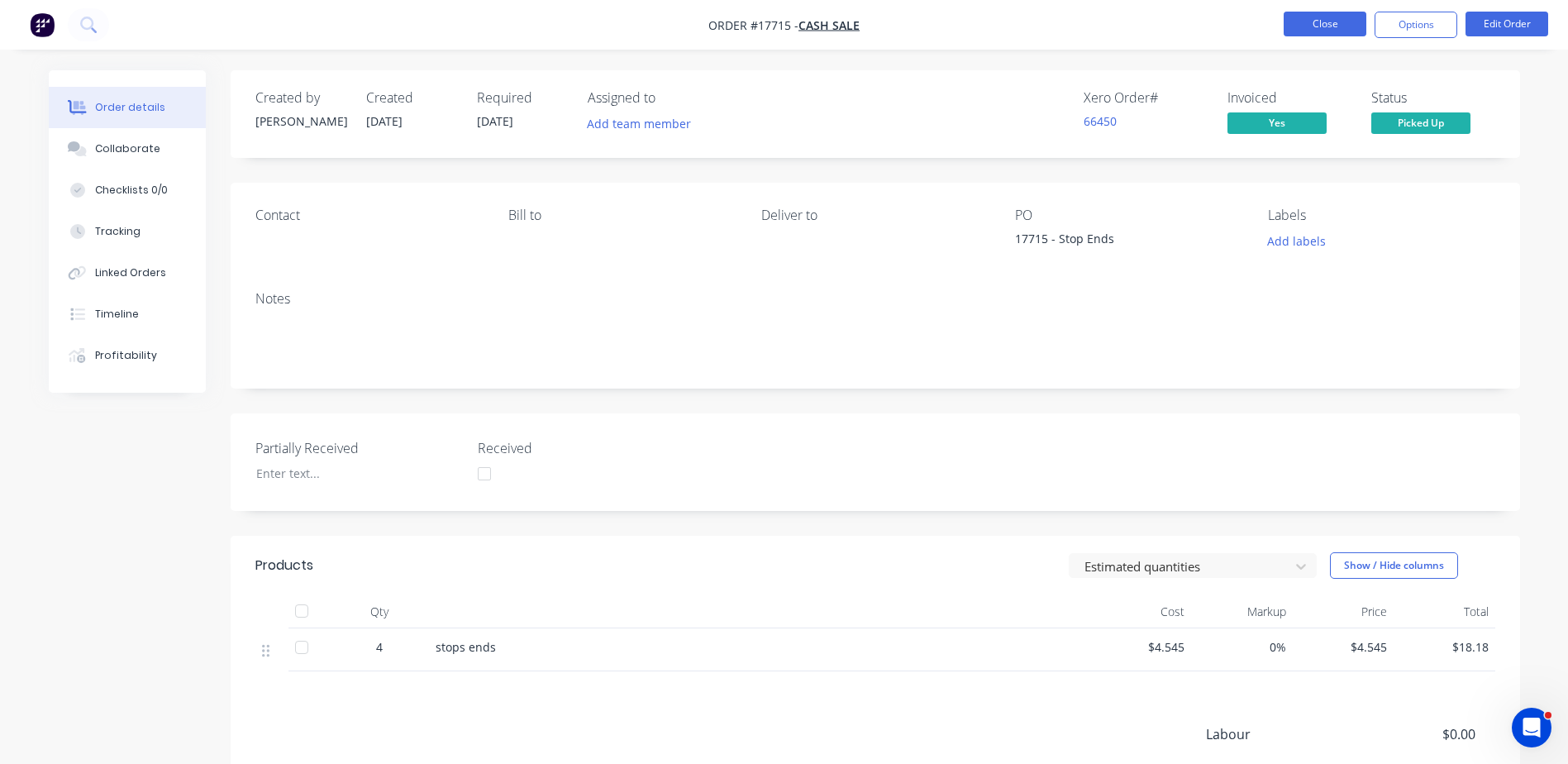
click at [1318, 18] on button "Close" at bounding box center [1324, 24] width 83 height 24
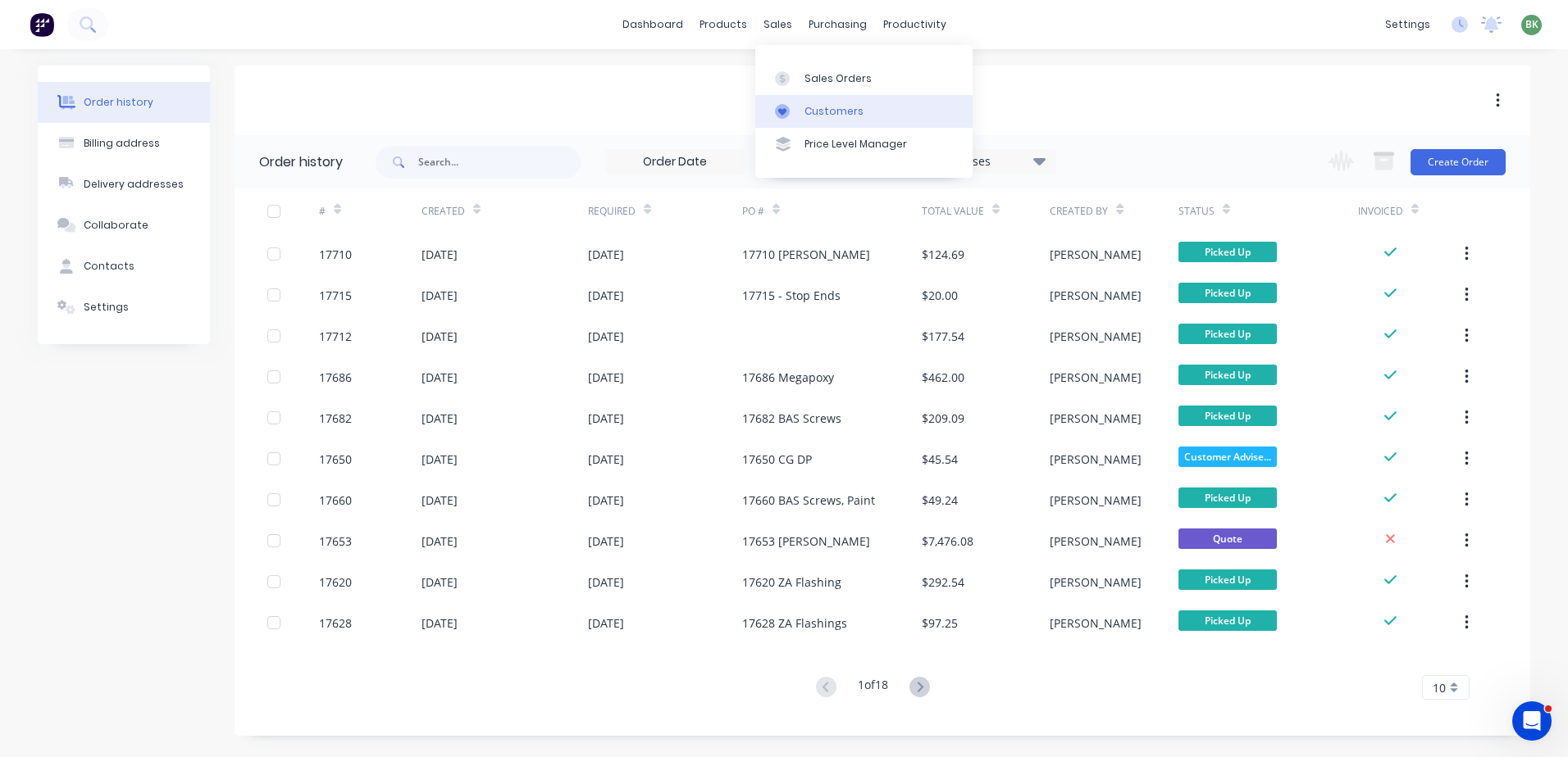
click at [838, 110] on div "Customers" at bounding box center [834, 111] width 59 height 14
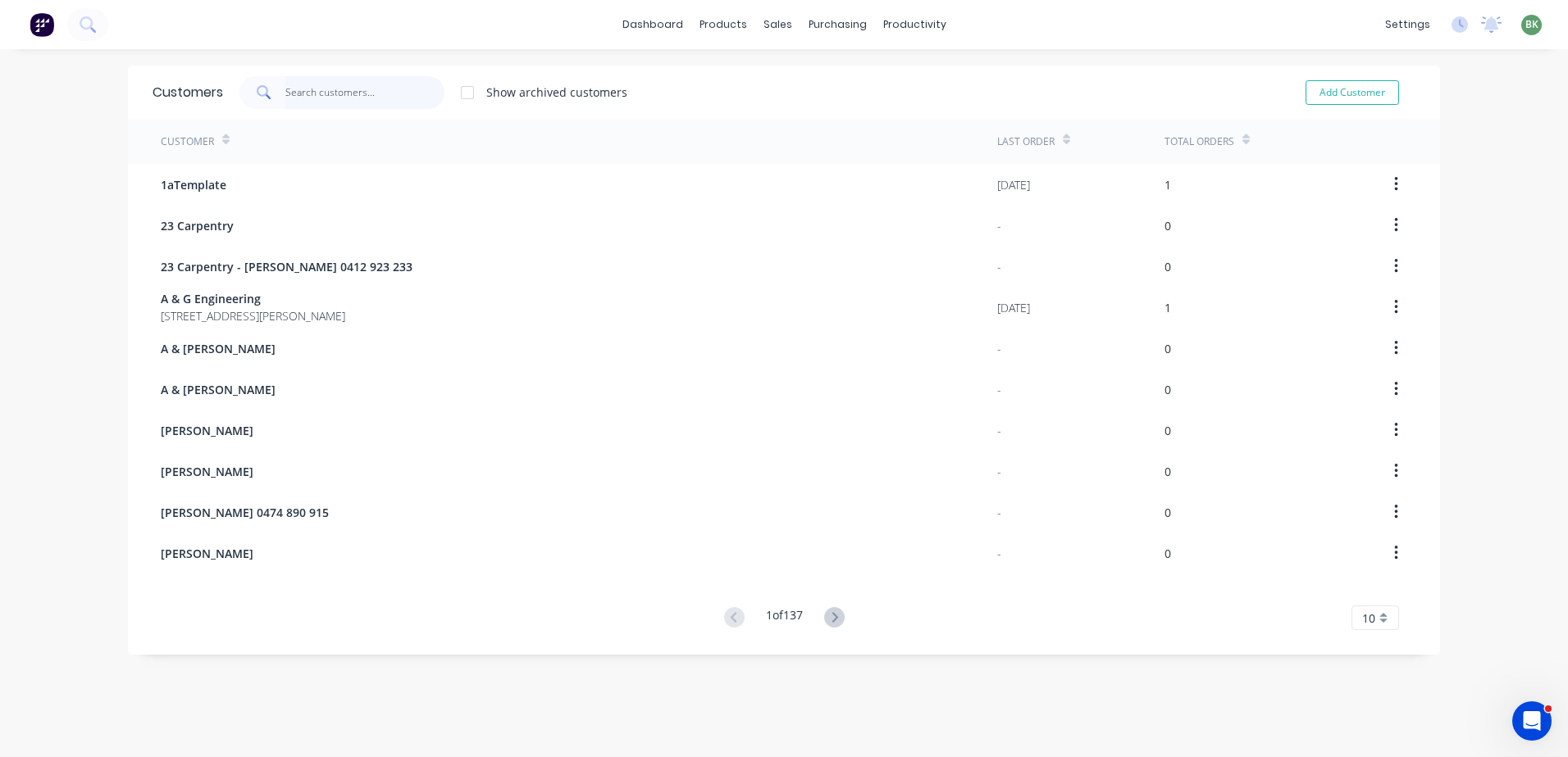
click at [316, 83] on input "text" at bounding box center [365, 93] width 160 height 32
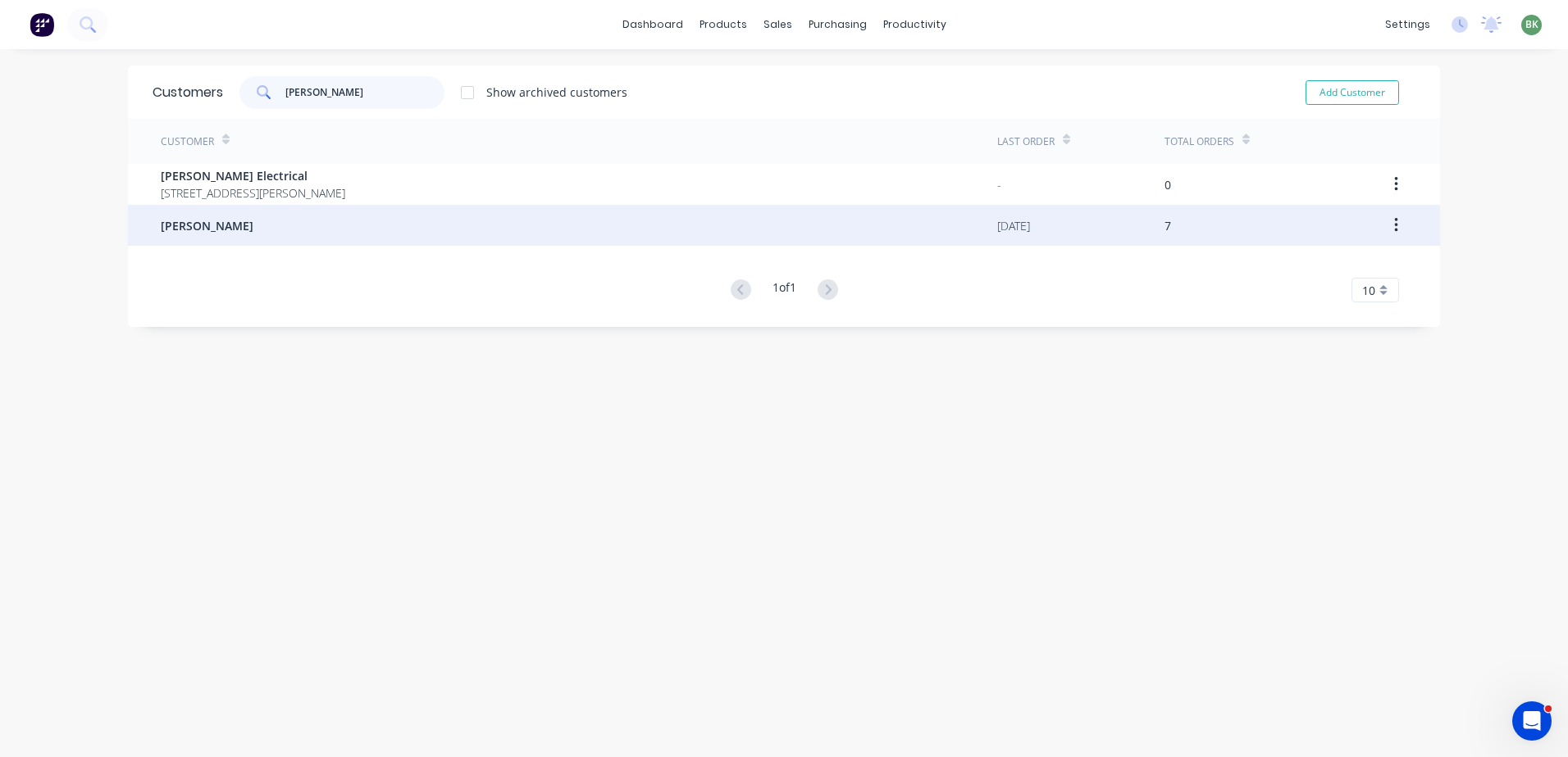
type input "jake"
click at [202, 228] on span "[PERSON_NAME]" at bounding box center [207, 226] width 93 height 17
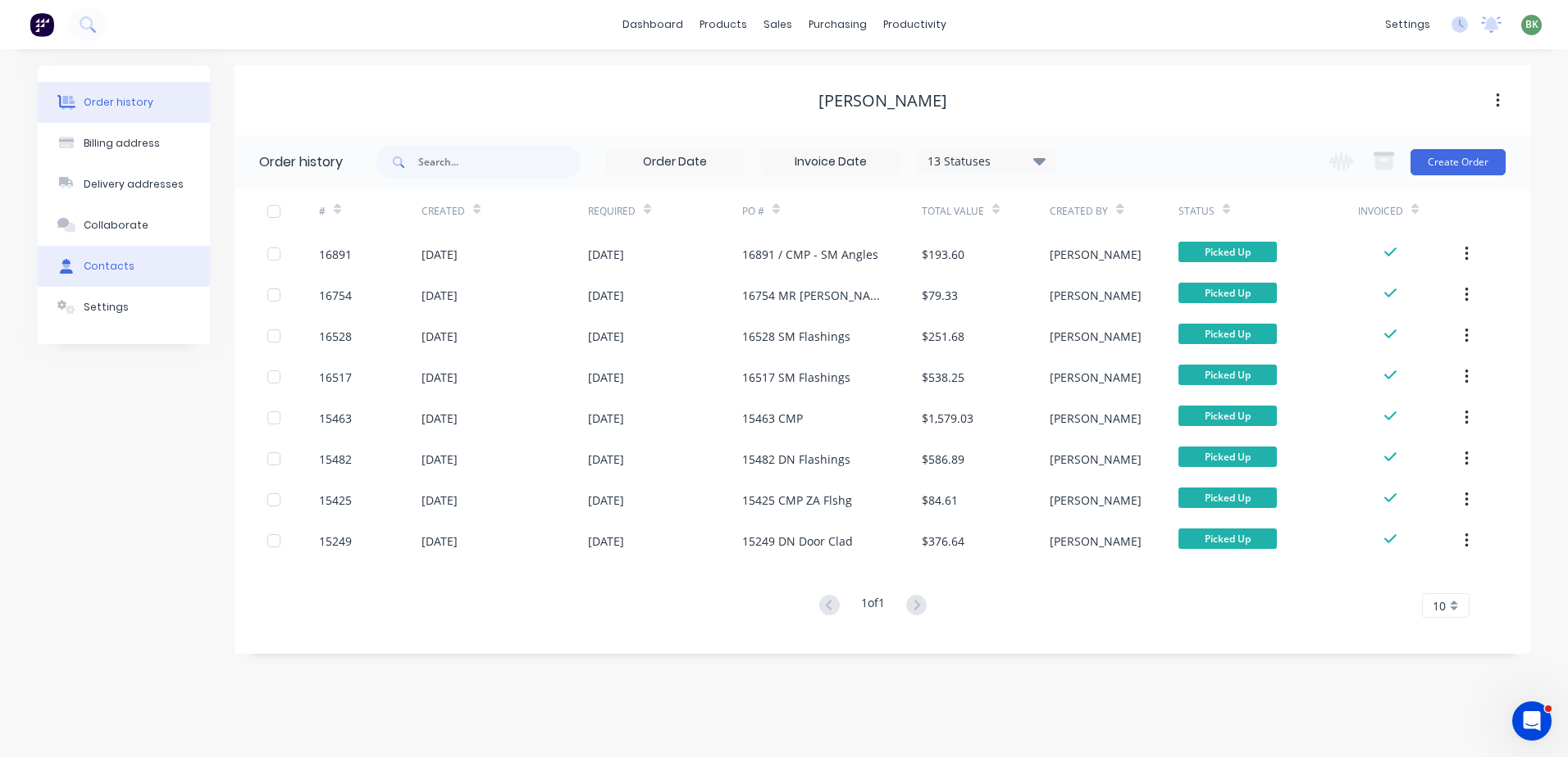
click at [104, 270] on div "Contacts" at bounding box center [109, 266] width 51 height 14
select select "AU"
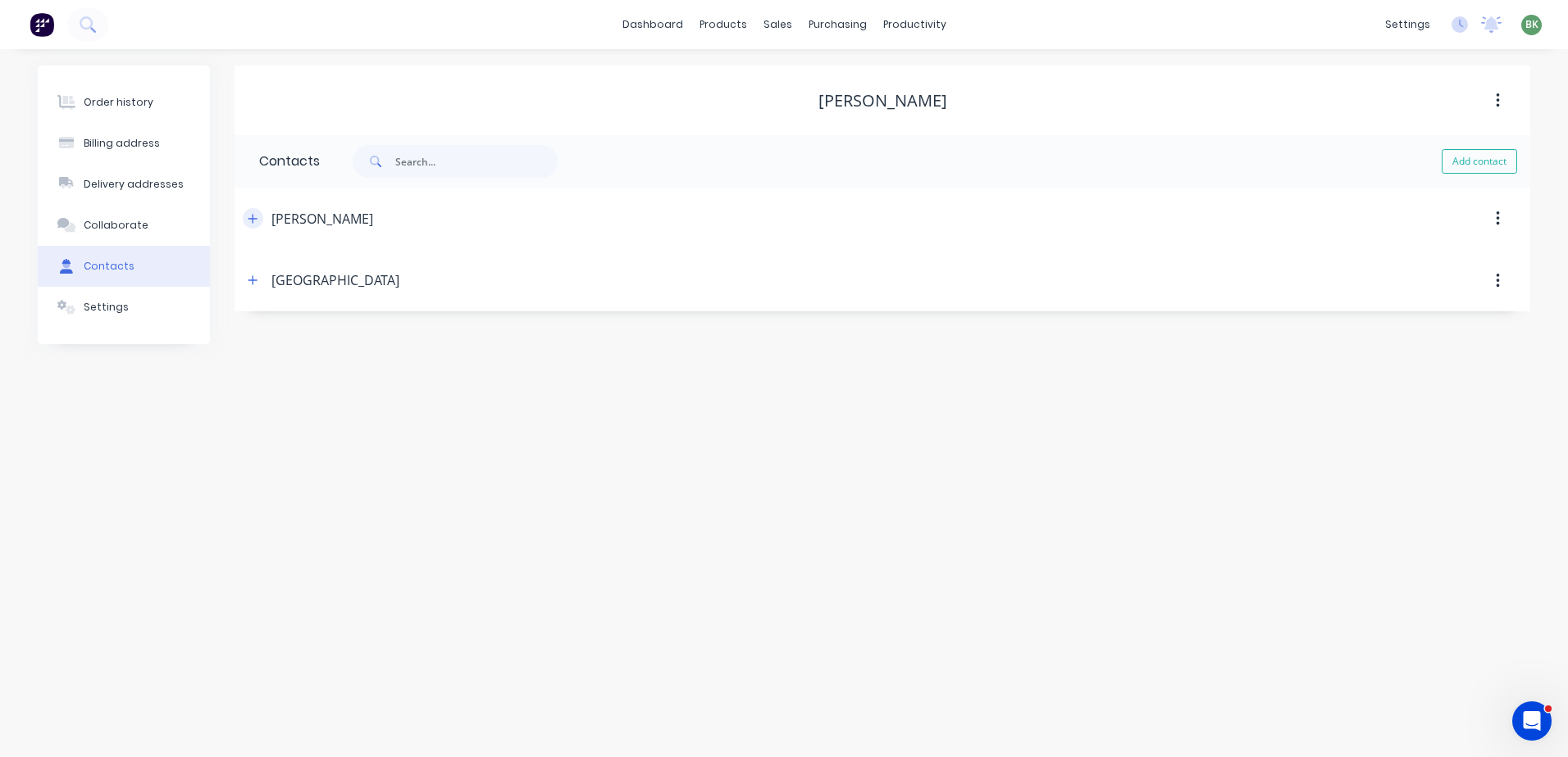
click at [254, 219] on icon "button" at bounding box center [253, 218] width 9 height 9
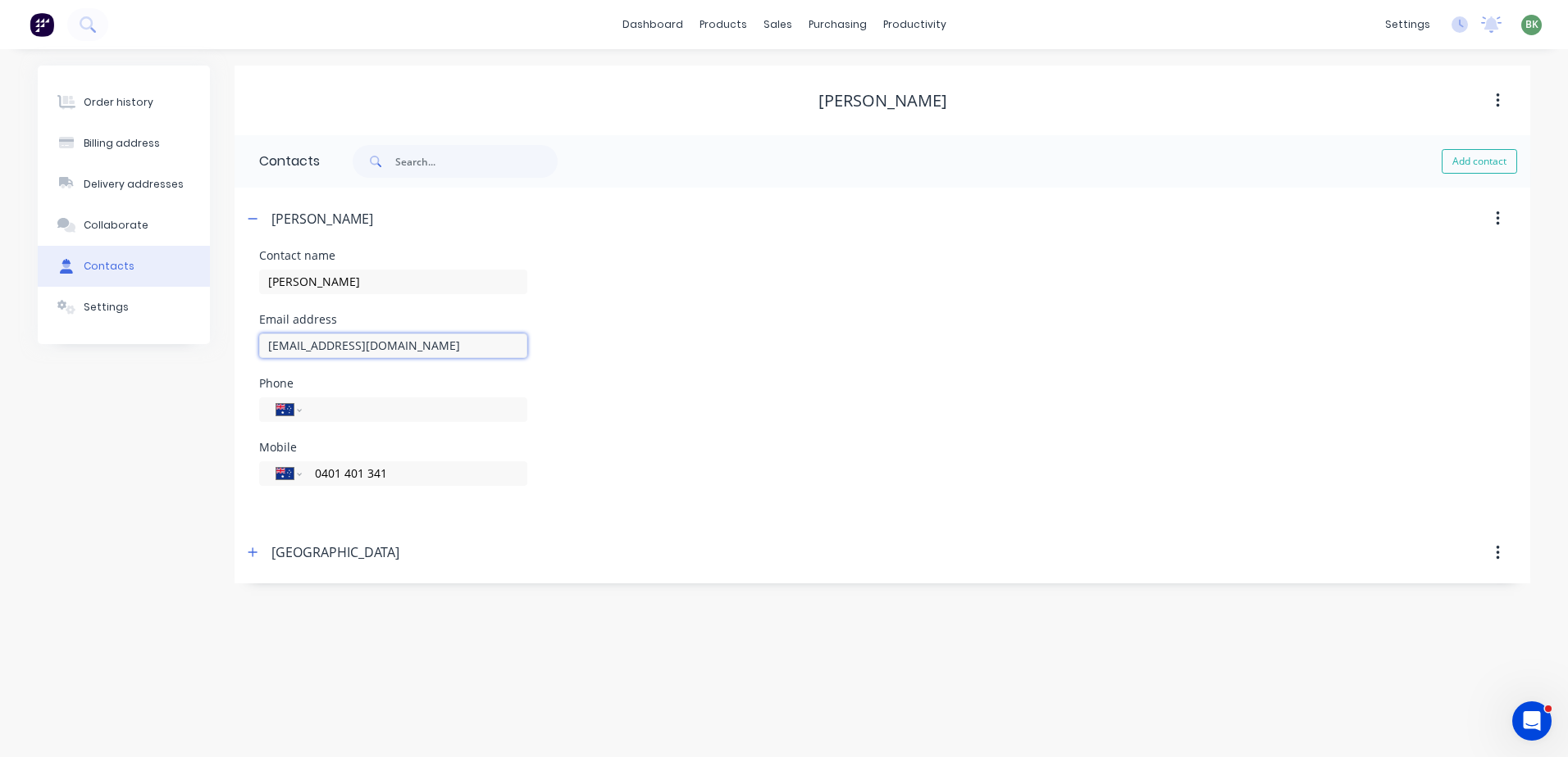
drag, startPoint x: 262, startPoint y: 345, endPoint x: 491, endPoint y: 347, distance: 229.0
click at [491, 347] on input "[EMAIL_ADDRESS][DOMAIN_NAME]" at bounding box center [393, 345] width 268 height 24
